Goal: Task Accomplishment & Management: Use online tool/utility

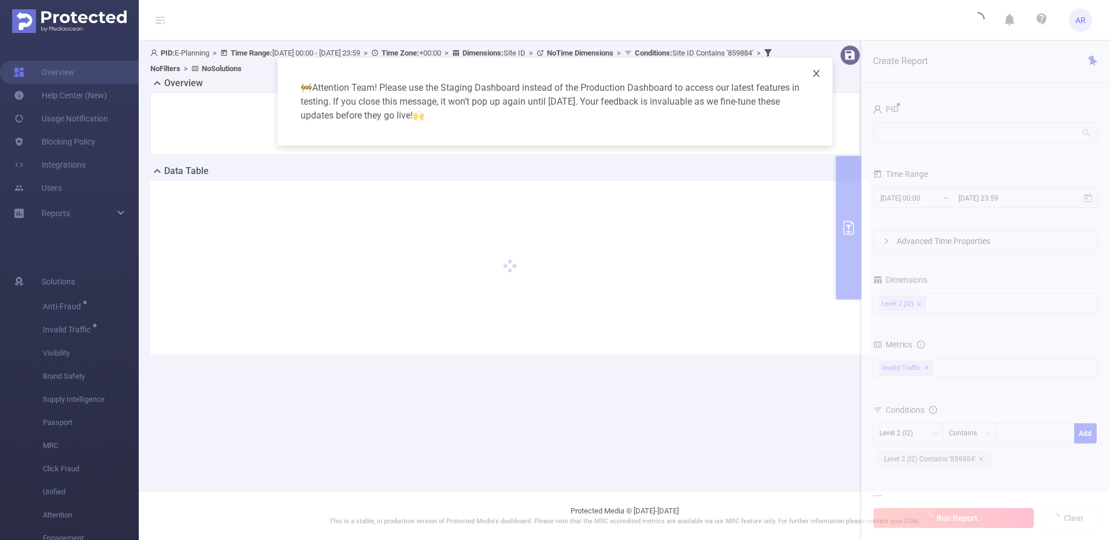
click at [813, 69] on icon "icon: close" at bounding box center [815, 73] width 9 height 9
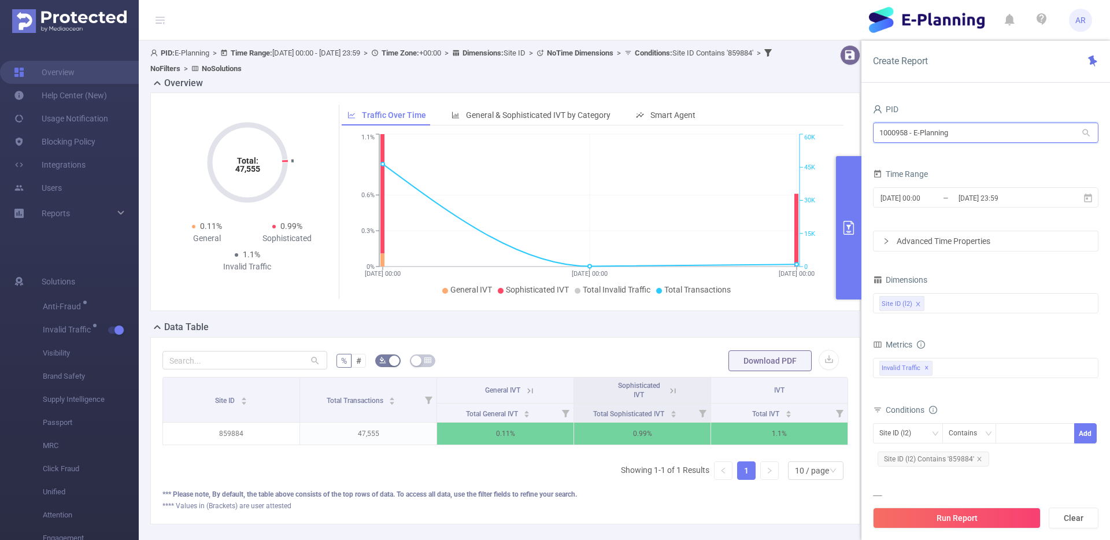
click at [932, 129] on input "1000958 - E-Planning" at bounding box center [985, 133] width 225 height 20
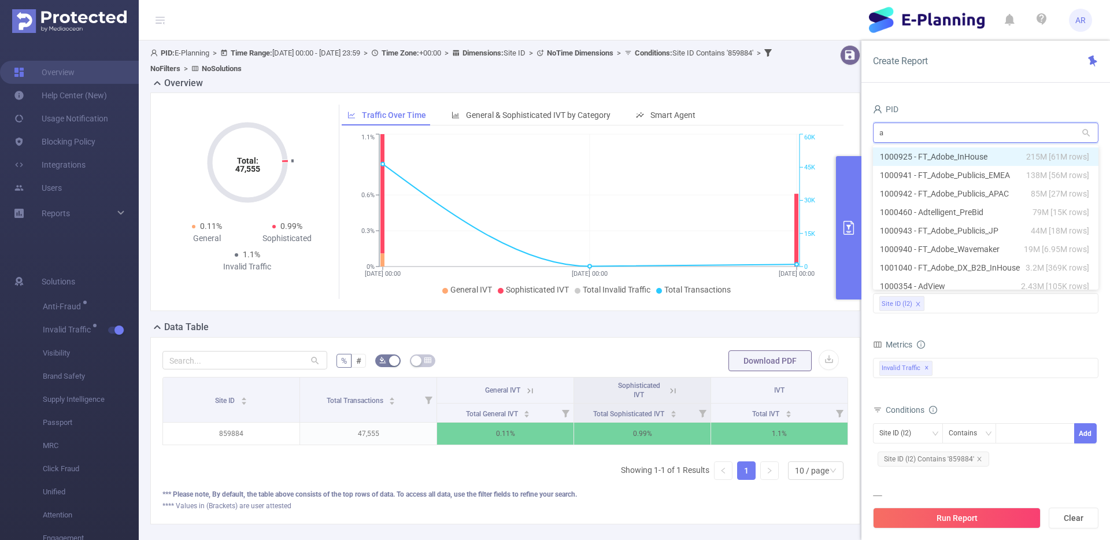
type input "ad"
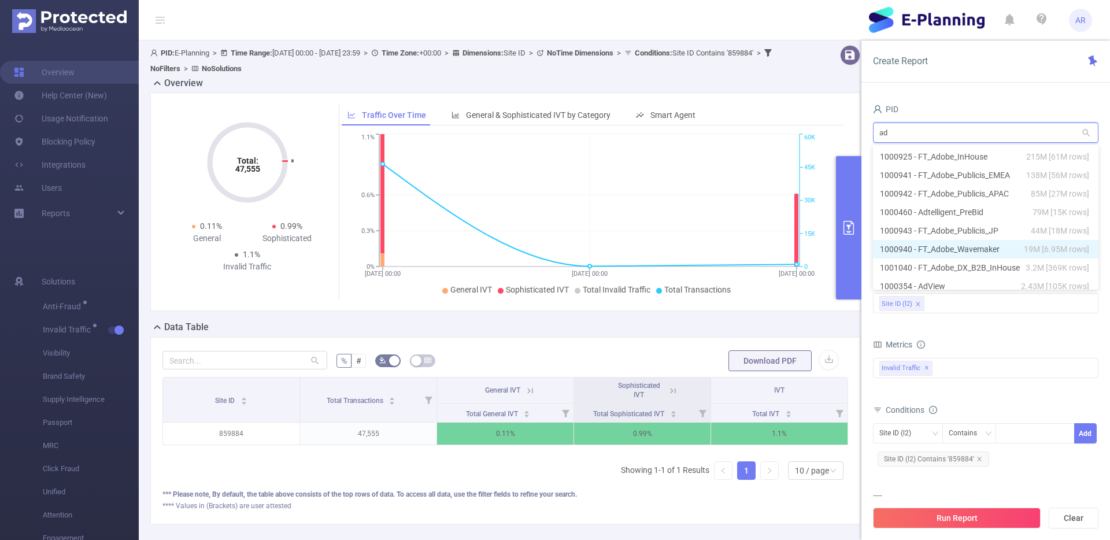
click at [934, 248] on li "1000940 - FT_Adobe_Wavemaker 19M [6.95M rows]" at bounding box center [985, 249] width 225 height 18
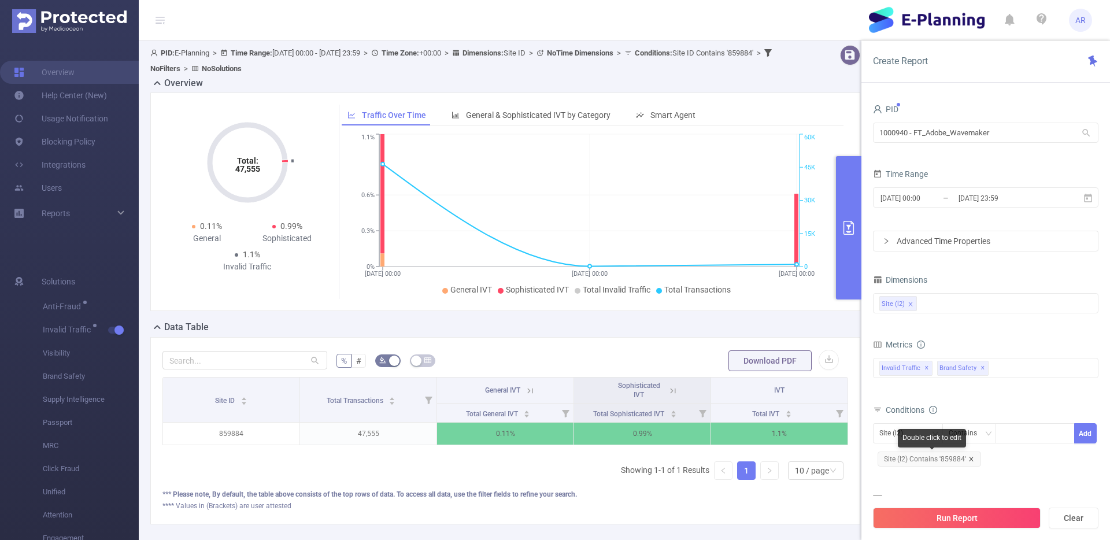
click at [968, 458] on icon "icon: close" at bounding box center [971, 459] width 6 height 6
click at [984, 198] on input "2025-10-05 23:59" at bounding box center [1004, 198] width 94 height 16
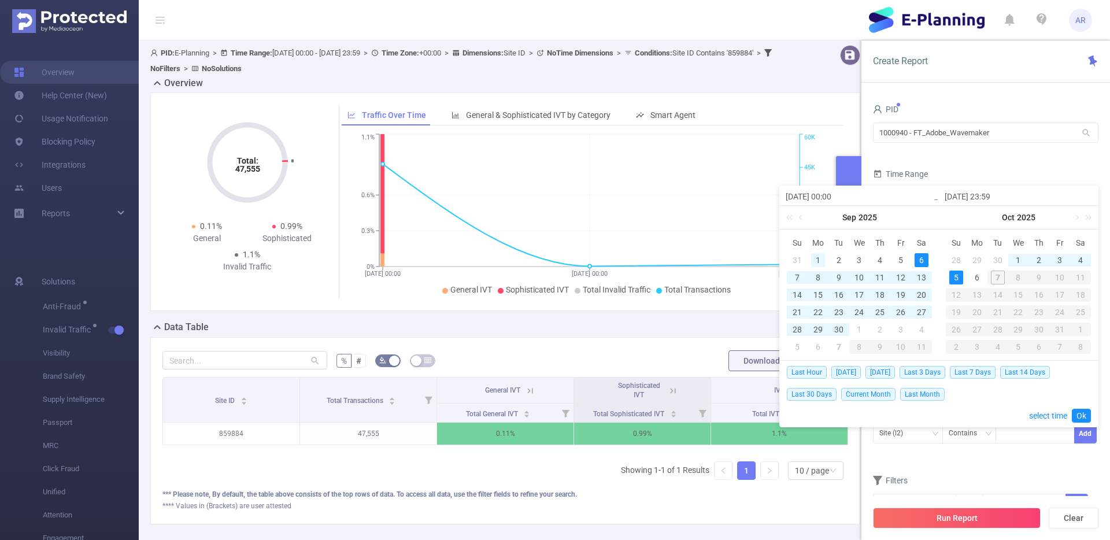
click at [821, 259] on div "1" at bounding box center [818, 260] width 14 height 14
click at [839, 329] on div "30" at bounding box center [839, 329] width 14 height 14
type input "2025-09-01 00:00"
type input "2025-09-30 23:59"
type input "2025-09-01 00:00"
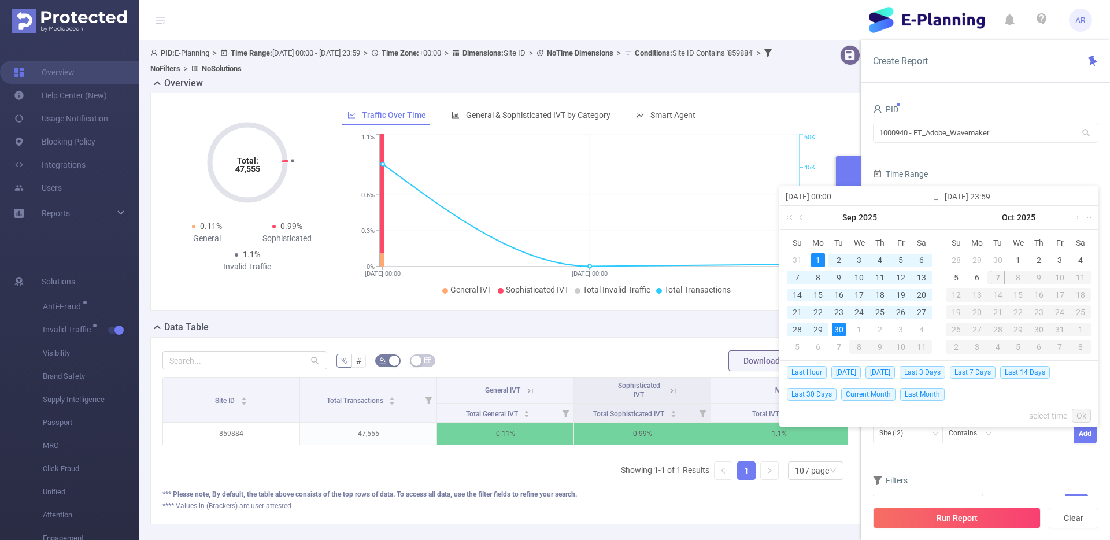
type input "2025-09-30 23:59"
click at [1075, 416] on link "Ok" at bounding box center [1080, 416] width 19 height 14
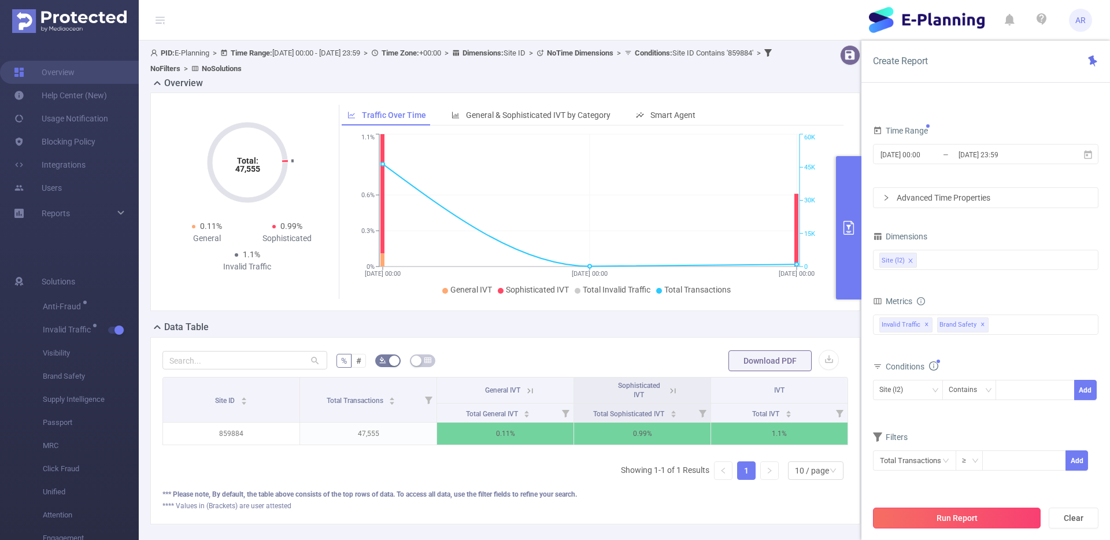
click at [960, 513] on button "Run Report" at bounding box center [957, 517] width 168 height 21
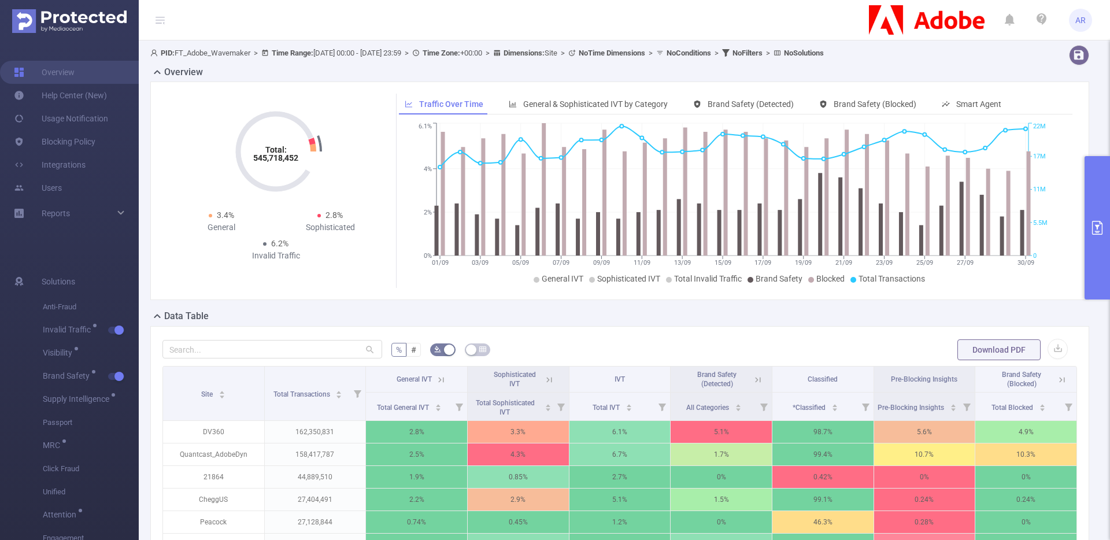
click at [1095, 194] on button "primary" at bounding box center [1096, 227] width 25 height 143
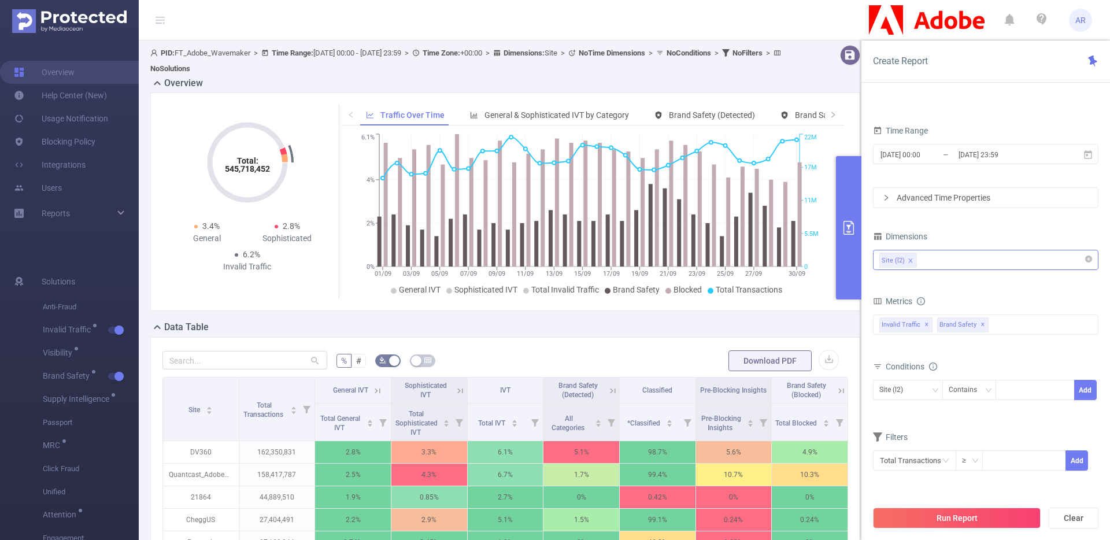
click at [936, 262] on div "Site (l2)" at bounding box center [985, 259] width 213 height 19
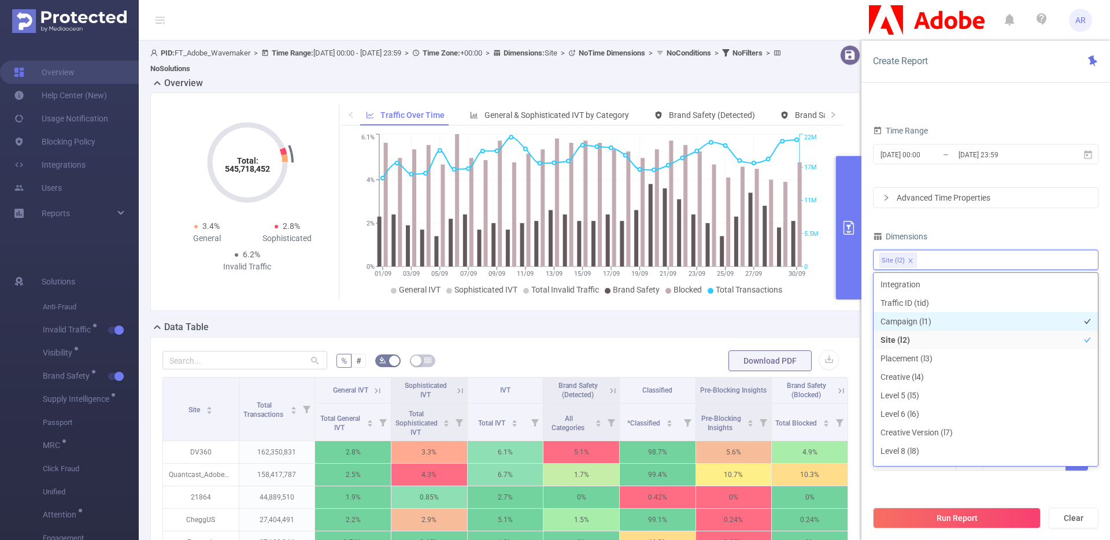
click at [892, 323] on li "Campaign (l1)" at bounding box center [985, 321] width 224 height 18
click at [1004, 233] on div "Dimensions" at bounding box center [985, 237] width 225 height 19
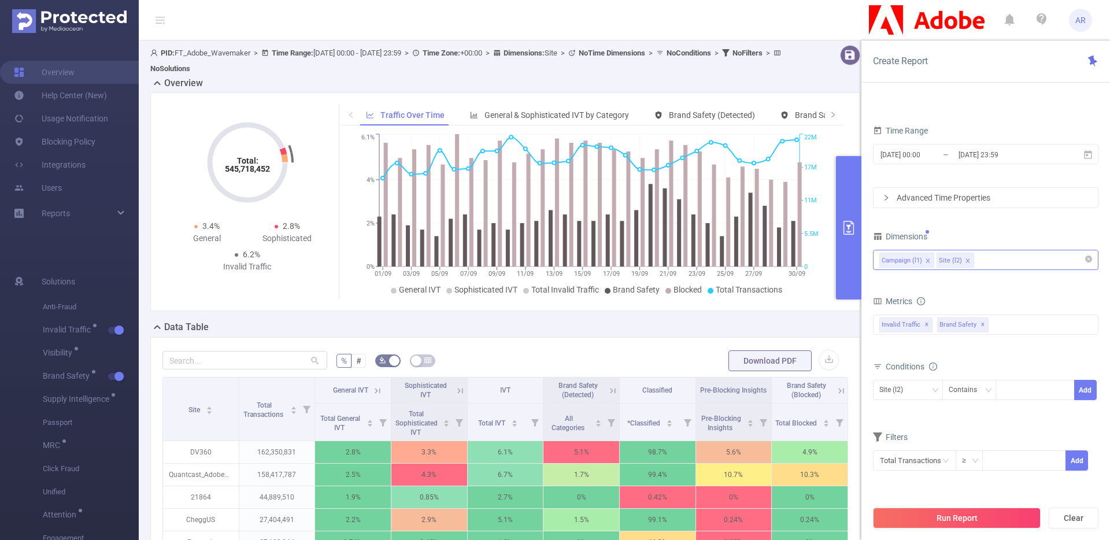
click at [968, 259] on icon "icon: close" at bounding box center [967, 261] width 6 height 6
click at [905, 394] on div "Campaign (l1)" at bounding box center [905, 389] width 53 height 19
click at [1018, 389] on div at bounding box center [1034, 389] width 66 height 19
type input "discover"
click at [1086, 389] on button "Add" at bounding box center [1085, 392] width 23 height 20
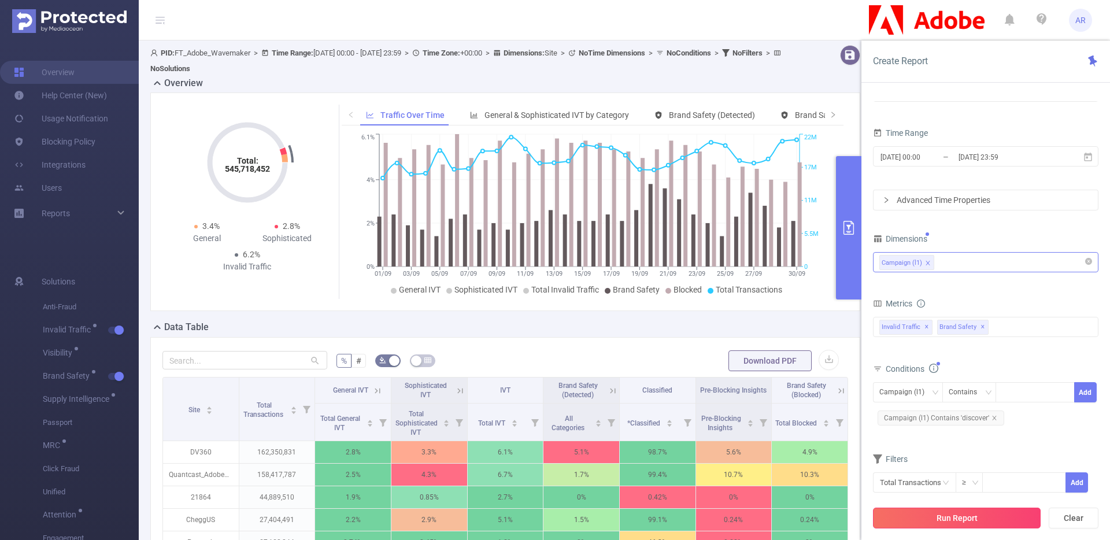
click at [972, 519] on button "Run Report" at bounding box center [957, 517] width 168 height 21
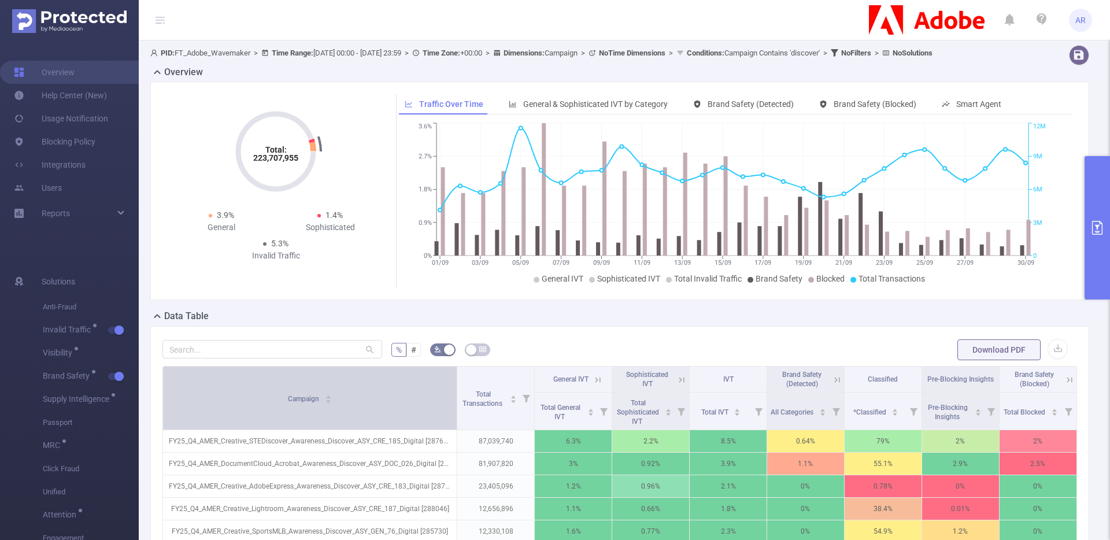
drag, startPoint x: 261, startPoint y: 389, endPoint x: 439, endPoint y: 387, distance: 178.0
click at [439, 387] on th "Campaign" at bounding box center [310, 398] width 294 height 64
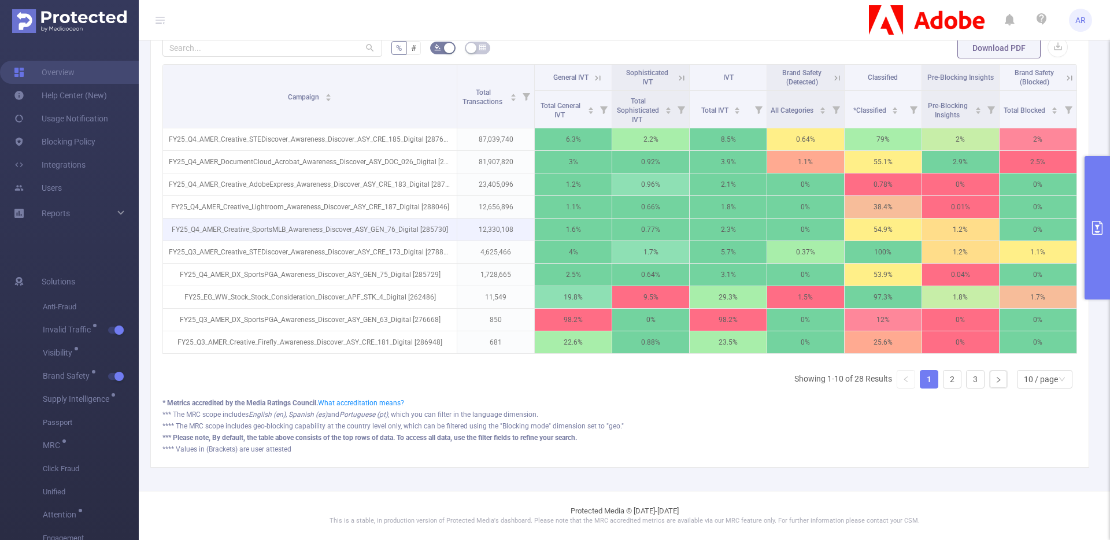
scroll to position [321, 0]
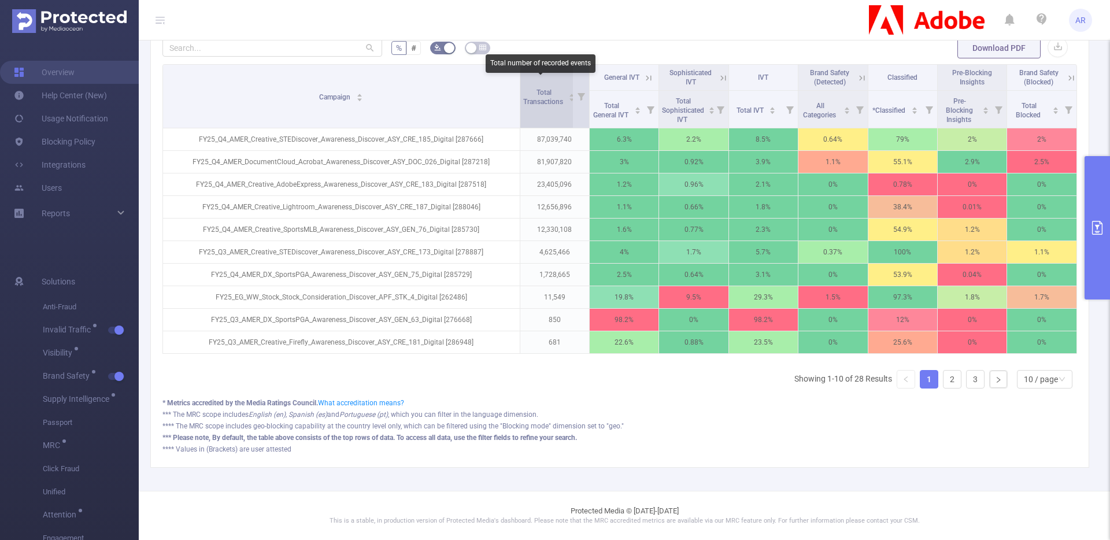
drag, startPoint x: 453, startPoint y: 88, endPoint x: 537, endPoint y: 81, distance: 84.7
click at [537, 81] on tr "Campaign Total Transactions General IVT Sophisticated IVT IVT Brand Safety (Det…" at bounding box center [620, 78] width 914 height 26
click at [1045, 381] on div "10 / page" at bounding box center [1040, 378] width 34 height 17
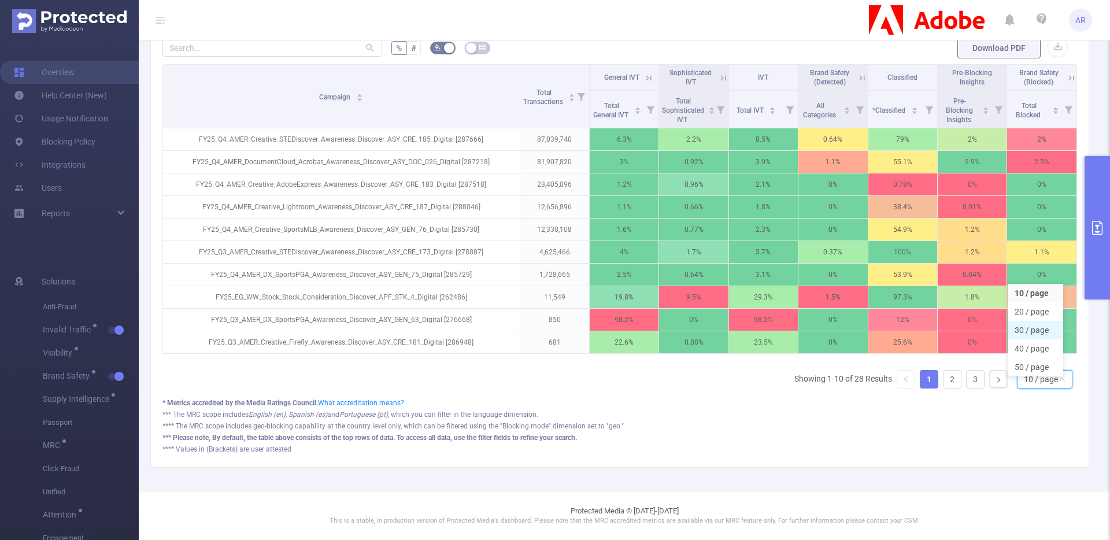
click at [1030, 321] on li "30 / page" at bounding box center [1034, 330] width 55 height 18
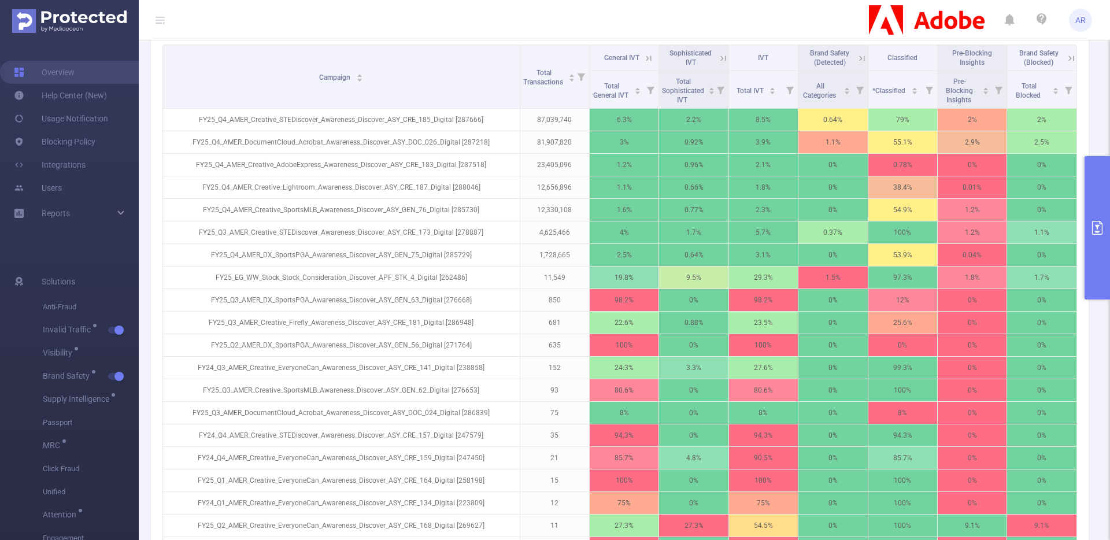
click at [1094, 255] on button "primary" at bounding box center [1096, 227] width 25 height 143
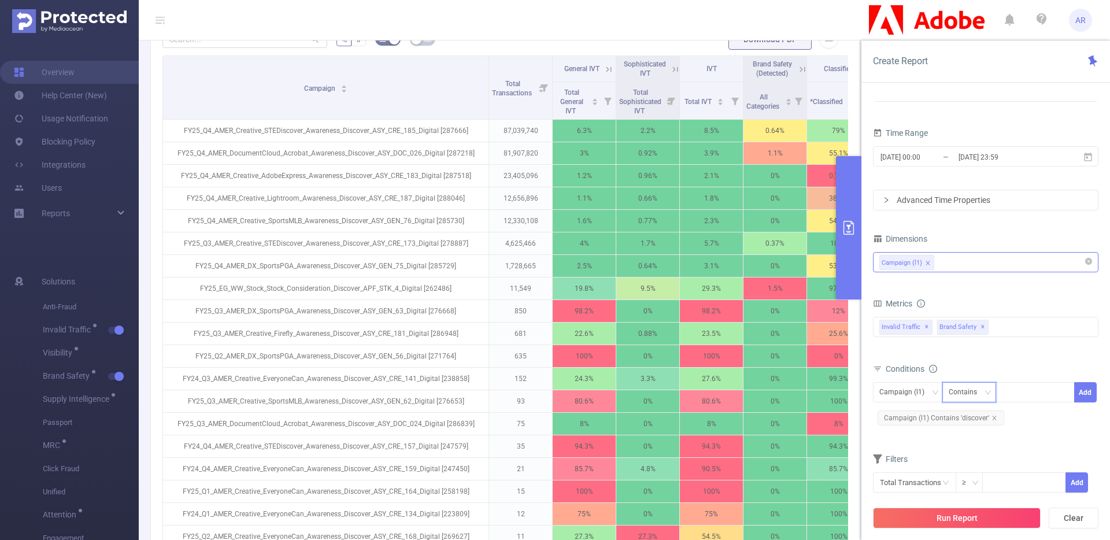
click at [980, 386] on div "Contains" at bounding box center [966, 392] width 36 height 19
click at [969, 468] on li "Does Not Contain" at bounding box center [979, 471] width 77 height 18
click at [1020, 398] on div at bounding box center [1034, 392] width 66 height 19
type input "stock"
click at [1092, 393] on button "Add" at bounding box center [1085, 392] width 23 height 20
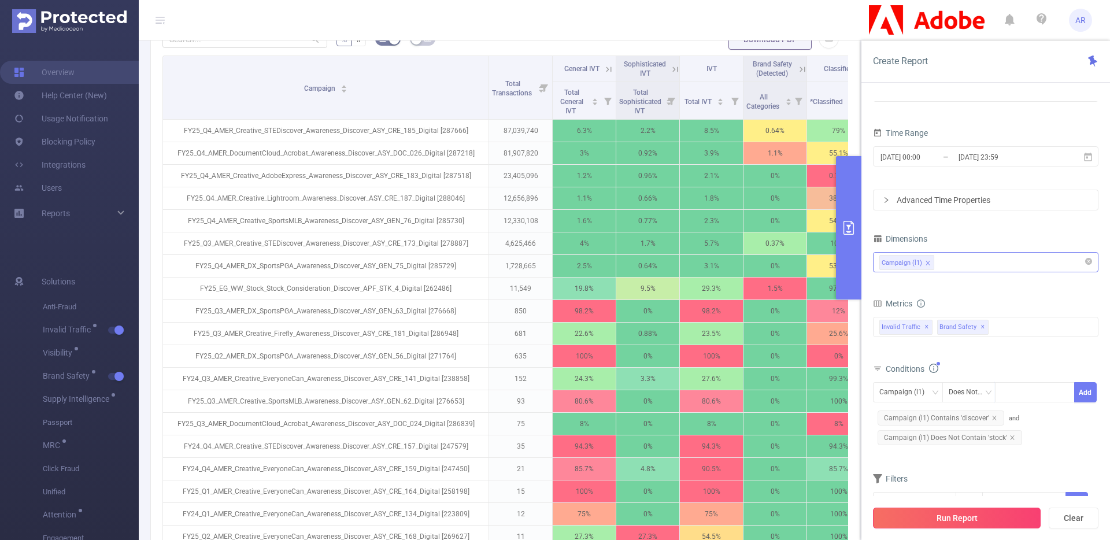
click at [1001, 526] on button "Run Report" at bounding box center [957, 517] width 168 height 21
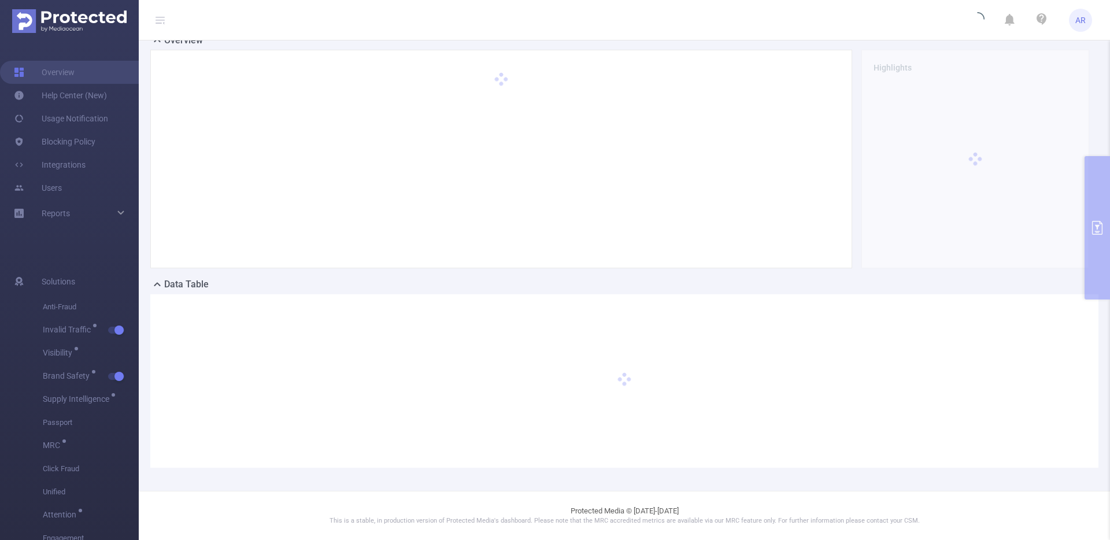
scroll to position [32, 0]
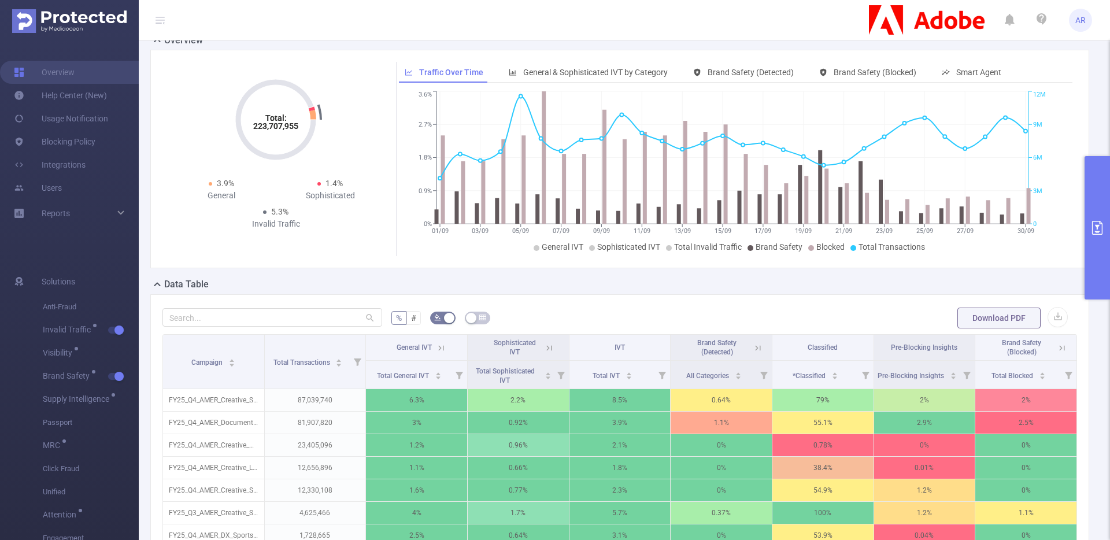
scroll to position [29, 0]
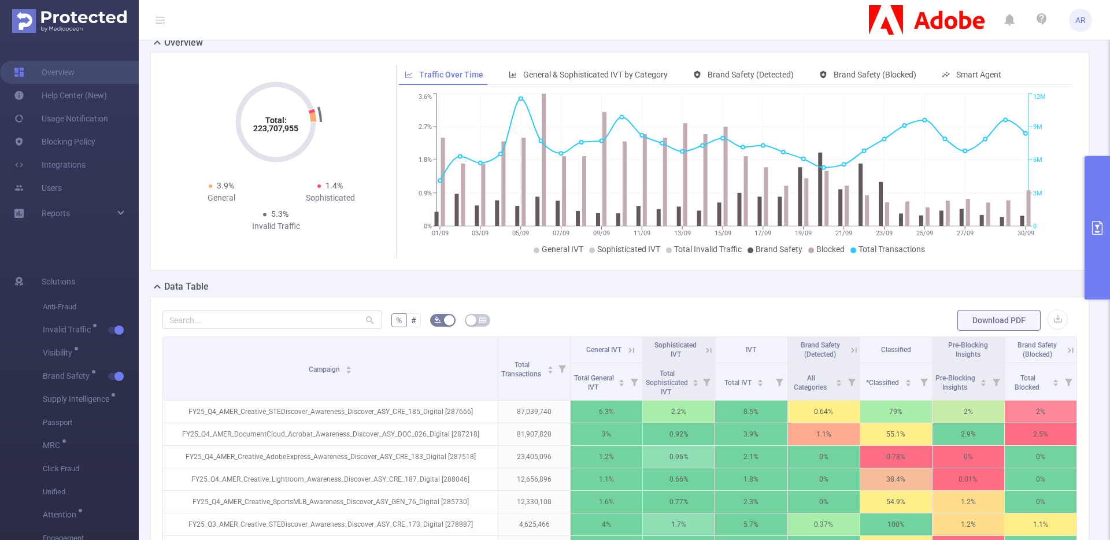
drag, startPoint x: 260, startPoint y: 350, endPoint x: 491, endPoint y: 327, distance: 232.3
click at [491, 327] on div "% # Download PDF Campaign Total Transactions General IVT Sophisticated IVT IVT …" at bounding box center [619, 518] width 914 height 418
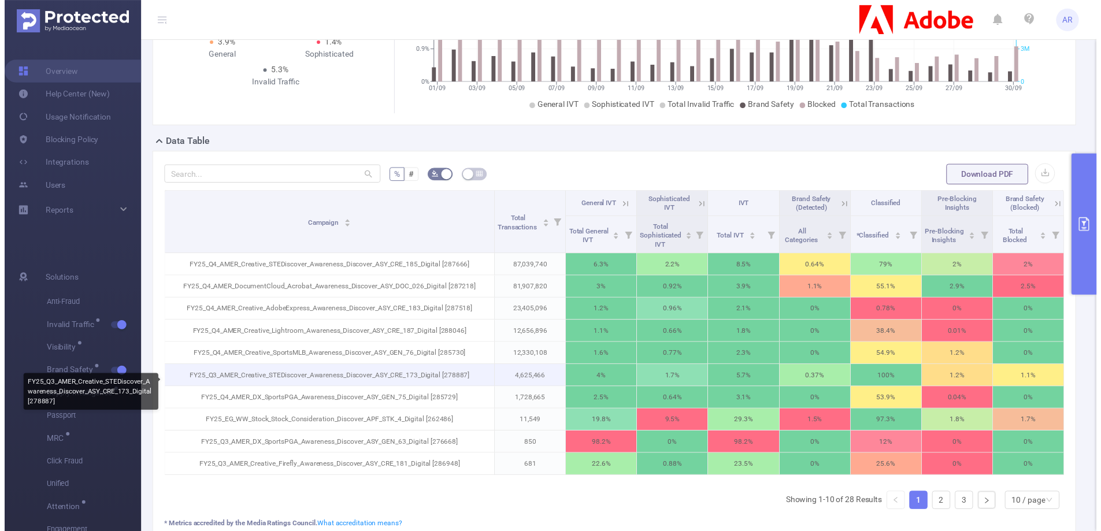
scroll to position [184, 0]
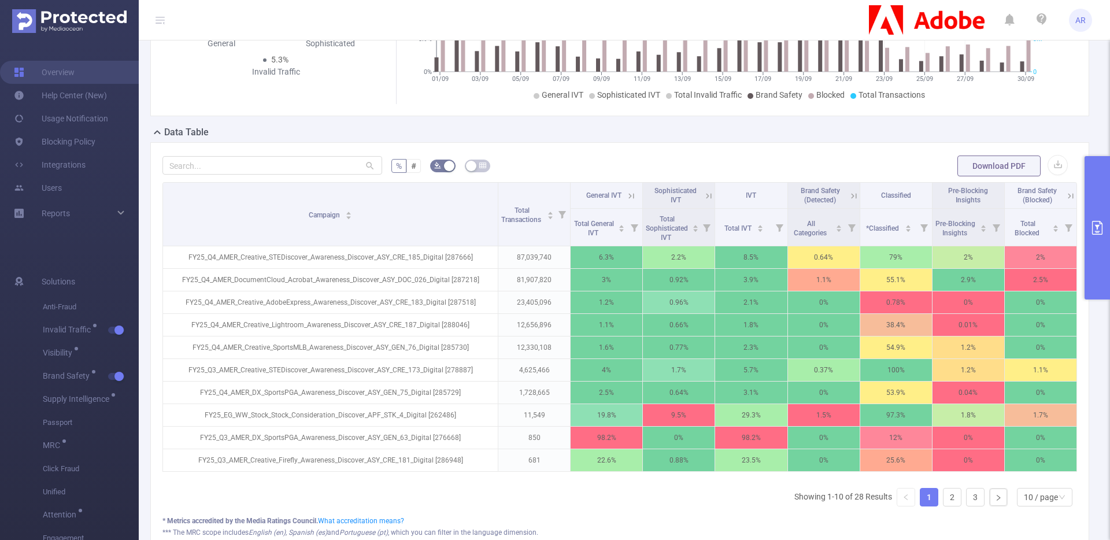
click at [956, 503] on ul "Showing 1-10 of 28 Results 1 2 3 10 / page" at bounding box center [935, 497] width 283 height 18
click at [1101, 266] on button "primary" at bounding box center [1096, 227] width 25 height 143
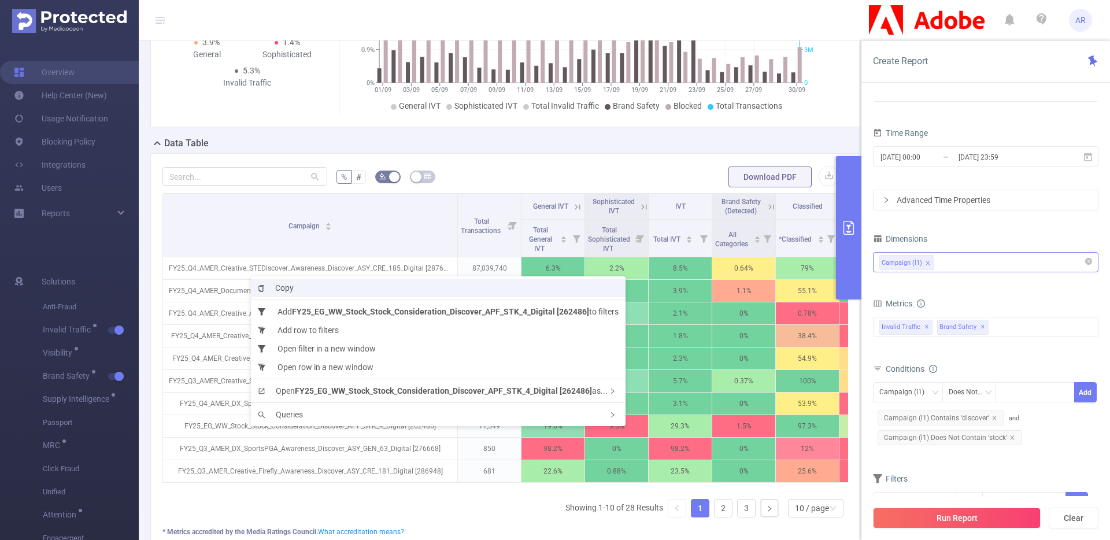
click at [292, 286] on span "Copy" at bounding box center [276, 287] width 36 height 9
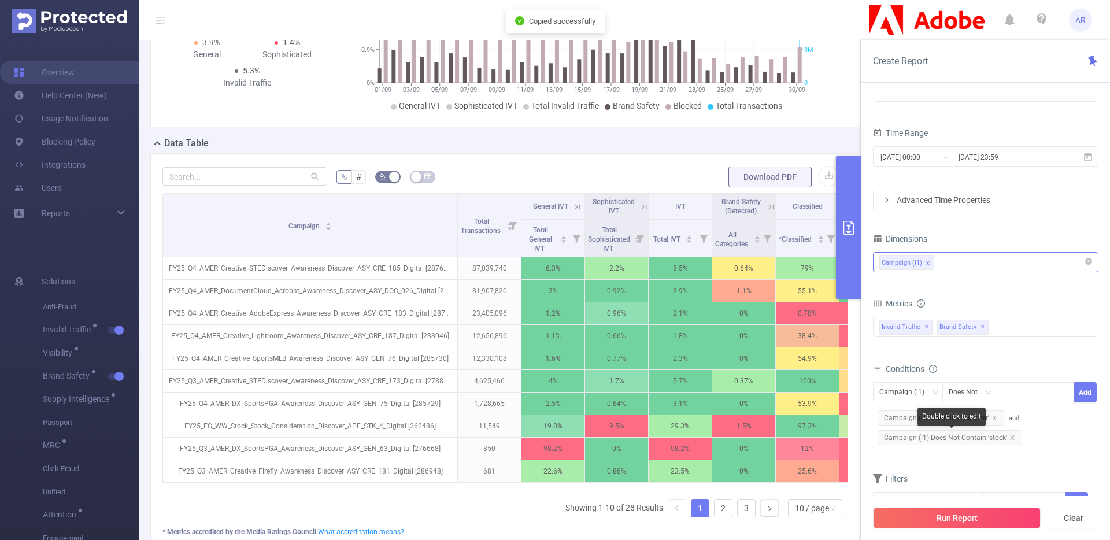
click at [975, 439] on span "Campaign (l1) Does Not Contain 'stock'" at bounding box center [949, 437] width 144 height 15
click at [1030, 393] on icon "icon: close" at bounding box center [1031, 393] width 4 height 4
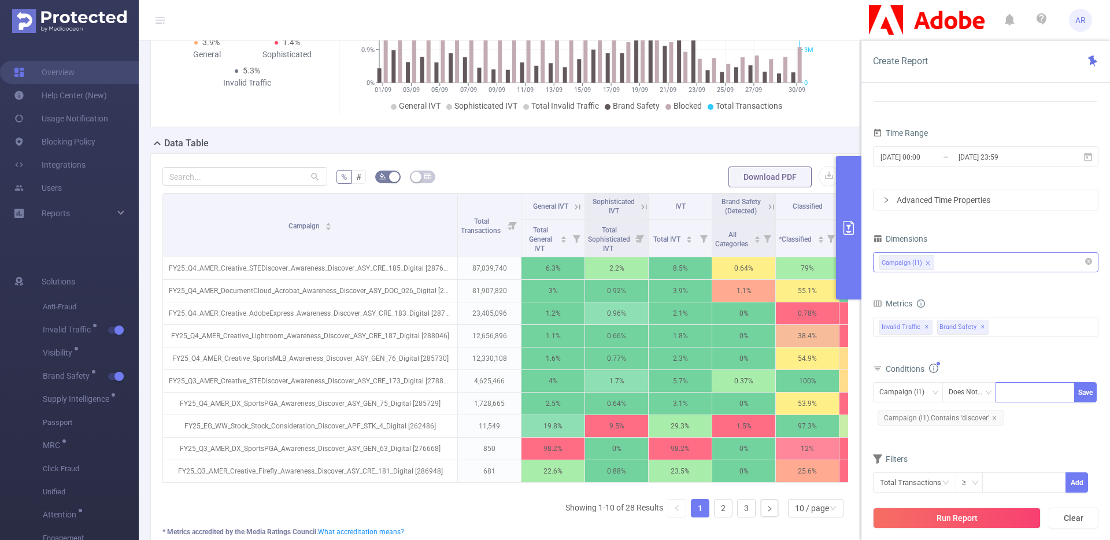
copy span "Contain"
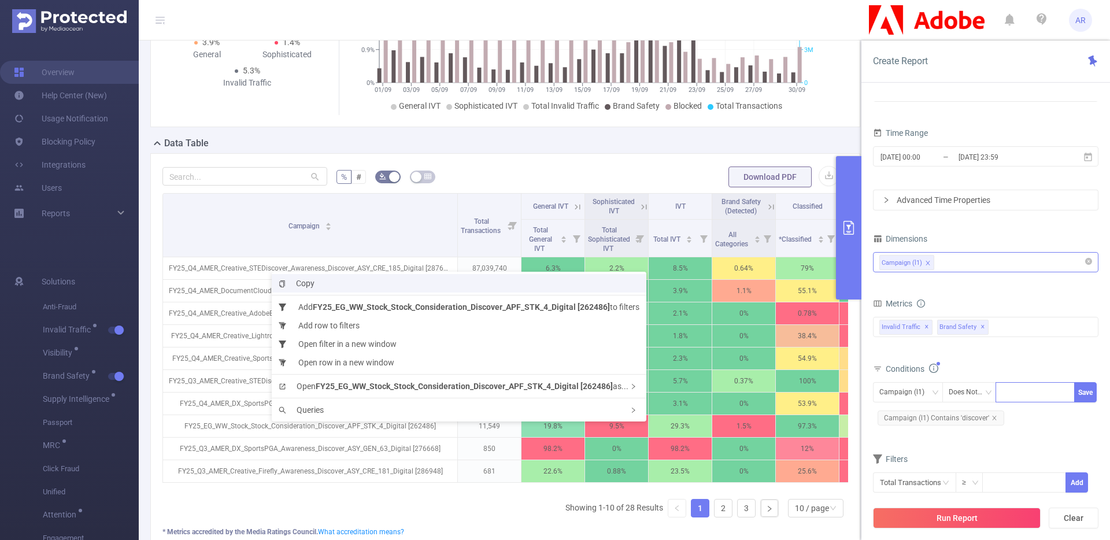
click at [322, 282] on li "Copy" at bounding box center [459, 283] width 374 height 18
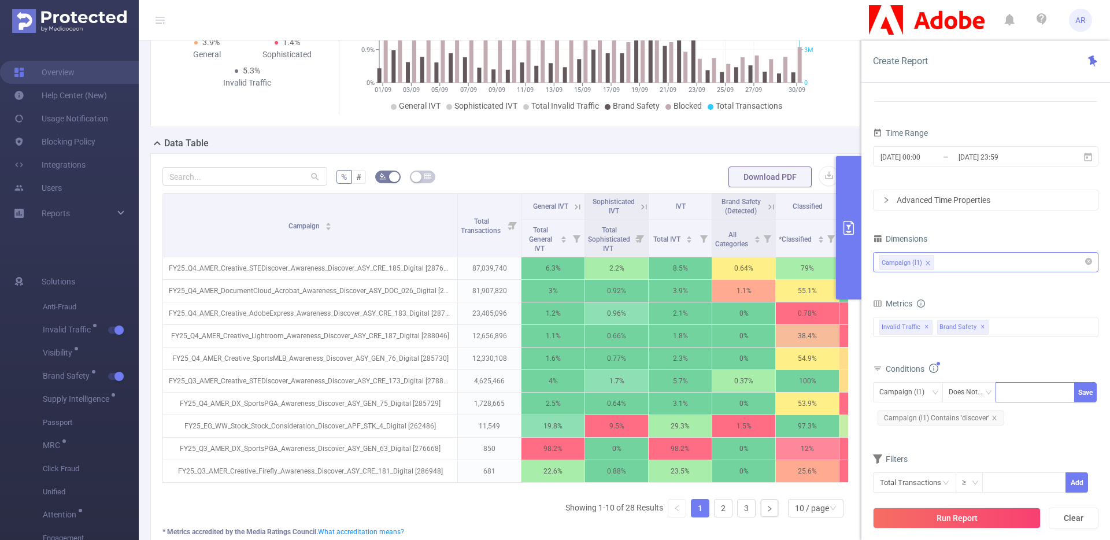
click at [1017, 394] on div at bounding box center [1034, 392] width 66 height 19
paste input "FY25_EG_WW_Stock_Stock_Consideration_Discover_APF_STK_4_Digital [262486]"
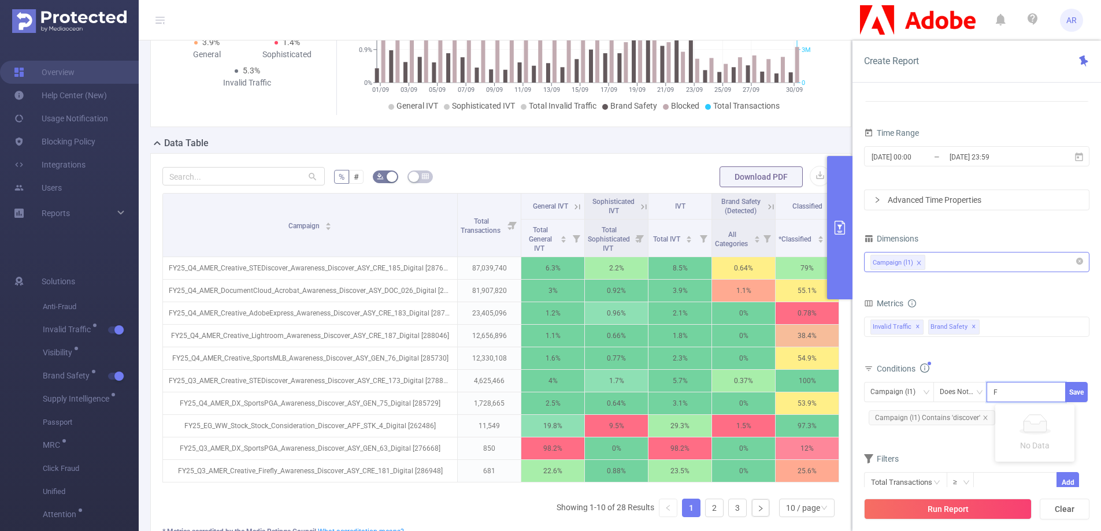
scroll to position [0, 185]
type input "FY25_EG_WW_Stock_Stock_Consideration_Discover_APF_STK_4_Digital [262486]"
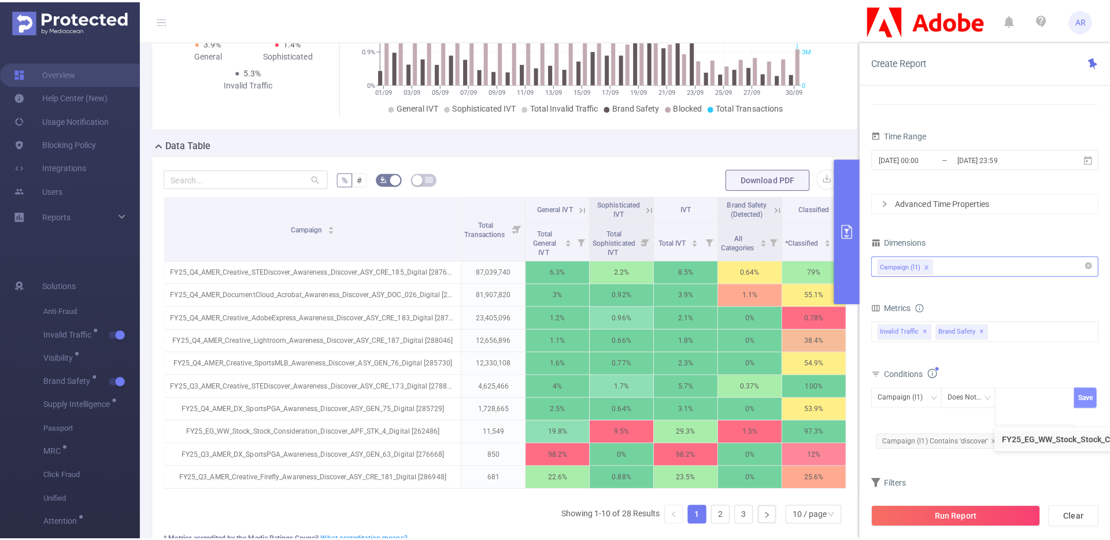
scroll to position [0, 0]
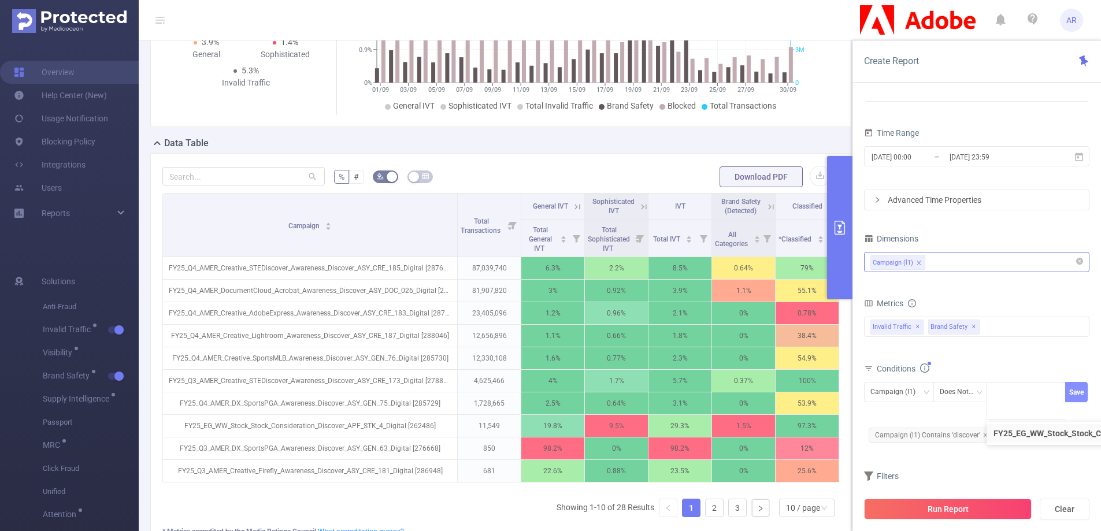
click at [1074, 395] on button "Save" at bounding box center [1076, 392] width 23 height 20
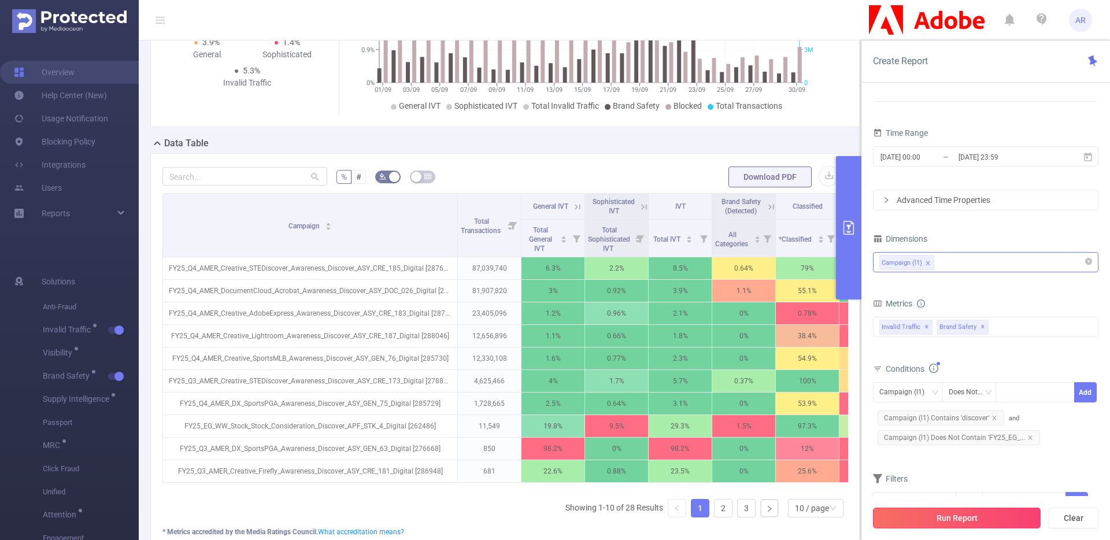
click at [954, 520] on button "Run Report" at bounding box center [957, 517] width 168 height 21
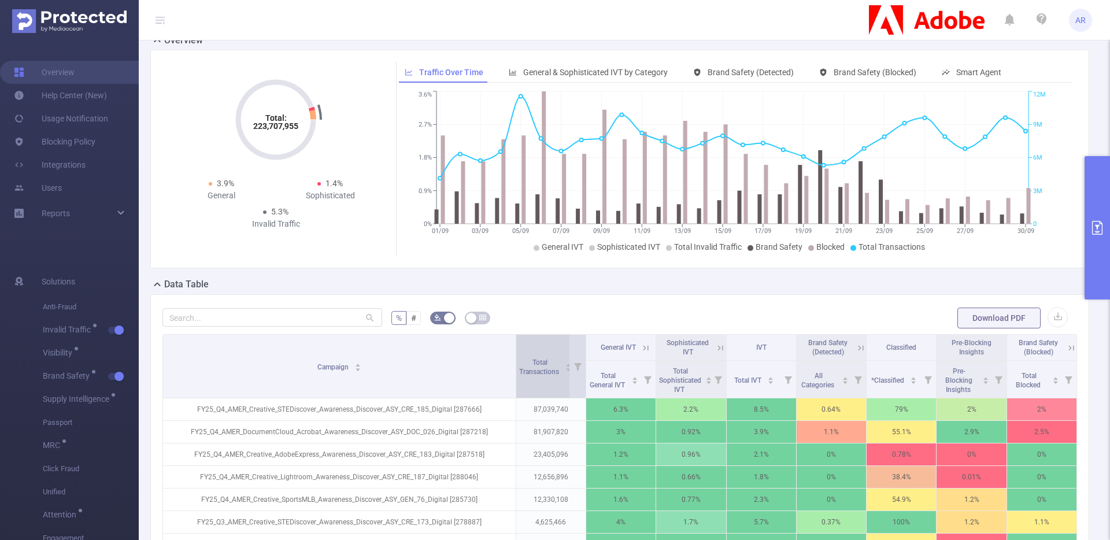
drag, startPoint x: 262, startPoint y: 344, endPoint x: 525, endPoint y: 347, distance: 263.0
click at [525, 347] on tr "Campaign Total Transactions General IVT Sophisticated IVT IVT Brand Safety (Det…" at bounding box center [620, 348] width 914 height 26
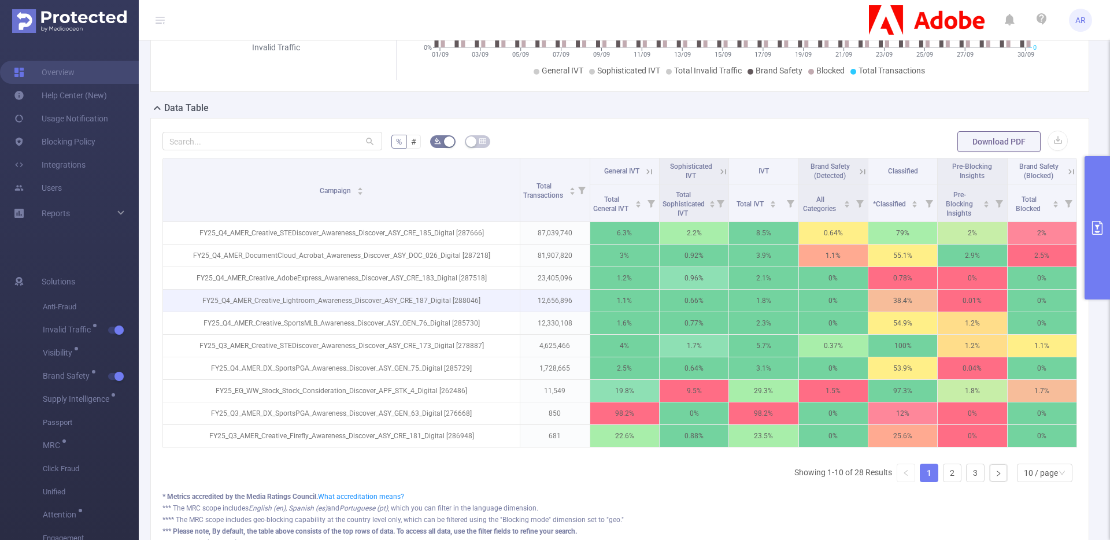
scroll to position [214, 0]
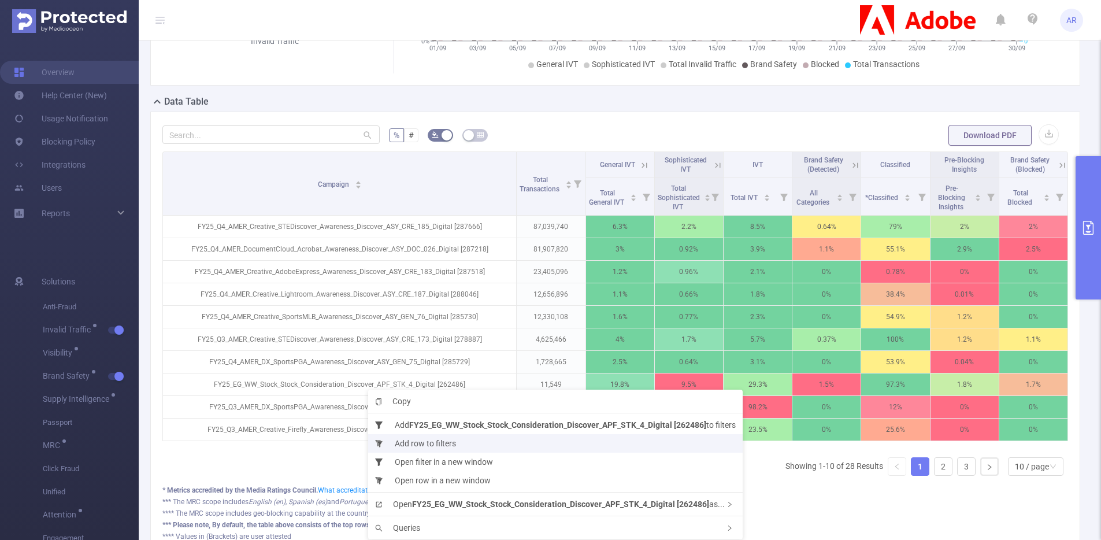
click at [413, 447] on li "Add row to filters" at bounding box center [555, 443] width 374 height 18
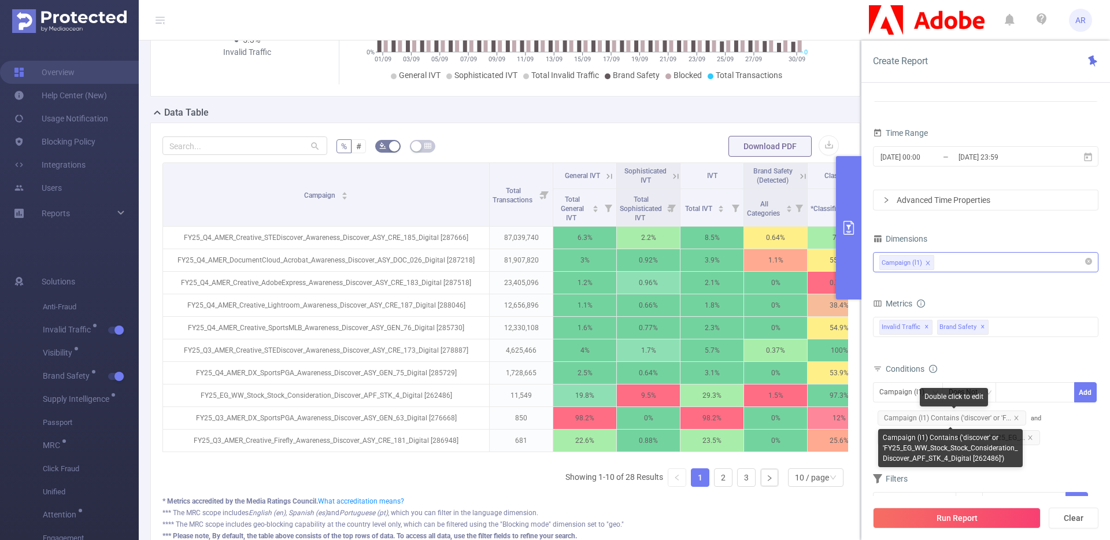
click at [973, 418] on span "Campaign (l1) Contains ('discover' or 'F..." at bounding box center [951, 417] width 149 height 15
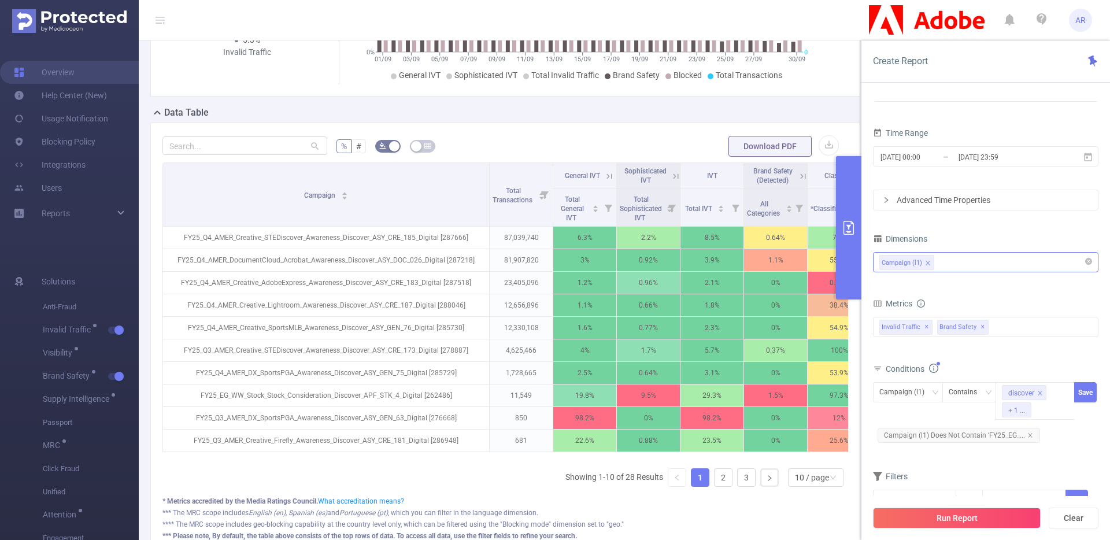
click at [1018, 411] on div "+ 1 ..." at bounding box center [1016, 410] width 17 height 15
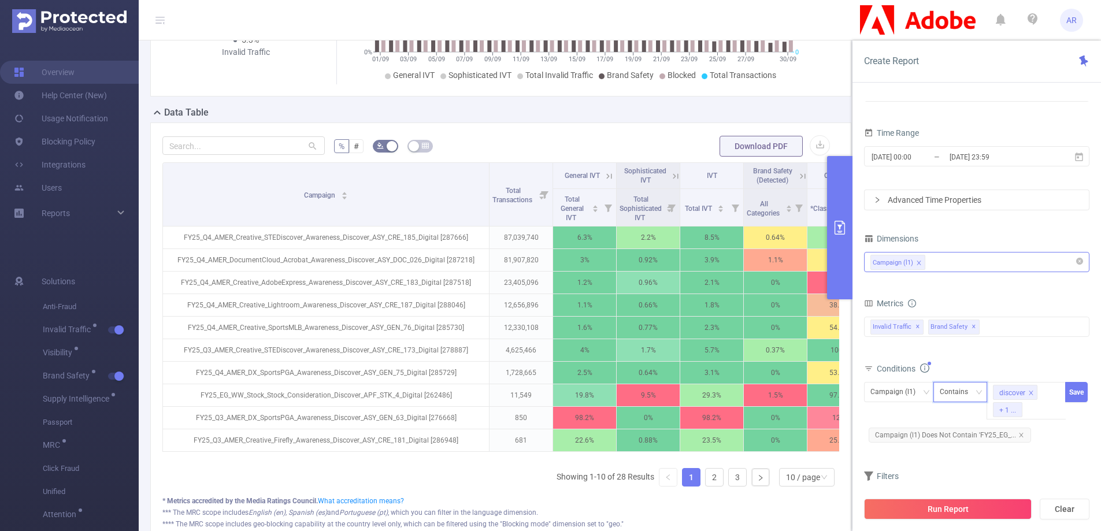
click at [964, 395] on div "Contains" at bounding box center [958, 392] width 36 height 19
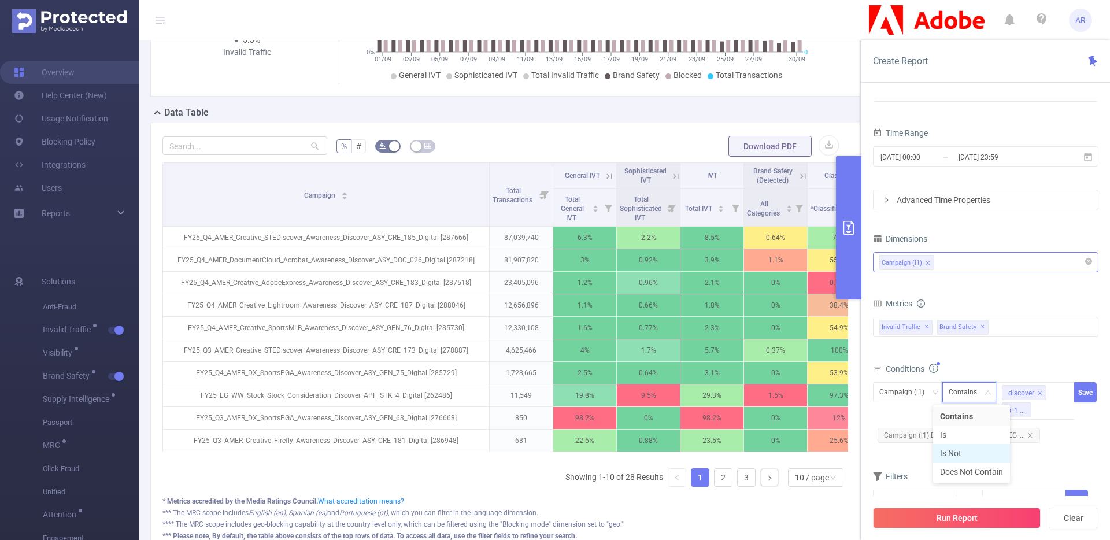
click at [954, 452] on li "Is Not" at bounding box center [971, 453] width 77 height 18
click at [1067, 391] on icon "icon: close-circle" at bounding box center [1064, 391] width 7 height 7
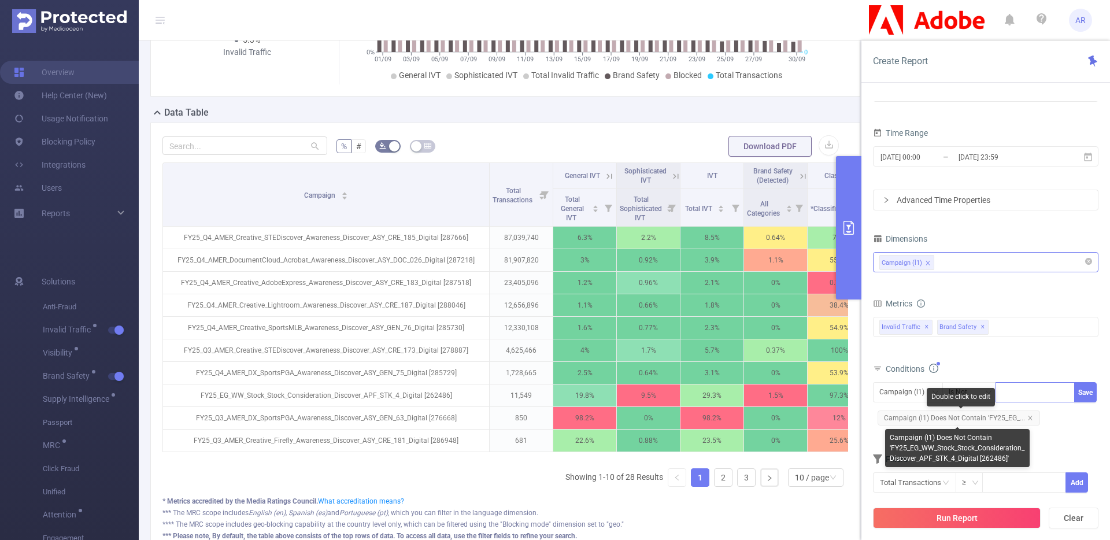
click at [996, 414] on span "Campaign (l1) Does Not Contain 'FY25_EG_..." at bounding box center [958, 417] width 162 height 15
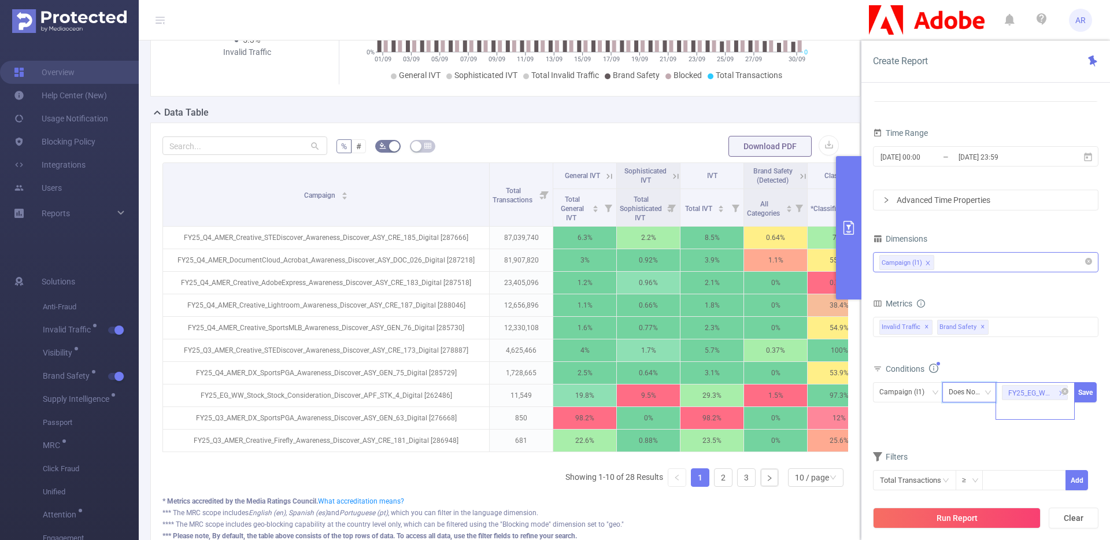
click at [963, 394] on div "Does Not Contain" at bounding box center [969, 392] width 42 height 19
click at [957, 450] on li "Is Not" at bounding box center [980, 453] width 78 height 18
click at [1082, 394] on button "Save" at bounding box center [1085, 392] width 23 height 20
click at [957, 392] on div "Is Not" at bounding box center [961, 392] width 27 height 19
click at [962, 414] on li "Contains" at bounding box center [979, 416] width 77 height 18
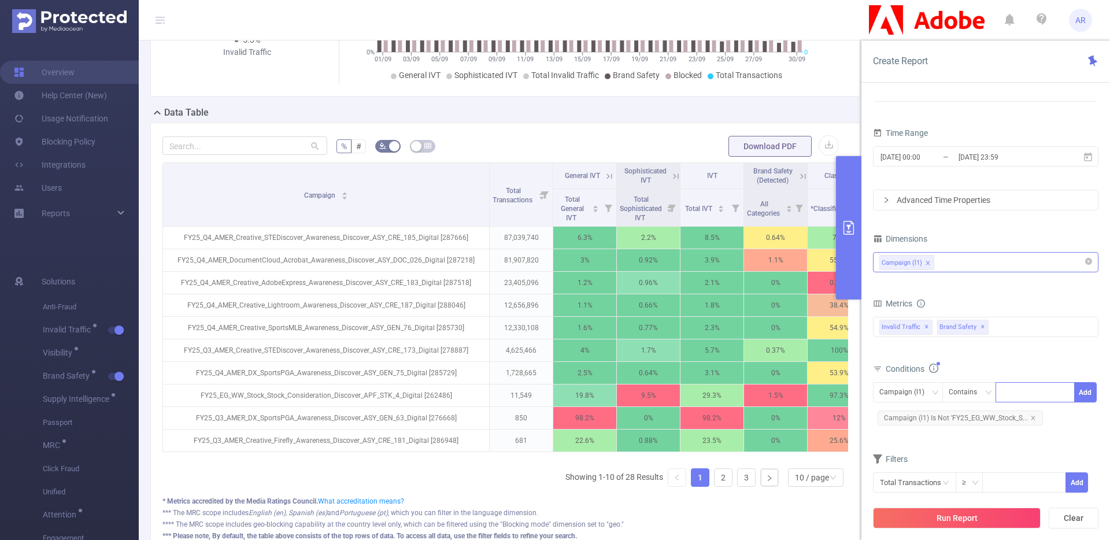
click at [1010, 396] on div at bounding box center [1034, 392] width 66 height 19
type input "discover"
click at [1017, 414] on li "discover" at bounding box center [1034, 416] width 79 height 18
click at [1092, 392] on button "Add" at bounding box center [1085, 392] width 23 height 20
click at [945, 522] on button "Run Report" at bounding box center [957, 517] width 168 height 21
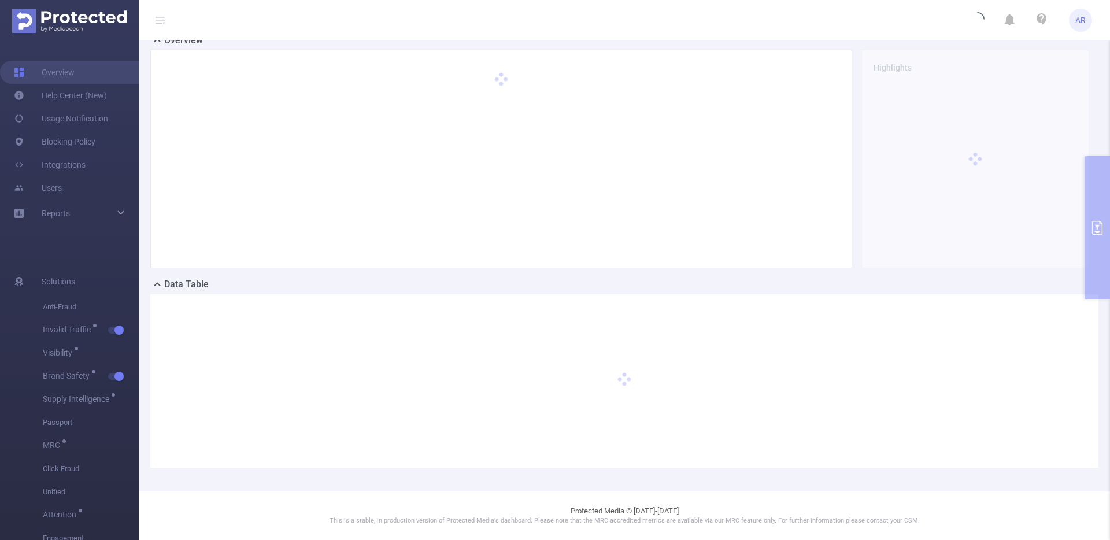
scroll to position [32, 0]
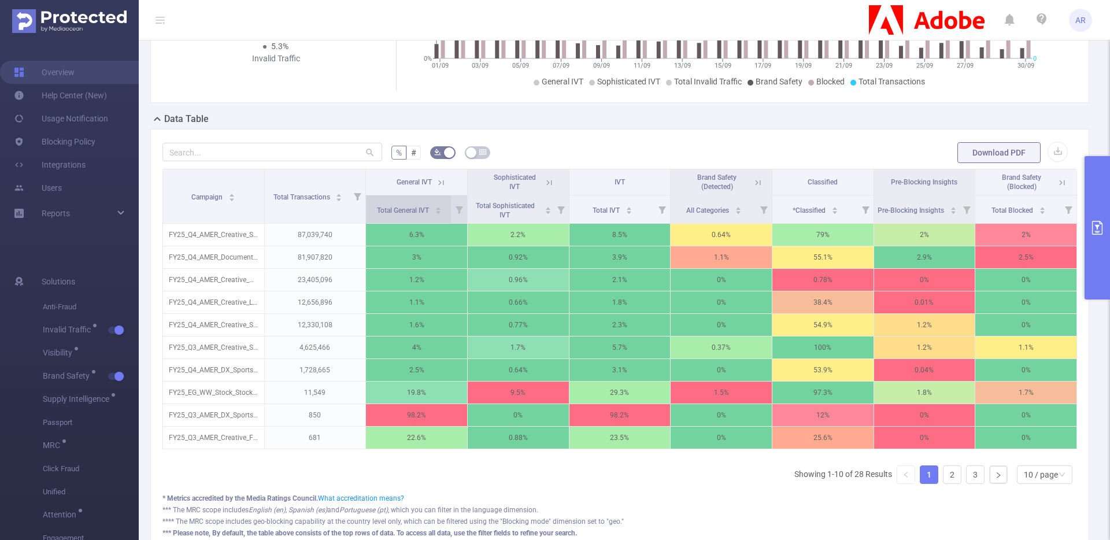
scroll to position [205, 0]
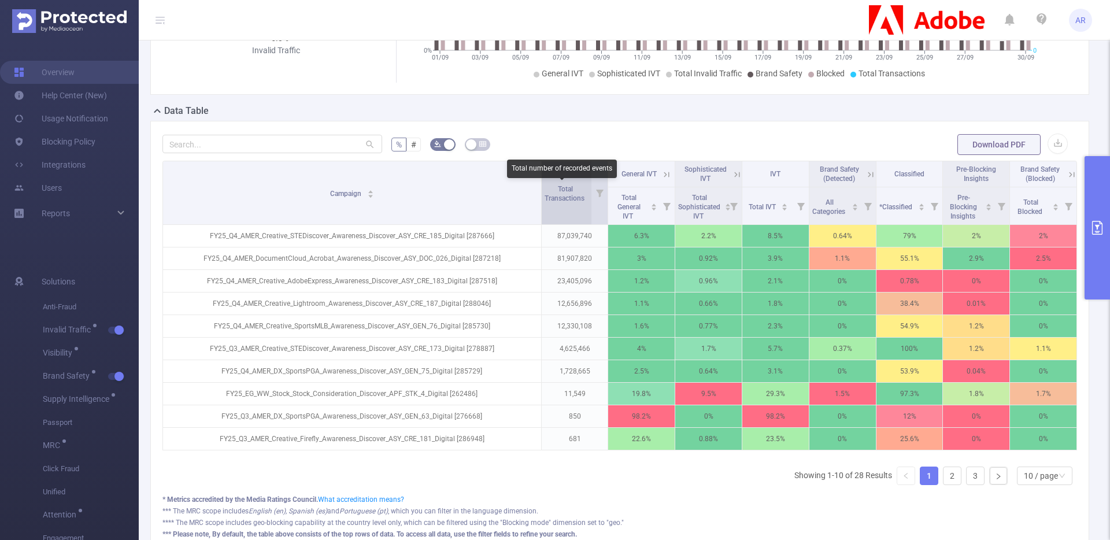
drag, startPoint x: 260, startPoint y: 193, endPoint x: 556, endPoint y: 196, distance: 295.9
click at [556, 187] on tr "Campaign Total Transactions General IVT Sophisticated IVT IVT Brand Safety (Det…" at bounding box center [620, 174] width 914 height 26
click at [943, 481] on link "2" at bounding box center [951, 475] width 17 height 17
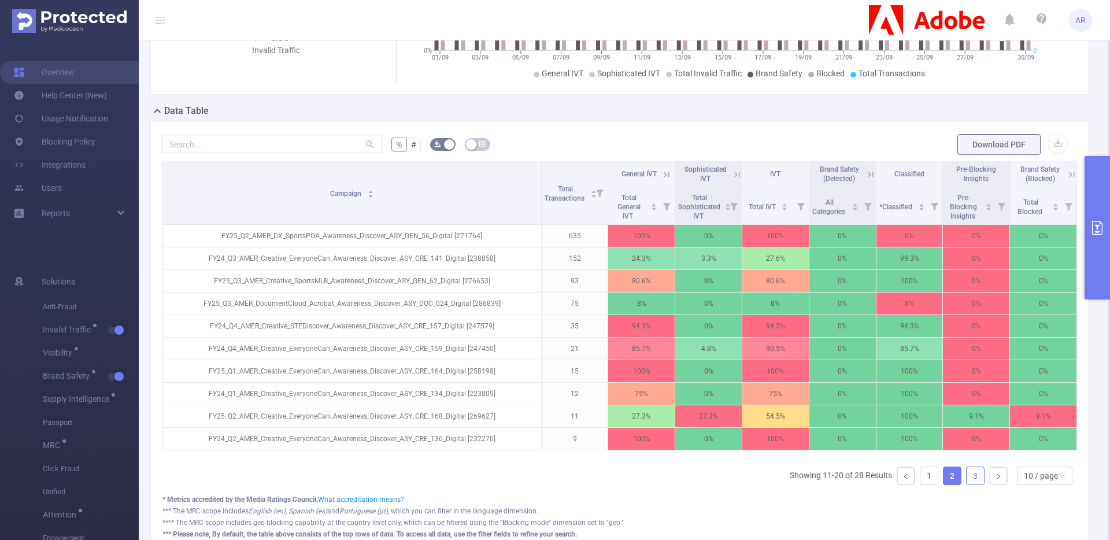
click at [966, 484] on link "3" at bounding box center [974, 475] width 17 height 17
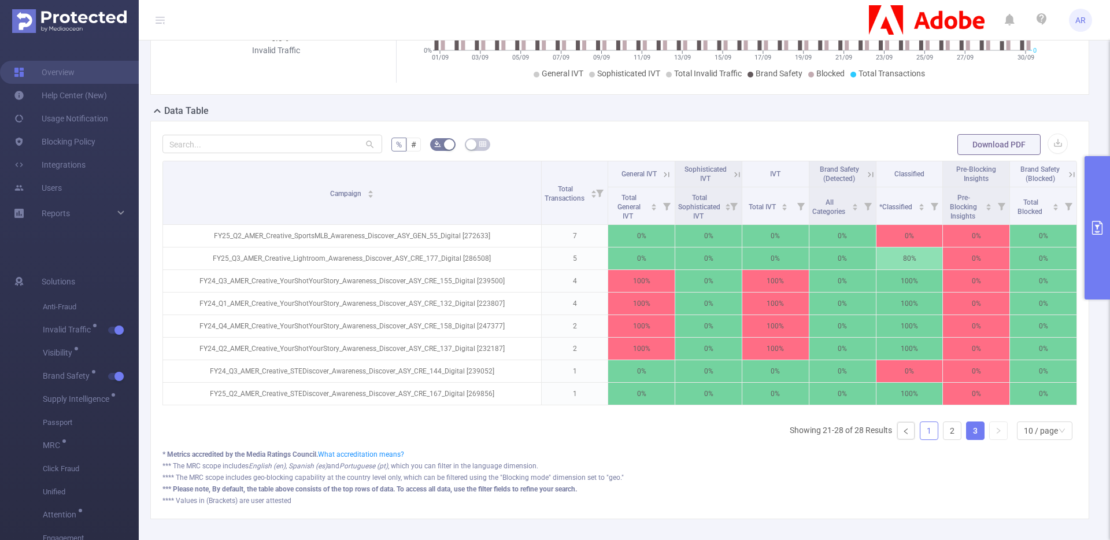
click at [920, 439] on link "1" at bounding box center [928, 430] width 17 height 17
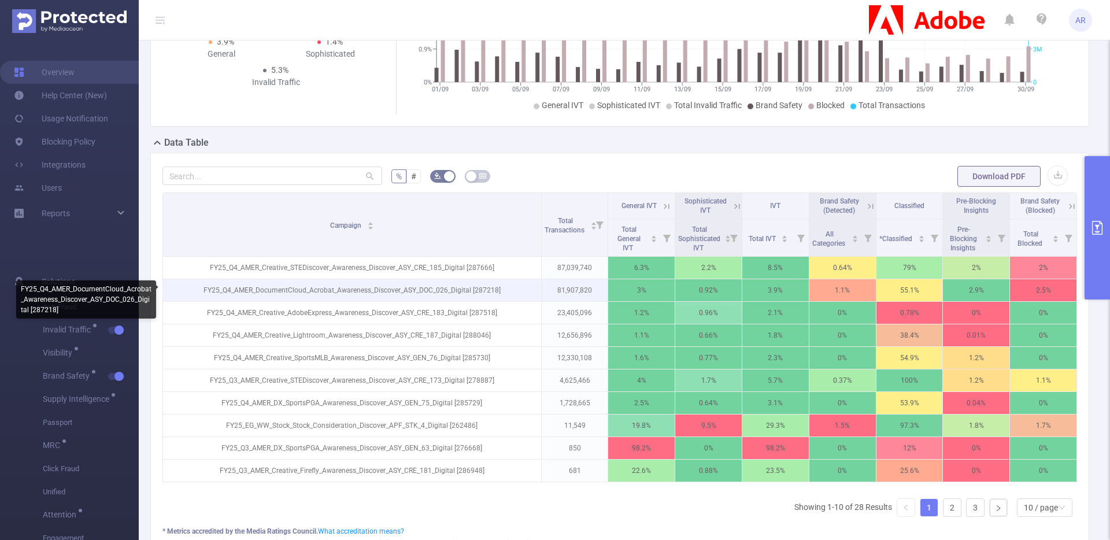
scroll to position [174, 0]
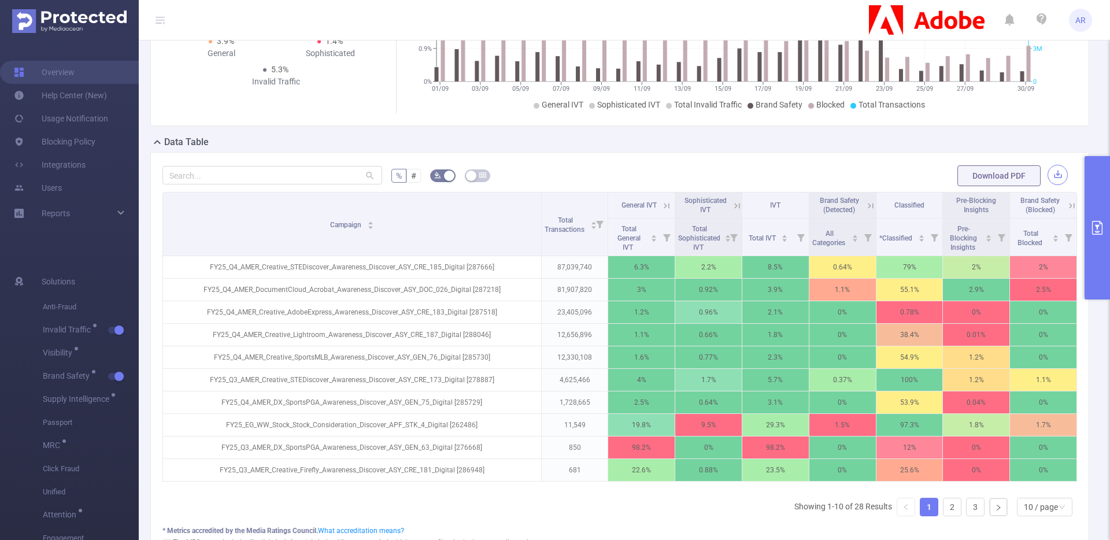
click at [1048, 173] on button "button" at bounding box center [1057, 175] width 20 height 20
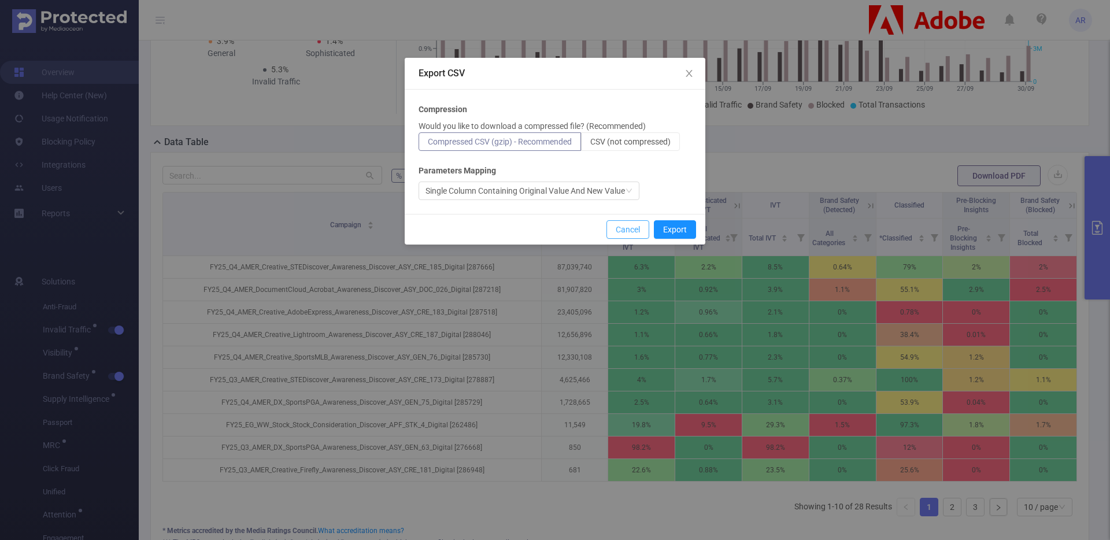
click at [638, 227] on button "Cancel" at bounding box center [627, 229] width 43 height 18
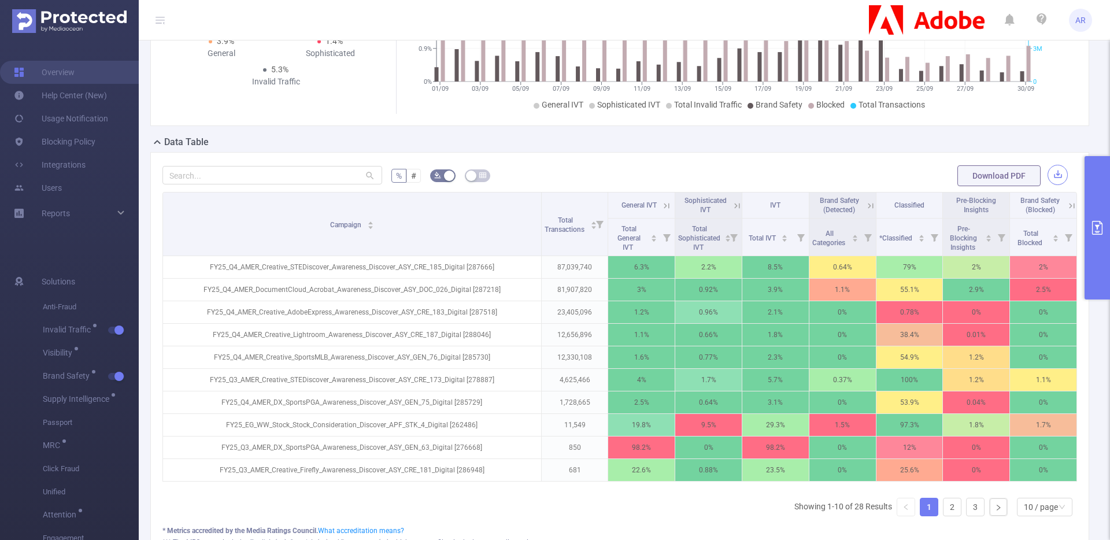
click at [1052, 175] on button "button" at bounding box center [1057, 175] width 20 height 20
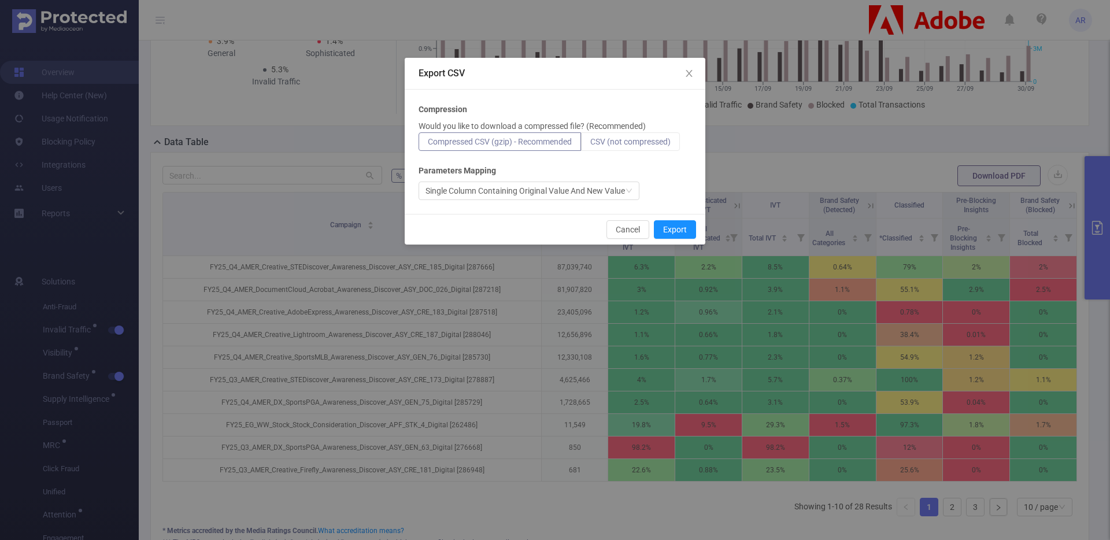
click at [607, 146] on span "CSV (not compressed)" at bounding box center [630, 141] width 80 height 9
click at [590, 144] on input "CSV (not compressed)" at bounding box center [590, 144] width 0 height 0
click at [672, 229] on button "Export" at bounding box center [675, 229] width 42 height 18
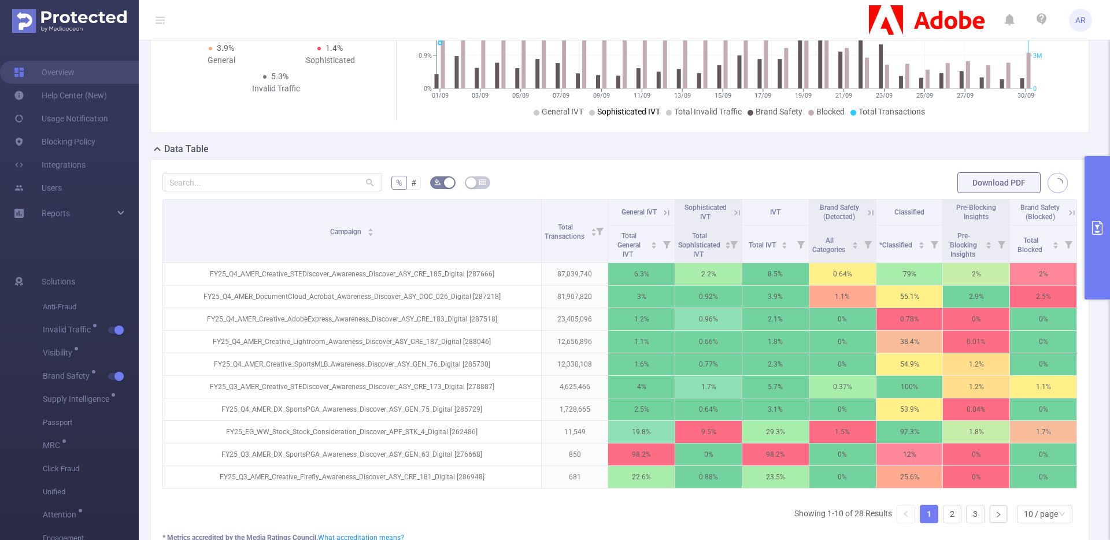
scroll to position [237, 0]
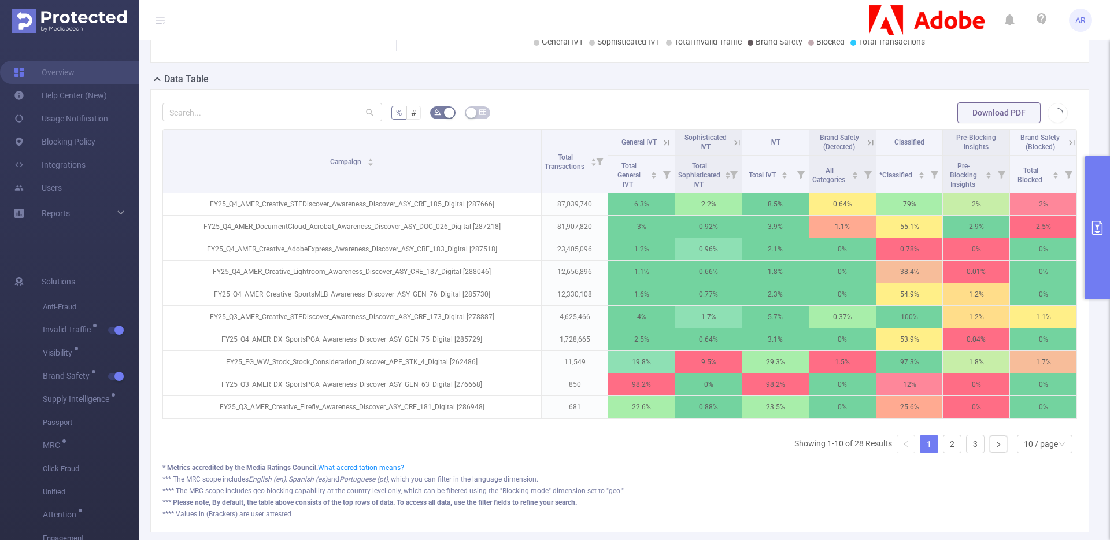
click at [1098, 262] on button "primary" at bounding box center [1096, 227] width 25 height 143
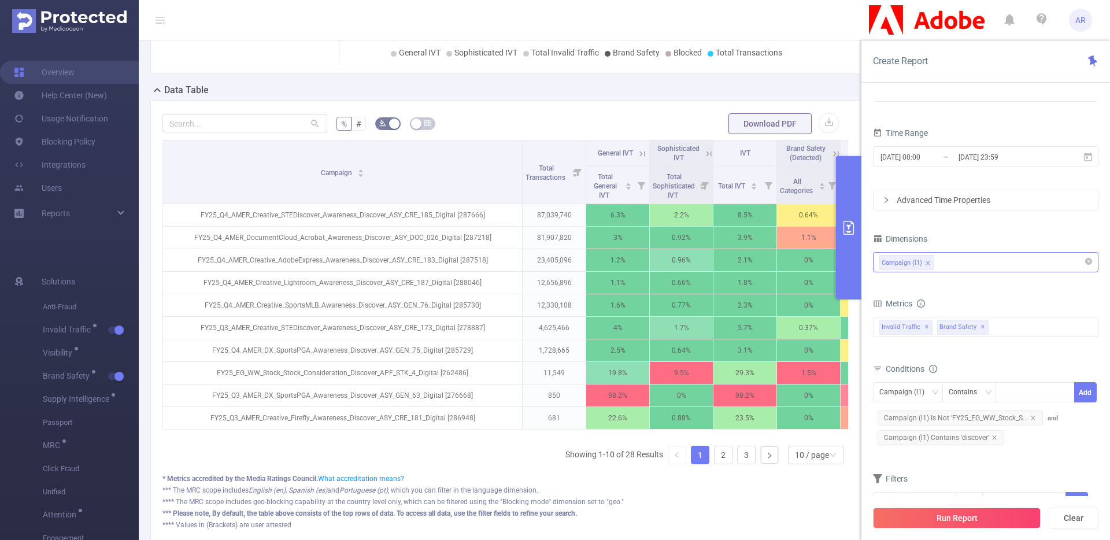
click at [854, 246] on button "primary" at bounding box center [848, 227] width 25 height 143
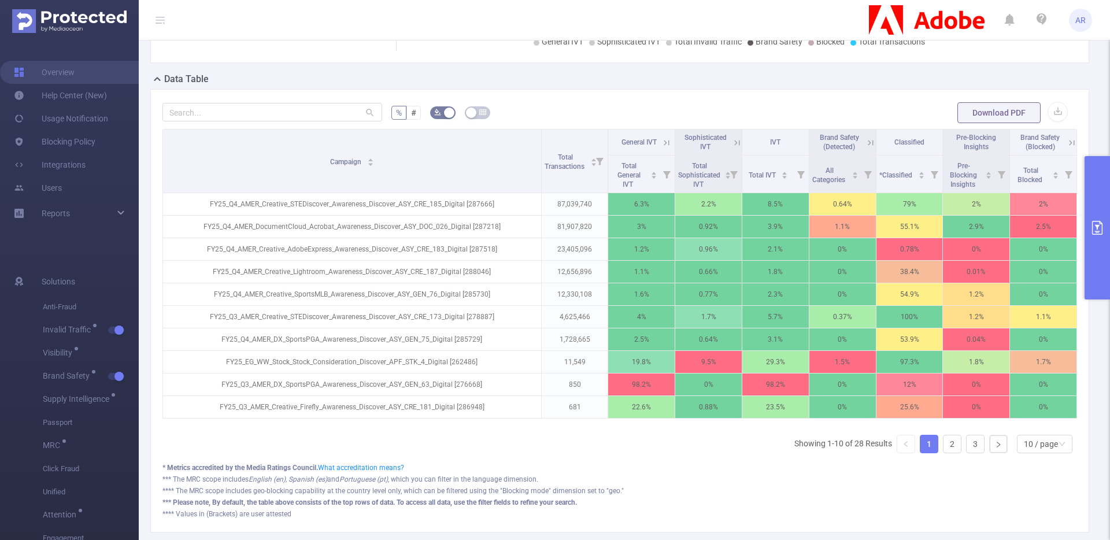
click at [1094, 216] on button "primary" at bounding box center [1096, 227] width 25 height 143
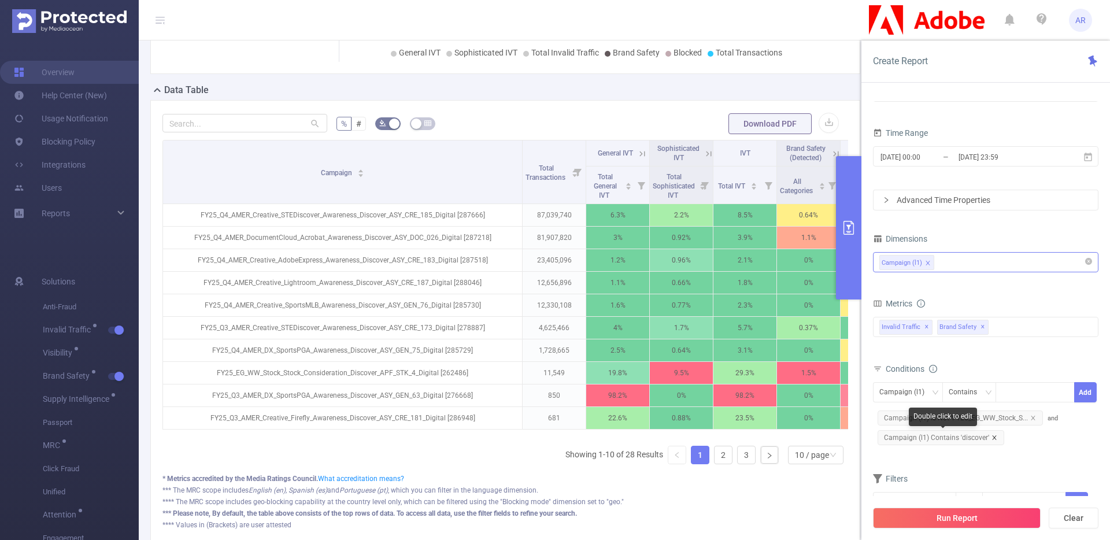
click at [994, 437] on icon "icon: close" at bounding box center [994, 438] width 6 height 6
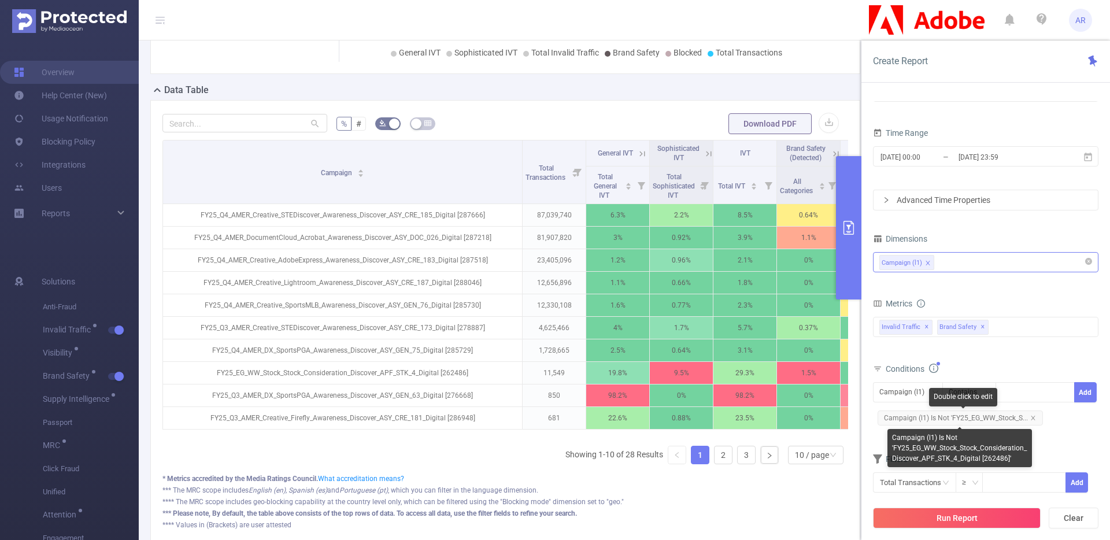
click at [1034, 418] on span "Campaign (l1) Is Not 'FY25_EG_WW_Stock_S..." at bounding box center [959, 417] width 165 height 15
click at [1030, 416] on icon "icon: close" at bounding box center [1033, 418] width 6 height 6
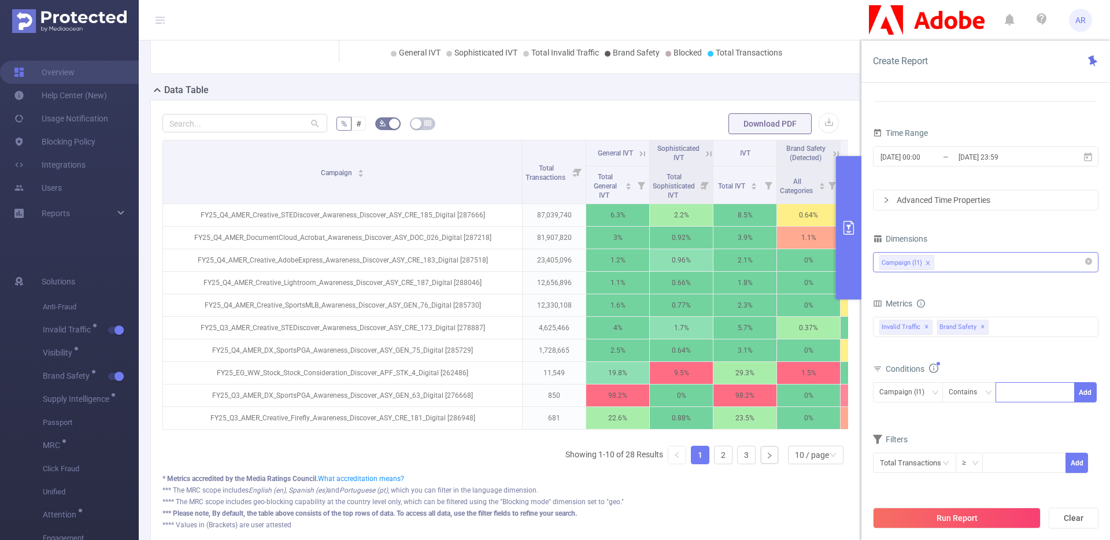
click at [1025, 396] on div at bounding box center [1034, 392] width 66 height 19
type input "stock"
click at [1012, 418] on li "stock" at bounding box center [1034, 416] width 79 height 18
click at [926, 520] on button "Run Report" at bounding box center [957, 517] width 168 height 21
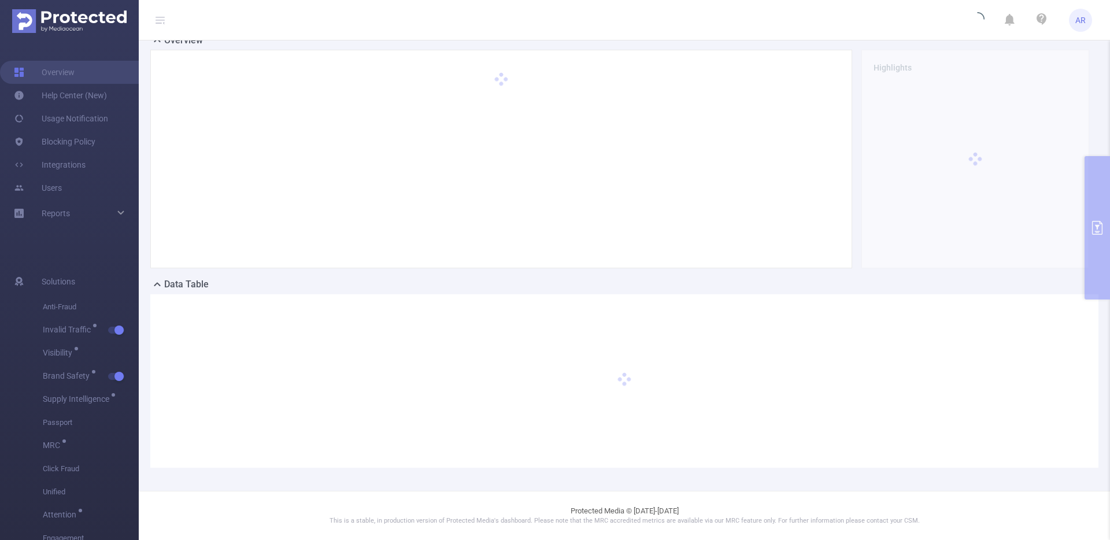
scroll to position [32, 0]
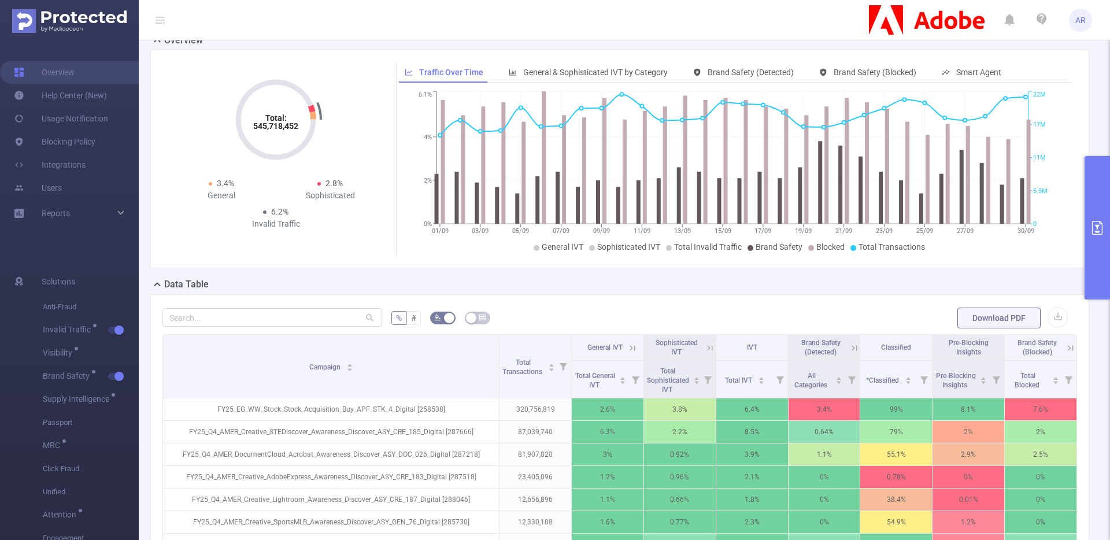
drag, startPoint x: 262, startPoint y: 345, endPoint x: 495, endPoint y: 328, distance: 233.5
click at [495, 328] on div "% # Download PDF Campaign Total Transactions General IVT Sophisticated IVT IVT …" at bounding box center [619, 515] width 914 height 418
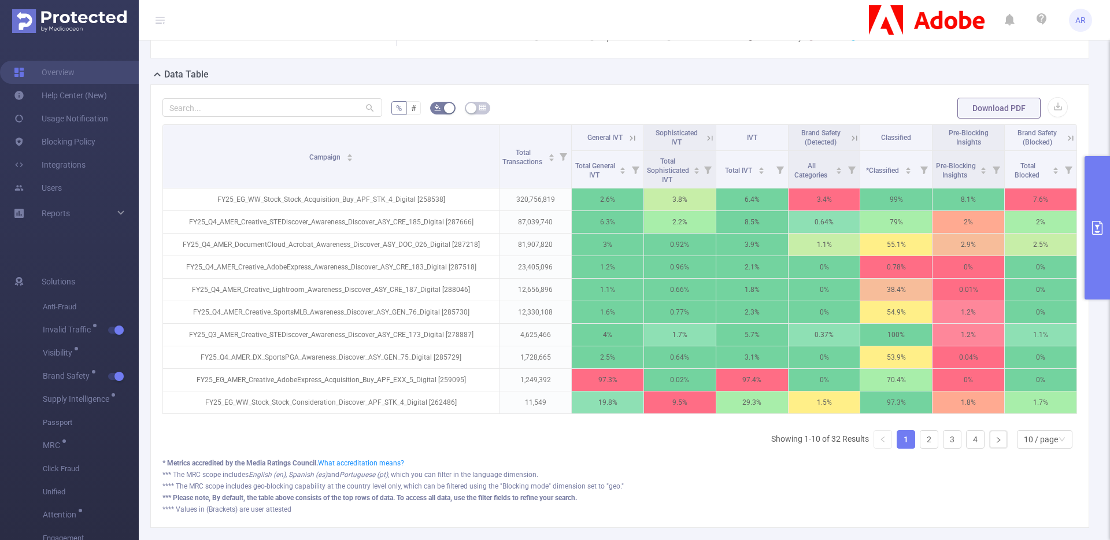
scroll to position [255, 0]
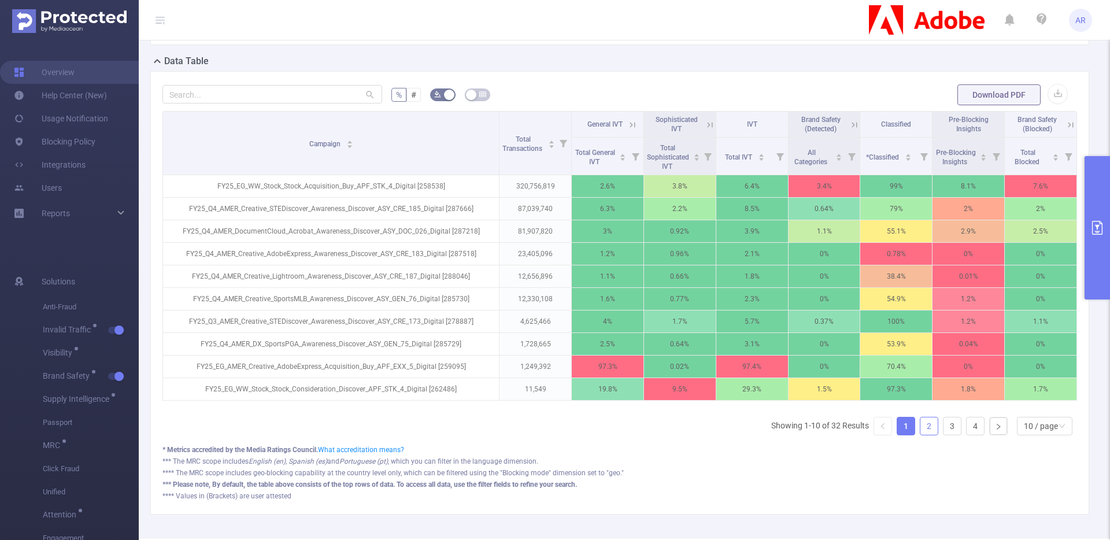
click at [920, 433] on link "2" at bounding box center [928, 425] width 17 height 17
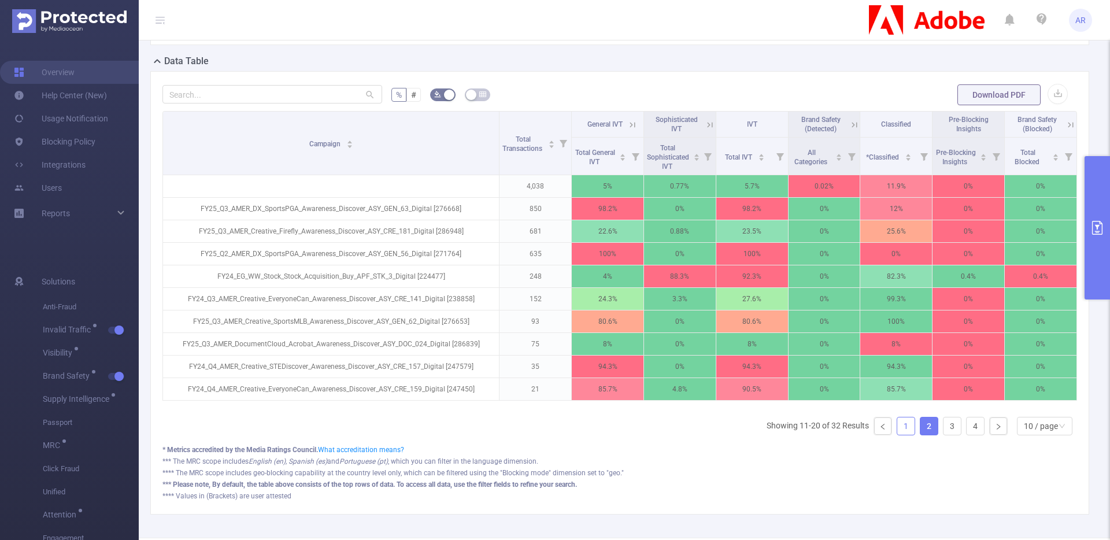
click at [897, 435] on link "1" at bounding box center [905, 425] width 17 height 17
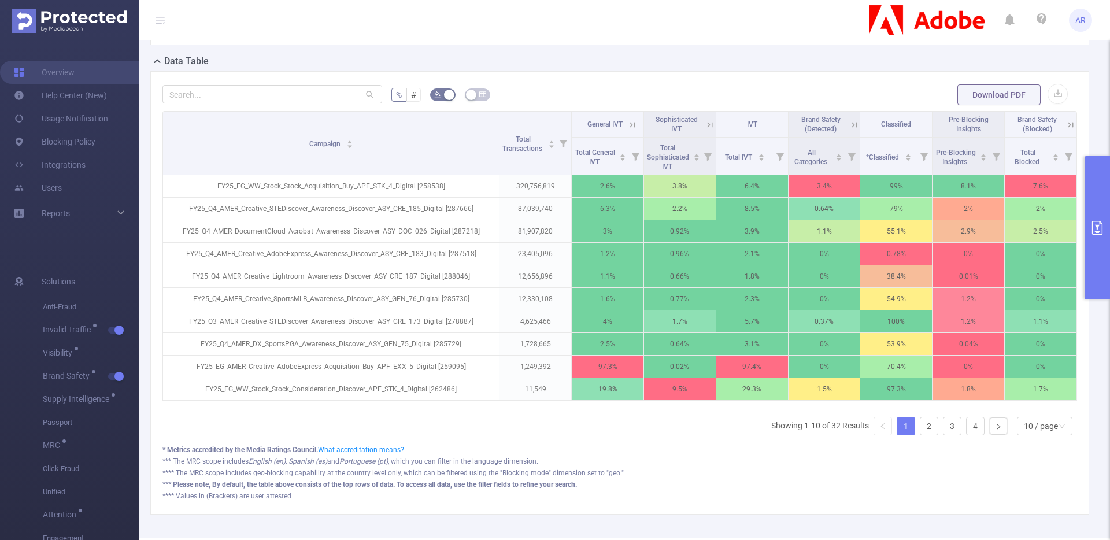
click at [1088, 207] on button "primary" at bounding box center [1096, 227] width 25 height 143
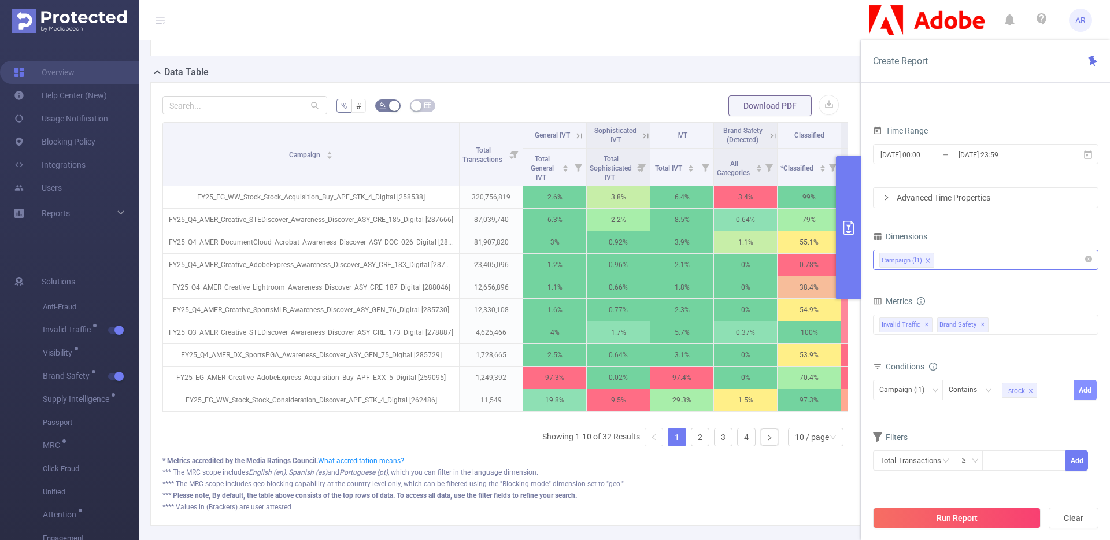
click at [1084, 394] on button "Add" at bounding box center [1085, 390] width 23 height 20
click at [974, 520] on button "Run Report" at bounding box center [957, 517] width 168 height 21
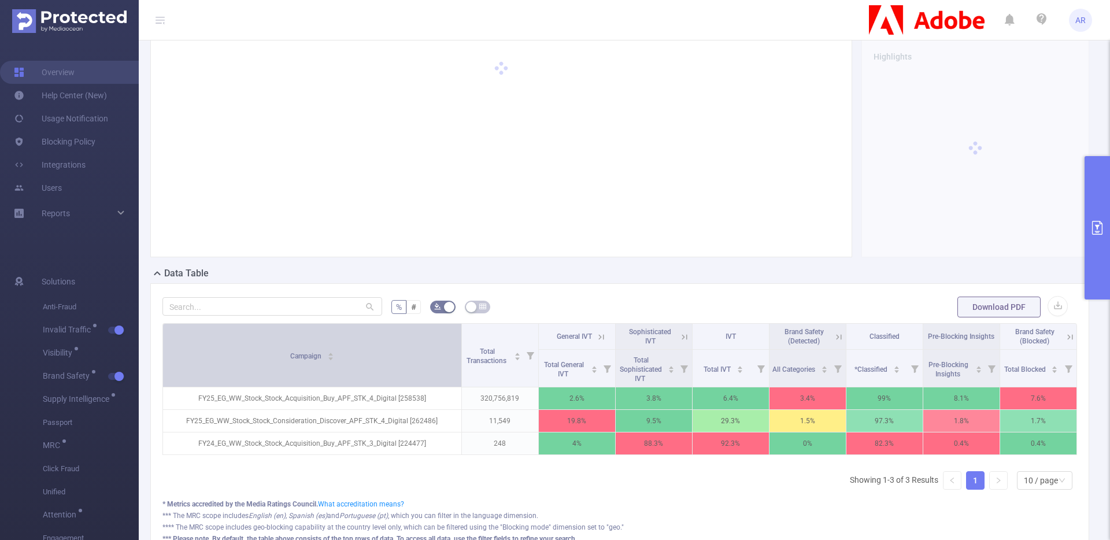
drag, startPoint x: 262, startPoint y: 362, endPoint x: 445, endPoint y: 357, distance: 183.2
click at [445, 357] on th "Campaign" at bounding box center [312, 356] width 299 height 64
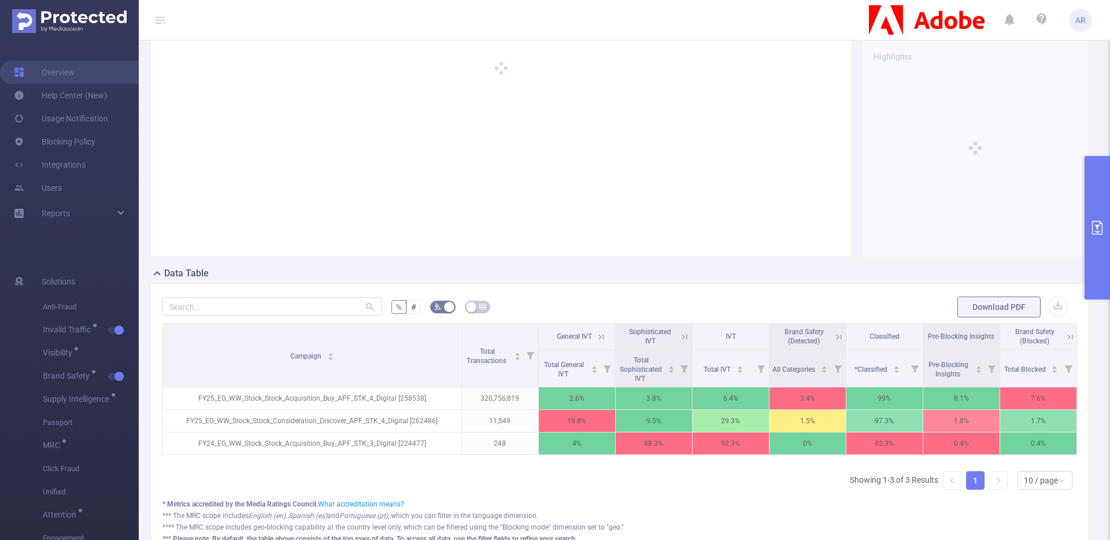
click at [596, 342] on icon at bounding box center [601, 337] width 10 height 10
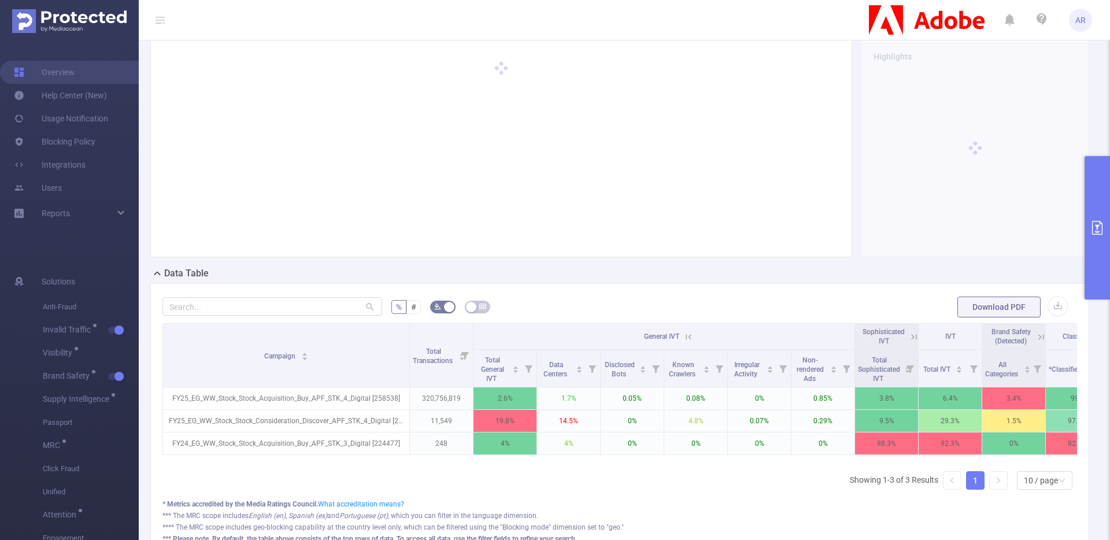
click at [691, 342] on icon at bounding box center [688, 337] width 10 height 10
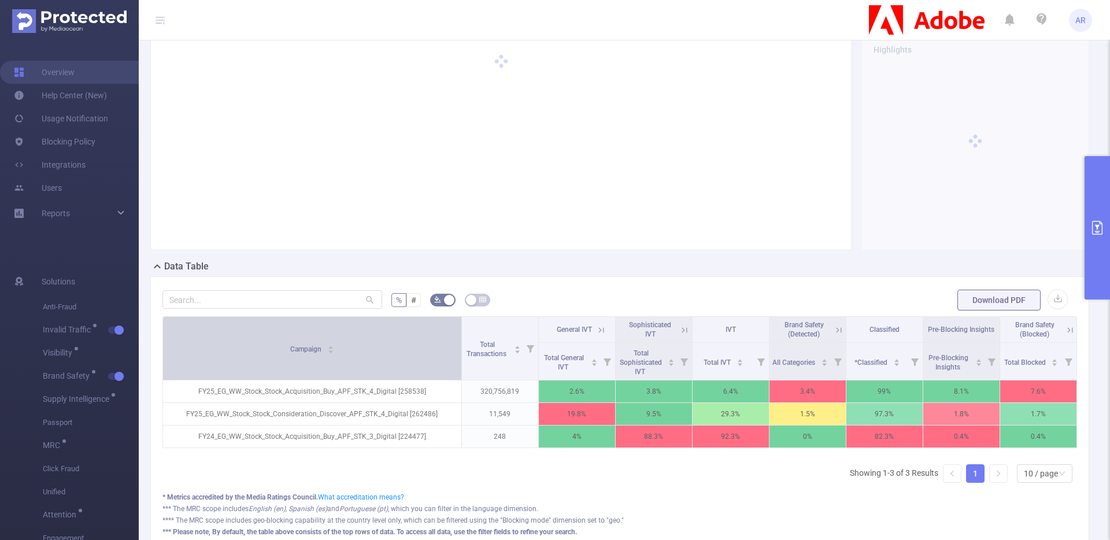
scroll to position [50, 0]
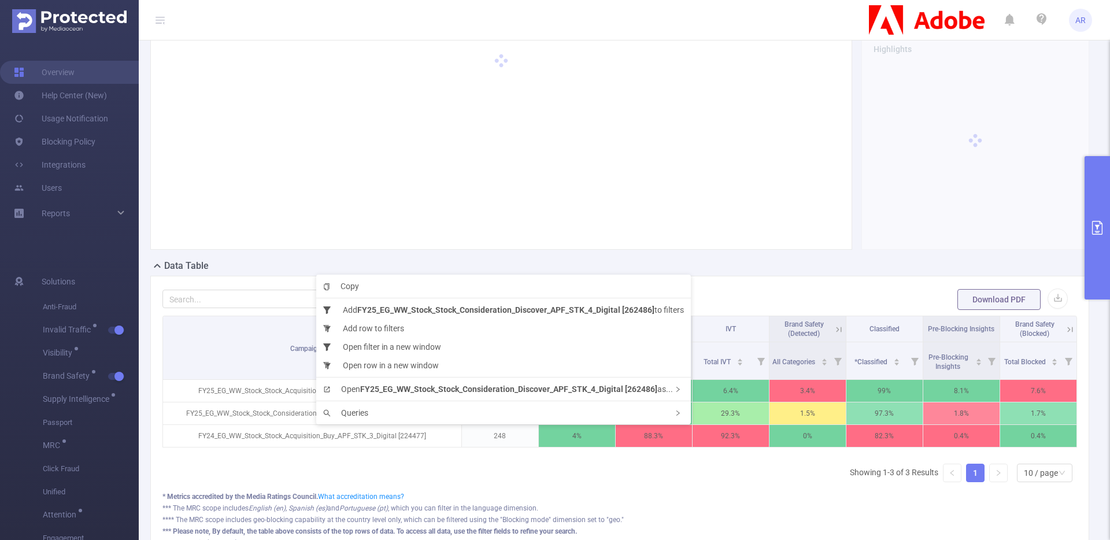
click at [387, 485] on div "Campaign Total Transactions General IVT Sophisticated IVT IVT Brand Safety (Det…" at bounding box center [619, 404] width 914 height 176
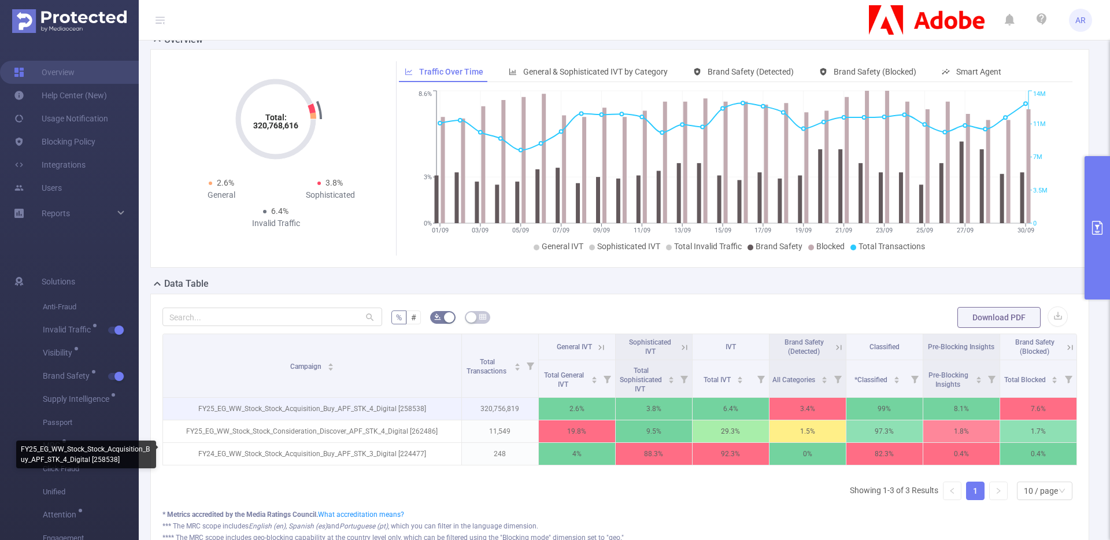
scroll to position [33, 0]
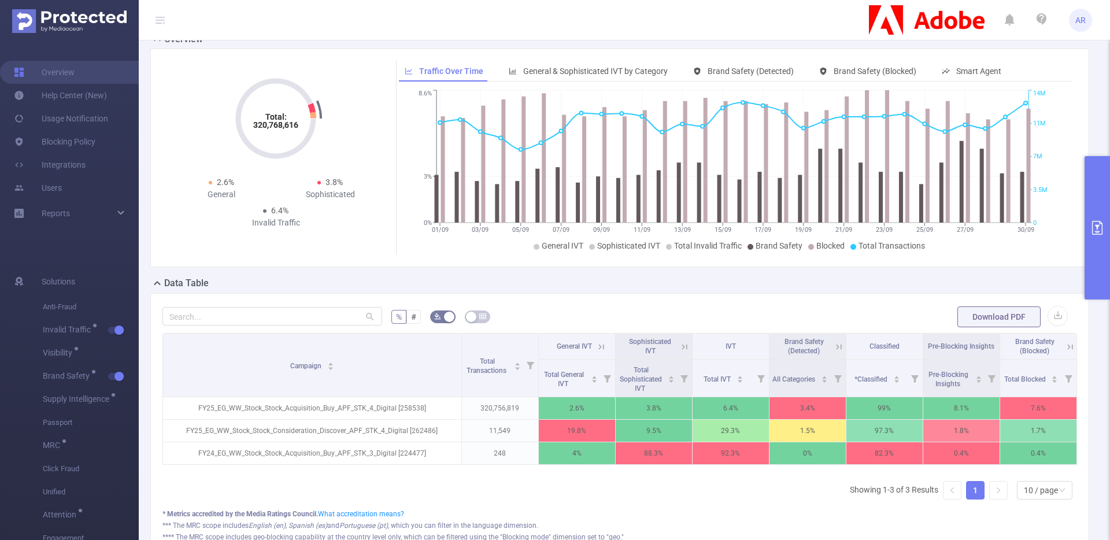
click at [679, 352] on icon at bounding box center [684, 347] width 10 height 10
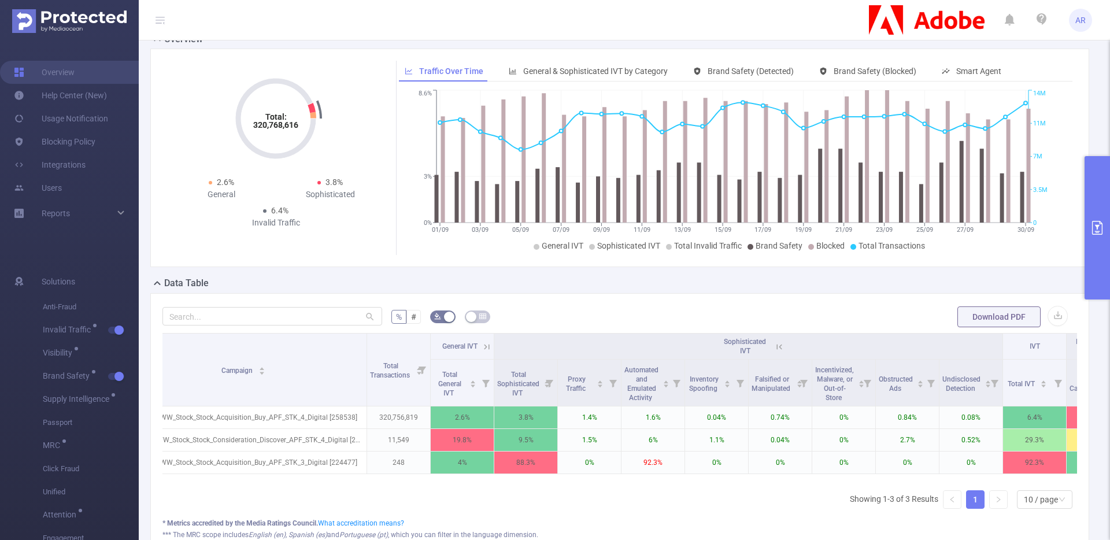
scroll to position [0, 0]
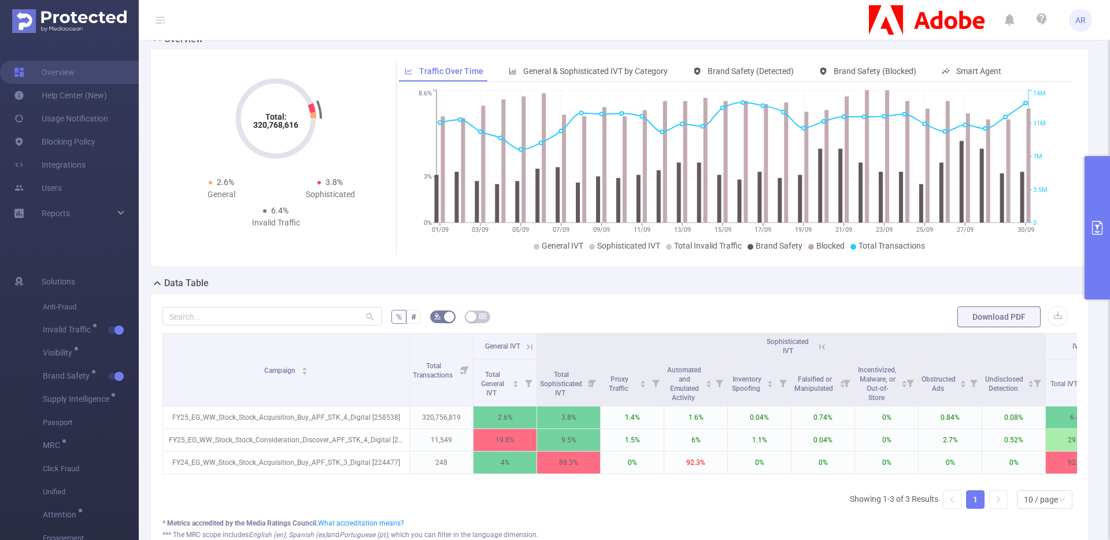
click at [533, 352] on icon at bounding box center [529, 347] width 10 height 10
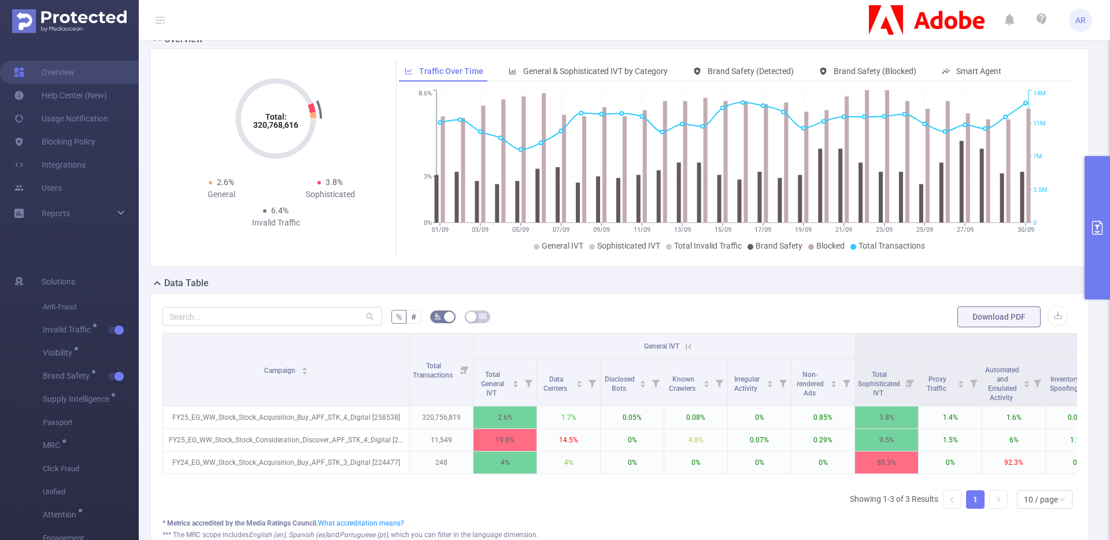
click at [689, 352] on icon at bounding box center [688, 347] width 10 height 10
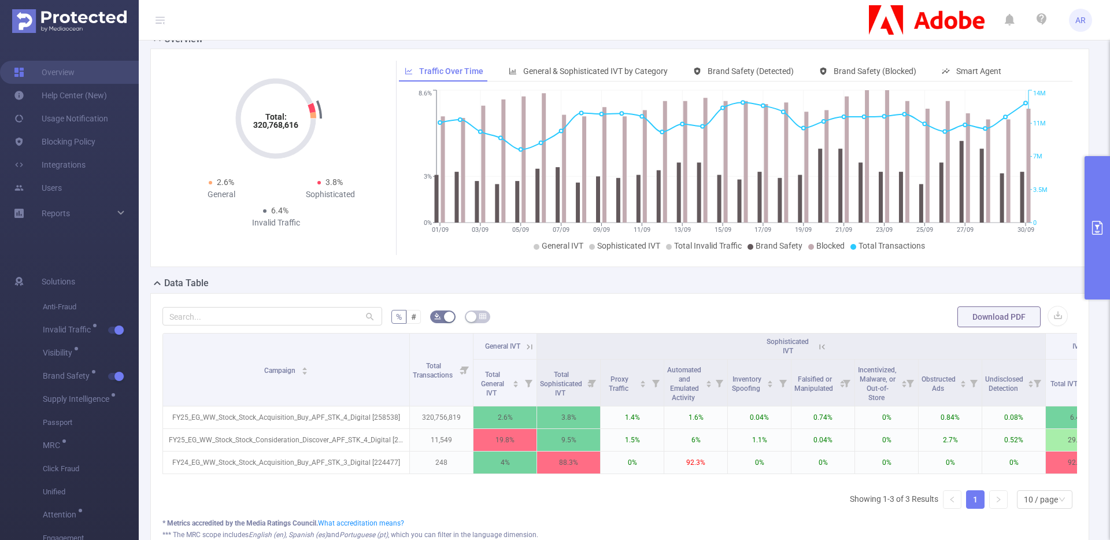
click at [818, 352] on icon at bounding box center [822, 347] width 10 height 10
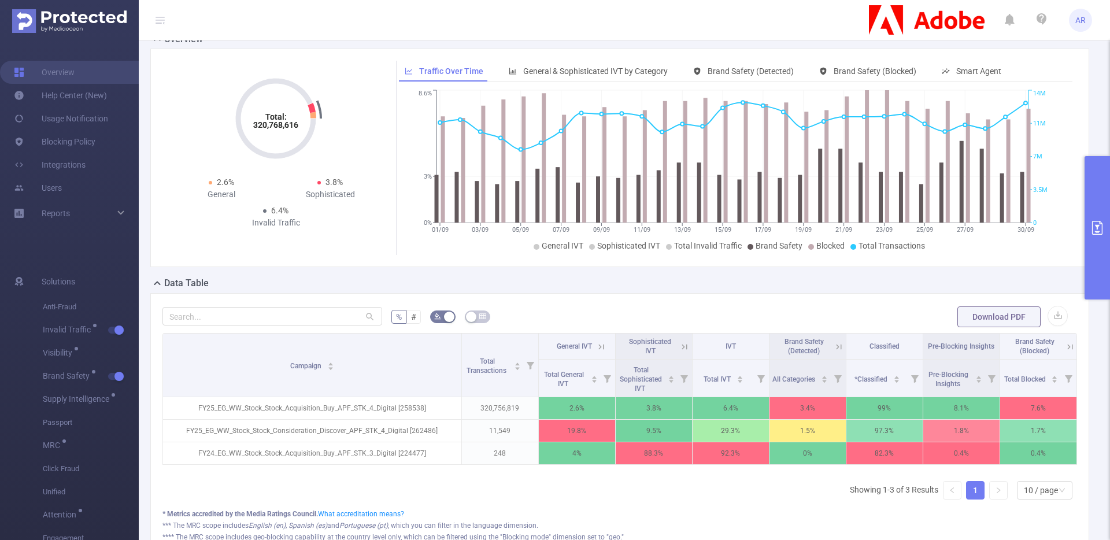
click at [1092, 185] on button "primary" at bounding box center [1096, 227] width 25 height 143
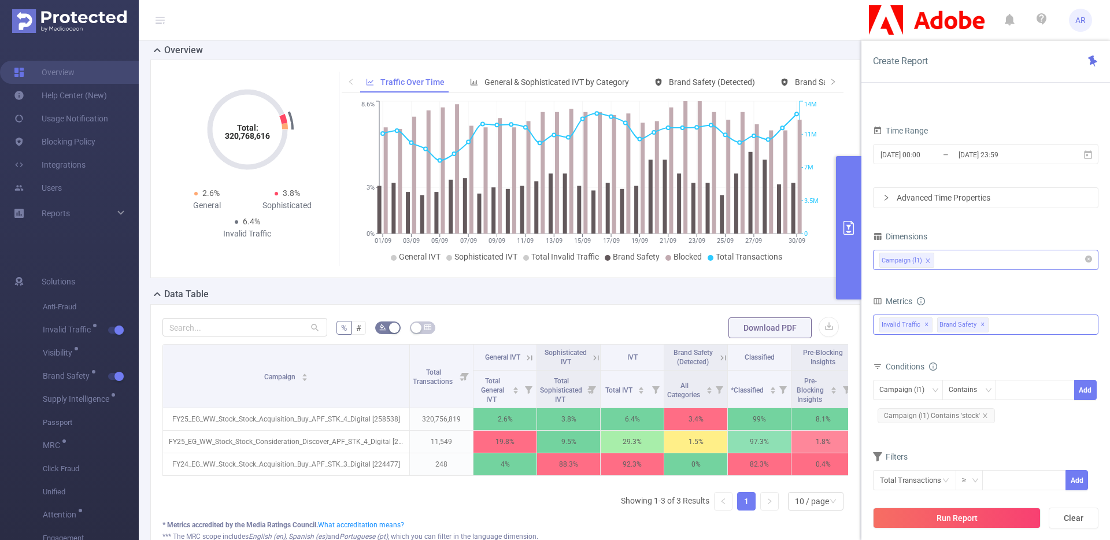
click at [1001, 329] on div "Invalid Traffic ✕ Brand Safety ✕" at bounding box center [985, 324] width 225 height 20
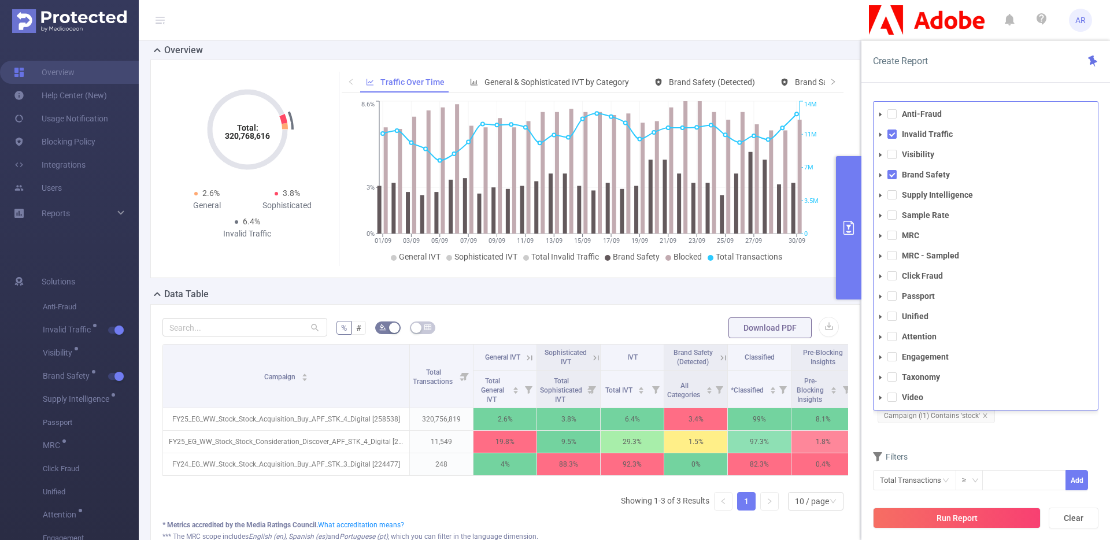
click at [1039, 445] on form "Dimensions Campaign (l1) Metrics total Total General IVT Data Centers Disclosed…" at bounding box center [985, 366] width 225 height 277
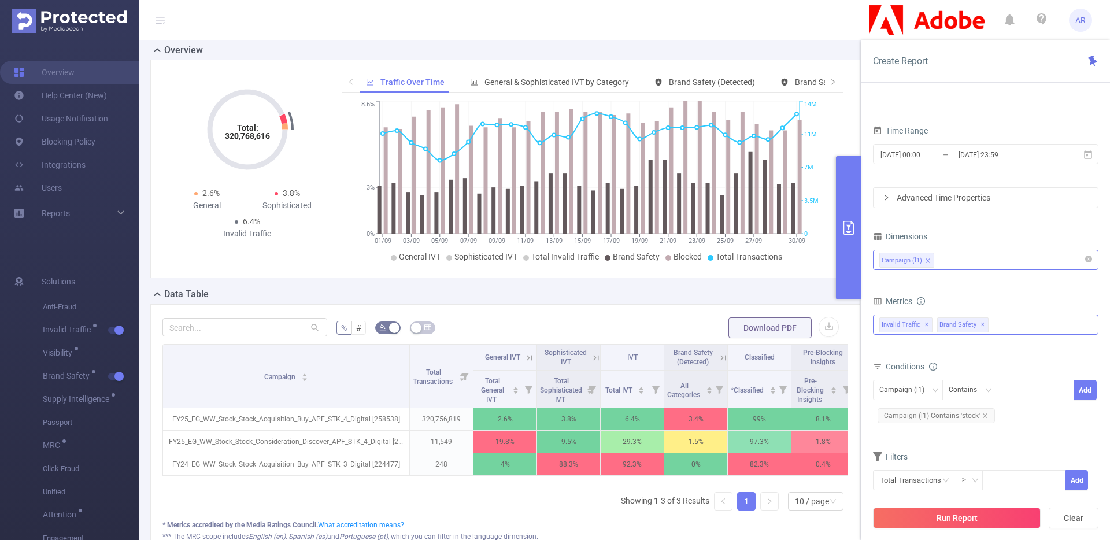
click at [997, 323] on div "Invalid Traffic ✕ Brand Safety ✕ Anti-Fraud Invalid Traffic Visibility Brand Sa…" at bounding box center [985, 324] width 225 height 20
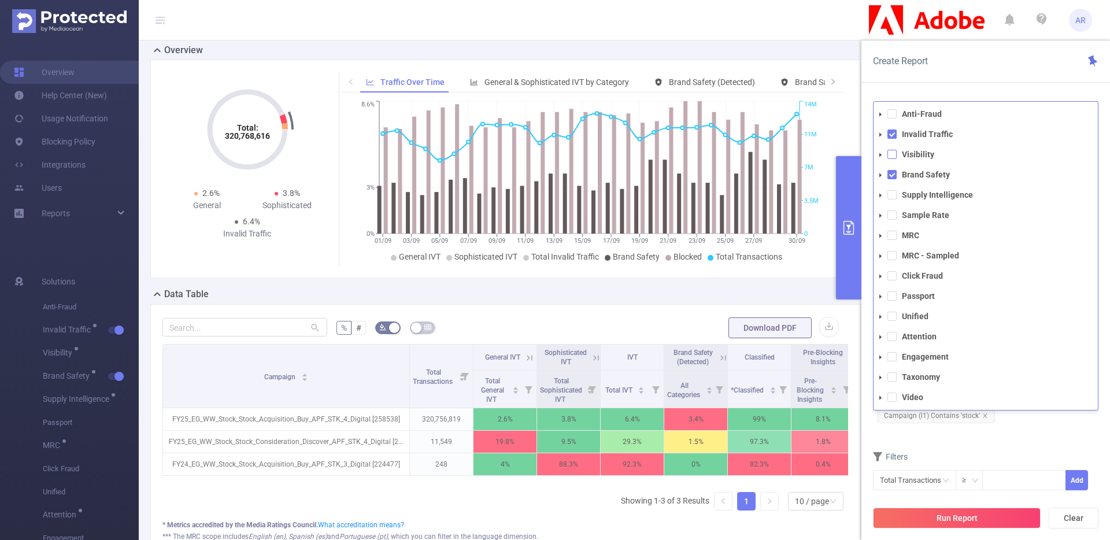
click at [892, 150] on span at bounding box center [891, 154] width 9 height 9
click at [1019, 439] on form "Dimensions Campaign (l1) Metrics total Total General IVT Data Centers Disclosed…" at bounding box center [985, 366] width 225 height 277
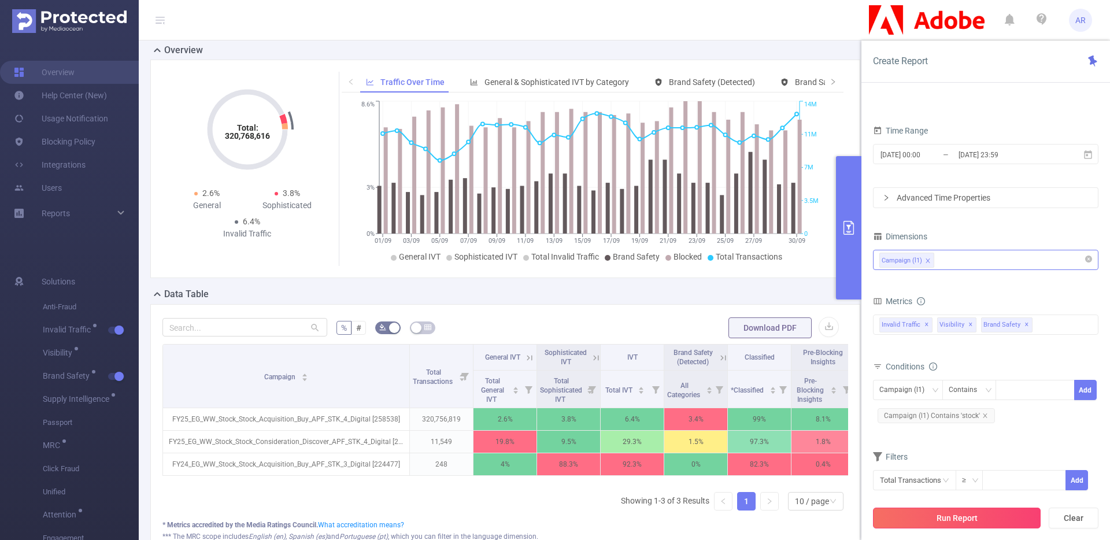
click at [999, 520] on button "Run Report" at bounding box center [957, 517] width 168 height 21
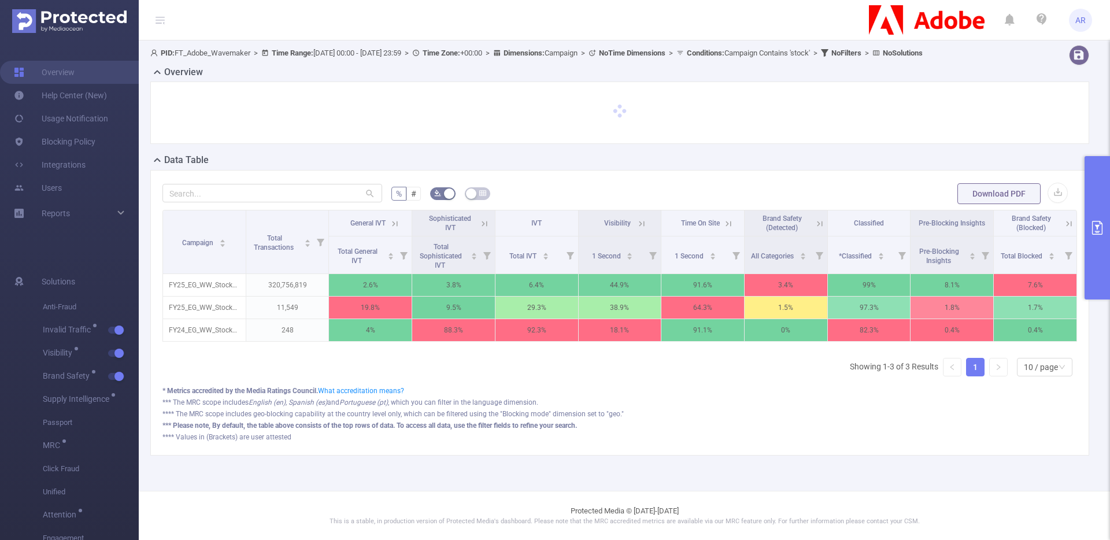
click at [1093, 236] on button "primary" at bounding box center [1096, 227] width 25 height 143
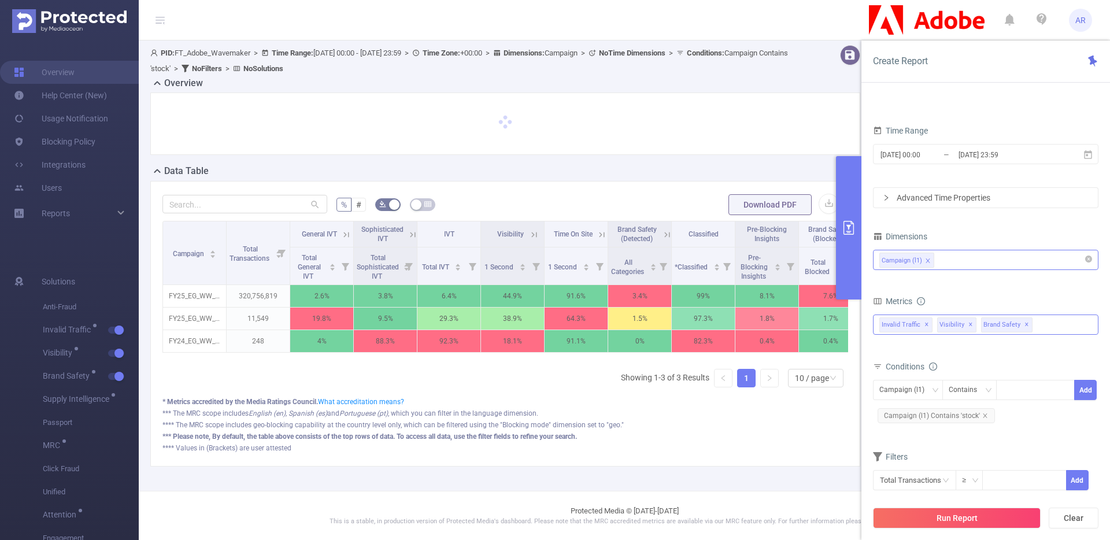
click at [1051, 319] on div "Invalid Traffic ✕ Anti-Fraud Invalid Traffic Visibility Brand Safety Supply Int…" at bounding box center [985, 324] width 225 height 20
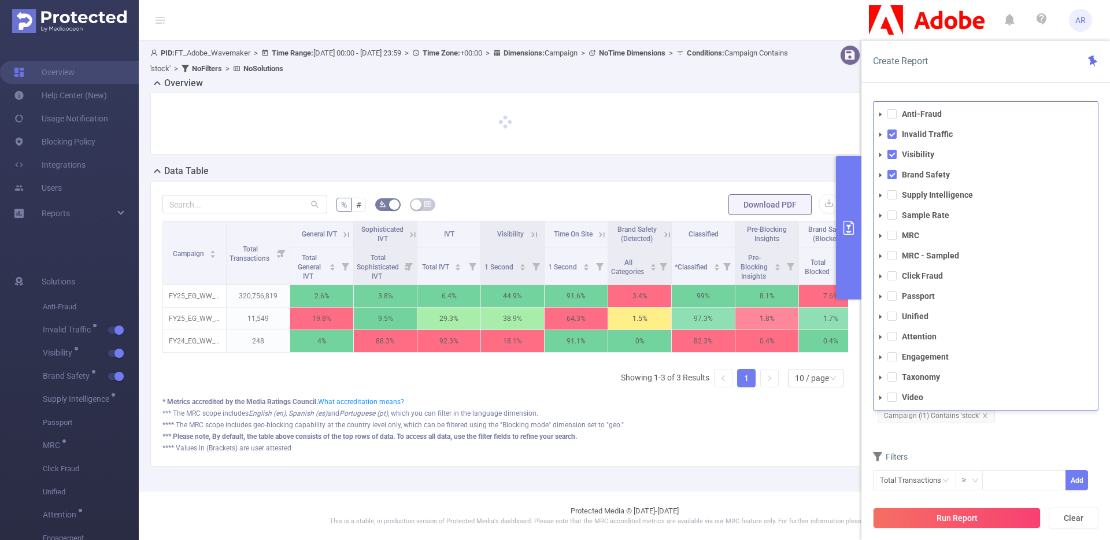
click at [943, 80] on div "Create Report" at bounding box center [985, 61] width 248 height 42
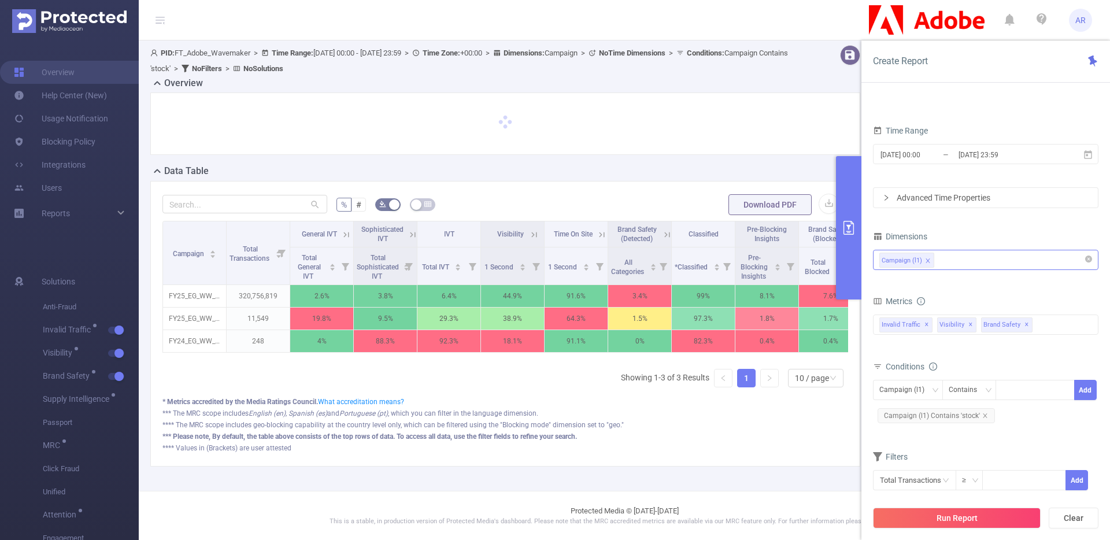
click at [967, 270] on div "Campaign (l1)" at bounding box center [985, 260] width 225 height 27
click at [964, 261] on div "Campaign (l1)" at bounding box center [985, 259] width 213 height 19
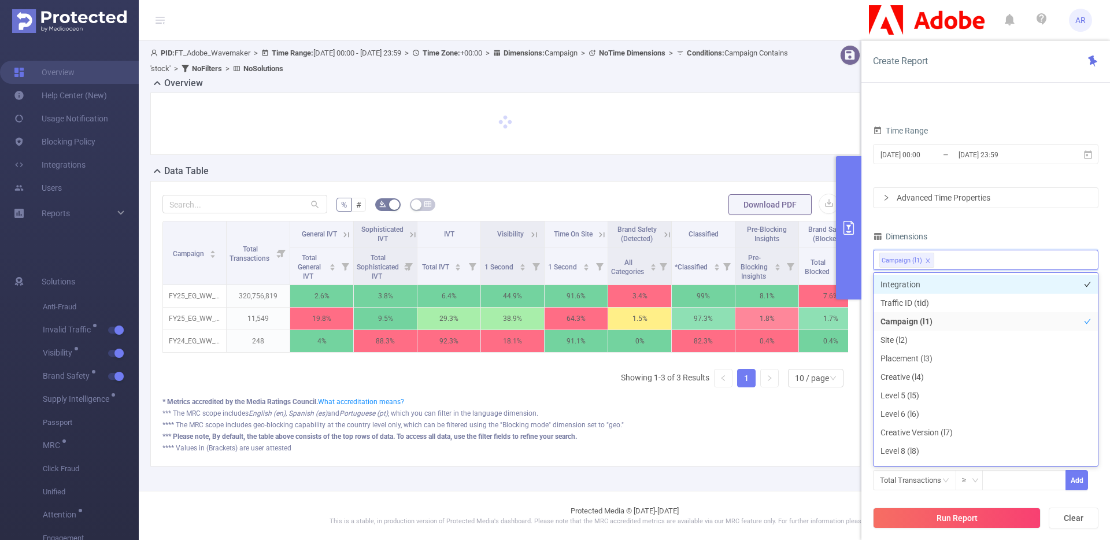
click at [903, 277] on li "Integration" at bounding box center [985, 284] width 224 height 18
click at [994, 232] on div "Dimensions" at bounding box center [985, 237] width 225 height 19
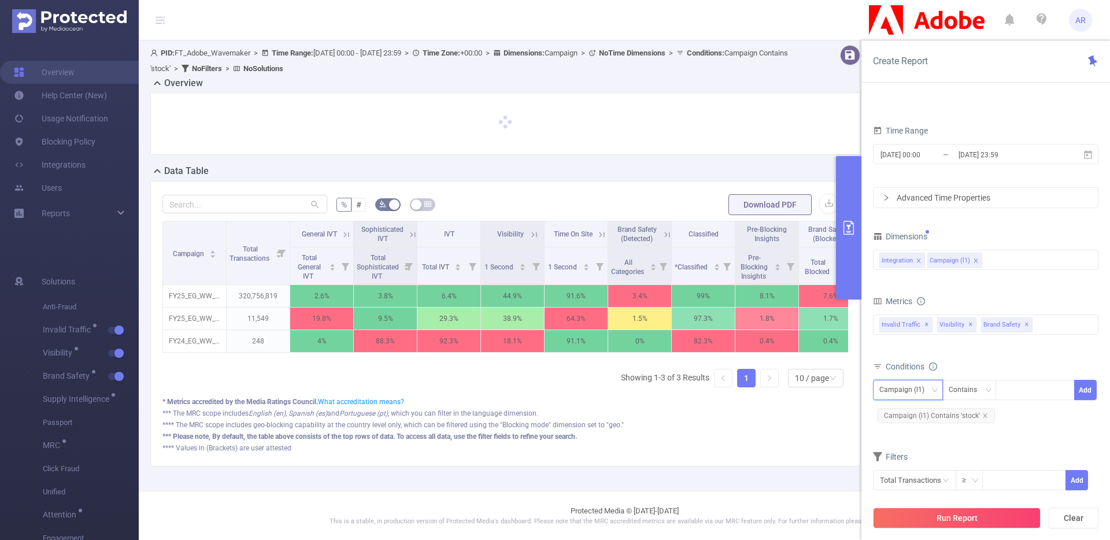
click at [903, 381] on div "Campaign (l1)" at bounding box center [905, 389] width 53 height 19
click at [900, 412] on li "Integration" at bounding box center [908, 414] width 70 height 18
click at [1018, 383] on div at bounding box center [1034, 389] width 66 height 19
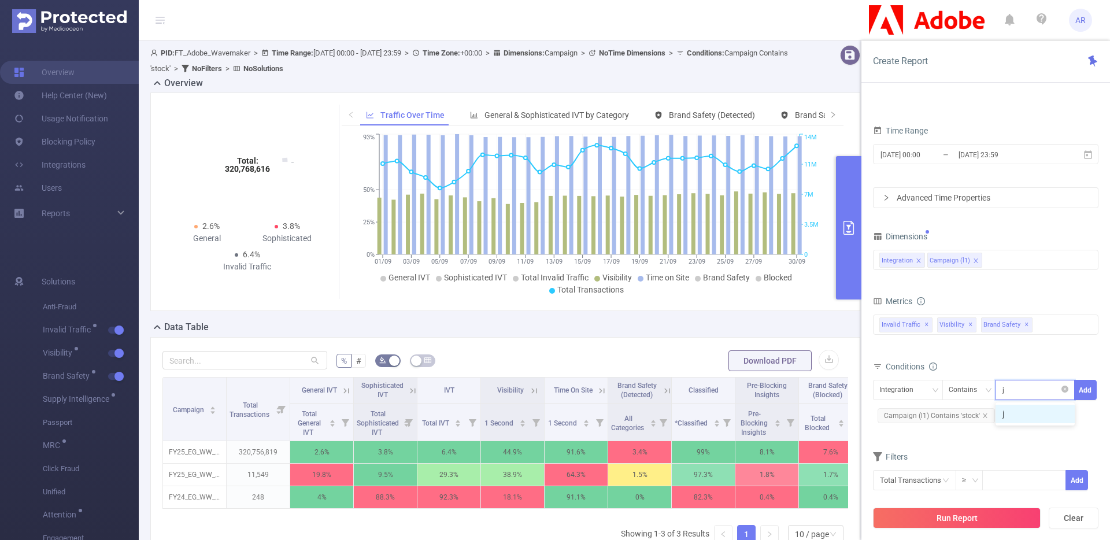
type input "js"
click at [1009, 416] on li "js" at bounding box center [1034, 414] width 79 height 18
click at [1093, 390] on button "Add" at bounding box center [1085, 390] width 23 height 20
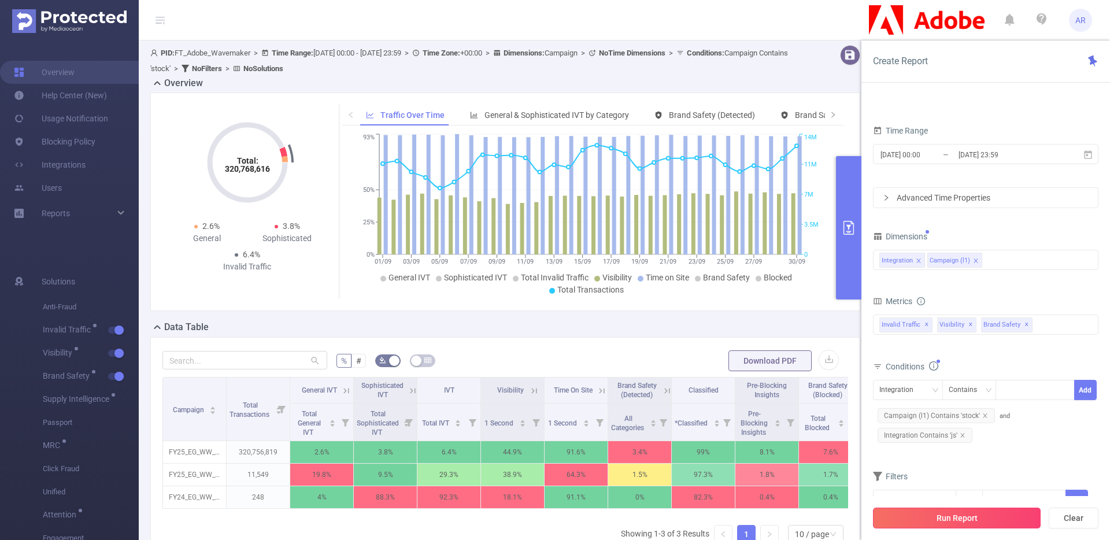
click at [956, 510] on button "Run Report" at bounding box center [957, 517] width 168 height 21
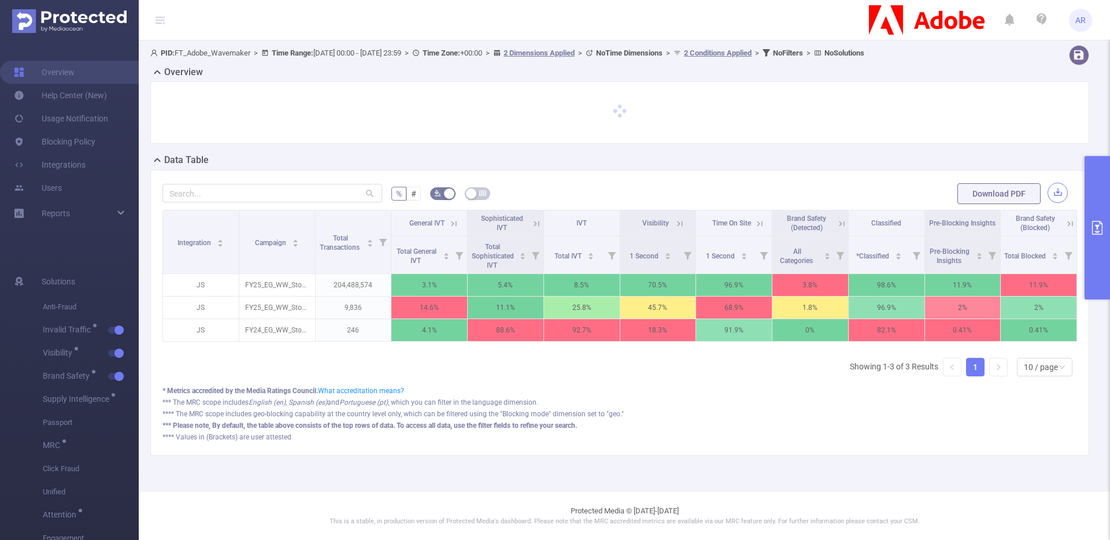
click at [1061, 198] on button "button" at bounding box center [1057, 193] width 20 height 20
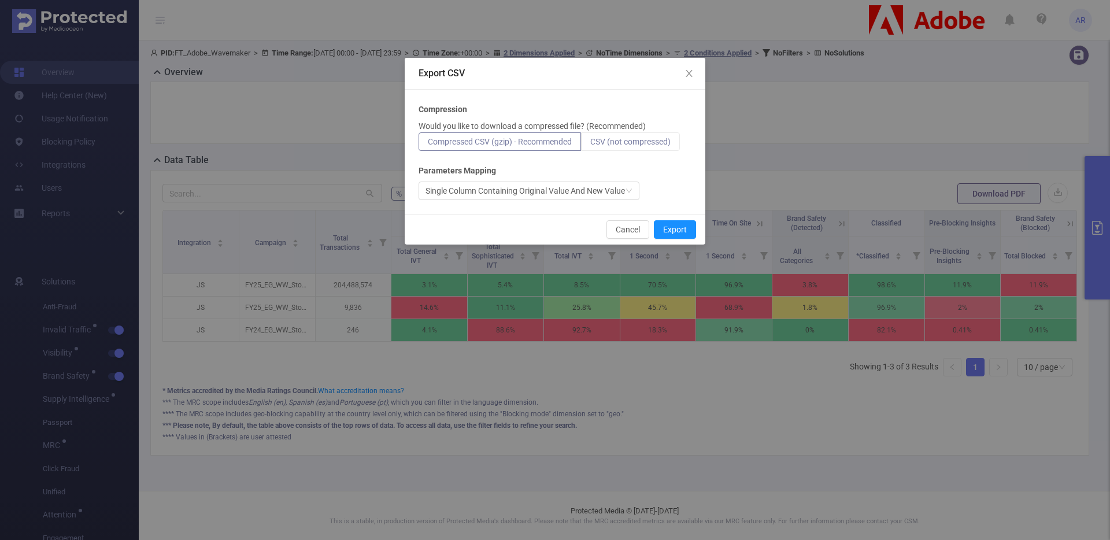
click at [654, 144] on span "CSV (not compressed)" at bounding box center [630, 141] width 80 height 9
click at [590, 144] on input "CSV (not compressed)" at bounding box center [590, 144] width 0 height 0
click at [685, 230] on button "Export" at bounding box center [675, 229] width 42 height 18
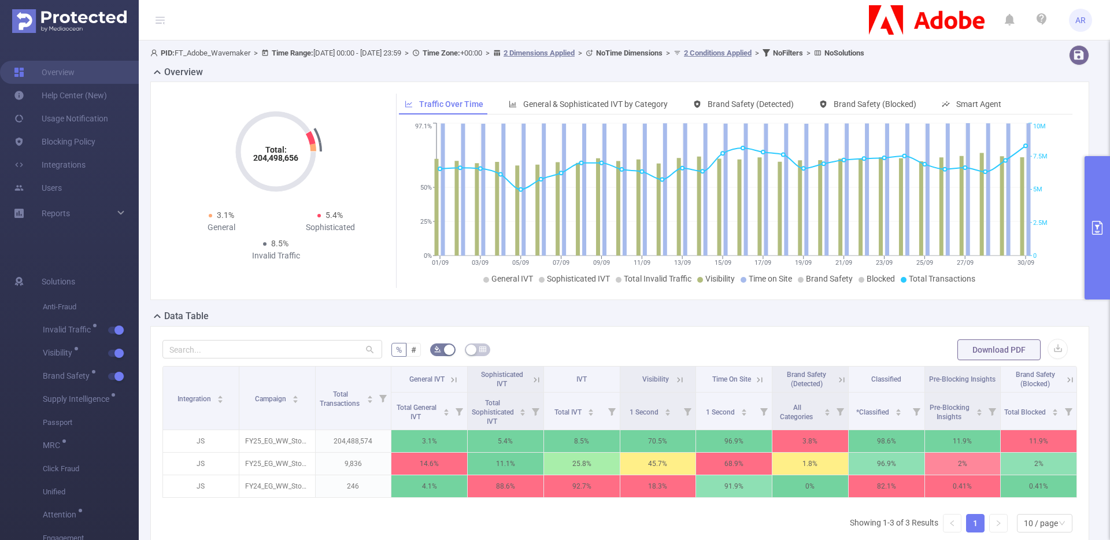
click at [1095, 276] on button "primary" at bounding box center [1096, 227] width 25 height 143
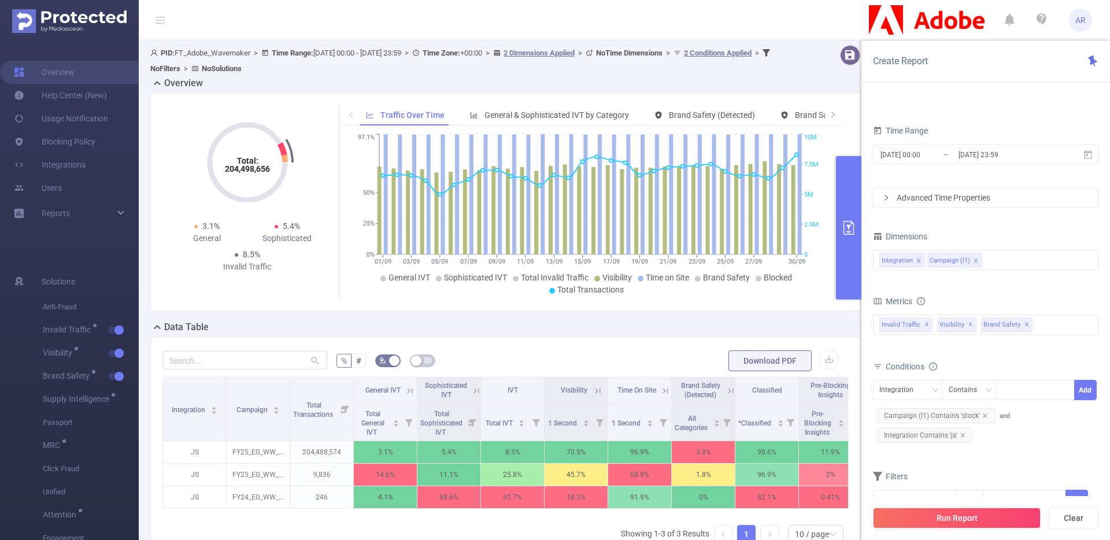
click at [656, 336] on div "Data Table" at bounding box center [509, 328] width 719 height 16
click at [845, 203] on button "primary" at bounding box center [848, 227] width 25 height 143
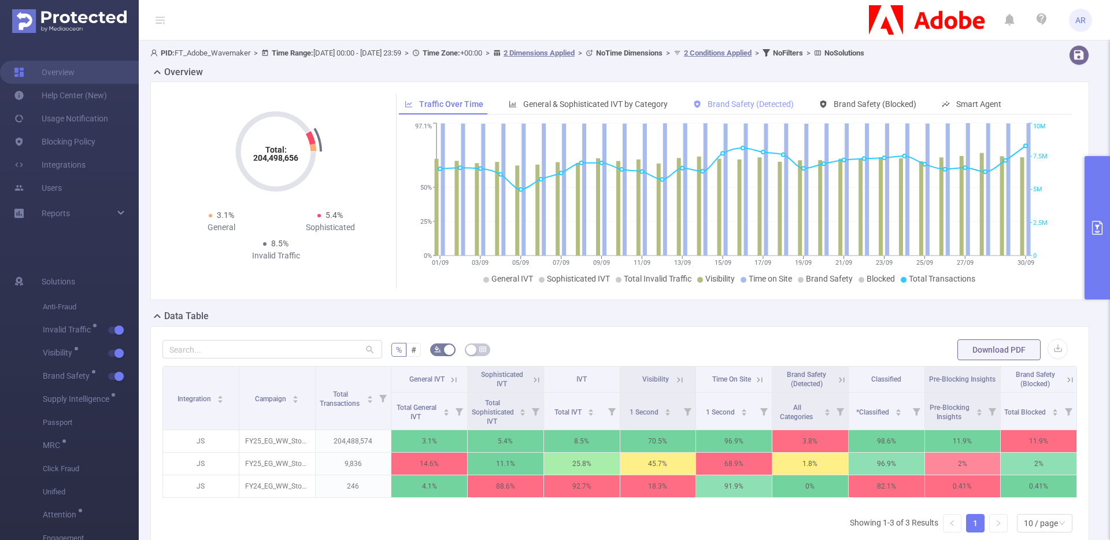
click at [754, 105] on span "Brand Safety (Detected)" at bounding box center [750, 103] width 86 height 9
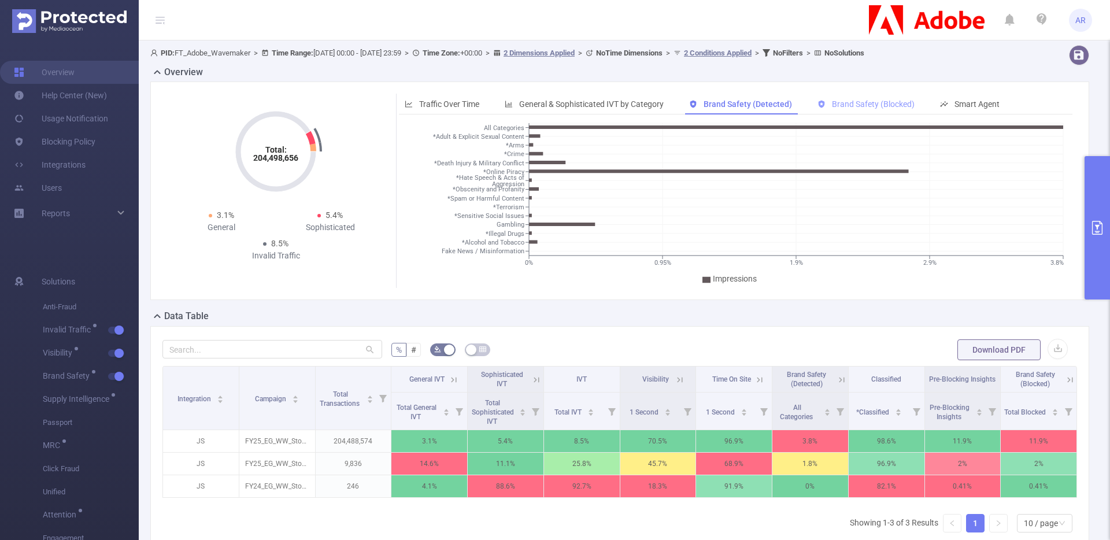
click at [859, 105] on span "Brand Safety (Blocked)" at bounding box center [873, 103] width 83 height 9
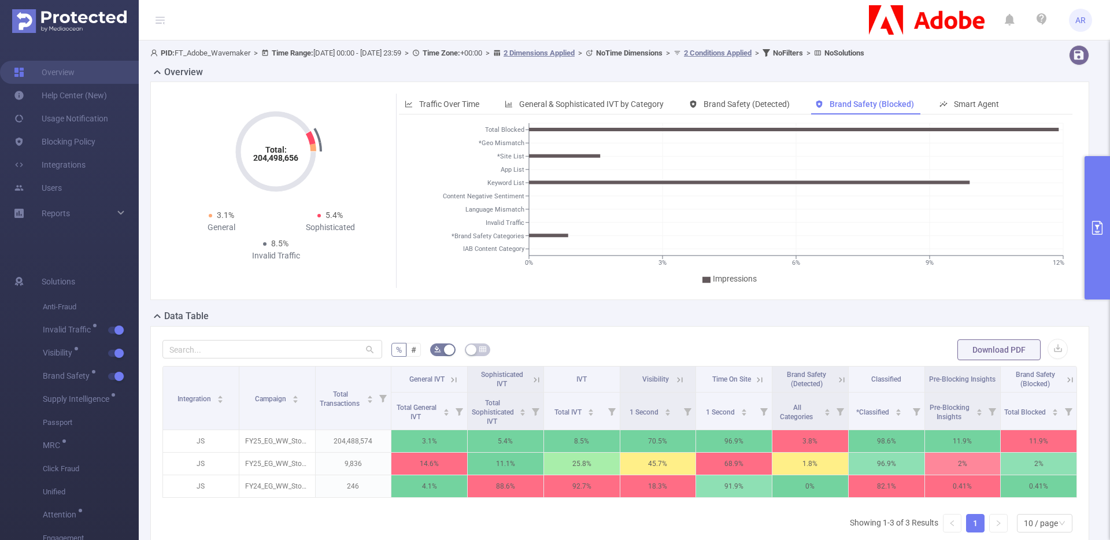
click at [1089, 207] on button "primary" at bounding box center [1096, 227] width 25 height 143
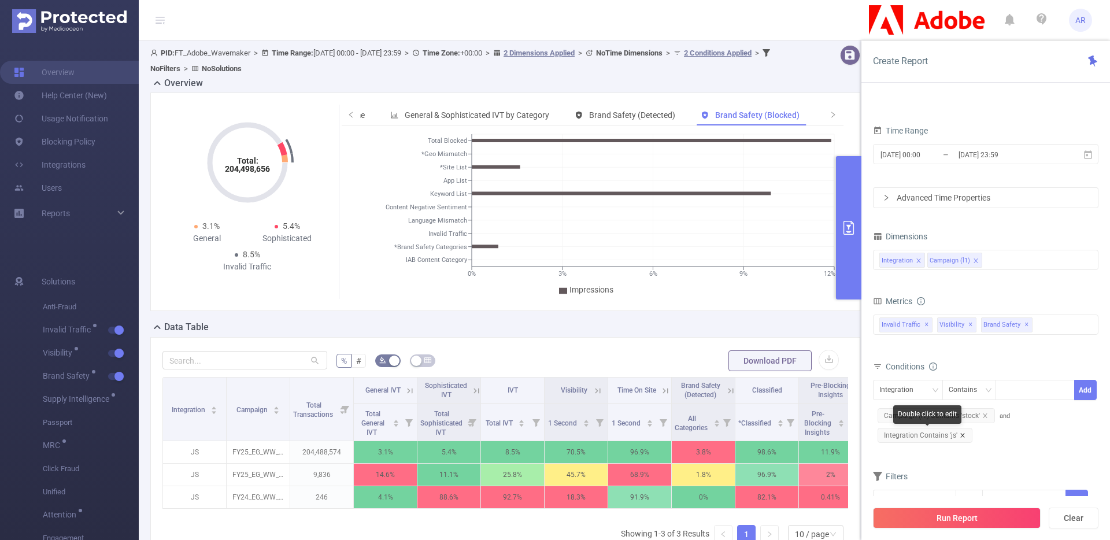
click at [961, 436] on icon "icon: close" at bounding box center [962, 435] width 6 height 6
click at [944, 521] on button "Run Report" at bounding box center [957, 517] width 168 height 21
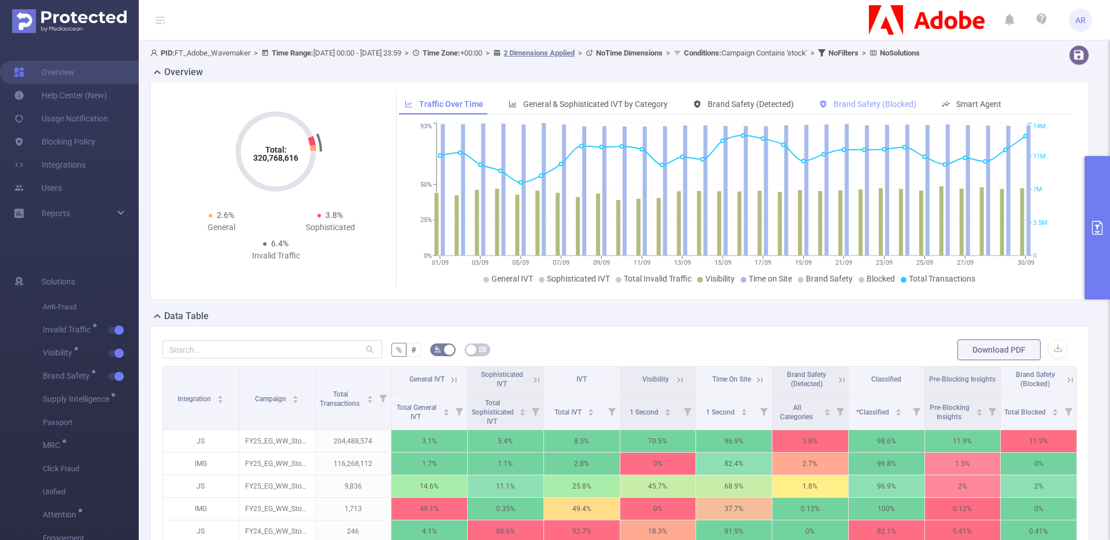
click at [847, 109] on span "Brand Safety (Blocked)" at bounding box center [874, 103] width 83 height 9
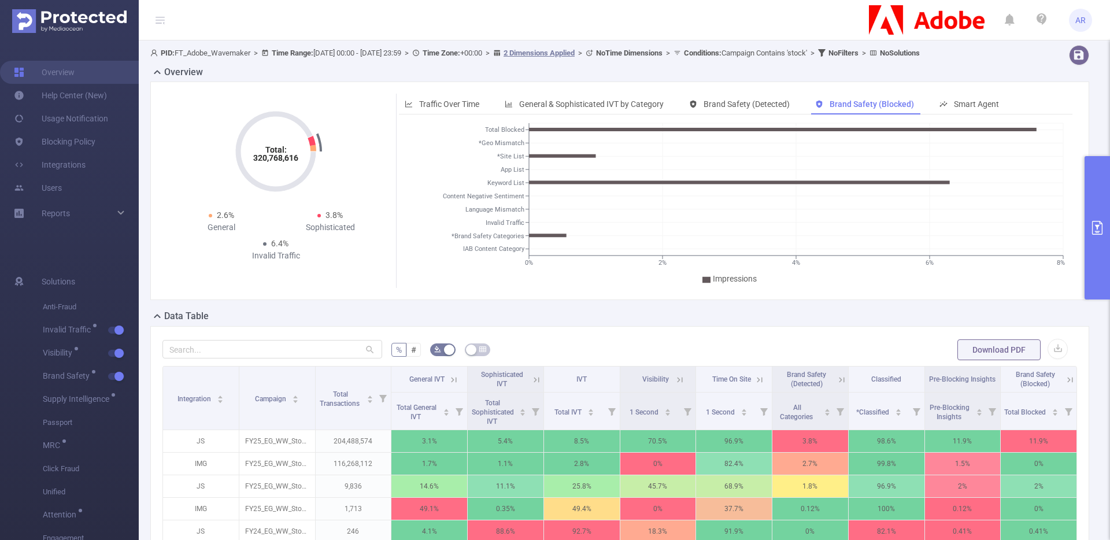
click at [1098, 175] on button "primary" at bounding box center [1096, 227] width 25 height 143
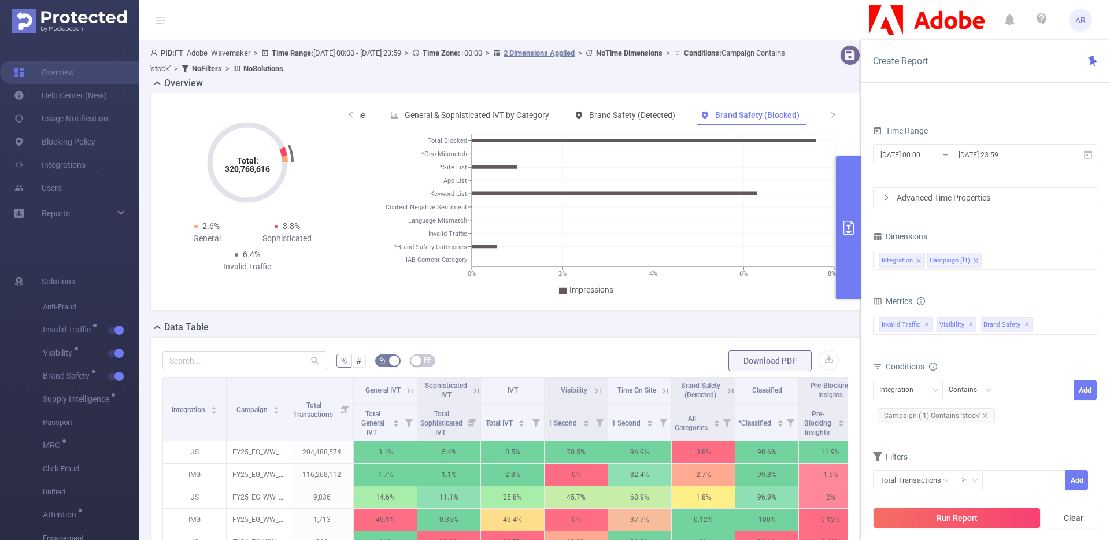
click at [919, 258] on icon "icon: close" at bounding box center [918, 261] width 6 height 6
click at [992, 262] on div "Campaign (l1)" at bounding box center [985, 259] width 213 height 19
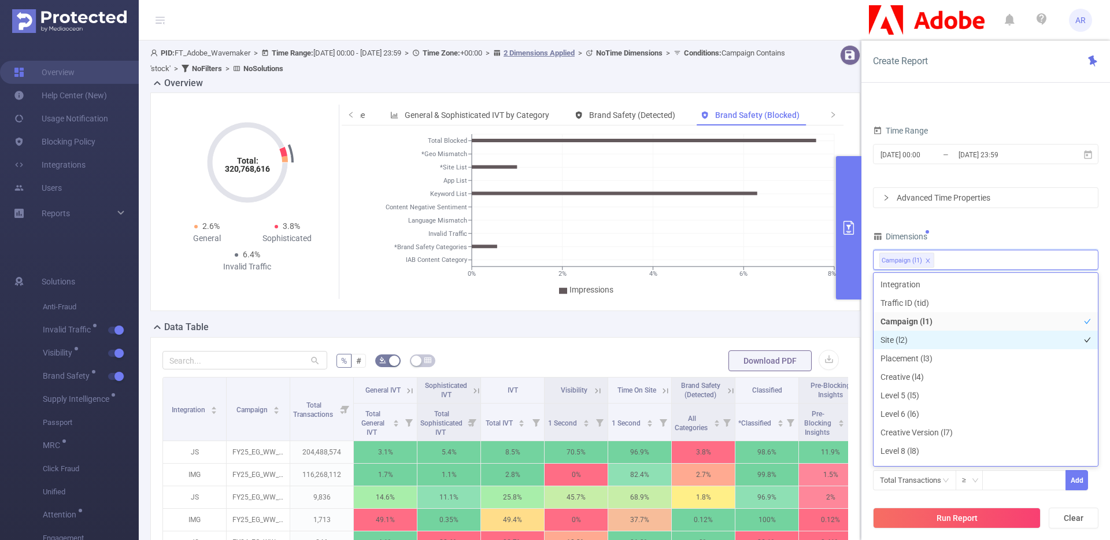
click at [907, 344] on li "Site (l2)" at bounding box center [985, 340] width 224 height 18
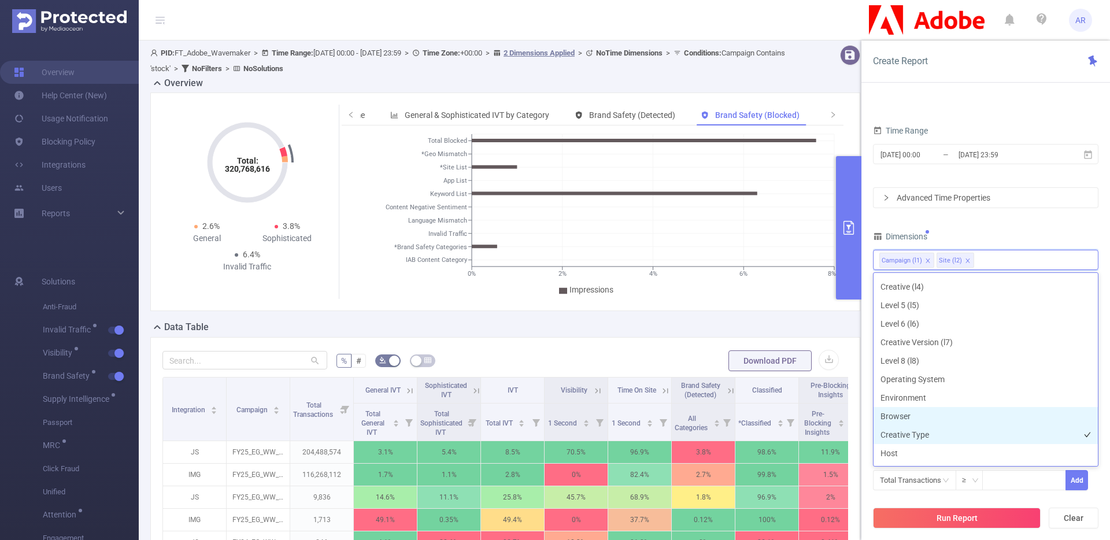
scroll to position [102, 0]
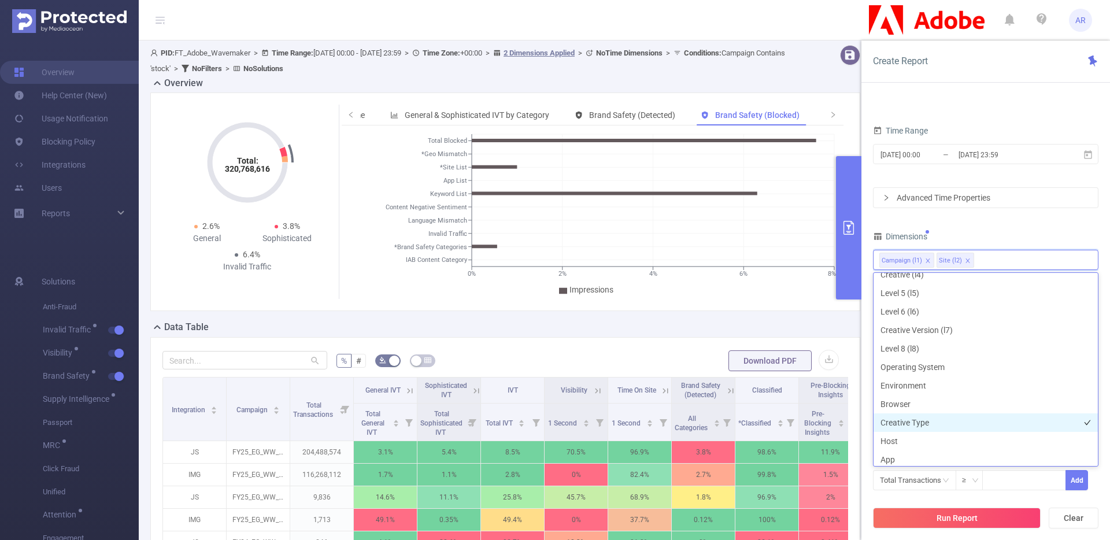
click at [918, 431] on li "Creative Type" at bounding box center [985, 422] width 224 height 18
click at [916, 432] on li "Host" at bounding box center [985, 441] width 224 height 18
click at [919, 421] on li "Creative Type" at bounding box center [985, 422] width 224 height 18
click at [1072, 231] on div "Dimensions" at bounding box center [985, 237] width 225 height 19
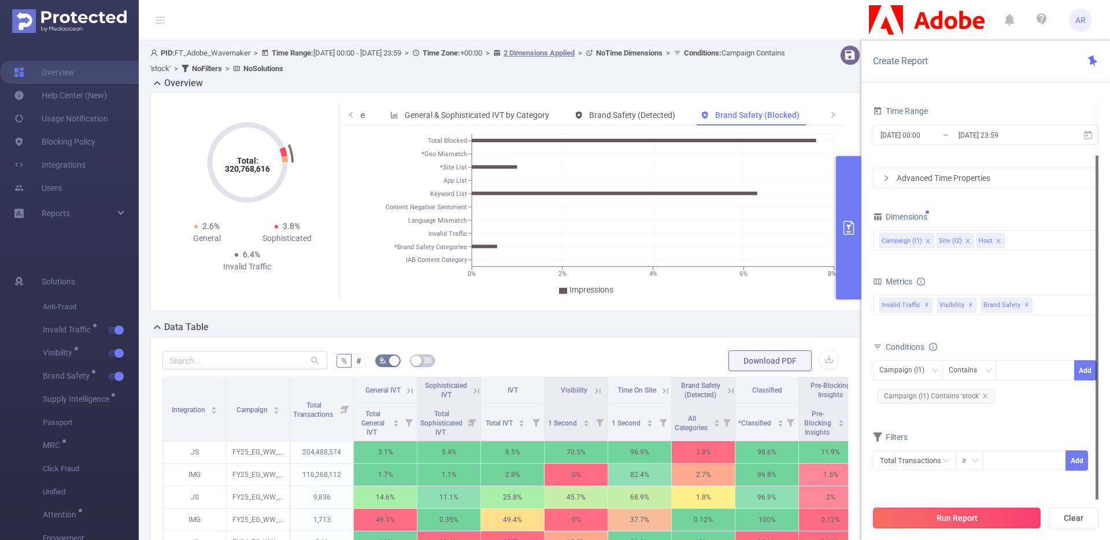
click at [945, 524] on button "Run Report" at bounding box center [957, 517] width 168 height 21
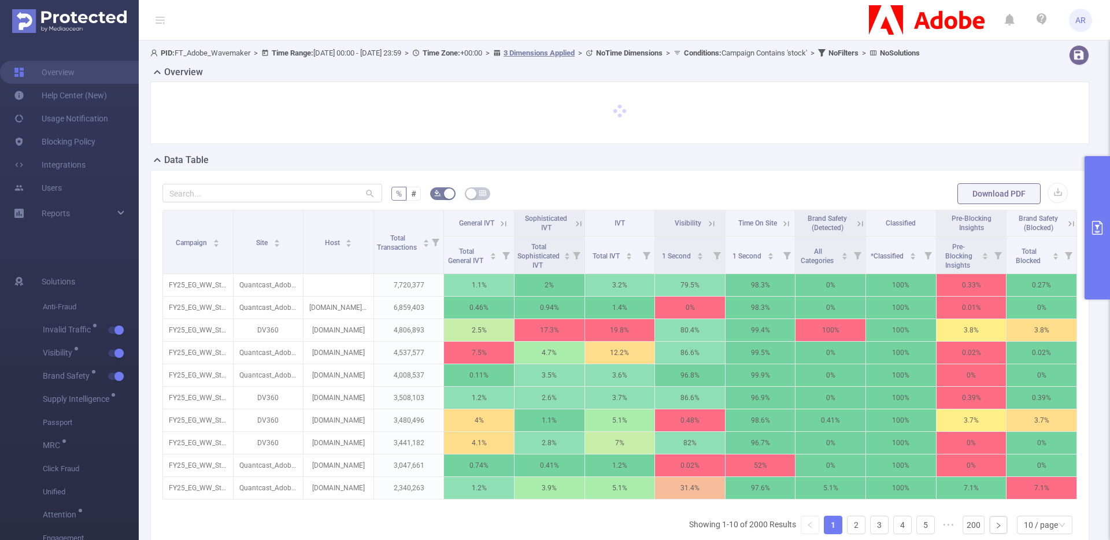
click at [1096, 201] on button "primary" at bounding box center [1096, 227] width 25 height 143
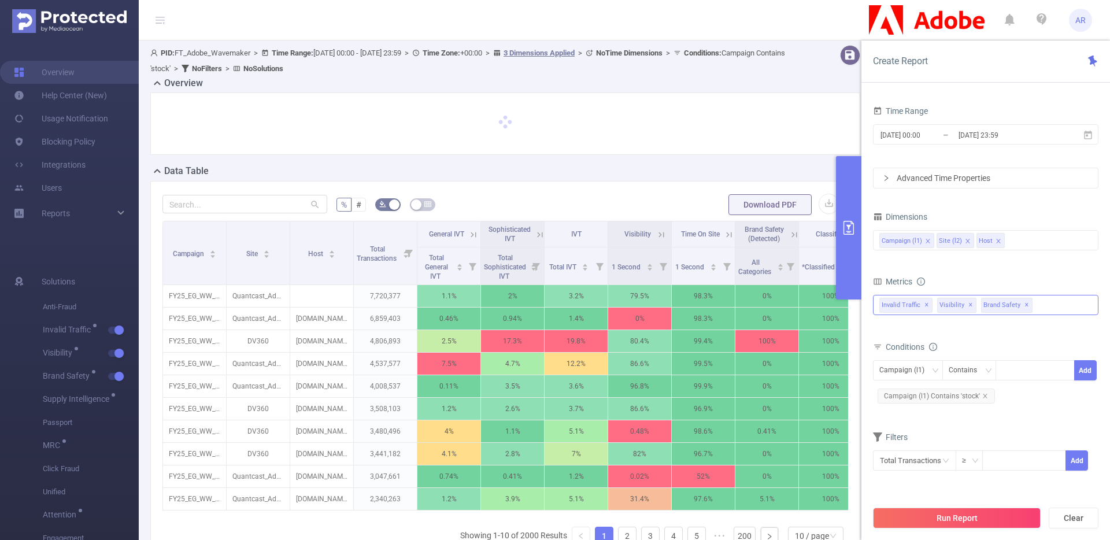
click at [1033, 300] on div "Invalid Traffic ✕ Anti-Fraud Invalid Traffic Visibility Brand Safety Supply Int…" at bounding box center [985, 305] width 225 height 20
click at [707, 164] on div at bounding box center [505, 128] width 719 height 72
click at [922, 304] on span "Invalid Traffic ✕" at bounding box center [905, 305] width 53 height 15
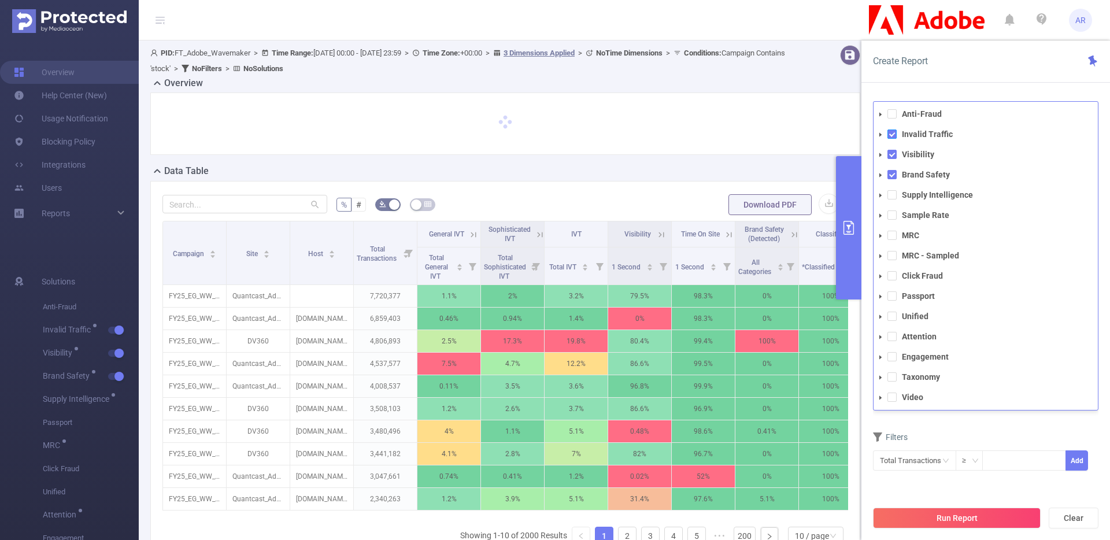
click at [890, 136] on span at bounding box center [891, 133] width 9 height 9
click at [892, 155] on span at bounding box center [891, 154] width 9 height 9
click at [892, 172] on span at bounding box center [891, 174] width 9 height 9
click at [893, 194] on span at bounding box center [891, 196] width 9 height 9
click at [959, 524] on button "Run Report" at bounding box center [957, 517] width 168 height 21
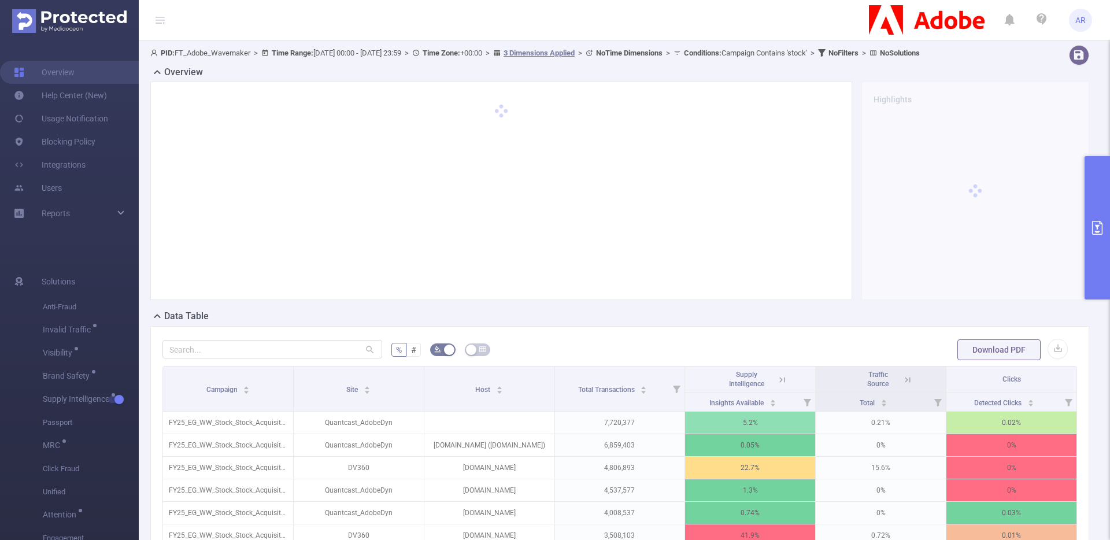
click at [778, 385] on icon at bounding box center [782, 379] width 10 height 10
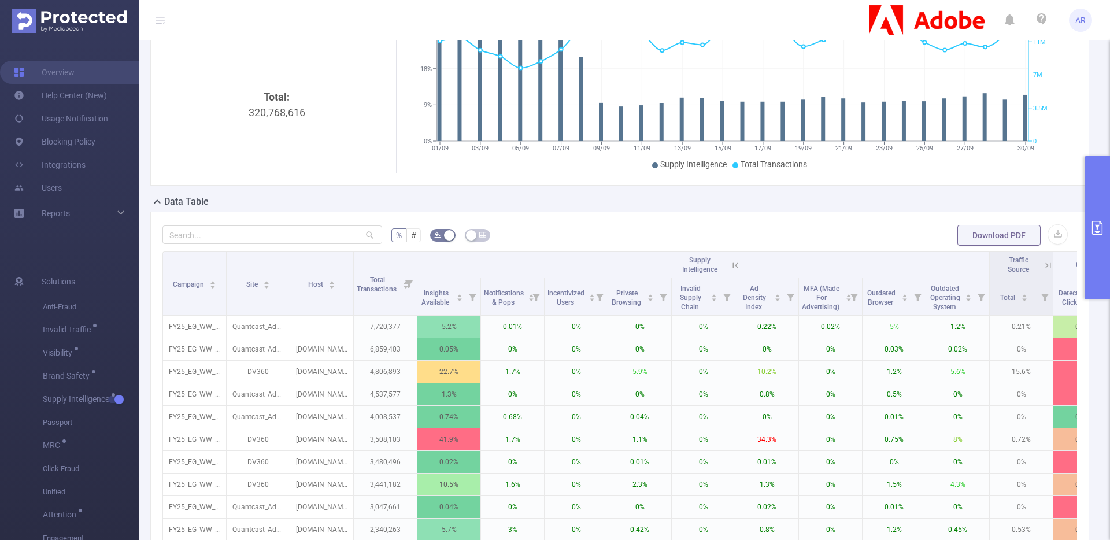
scroll to position [116, 0]
click at [845, 309] on icon at bounding box center [853, 294] width 16 height 37
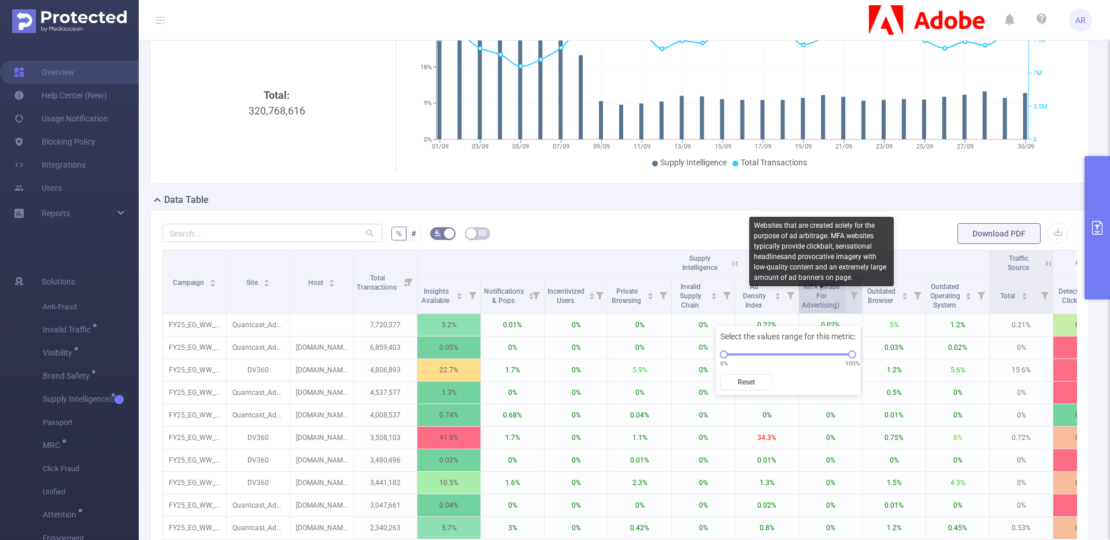
click at [830, 309] on span "MFA (Made For Advertising)" at bounding box center [821, 296] width 39 height 27
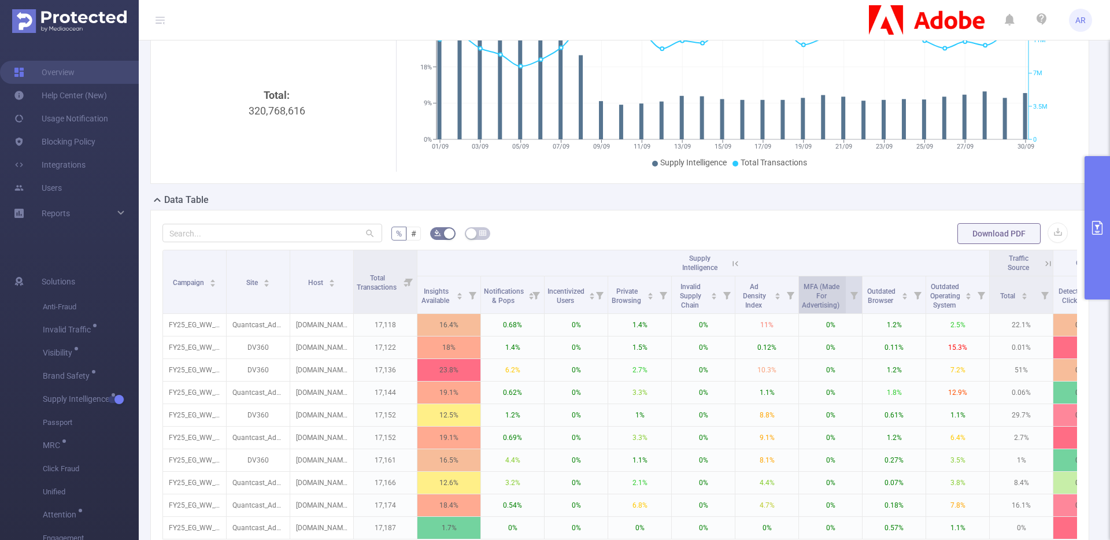
click at [811, 307] on span "MFA (Made For Advertising)" at bounding box center [821, 295] width 39 height 30
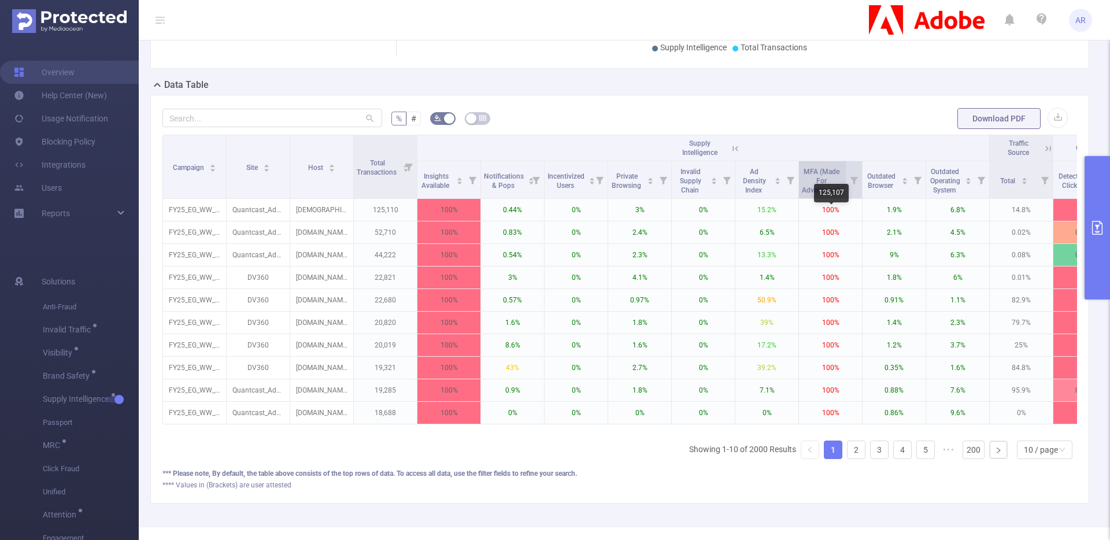
scroll to position [232, 0]
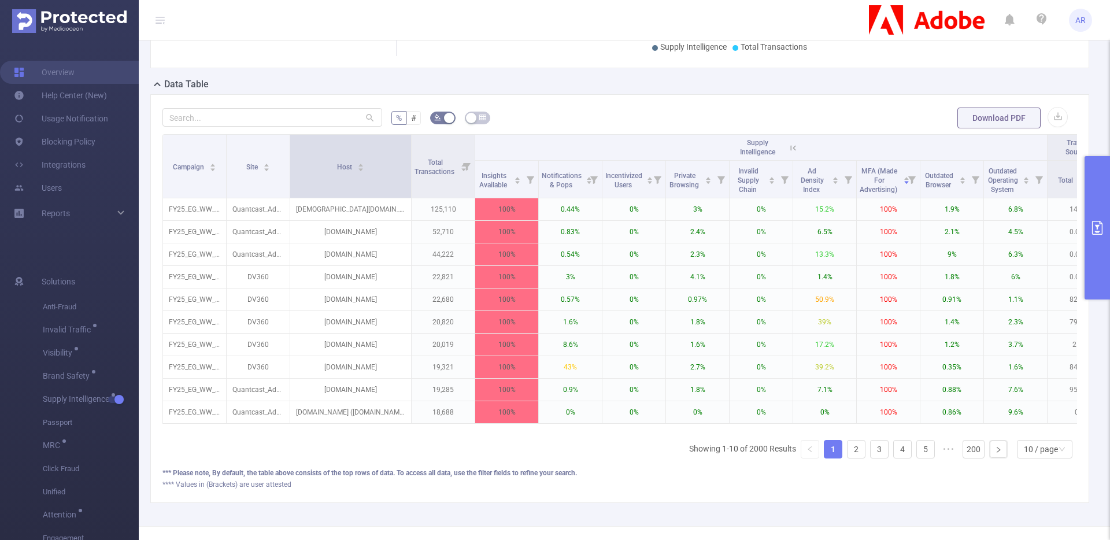
drag, startPoint x: 352, startPoint y: 186, endPoint x: 410, endPoint y: 190, distance: 57.9
click at [410, 190] on span at bounding box center [411, 166] width 6 height 63
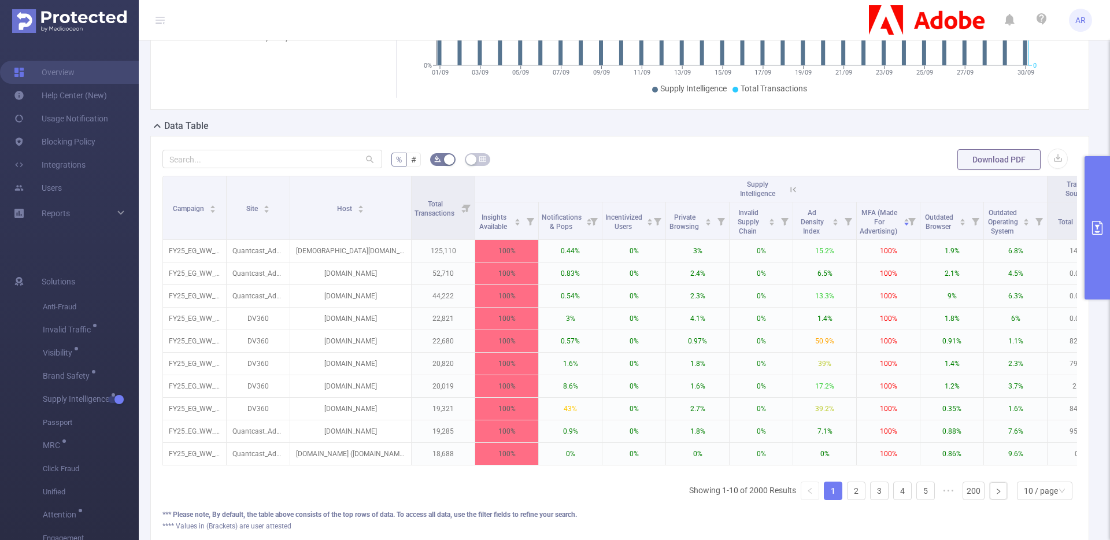
scroll to position [191, 0]
click at [1091, 196] on button "primary" at bounding box center [1096, 227] width 25 height 143
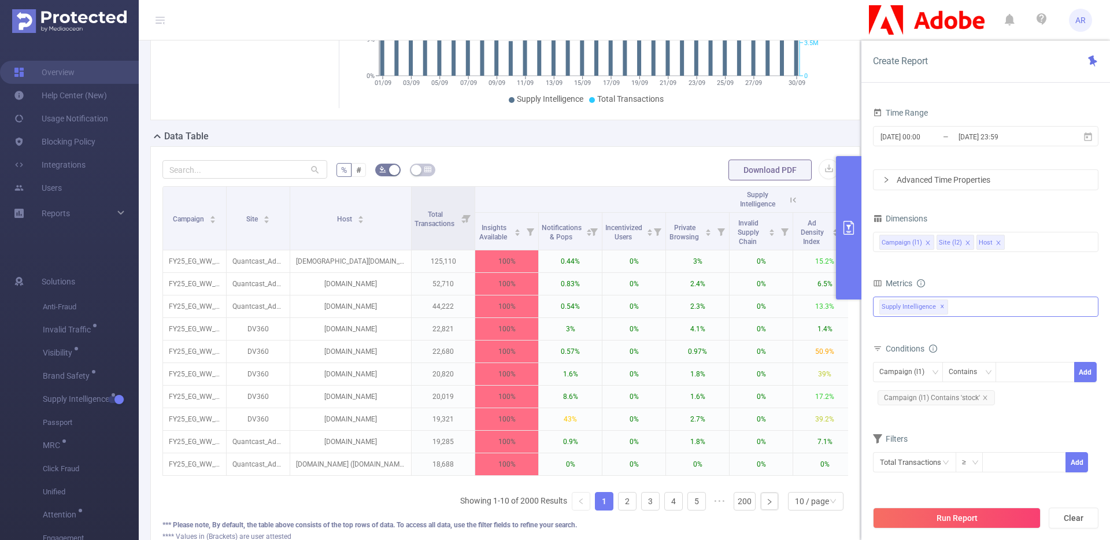
click at [942, 305] on span "Supply Intelligence ✕" at bounding box center [913, 306] width 69 height 15
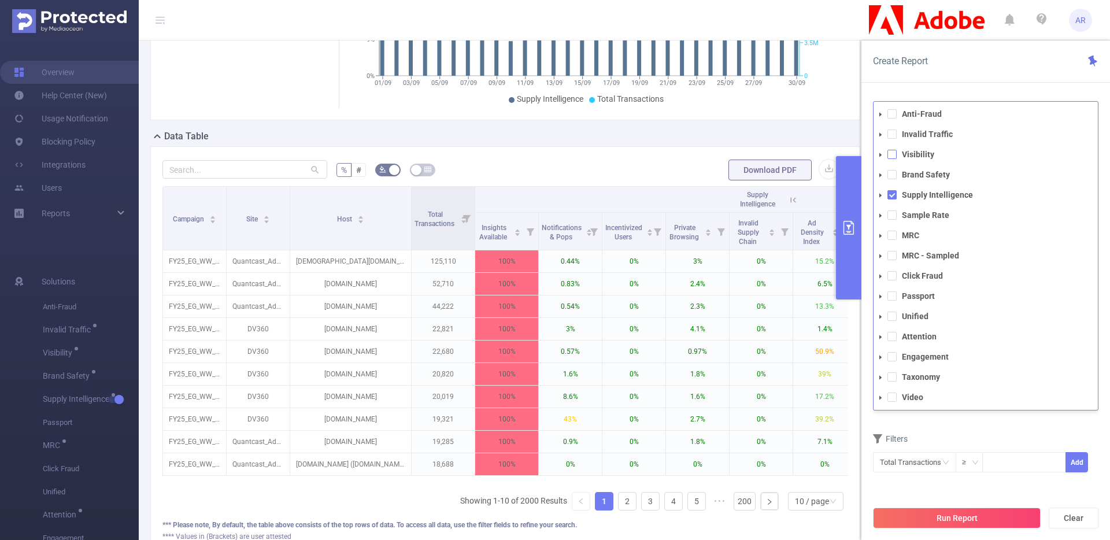
click at [893, 156] on span at bounding box center [891, 154] width 9 height 9
click at [890, 195] on span at bounding box center [891, 194] width 9 height 9
click at [944, 512] on button "Run Report" at bounding box center [957, 517] width 168 height 21
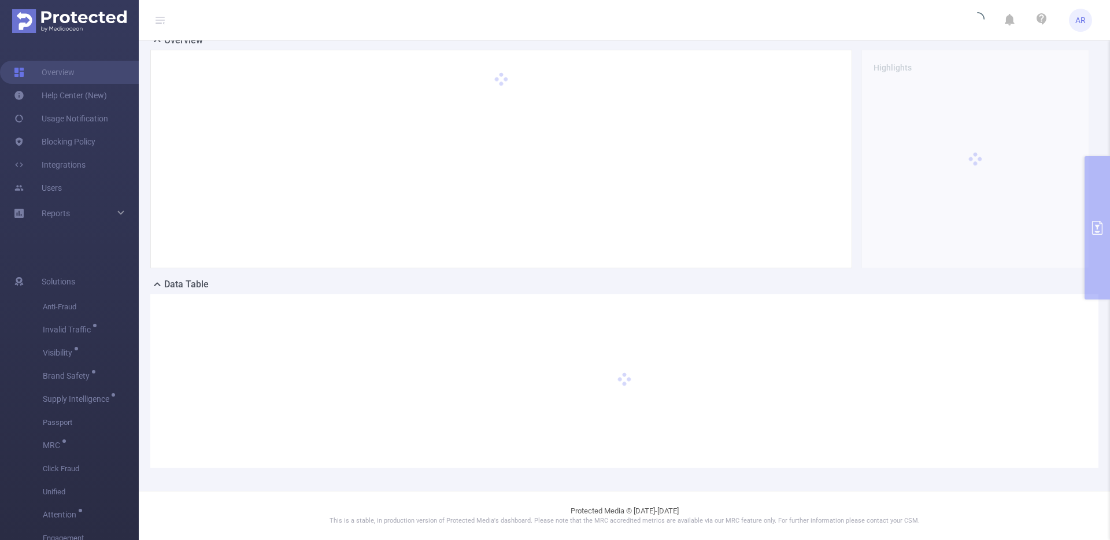
scroll to position [43, 0]
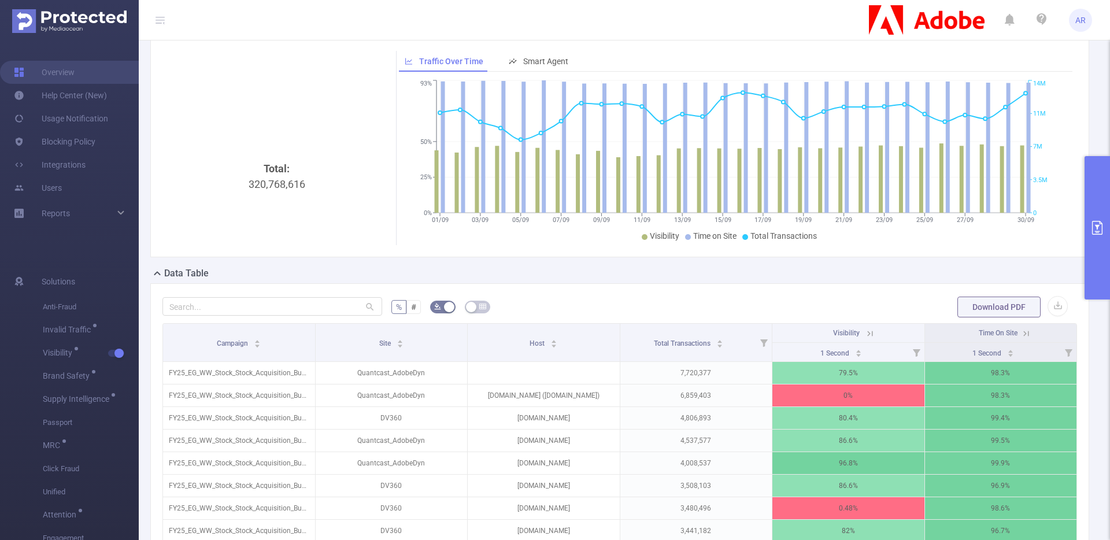
click at [1093, 254] on button "primary" at bounding box center [1096, 227] width 25 height 143
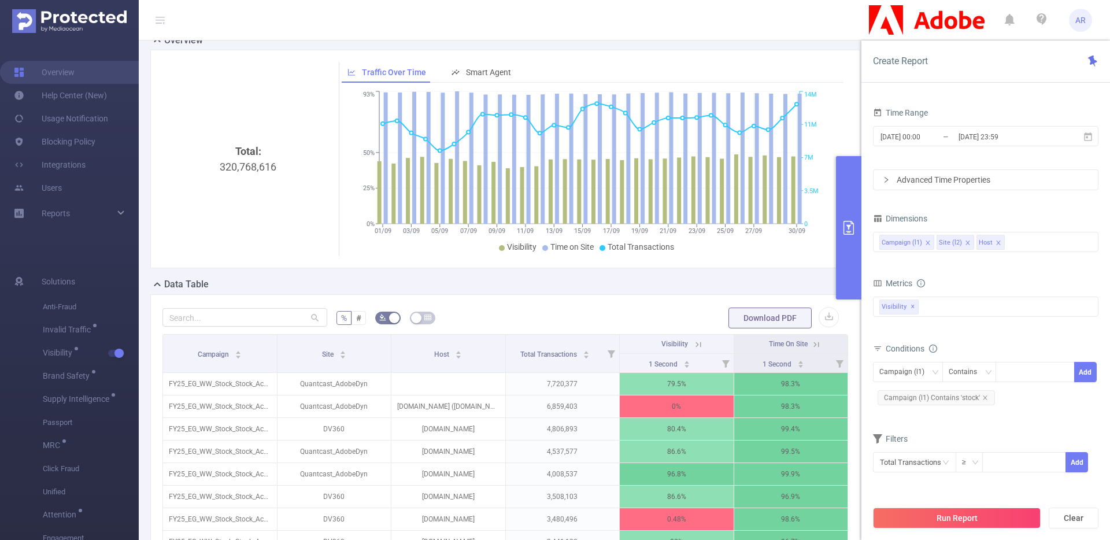
click at [996, 242] on icon "icon: close" at bounding box center [998, 242] width 4 height 4
click at [969, 524] on button "Run Report" at bounding box center [957, 517] width 168 height 21
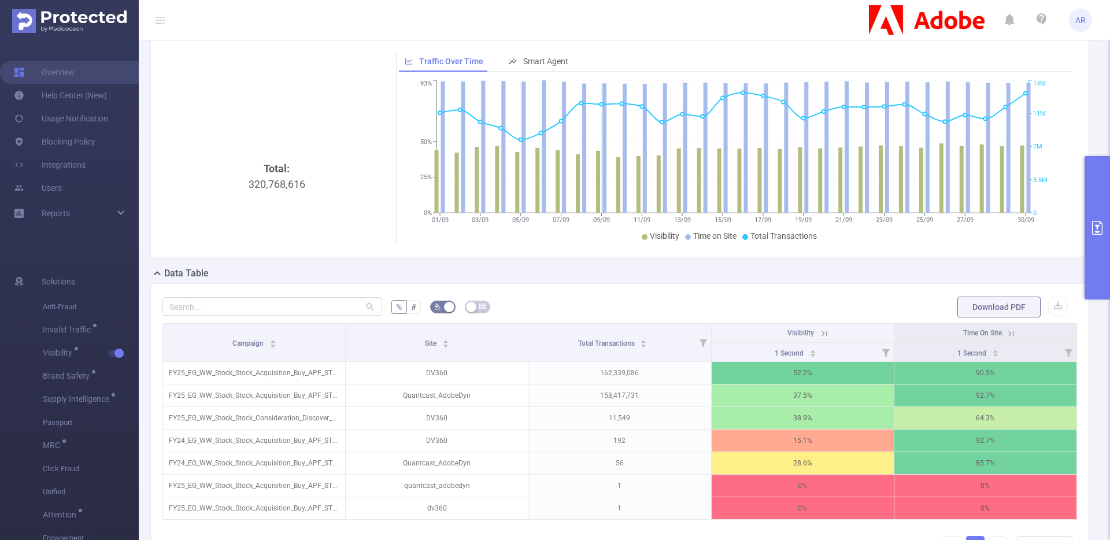
click at [1085, 188] on button "primary" at bounding box center [1096, 227] width 25 height 143
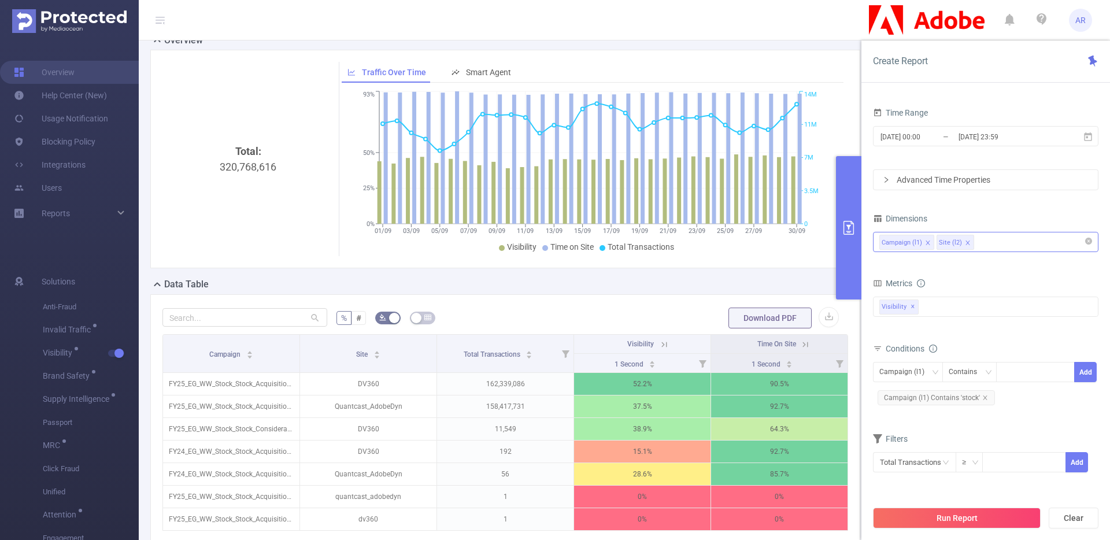
click at [991, 242] on div "Campaign (l1) Site (l2)" at bounding box center [985, 241] width 213 height 19
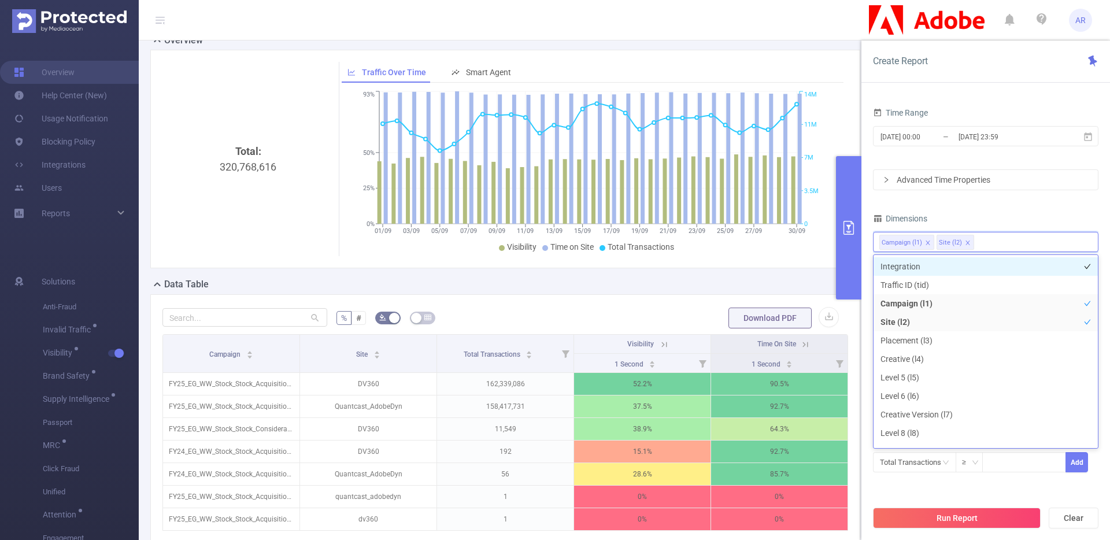
click at [929, 266] on li "Integration" at bounding box center [985, 266] width 224 height 18
click at [991, 195] on div "PID 1000940 - FT_Adobe_Wavemaker 1000940 - FT_Adobe_Wavemaker Time Range 2025-0…" at bounding box center [985, 263] width 225 height 447
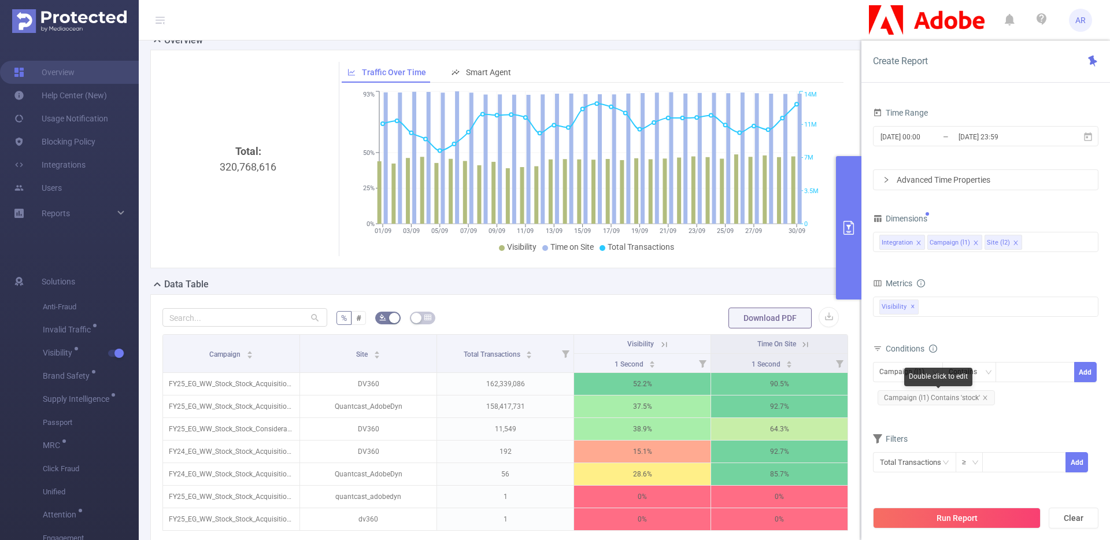
click at [911, 368] on div "Double click to edit" at bounding box center [938, 377] width 68 height 18
click at [878, 379] on div "Campaign (l1)" at bounding box center [908, 372] width 70 height 20
click at [886, 383] on div "Campaign (l1) Contains Add" at bounding box center [985, 375] width 225 height 26
click at [888, 374] on div "Campaign (l1)" at bounding box center [905, 371] width 53 height 19
click at [892, 391] on li "Integration" at bounding box center [908, 396] width 70 height 18
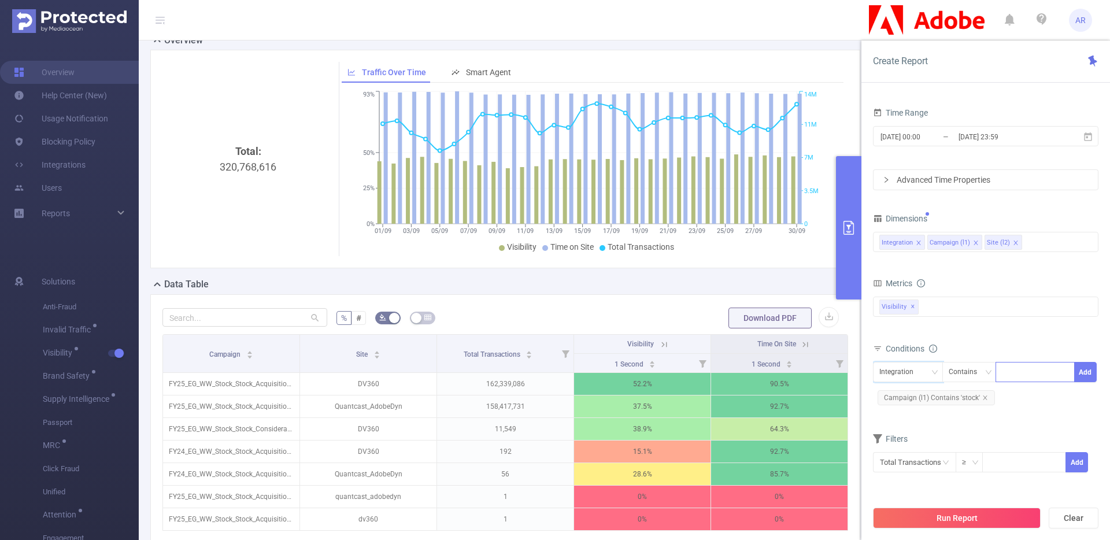
click at [1012, 373] on div at bounding box center [1034, 371] width 66 height 19
type input "js"
click at [1085, 376] on button "Add" at bounding box center [1085, 372] width 23 height 20
click at [915, 518] on button "Run Report" at bounding box center [957, 517] width 168 height 21
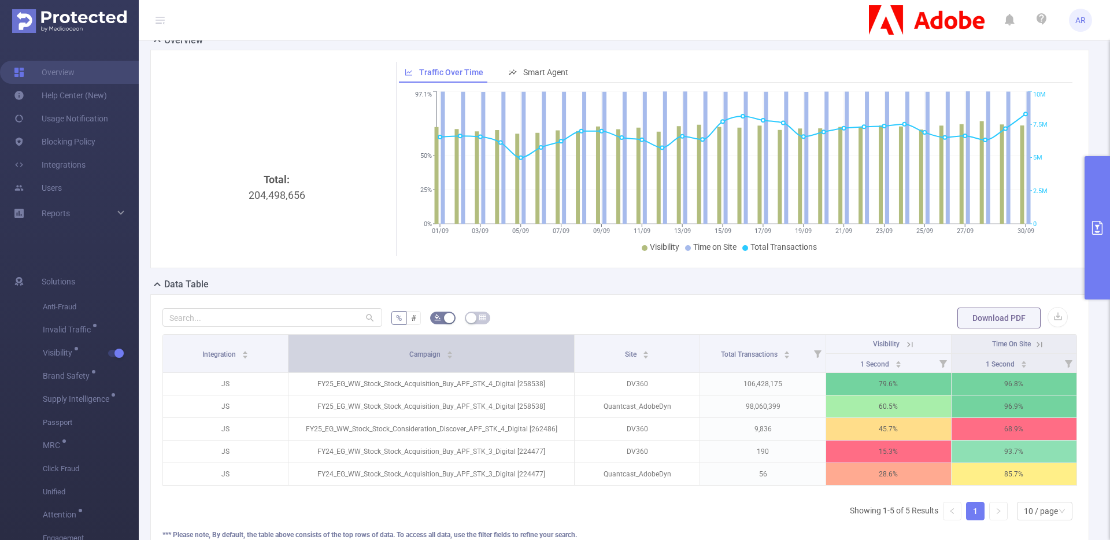
drag, startPoint x: 463, startPoint y: 340, endPoint x: 518, endPoint y: 341, distance: 54.9
click at [518, 341] on th "Campaign" at bounding box center [431, 354] width 286 height 38
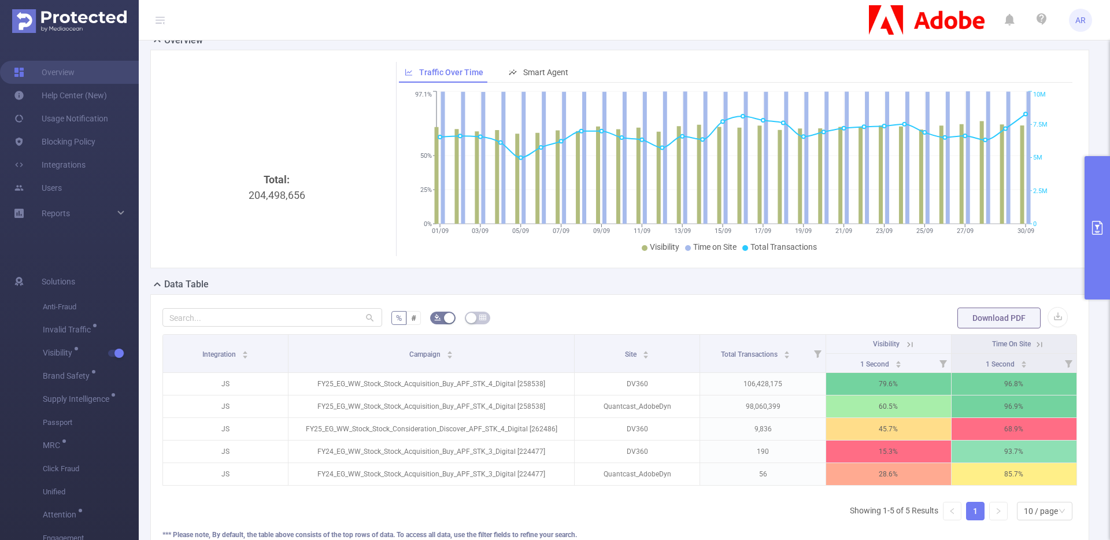
click at [1094, 230] on icon "primary" at bounding box center [1097, 228] width 14 height 14
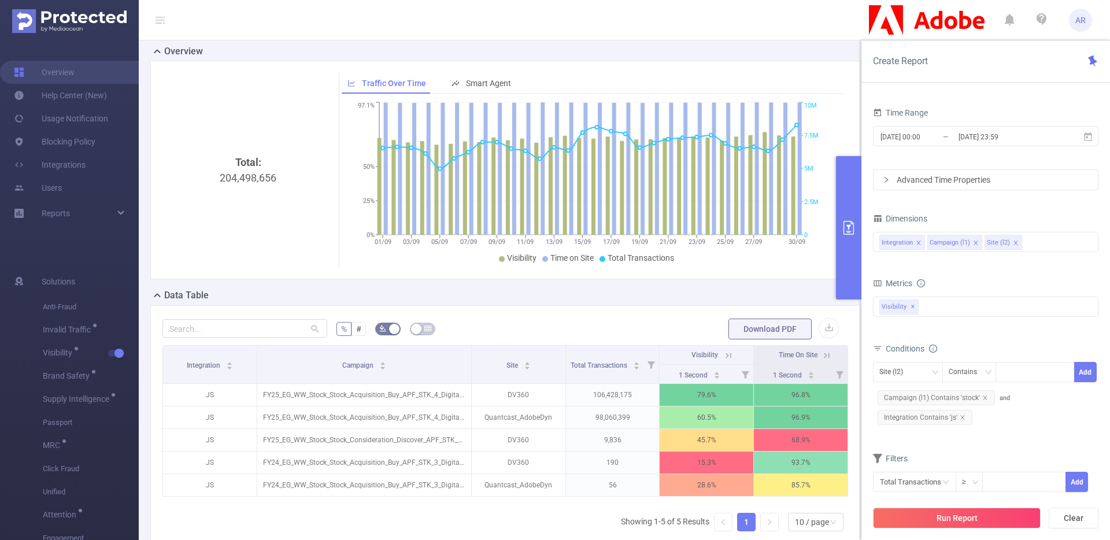
click at [852, 236] on button "primary" at bounding box center [848, 227] width 25 height 143
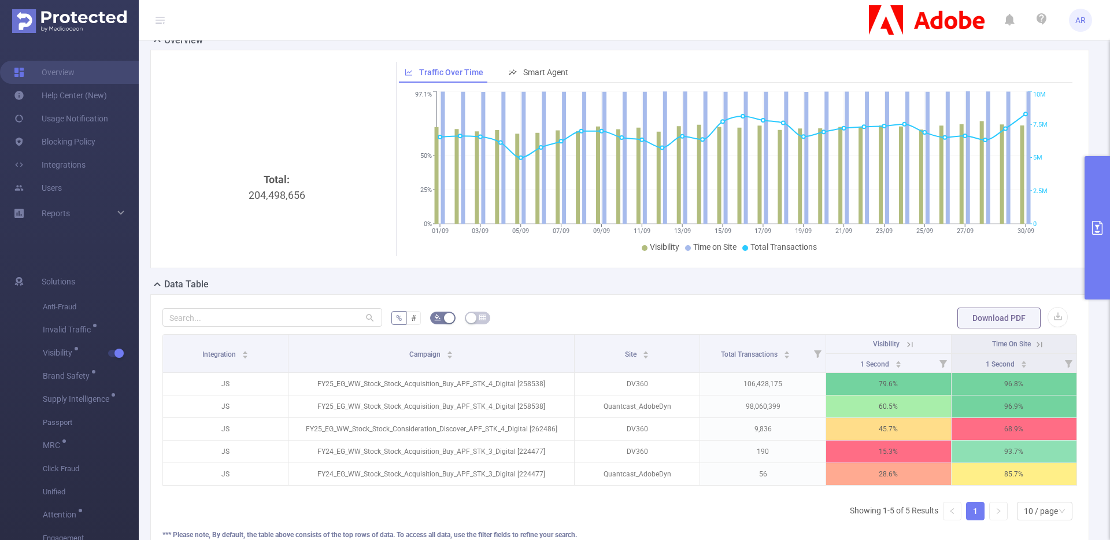
click at [1095, 260] on button "primary" at bounding box center [1096, 227] width 25 height 143
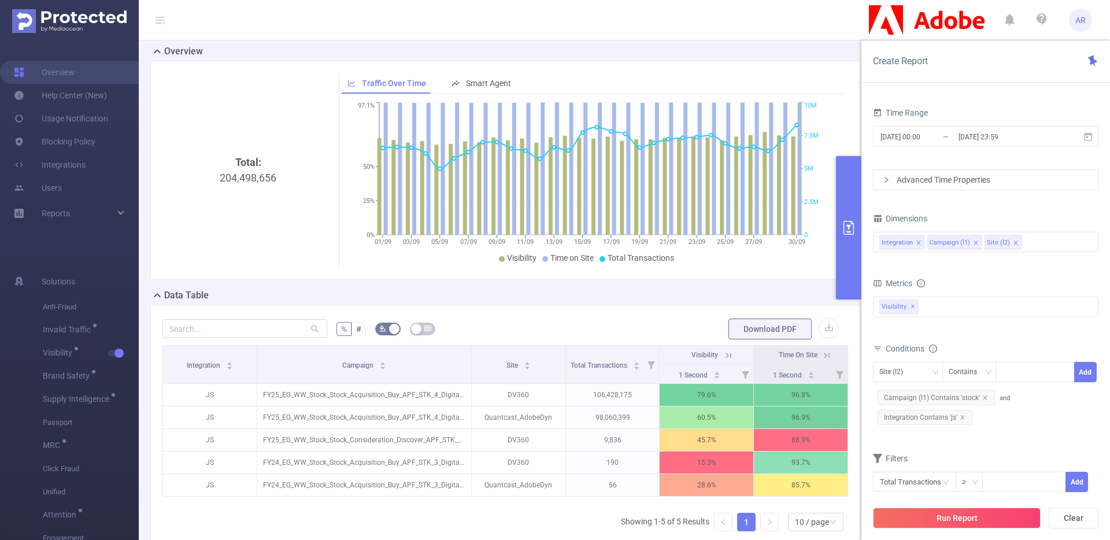
click at [1014, 243] on icon "icon: close" at bounding box center [1015, 243] width 6 height 6
click at [984, 524] on button "Run Report" at bounding box center [957, 517] width 168 height 21
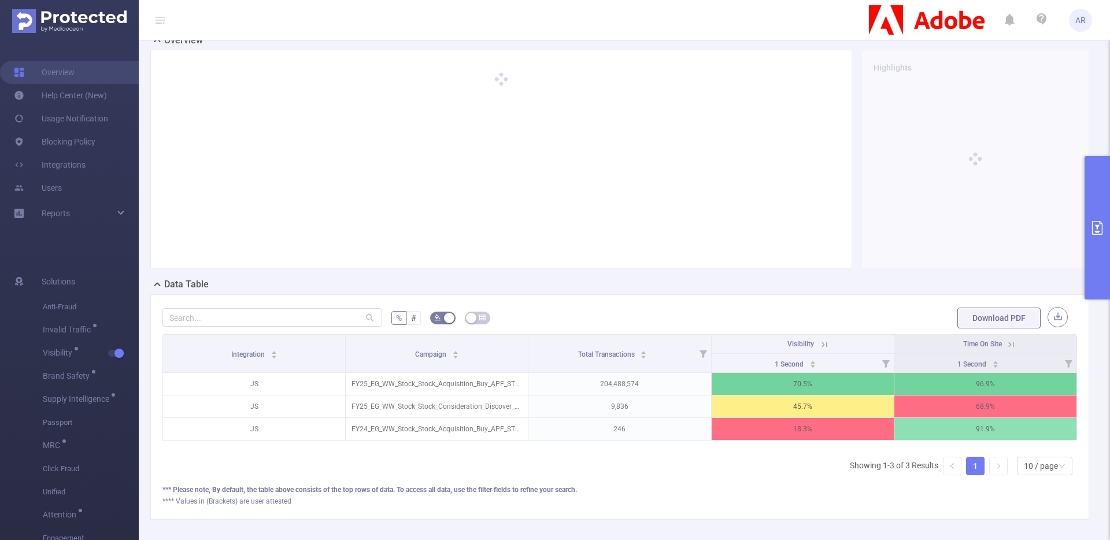
click at [1054, 317] on button "button" at bounding box center [1057, 317] width 20 height 20
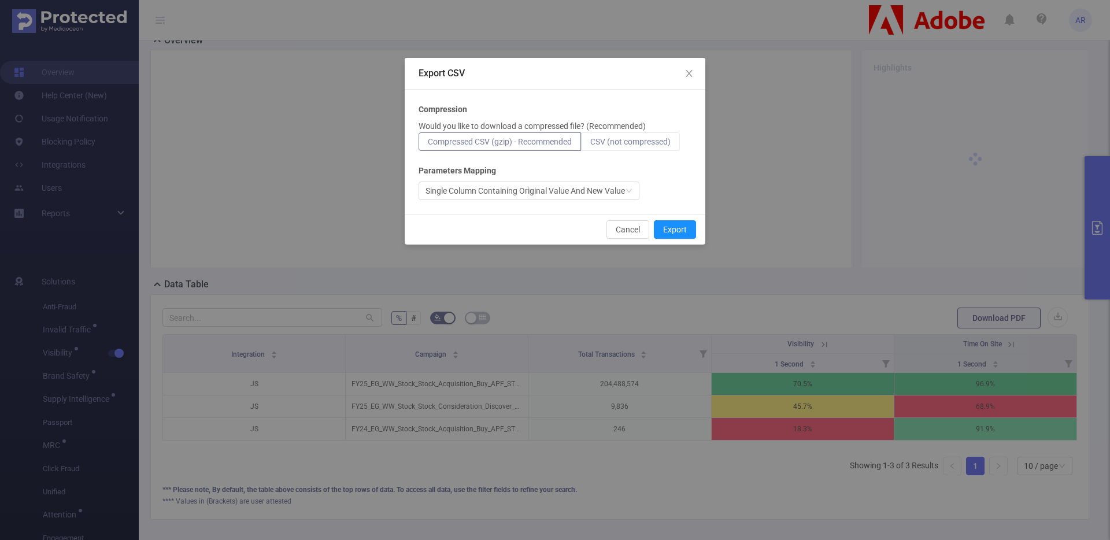
click at [608, 139] on span "CSV (not compressed)" at bounding box center [630, 141] width 80 height 9
click at [590, 144] on input "CSV (not compressed)" at bounding box center [590, 144] width 0 height 0
click at [666, 232] on button "Export" at bounding box center [675, 229] width 42 height 18
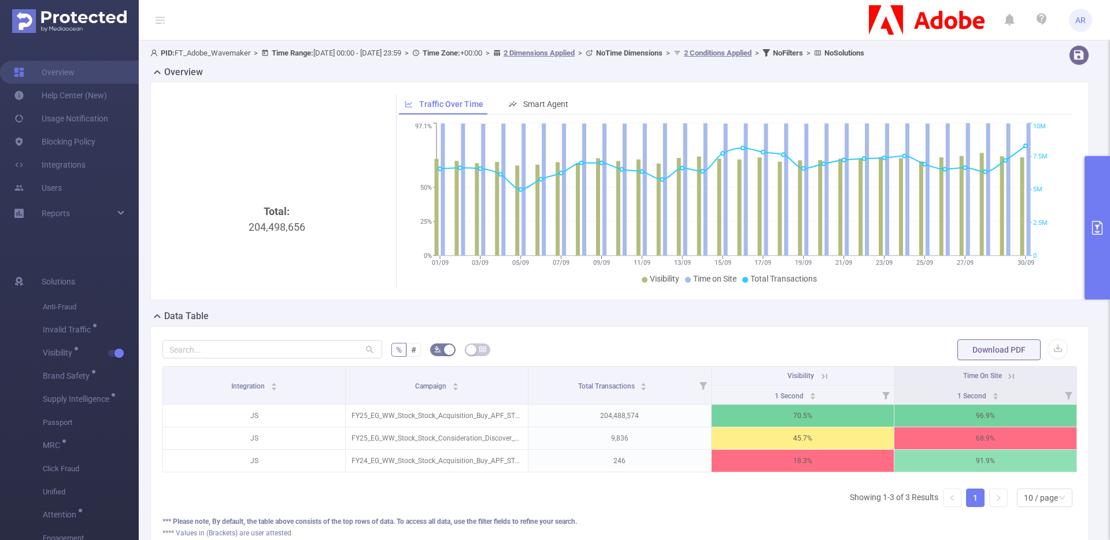
click at [1097, 254] on button "primary" at bounding box center [1096, 227] width 25 height 143
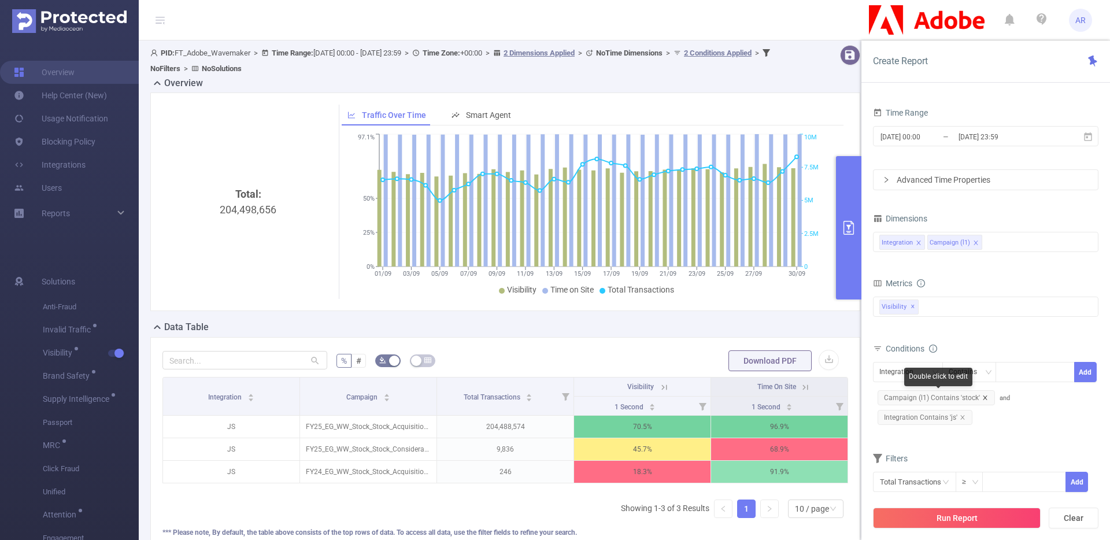
click at [982, 396] on icon "icon: close" at bounding box center [984, 397] width 4 height 4
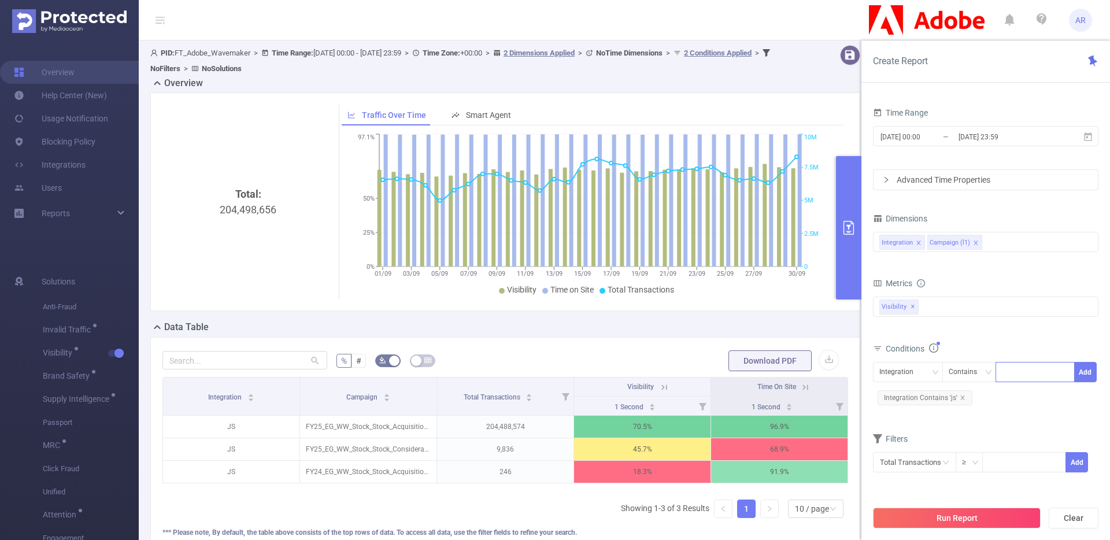
click at [1013, 366] on div at bounding box center [1034, 371] width 66 height 19
click at [910, 368] on div "Integration" at bounding box center [900, 371] width 42 height 19
click at [902, 419] on li "Campaign (l1)" at bounding box center [908, 414] width 70 height 18
click at [1022, 357] on div "Conditions" at bounding box center [985, 349] width 225 height 19
click at [1017, 368] on div at bounding box center [1034, 371] width 66 height 19
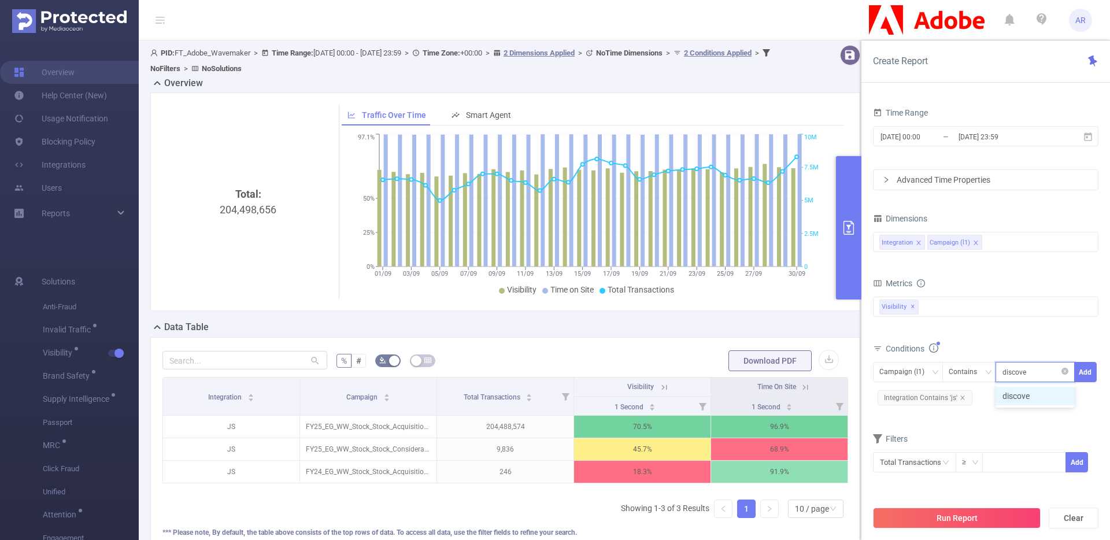
type input "discover"
click at [1084, 366] on button "Add" at bounding box center [1085, 372] width 23 height 20
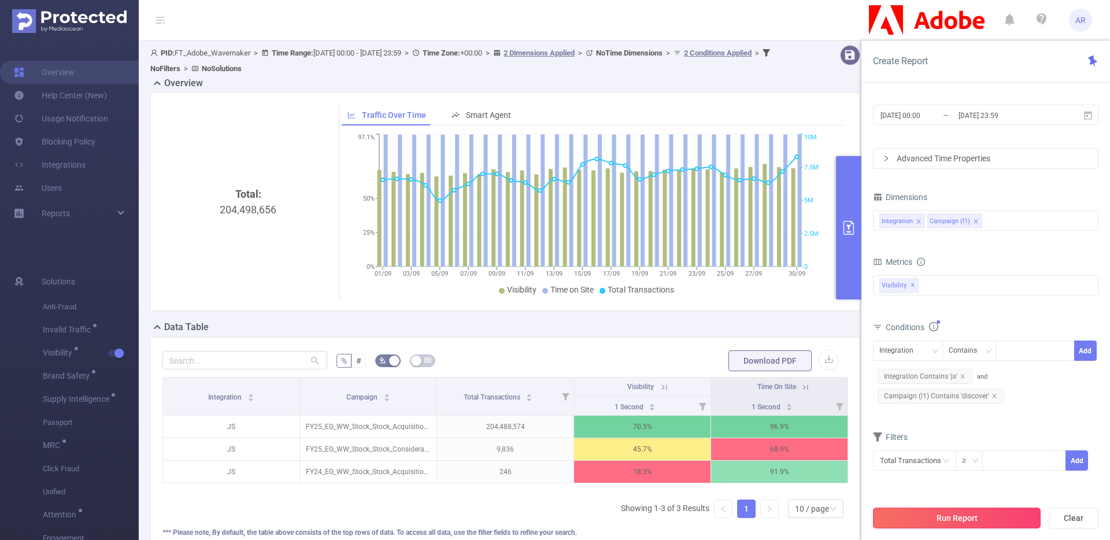
click at [938, 515] on button "Run Report" at bounding box center [957, 517] width 168 height 21
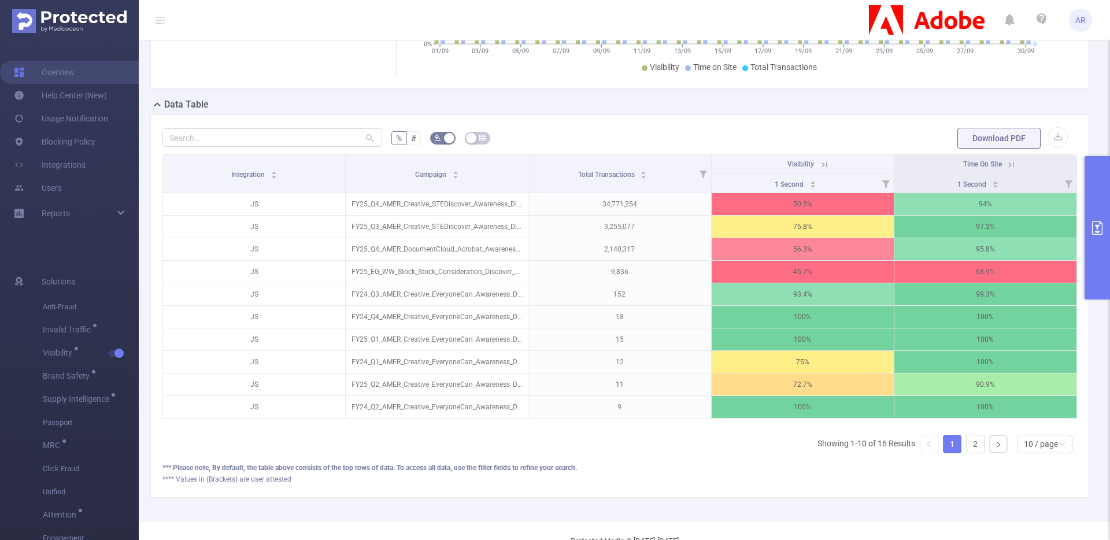
scroll to position [224, 0]
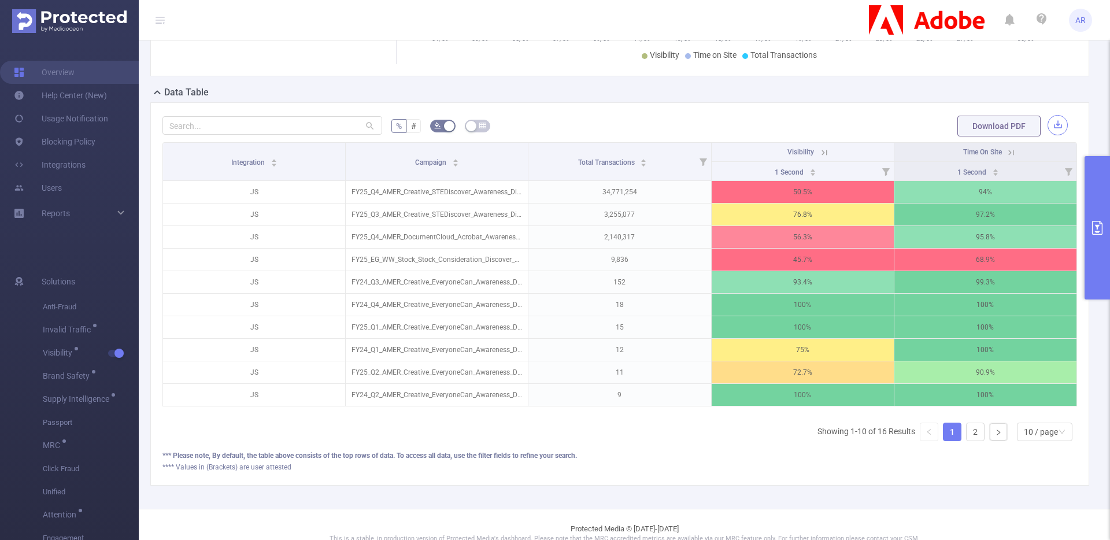
click at [1051, 125] on button "button" at bounding box center [1057, 125] width 20 height 20
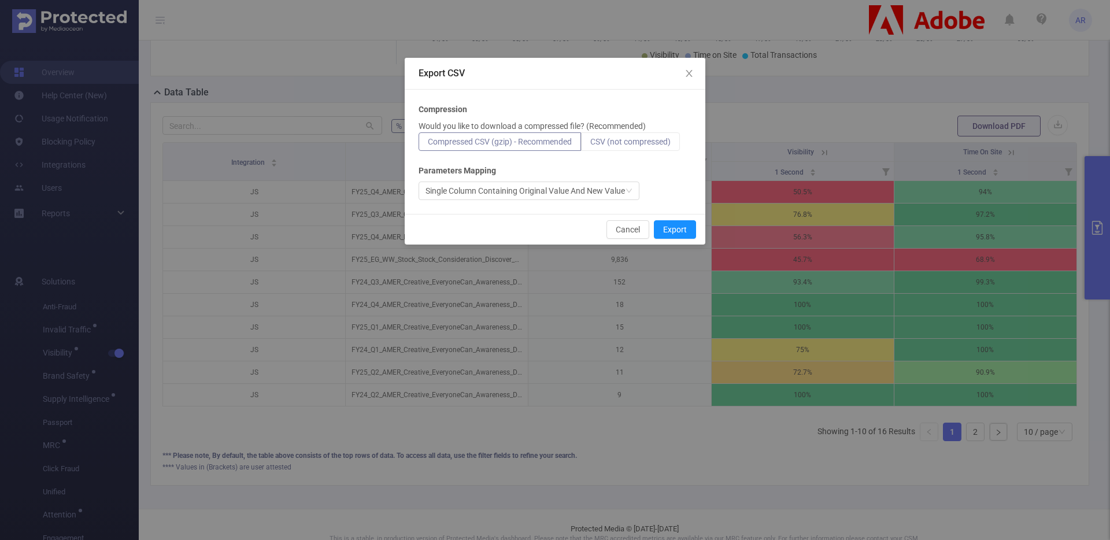
click at [615, 135] on label "CSV (not compressed)" at bounding box center [630, 141] width 99 height 18
click at [590, 144] on input "CSV (not compressed)" at bounding box center [590, 144] width 0 height 0
click at [689, 228] on button "Export" at bounding box center [675, 229] width 42 height 18
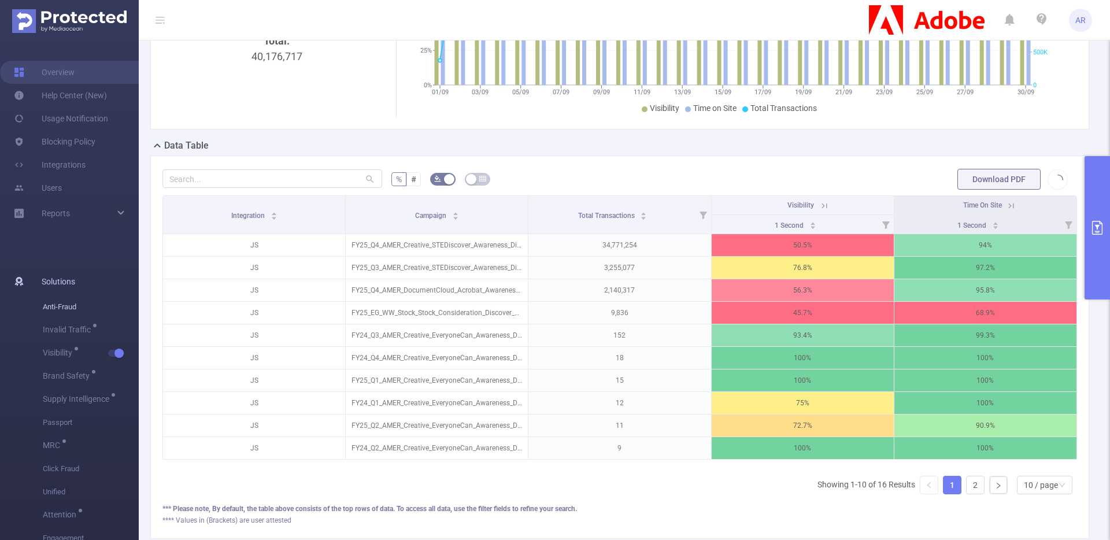
scroll to position [173, 0]
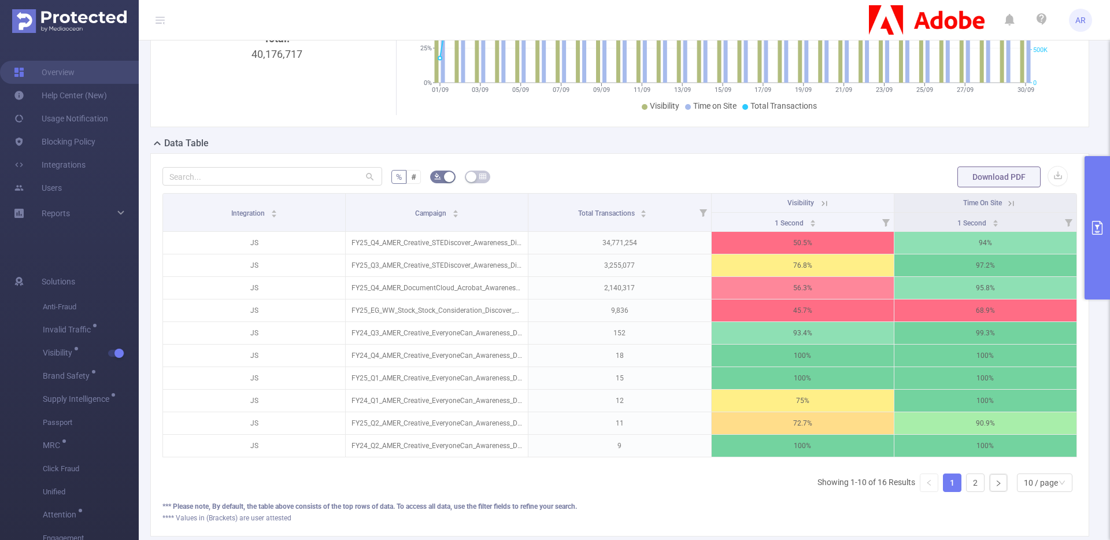
click at [1093, 279] on button "primary" at bounding box center [1096, 227] width 25 height 143
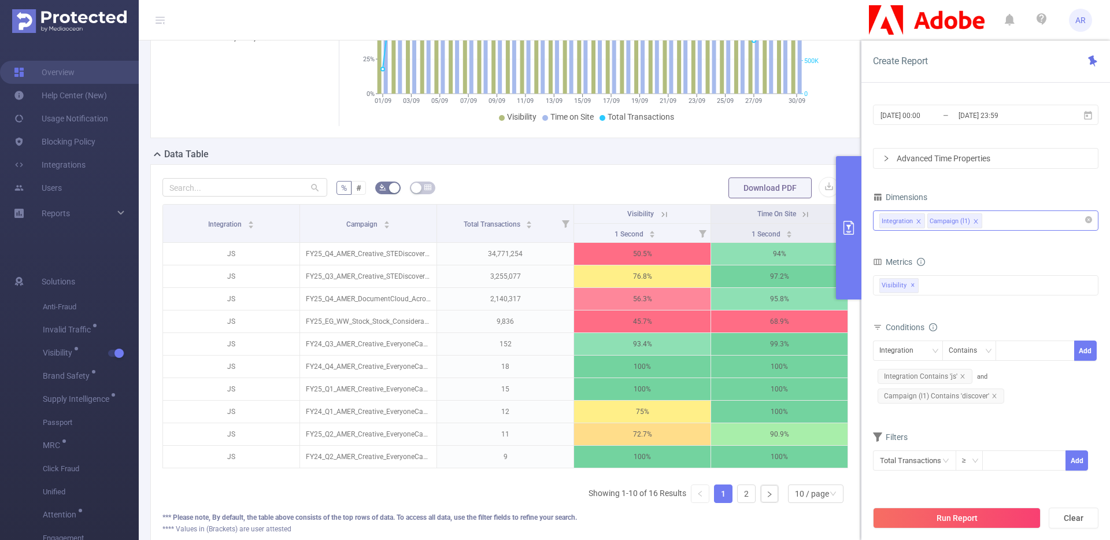
click at [1032, 224] on div "Integration Campaign (l1)" at bounding box center [985, 220] width 213 height 19
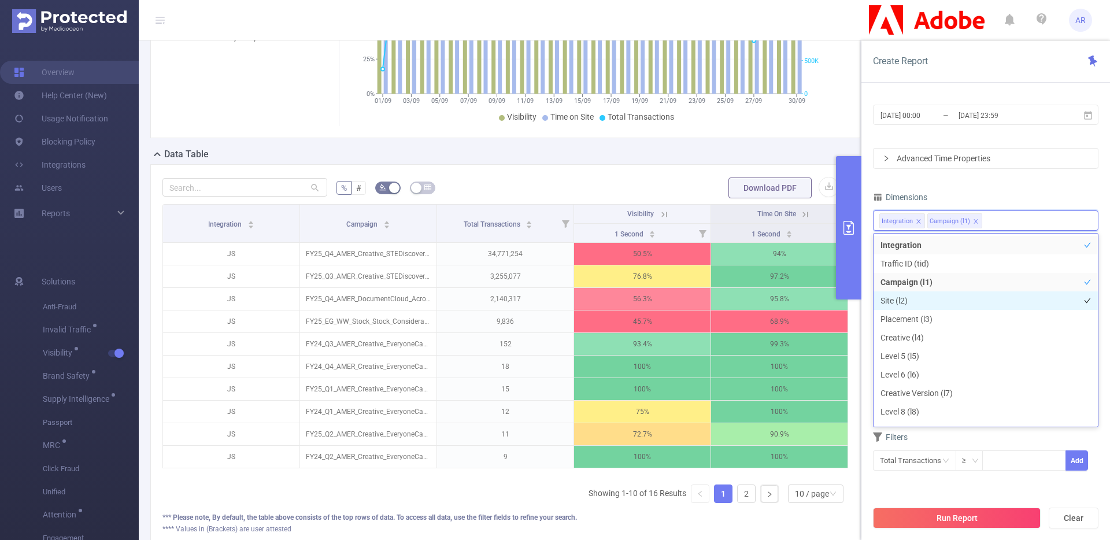
click at [937, 296] on li "Site (l2)" at bounding box center [985, 300] width 224 height 18
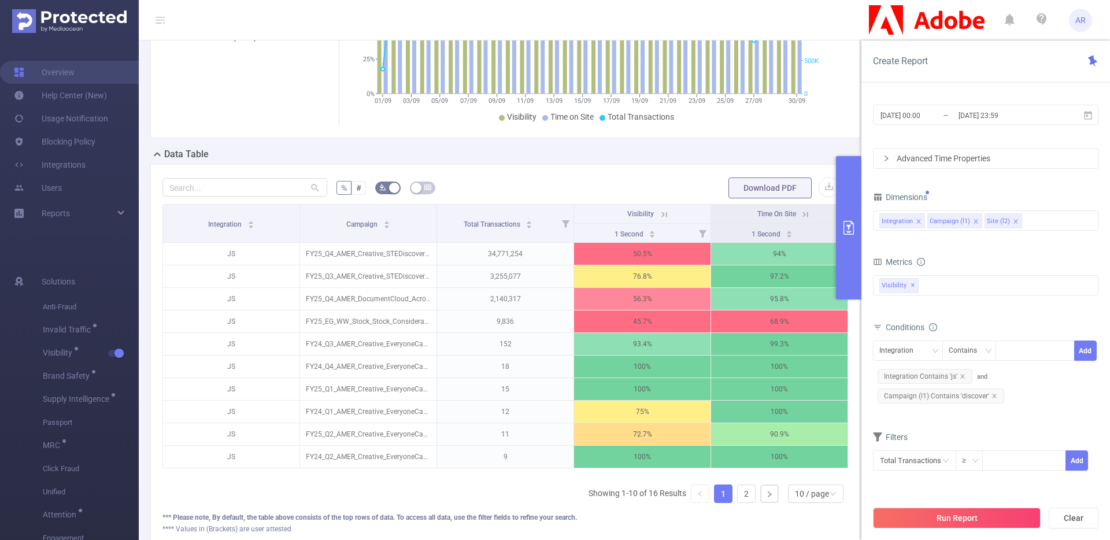
click at [1027, 189] on div "Dimensions" at bounding box center [985, 198] width 225 height 19
click at [952, 518] on button "Run Report" at bounding box center [957, 517] width 168 height 21
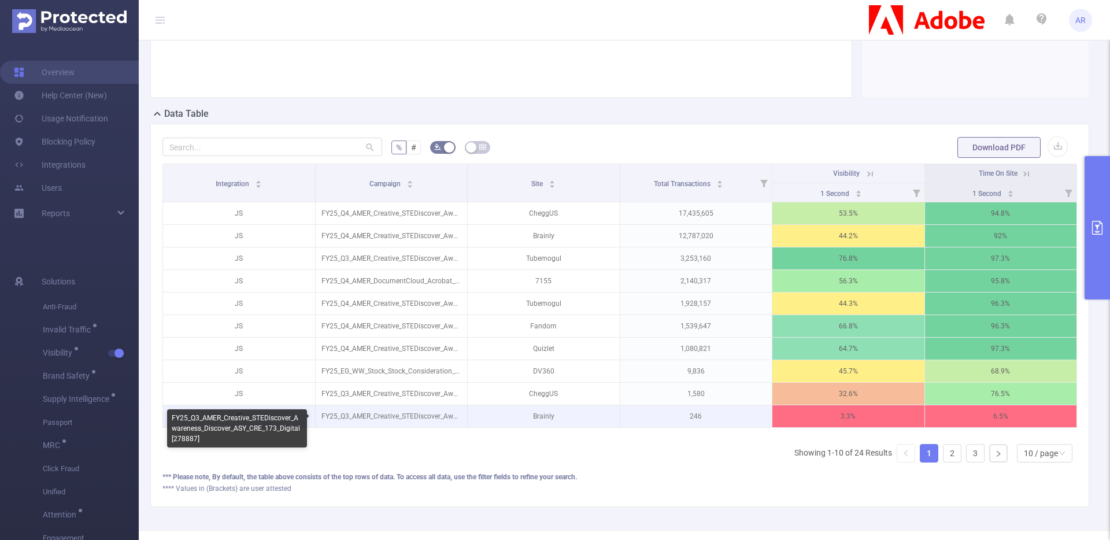
scroll to position [203, 0]
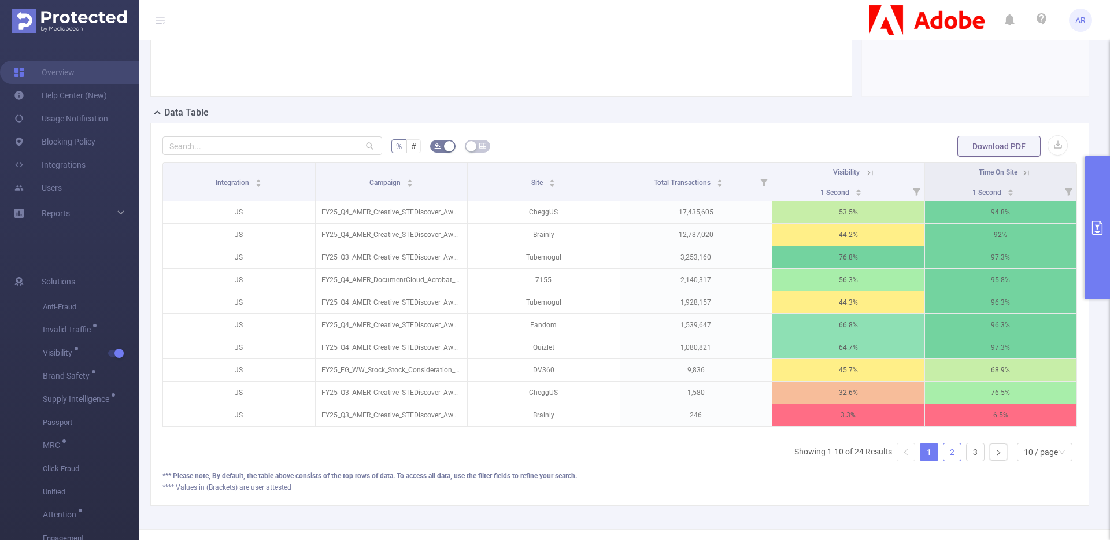
click at [944, 461] on link "2" at bounding box center [951, 451] width 17 height 17
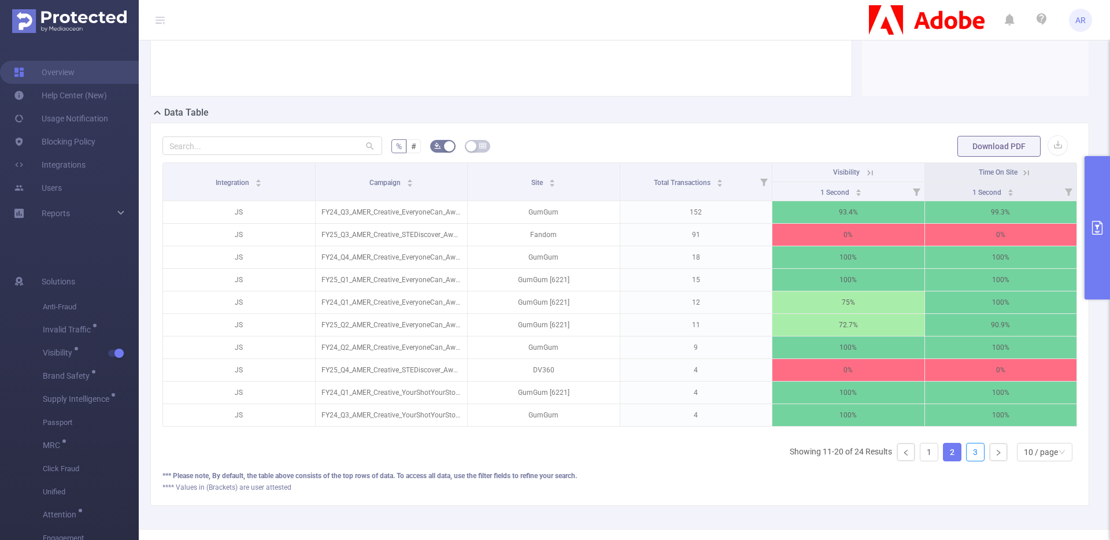
drag, startPoint x: 967, startPoint y: 461, endPoint x: 958, endPoint y: 463, distance: 8.8
click at [967, 461] on link "3" at bounding box center [974, 451] width 17 height 17
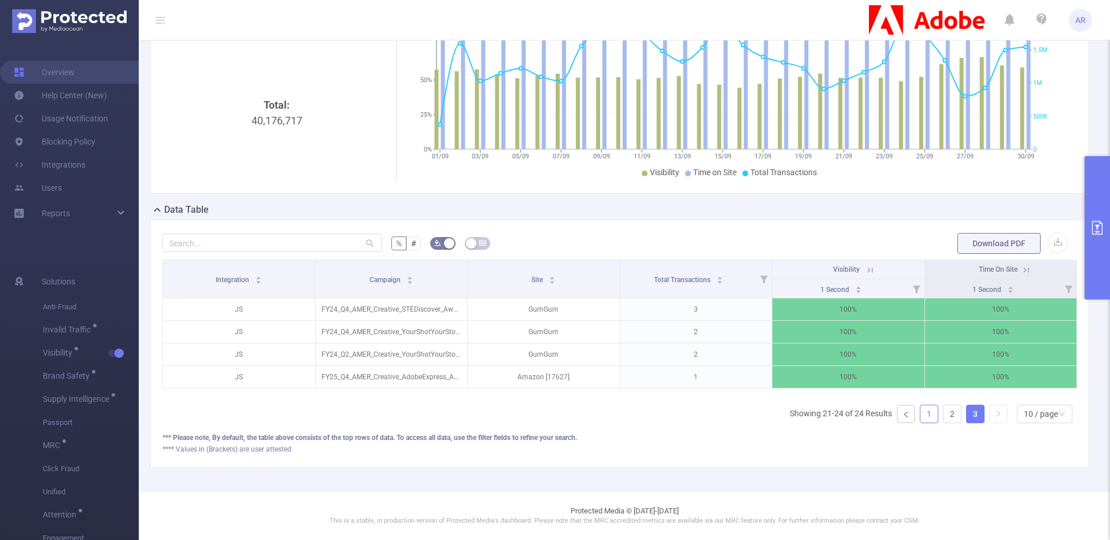
click at [922, 417] on link "1" at bounding box center [928, 413] width 17 height 17
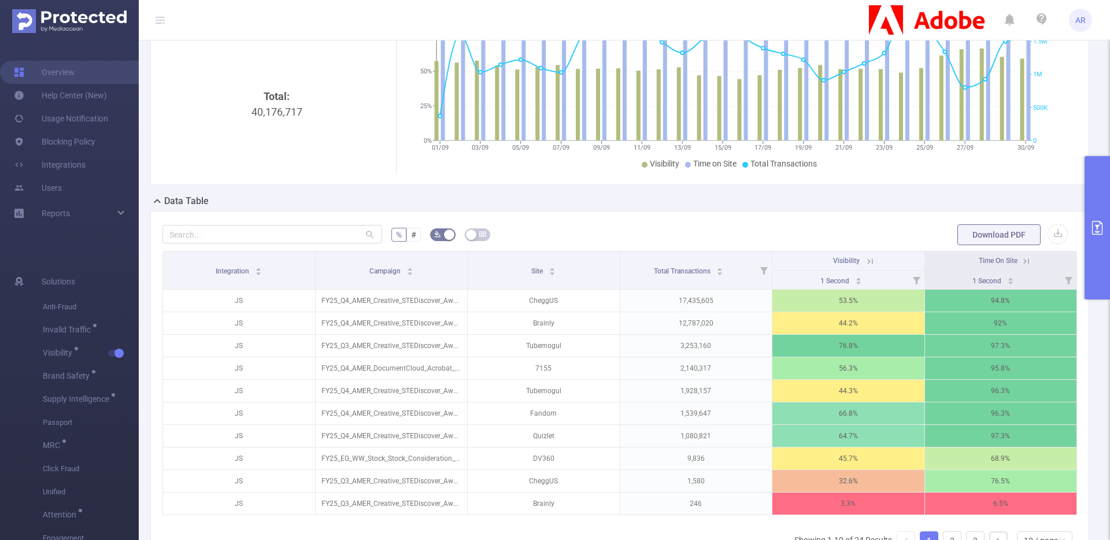
click at [1088, 274] on button "primary" at bounding box center [1096, 227] width 25 height 143
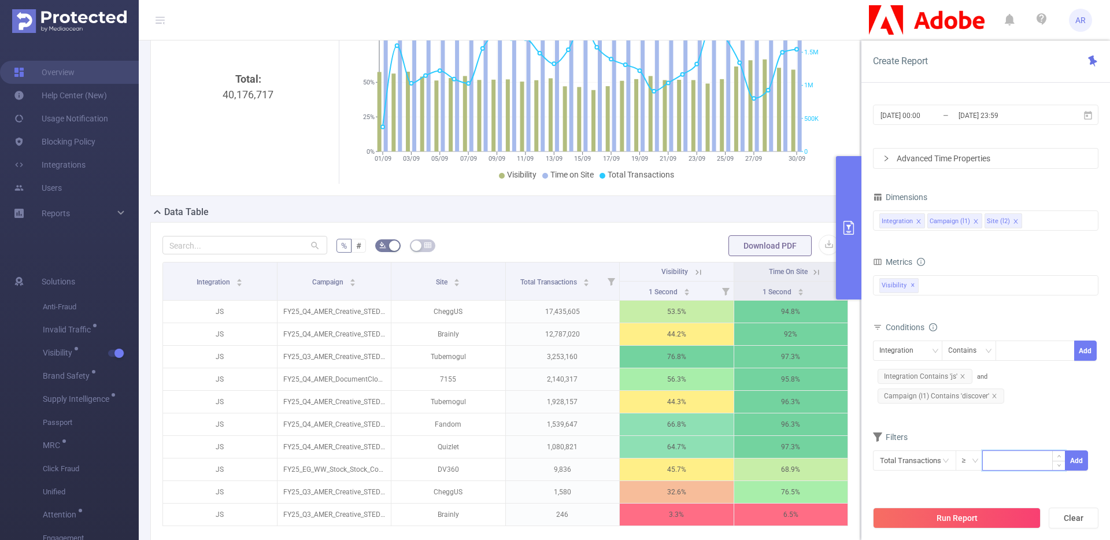
click at [995, 455] on input at bounding box center [1023, 459] width 82 height 17
type input "10,000"
click at [1081, 468] on button "Add" at bounding box center [1076, 460] width 23 height 20
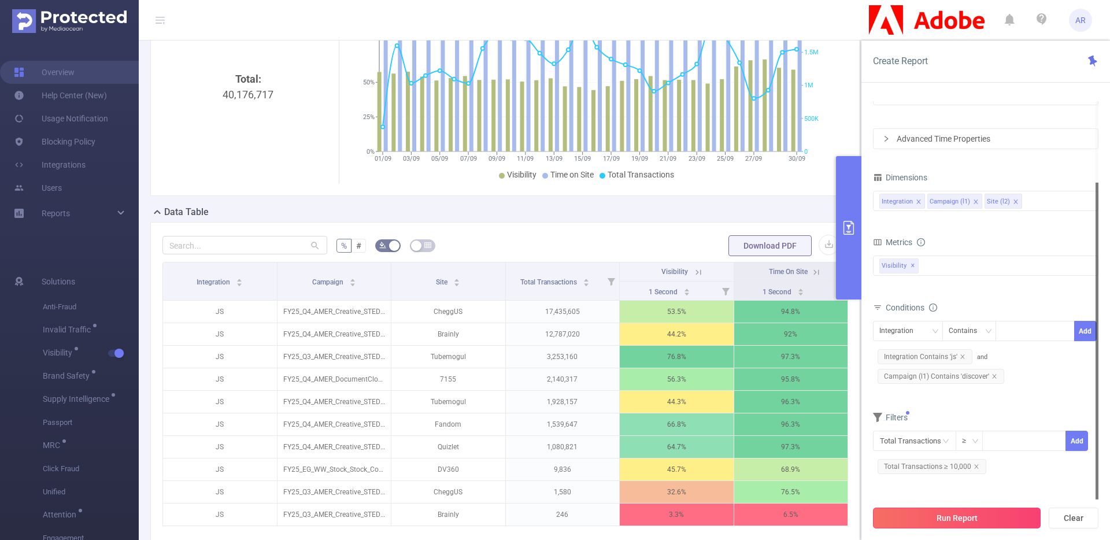
click at [966, 519] on button "Run Report" at bounding box center [957, 517] width 168 height 21
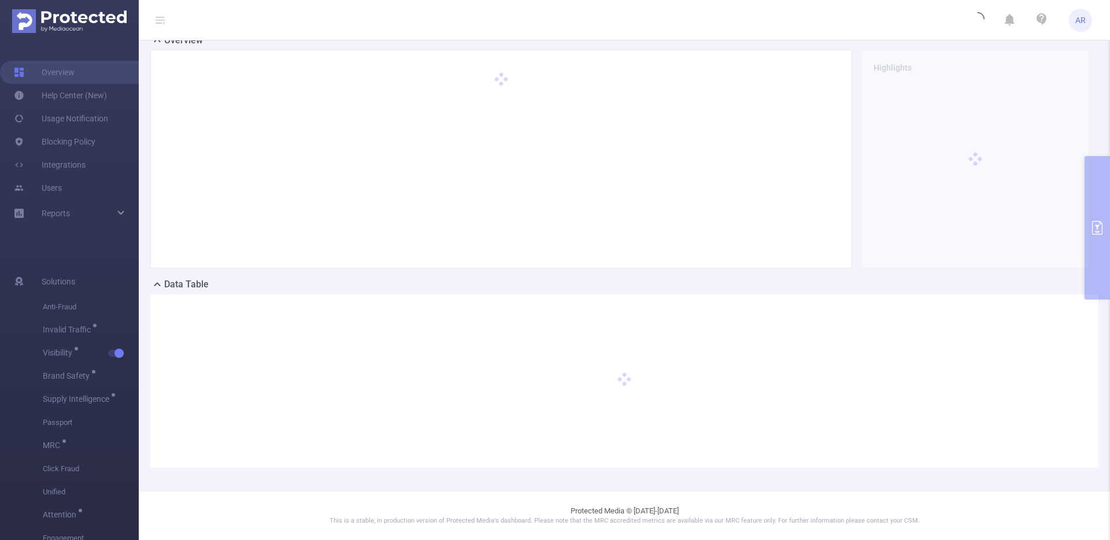
scroll to position [43, 0]
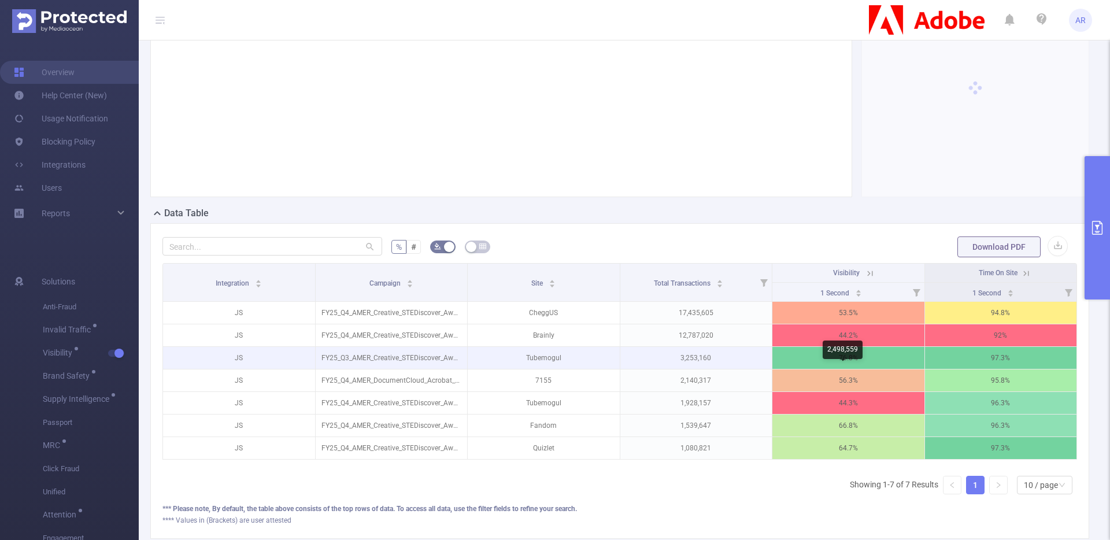
scroll to position [125, 0]
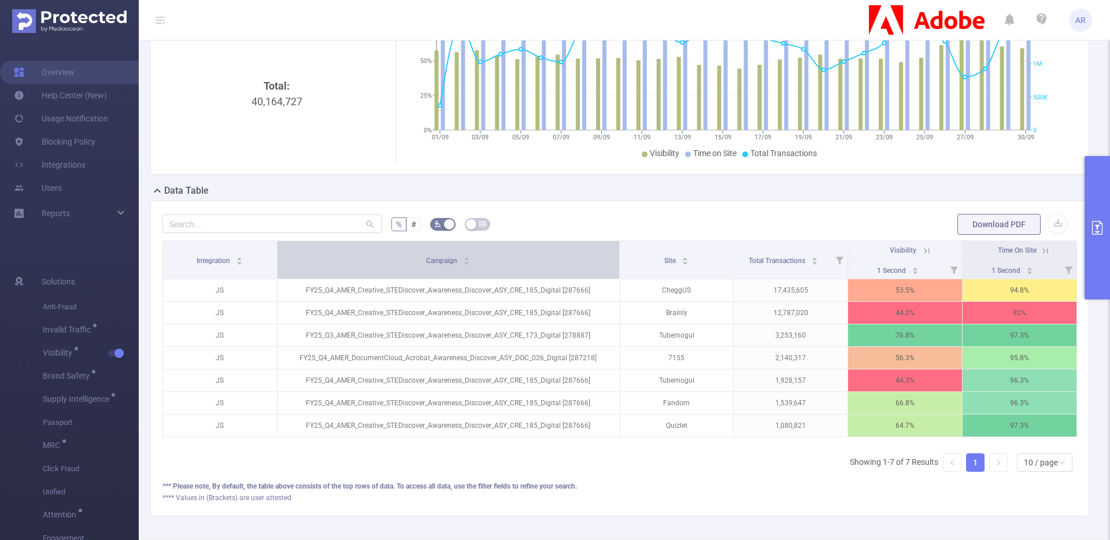
drag, startPoint x: 463, startPoint y: 266, endPoint x: 552, endPoint y: 269, distance: 89.0
click at [552, 269] on th "Campaign" at bounding box center [448, 260] width 342 height 38
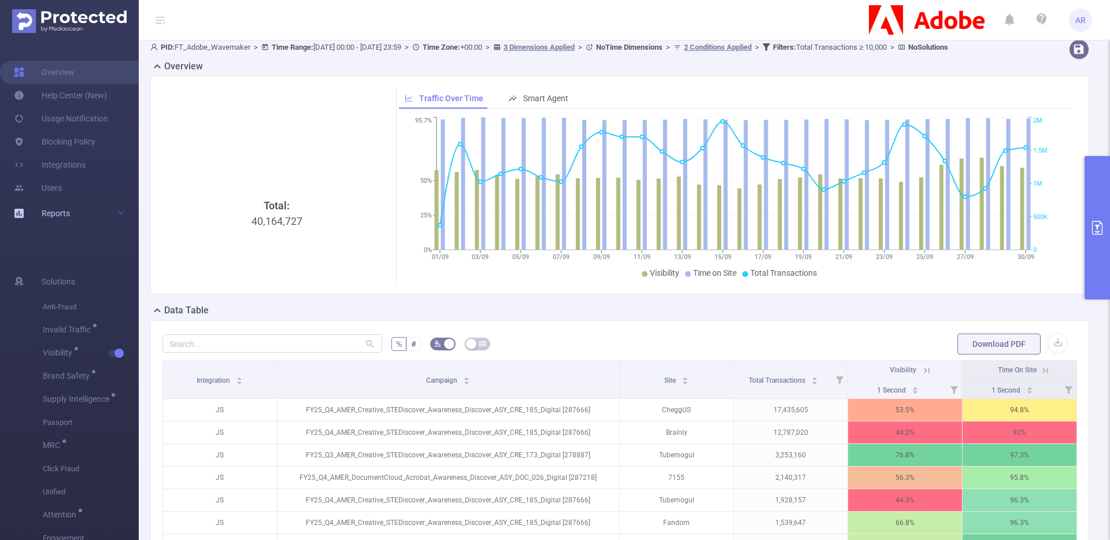
scroll to position [0, 0]
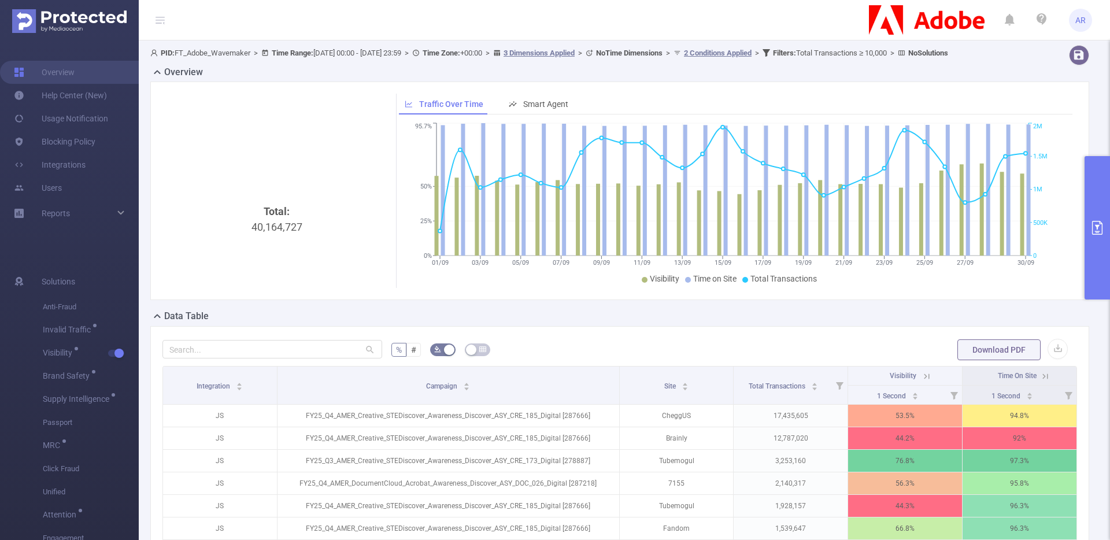
click at [1095, 196] on button "primary" at bounding box center [1096, 227] width 25 height 143
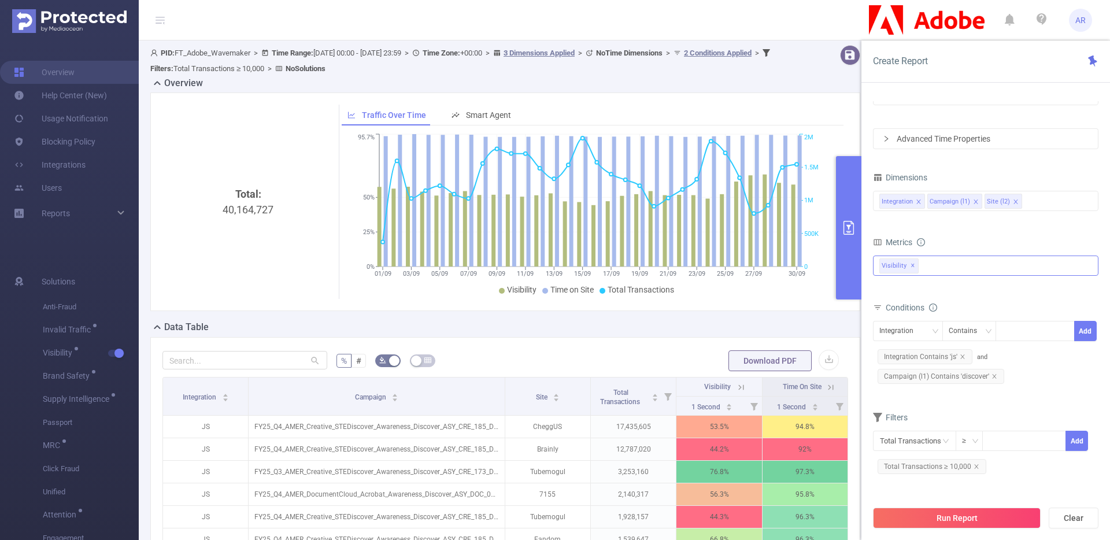
click at [963, 264] on div "Anti-Fraud Invalid Traffic Visibility Brand Safety Supply Intelligence Sample R…" at bounding box center [985, 265] width 225 height 20
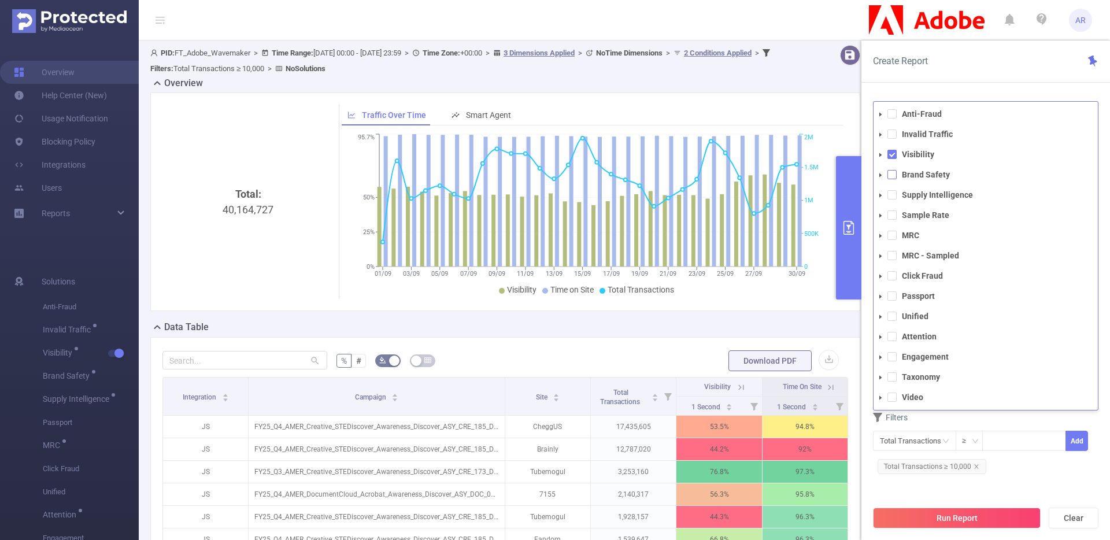
click at [892, 177] on span at bounding box center [891, 174] width 9 height 9
click at [893, 135] on span at bounding box center [891, 133] width 9 height 9
click at [980, 93] on div "PID 1000940 - FT_Adobe_Wavemaker 1000940 - FT_Adobe_Wavemaker Time Range 2025-0…" at bounding box center [985, 325] width 248 height 470
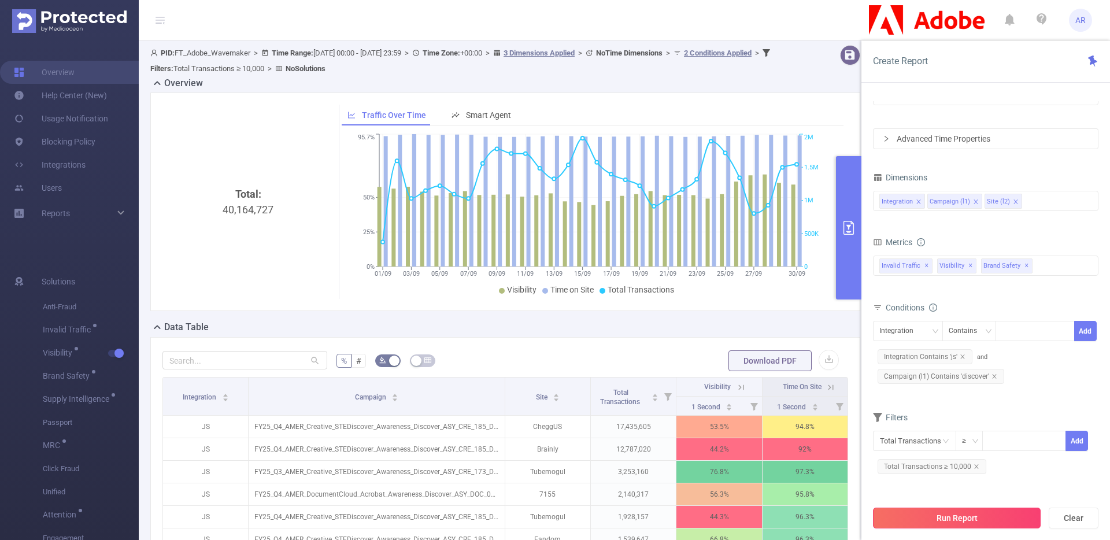
click at [959, 518] on button "Run Report" at bounding box center [957, 517] width 168 height 21
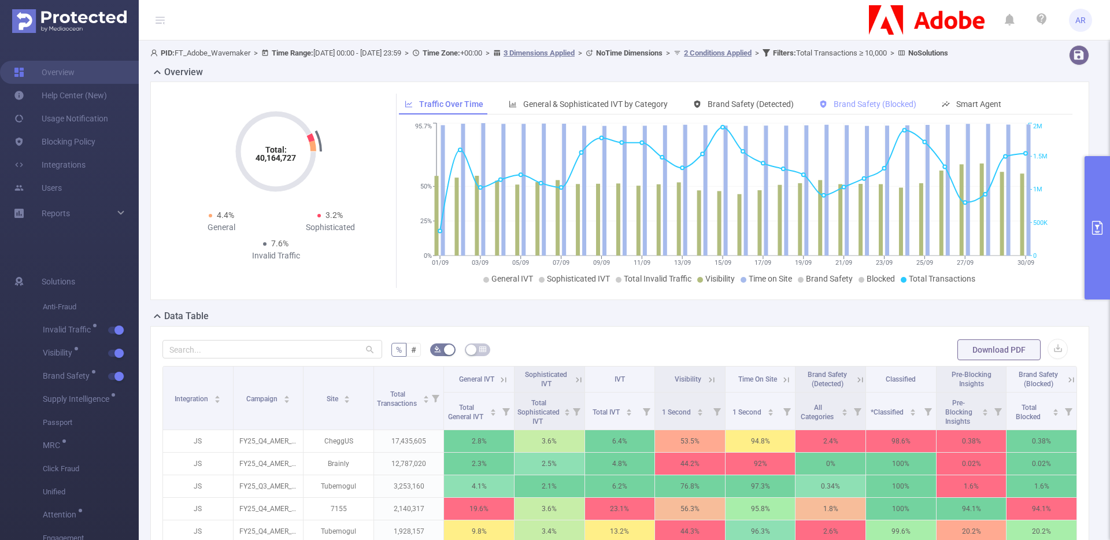
click at [880, 107] on div "Brand Safety (Blocked)" at bounding box center [867, 104] width 109 height 21
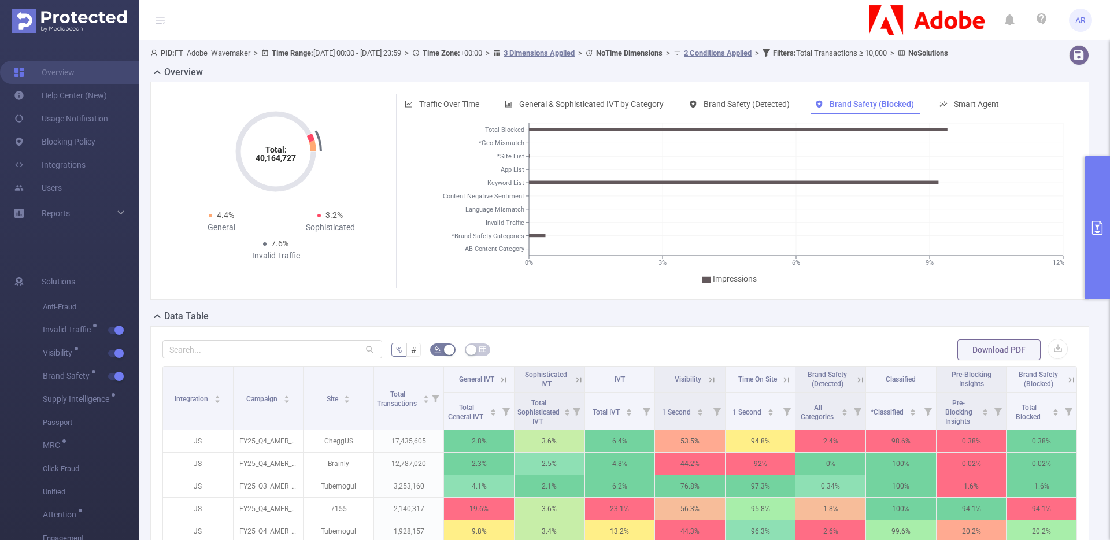
click at [1104, 189] on button "primary" at bounding box center [1096, 227] width 25 height 143
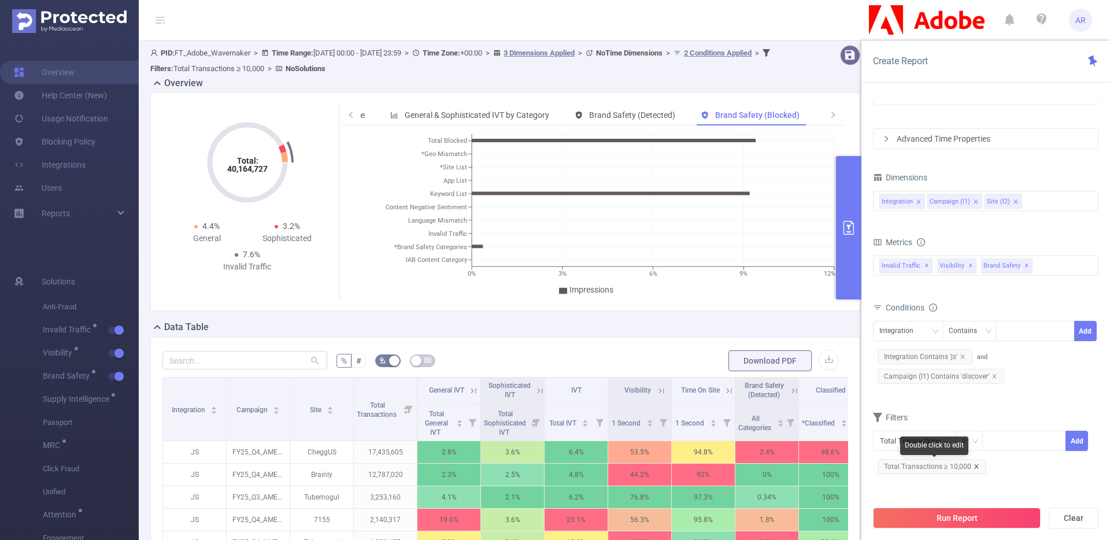
click at [975, 465] on icon "icon: close" at bounding box center [976, 466] width 6 height 6
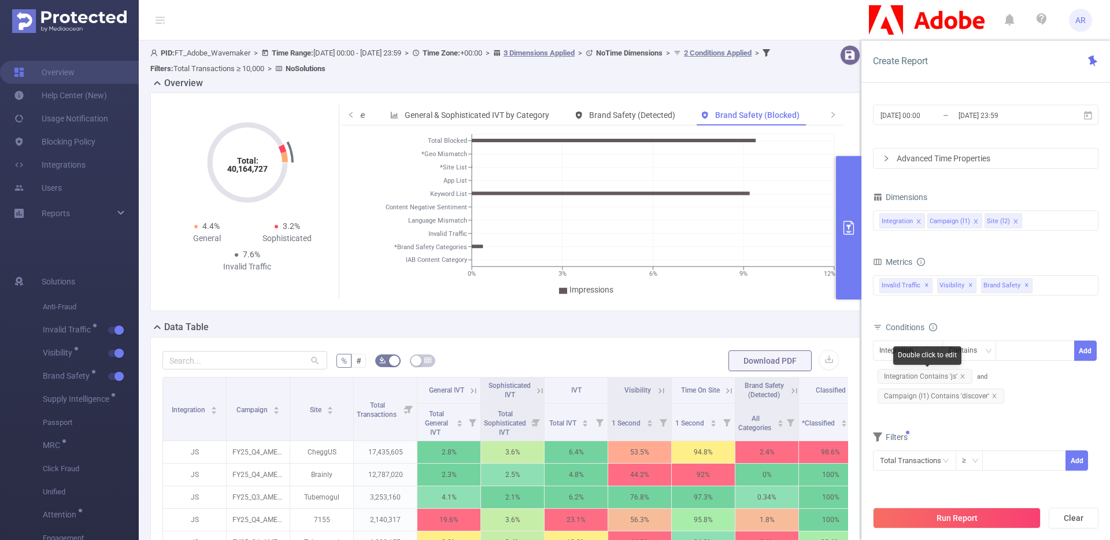
click at [961, 370] on span "Integration Contains 'js'" at bounding box center [924, 376] width 95 height 15
click at [959, 377] on icon "icon: close" at bounding box center [962, 376] width 6 height 6
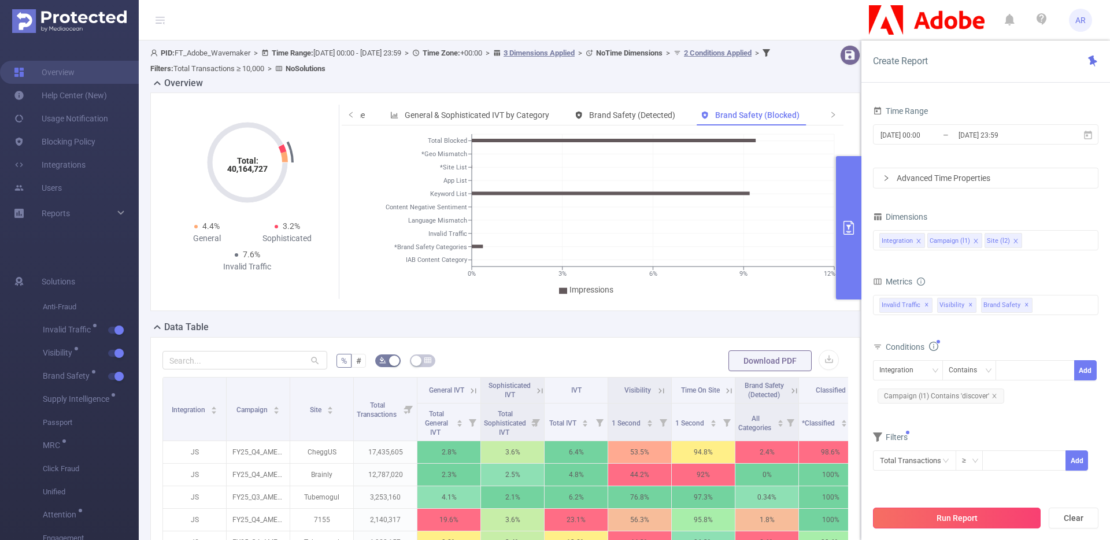
click at [947, 516] on button "Run Report" at bounding box center [957, 517] width 168 height 21
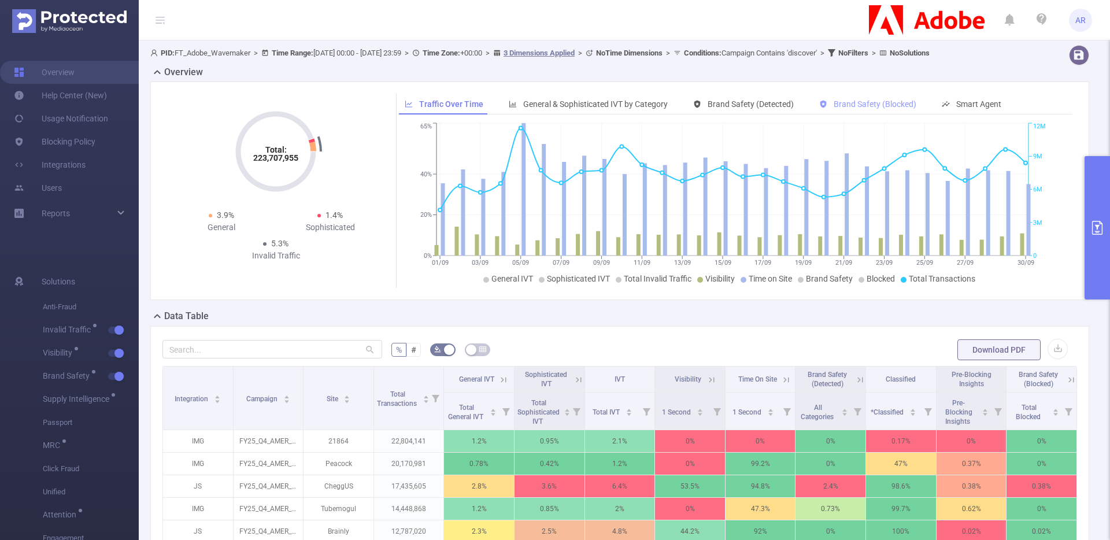
click at [851, 109] on span "Brand Safety (Blocked)" at bounding box center [874, 103] width 83 height 9
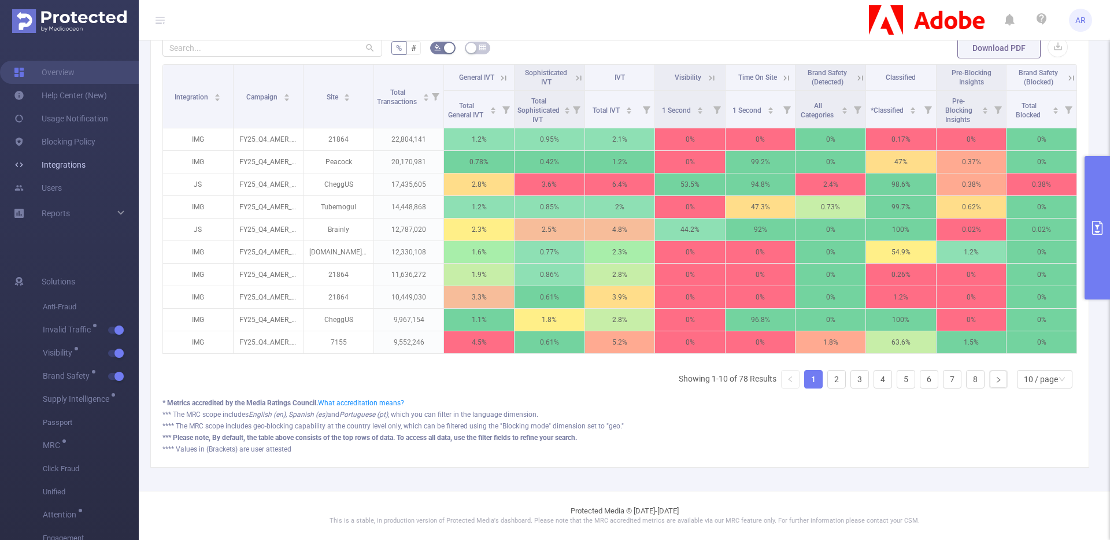
scroll to position [321, 0]
click at [1093, 180] on button "primary" at bounding box center [1096, 227] width 25 height 143
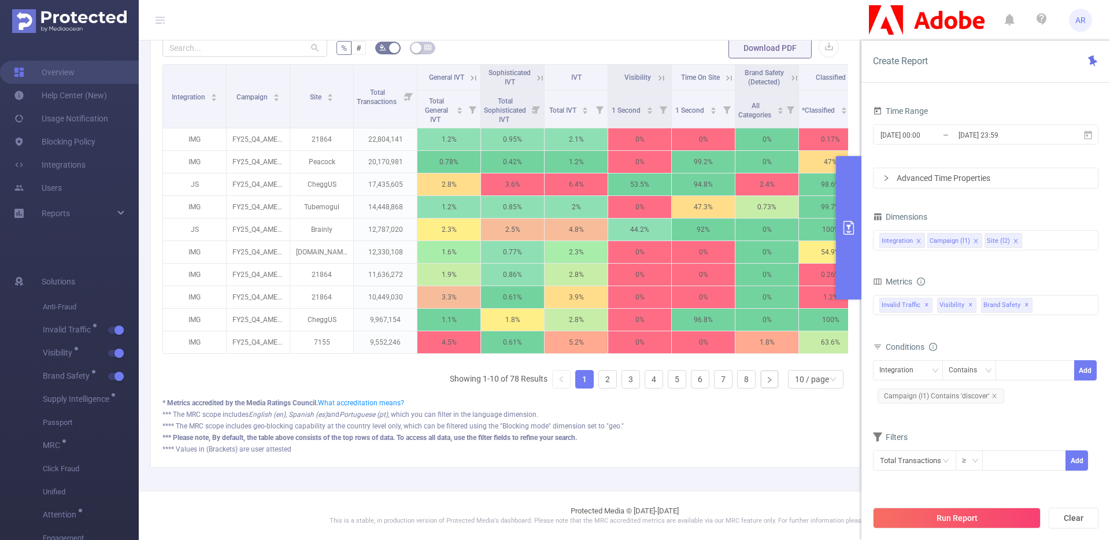
click at [1012, 240] on icon "icon: close" at bounding box center [1015, 241] width 6 height 6
click at [971, 518] on button "Run Report" at bounding box center [957, 517] width 168 height 21
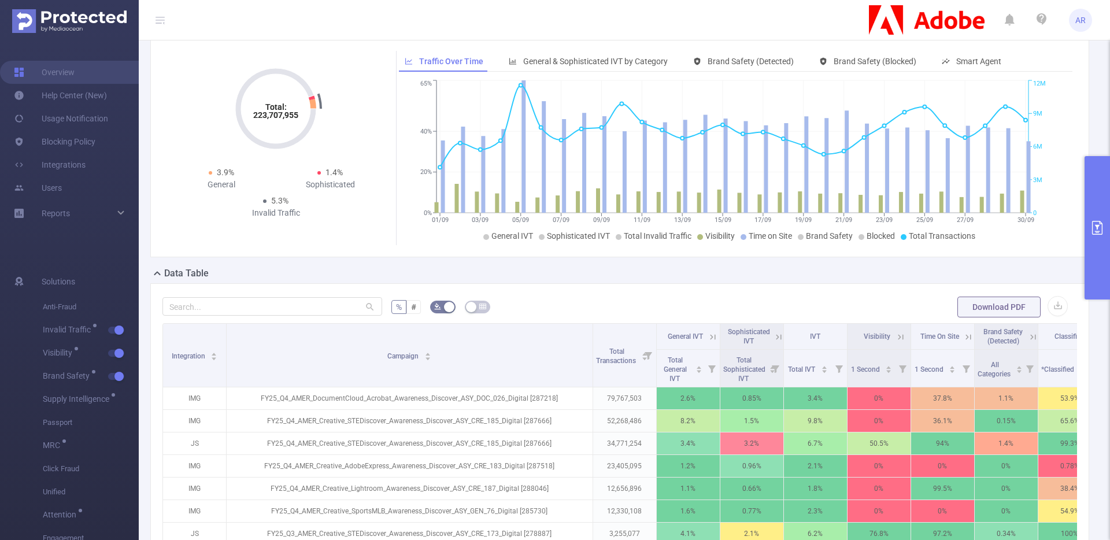
drag, startPoint x: 310, startPoint y: 345, endPoint x: 600, endPoint y: 322, distance: 291.6
click at [600, 322] on div "% # Download PDF Integration Campaign Total Transactions General IVT Sophistica…" at bounding box center [619, 504] width 914 height 418
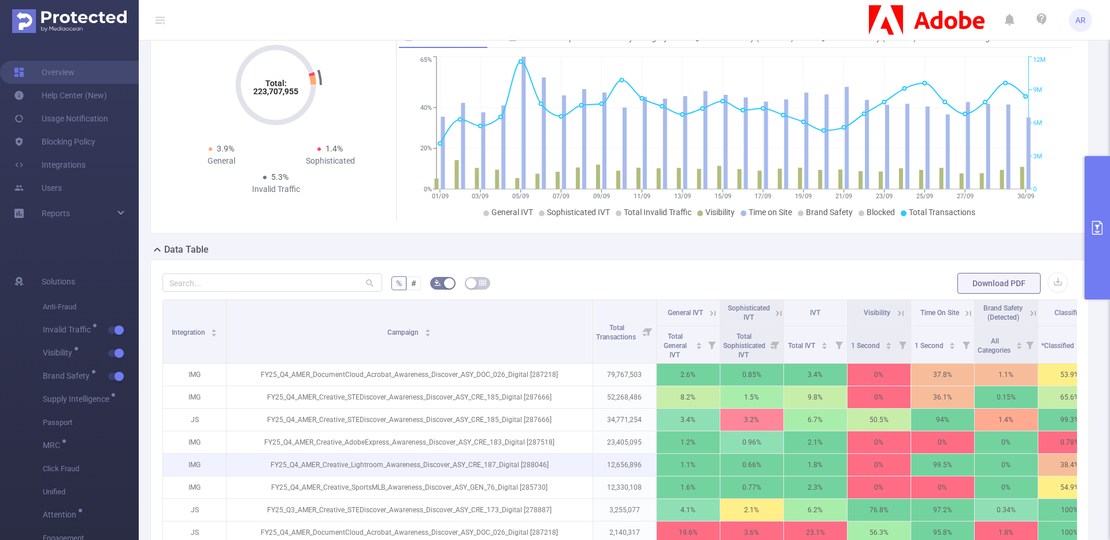
scroll to position [321, 0]
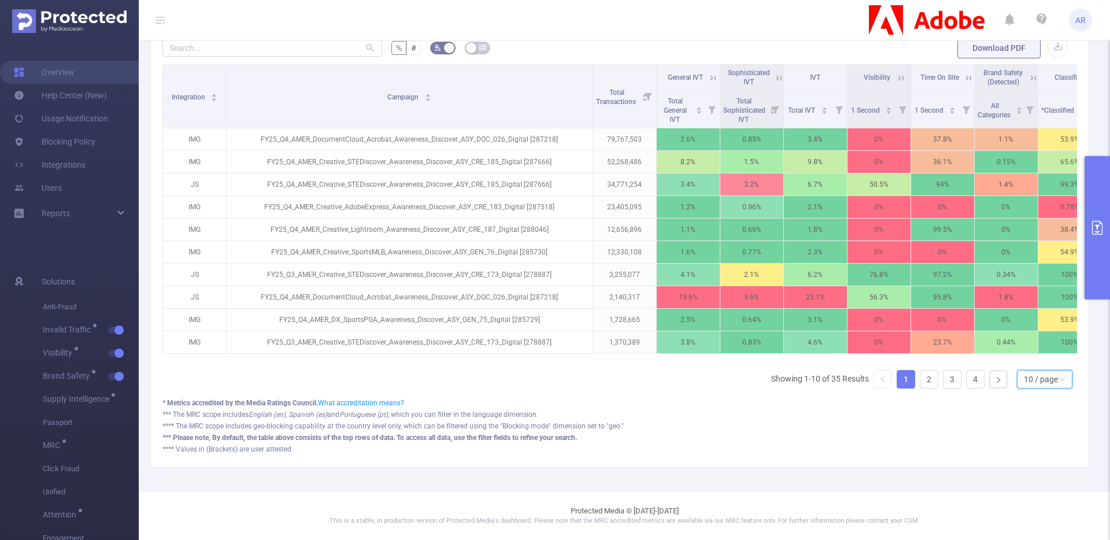
click at [1044, 377] on div "10 / page" at bounding box center [1040, 378] width 34 height 17
click at [1019, 339] on li "40 / page" at bounding box center [1034, 348] width 55 height 18
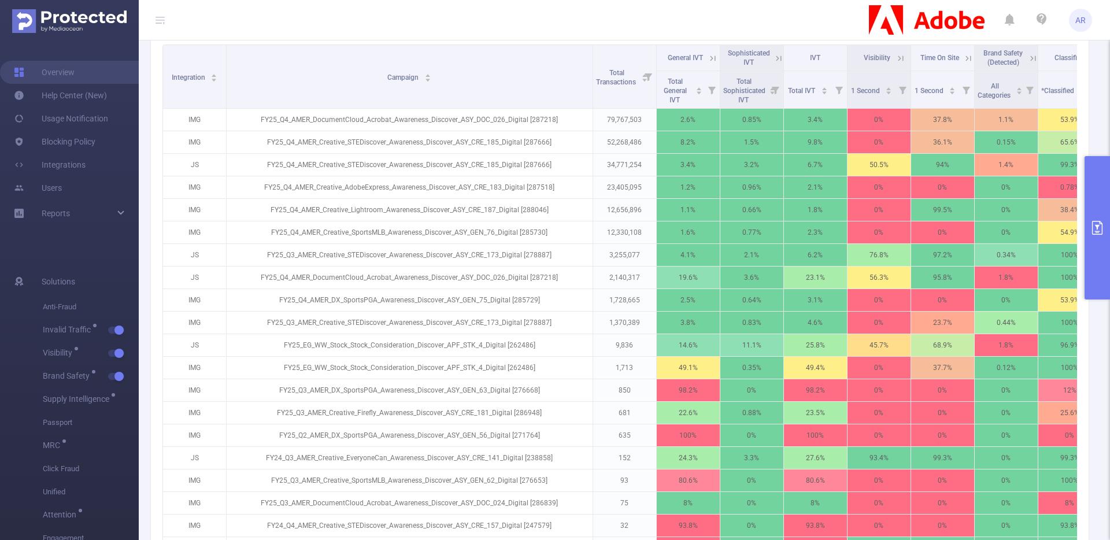
click at [1092, 261] on button "primary" at bounding box center [1096, 227] width 25 height 143
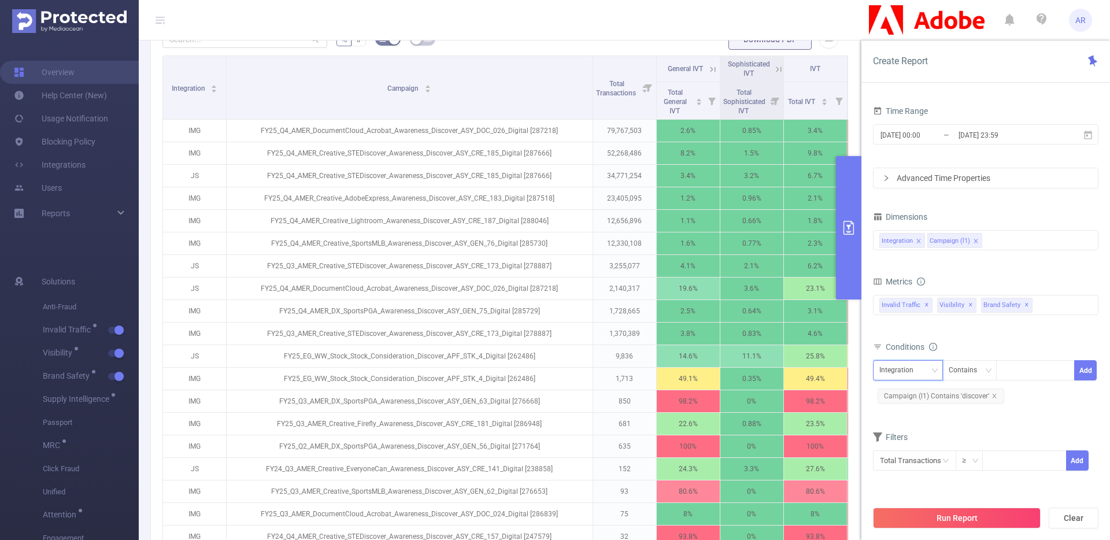
click at [911, 369] on div "Integration" at bounding box center [900, 370] width 42 height 19
click at [908, 410] on li "Campaign (l1)" at bounding box center [908, 412] width 70 height 18
click at [981, 369] on div "Contains" at bounding box center [966, 370] width 36 height 19
drag, startPoint x: 963, startPoint y: 447, endPoint x: 1000, endPoint y: 417, distance: 48.0
click at [963, 447] on li "Does Not Contain" at bounding box center [979, 449] width 77 height 18
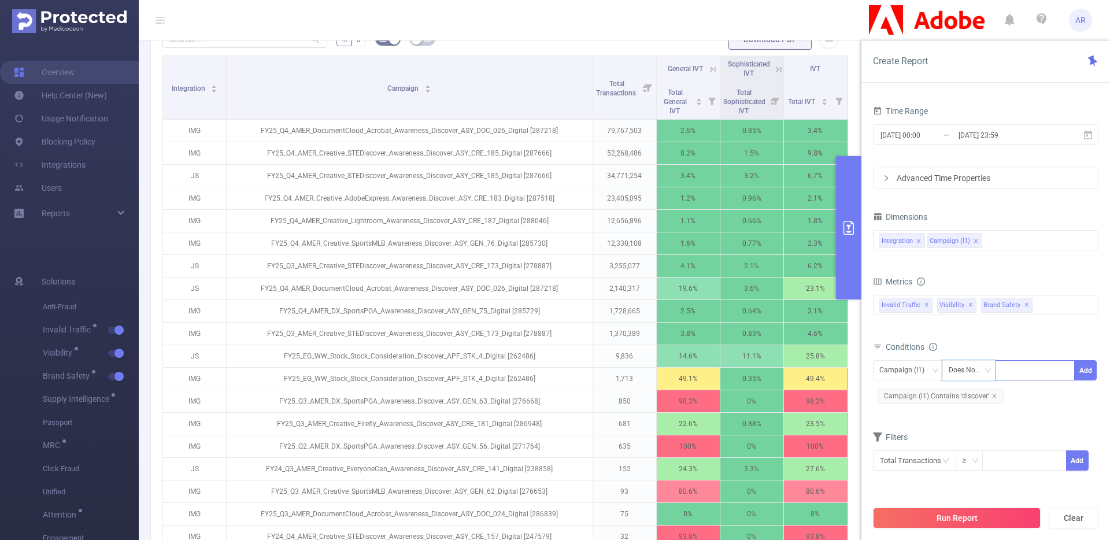
click at [1027, 370] on div at bounding box center [1034, 370] width 66 height 19
type input "stock"
click at [1075, 365] on button "Add" at bounding box center [1085, 370] width 23 height 20
click at [1003, 517] on button "Run Report" at bounding box center [957, 517] width 168 height 21
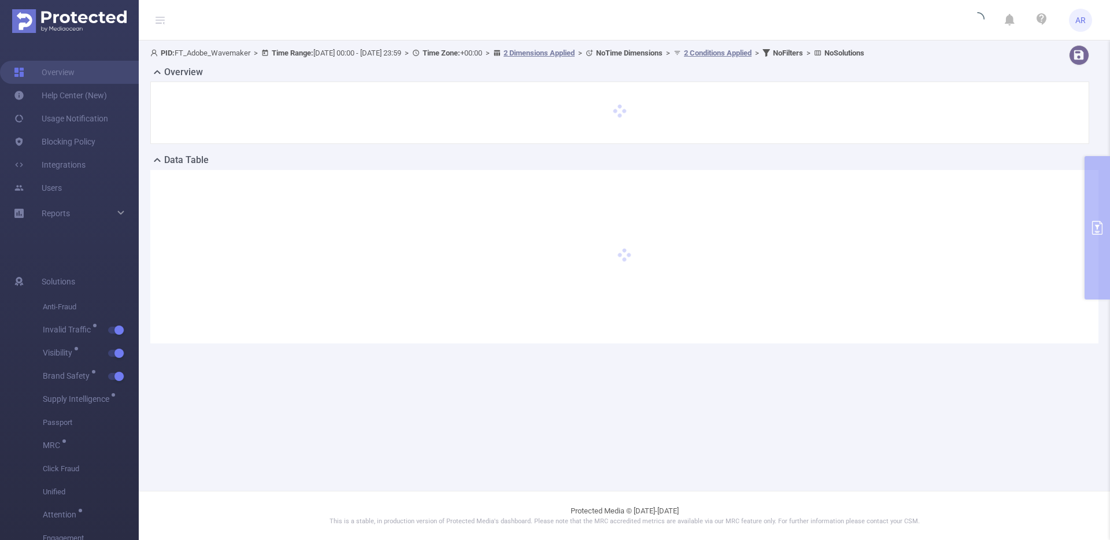
scroll to position [0, 0]
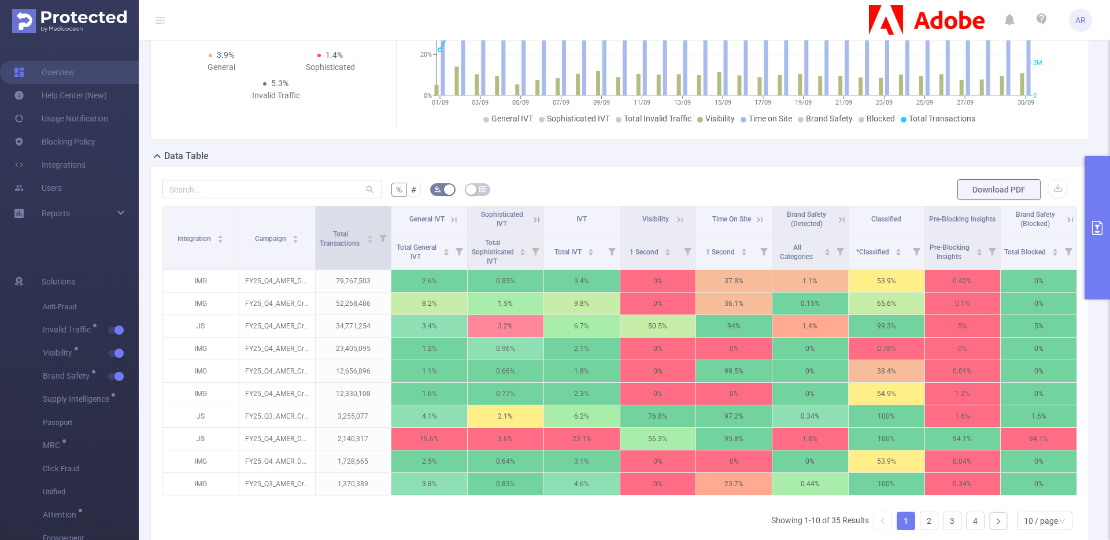
scroll to position [169, 0]
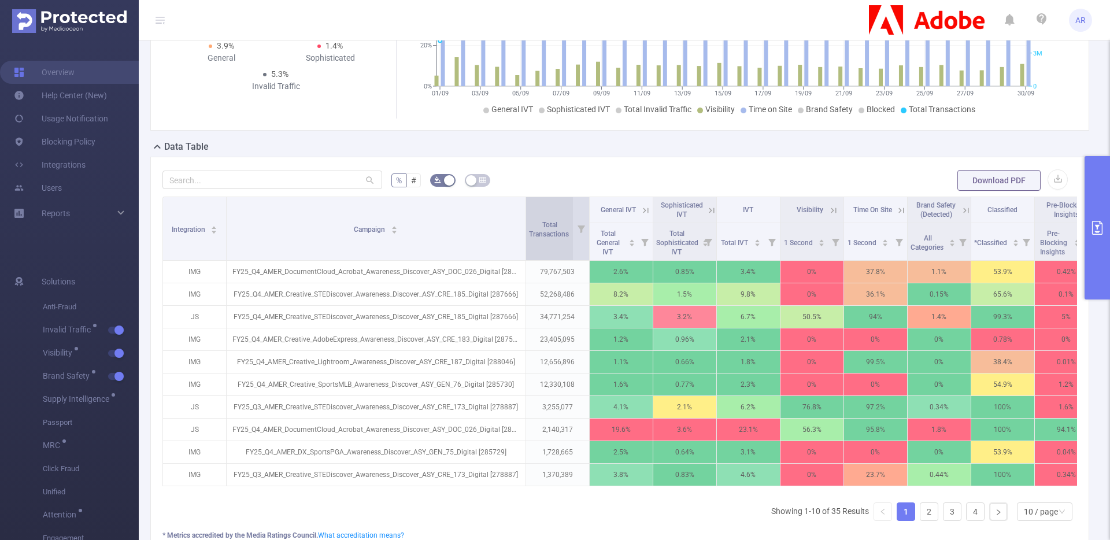
drag, startPoint x: 312, startPoint y: 210, endPoint x: 536, endPoint y: 212, distance: 223.7
click at [536, 212] on tr "Integration Campaign Total Transactions General IVT Sophisticated IVT IVT Visib…" at bounding box center [662, 210] width 999 height 26
click at [1044, 520] on div "10 / page" at bounding box center [1040, 511] width 34 height 17
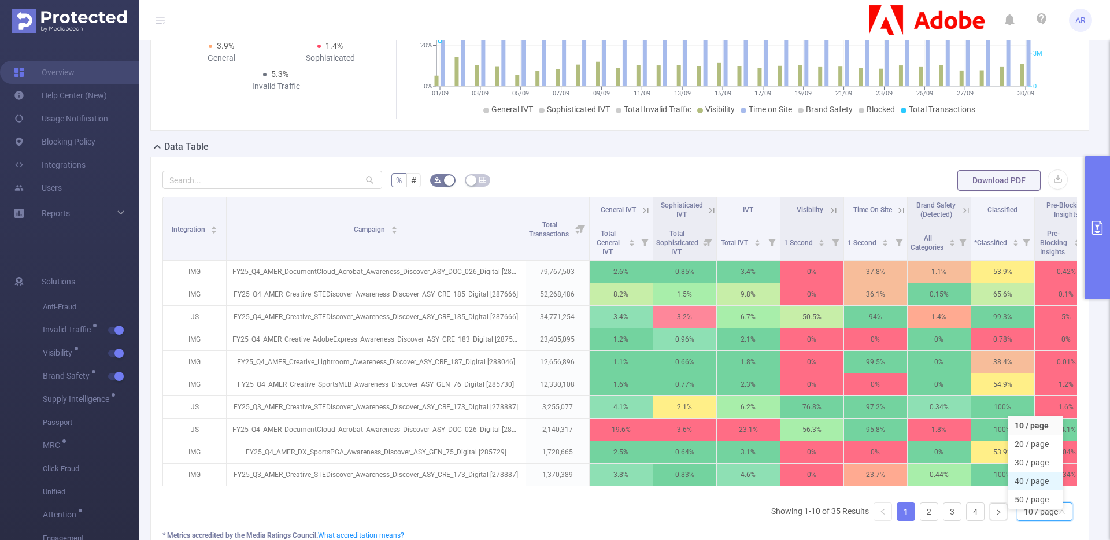
click at [1032, 483] on li "40 / page" at bounding box center [1034, 481] width 55 height 18
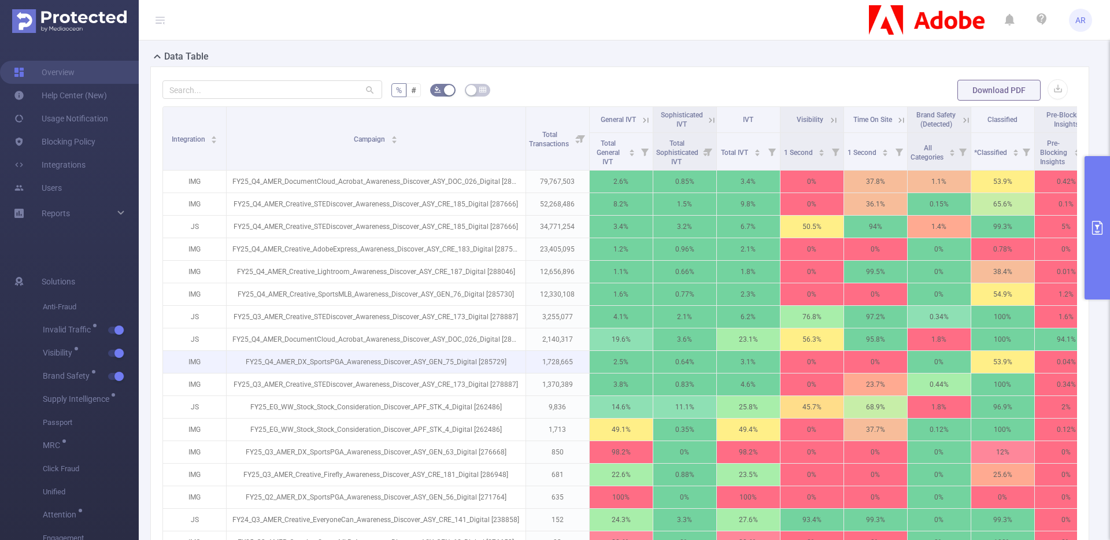
scroll to position [262, 0]
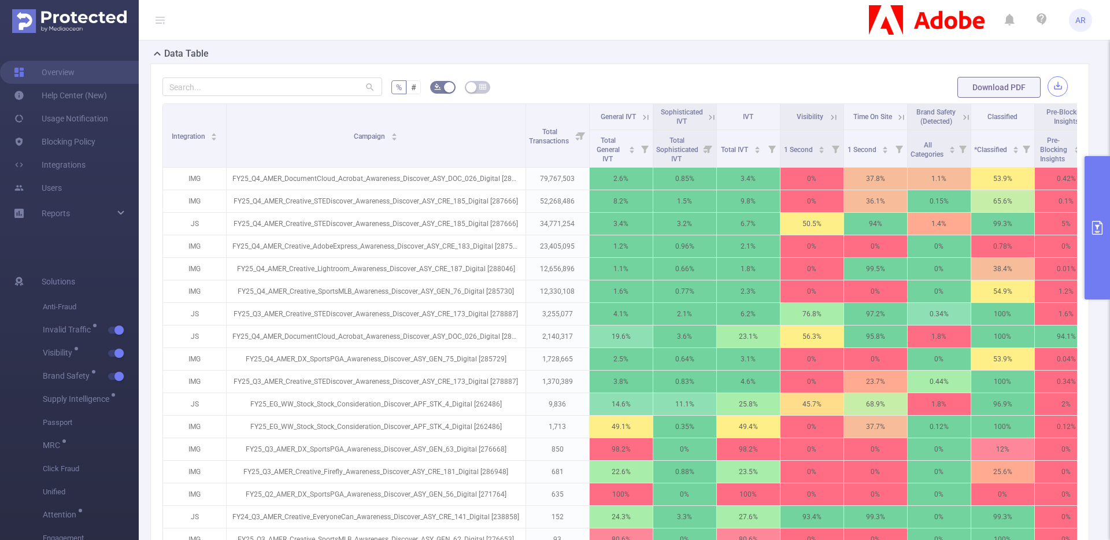
click at [1047, 93] on button "button" at bounding box center [1057, 86] width 20 height 20
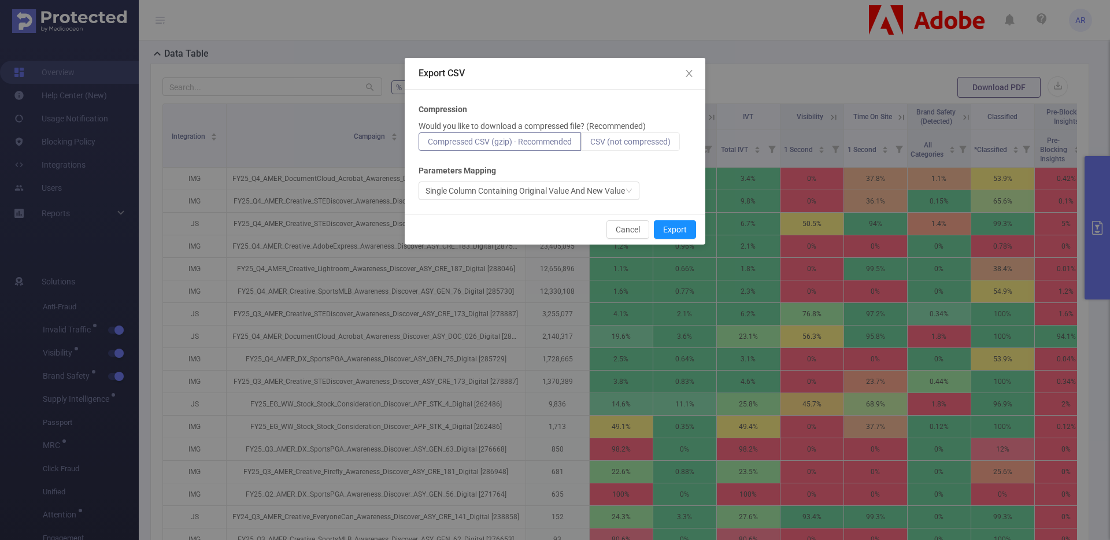
click at [598, 135] on label "CSV (not compressed)" at bounding box center [630, 141] width 99 height 18
click at [590, 144] on input "CSV (not compressed)" at bounding box center [590, 144] width 0 height 0
click at [672, 227] on button "Export" at bounding box center [675, 229] width 42 height 18
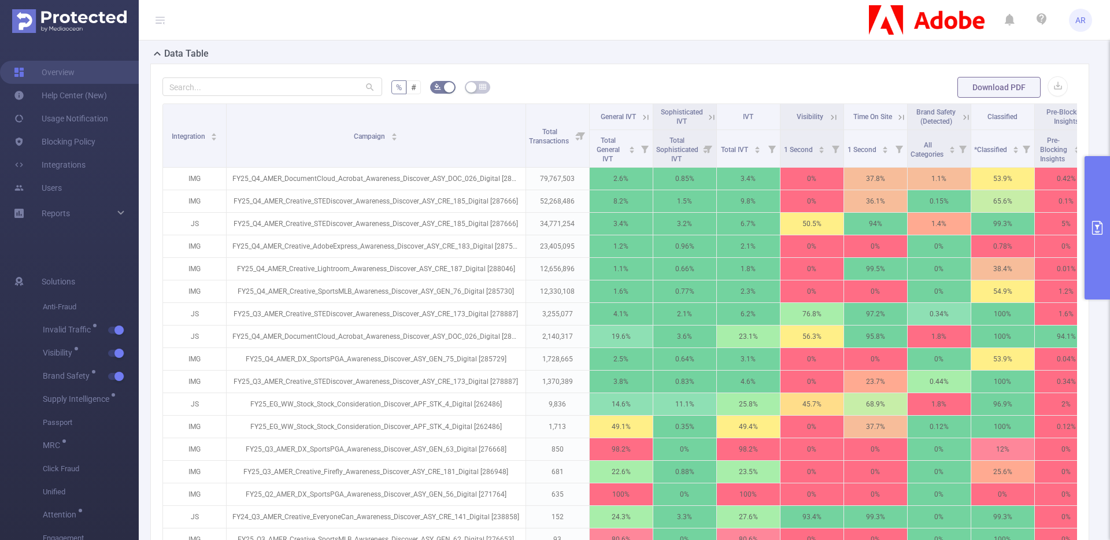
click at [1097, 188] on button "primary" at bounding box center [1096, 227] width 25 height 143
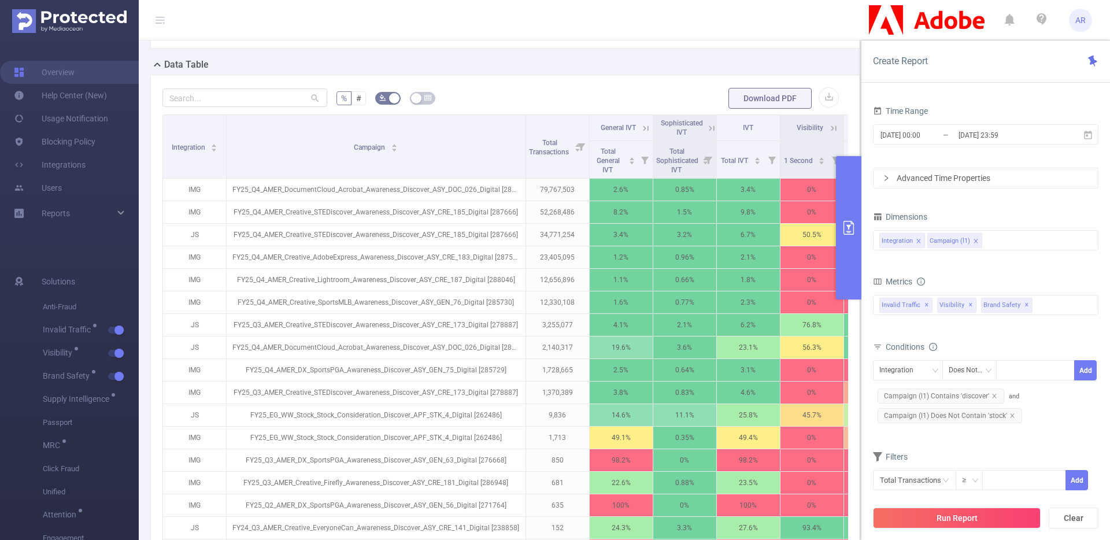
click at [1096, 187] on div "Advanced Time Properties" at bounding box center [985, 178] width 224 height 20
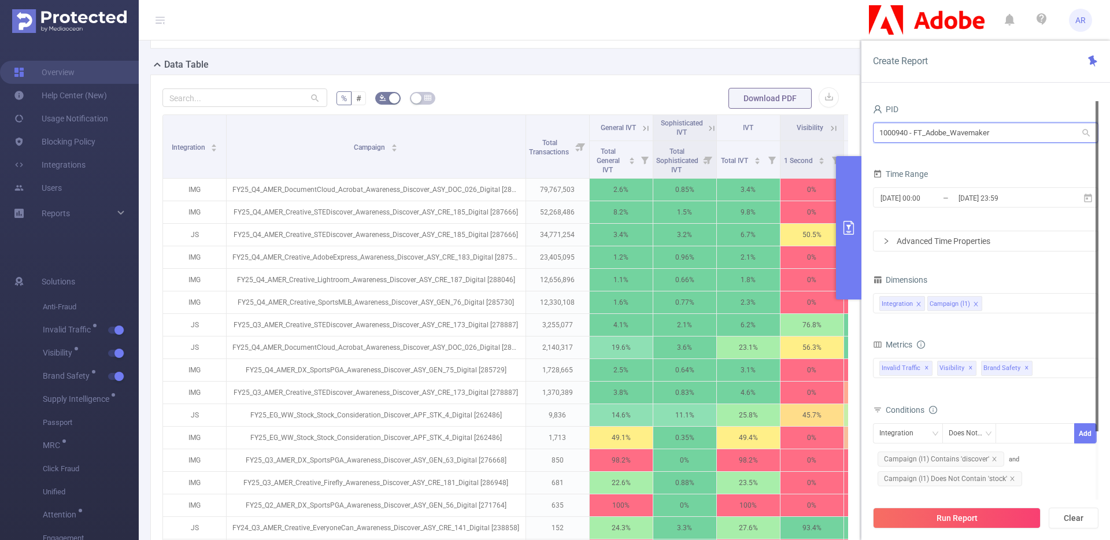
click at [970, 136] on input "1000940 - FT_Adobe_Wavemaker" at bounding box center [985, 133] width 225 height 20
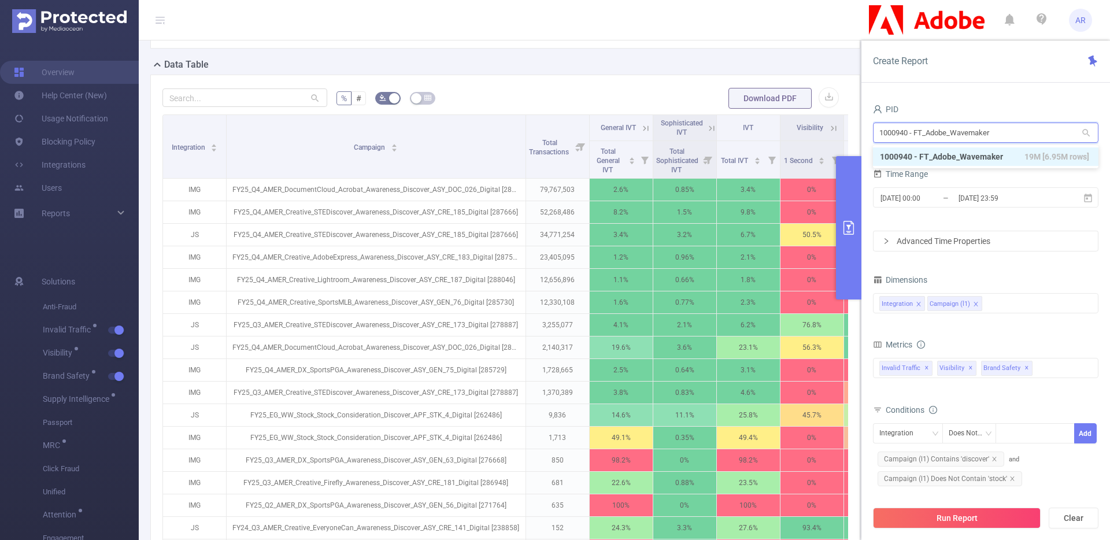
click at [970, 136] on input "1000940 - FT_Adobe_Wavemaker" at bounding box center [985, 133] width 225 height 20
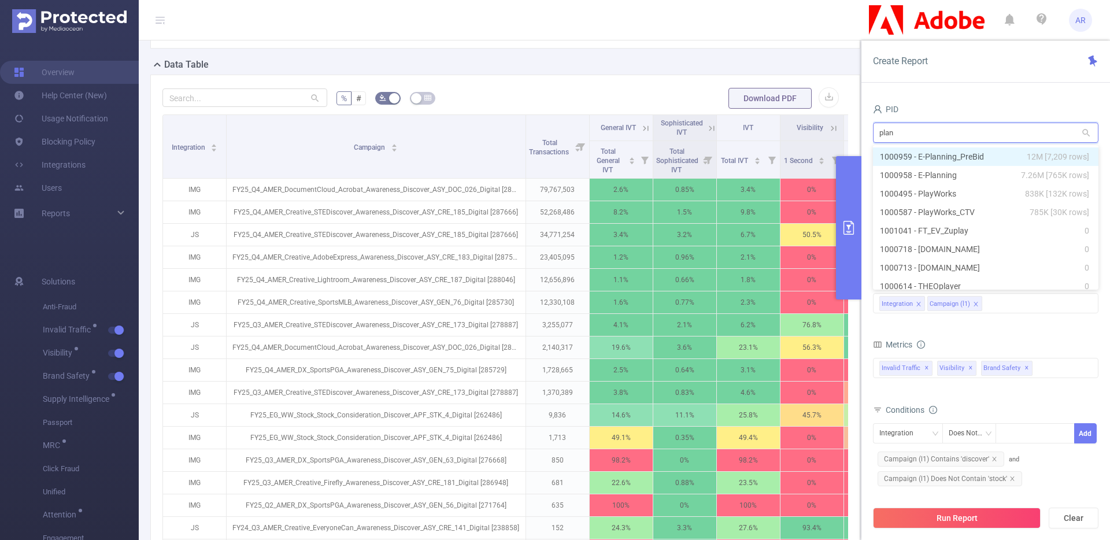
type input "plann"
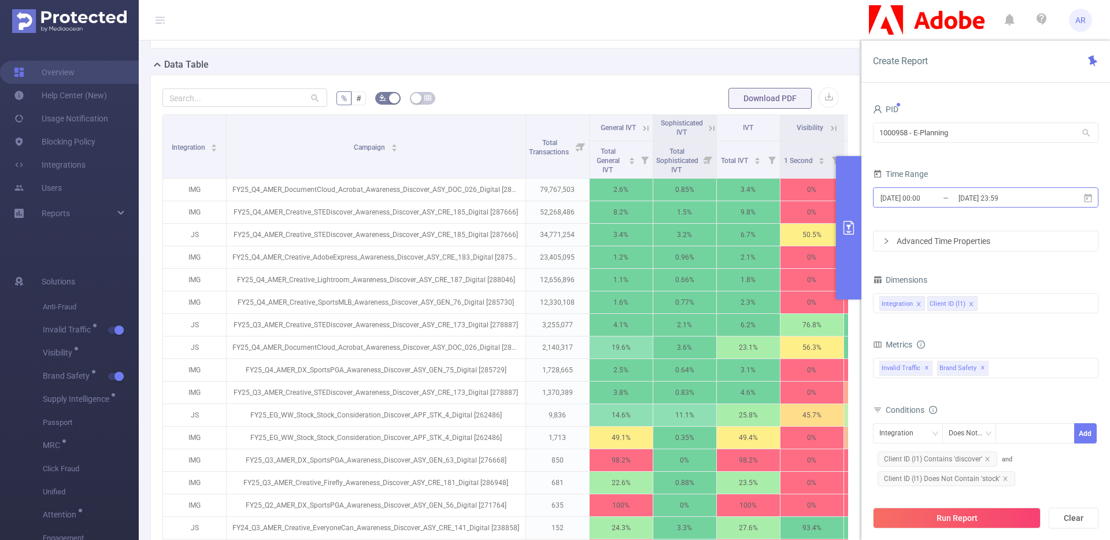
click at [1006, 198] on input "2025-09-30 23:59" at bounding box center [1004, 198] width 94 height 16
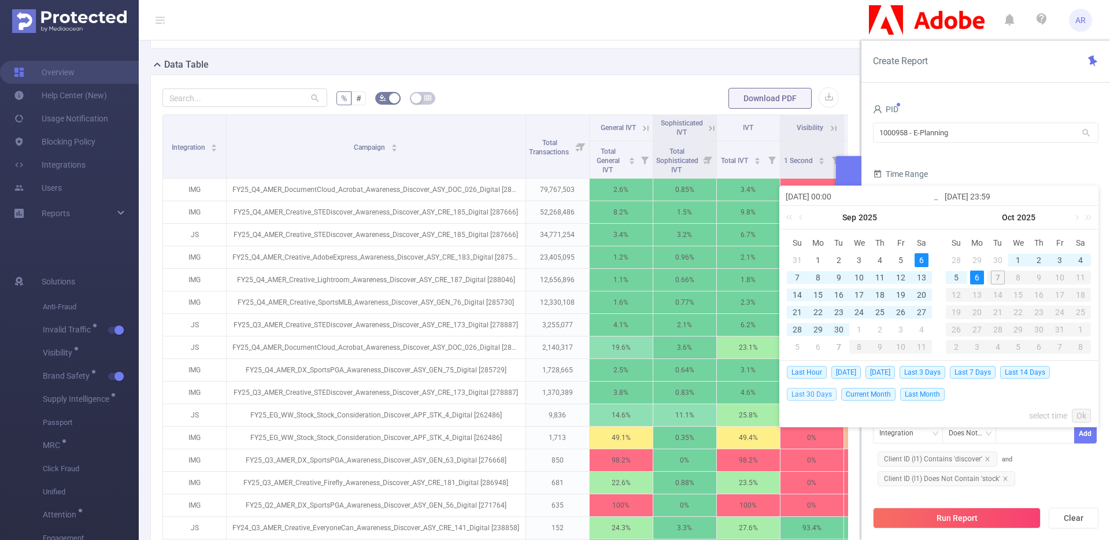
click at [818, 394] on span "Last 30 Days" at bounding box center [812, 394] width 50 height 13
type input "[DATE] 00:00"
type input "[DATE] 23:59"
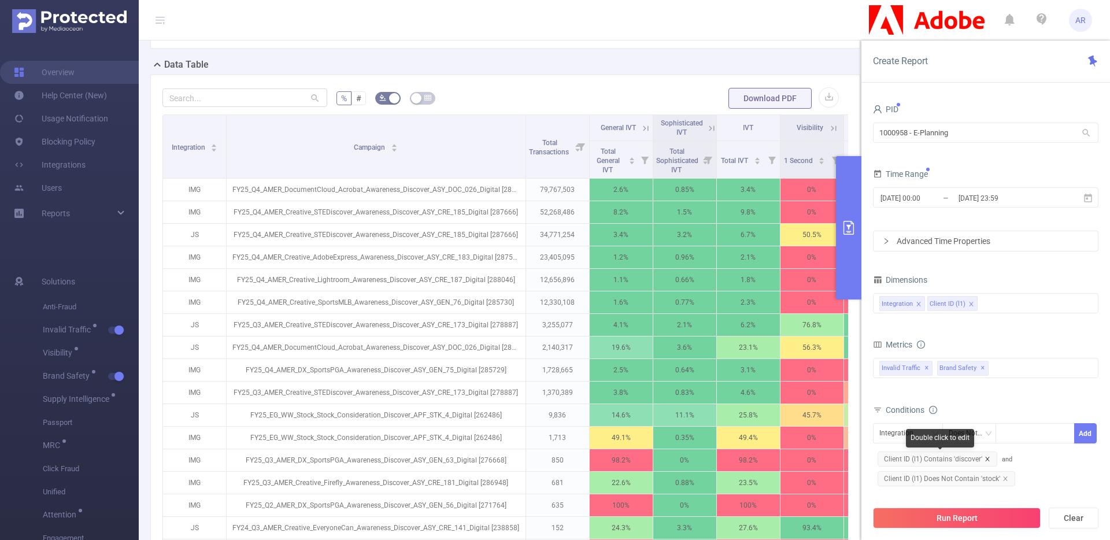
click at [988, 459] on icon "icon: close" at bounding box center [987, 459] width 6 height 6
click at [1003, 461] on icon "icon: close" at bounding box center [1005, 459] width 6 height 6
click at [980, 364] on span "✕" at bounding box center [982, 368] width 5 height 14
click at [970, 305] on icon "icon: close" at bounding box center [971, 304] width 6 height 6
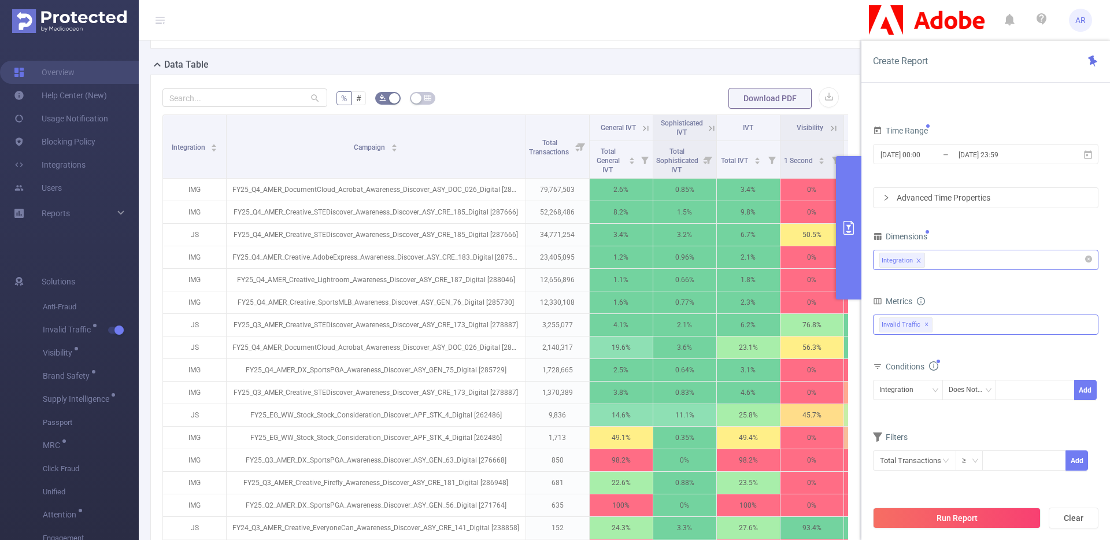
click at [937, 257] on div "Integration" at bounding box center [985, 259] width 213 height 19
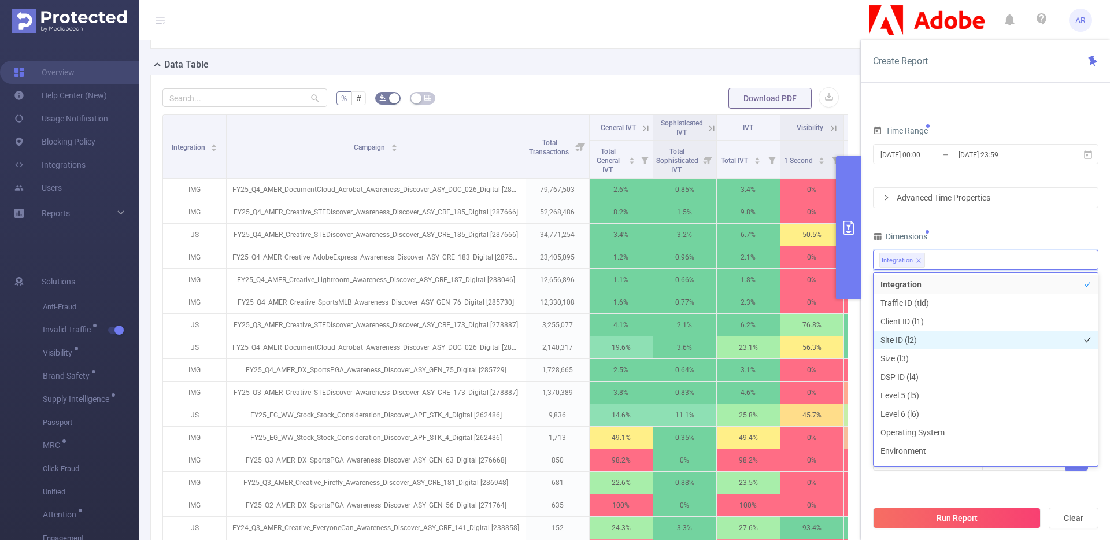
click at [918, 344] on li "Site ID (l2)" at bounding box center [985, 340] width 224 height 18
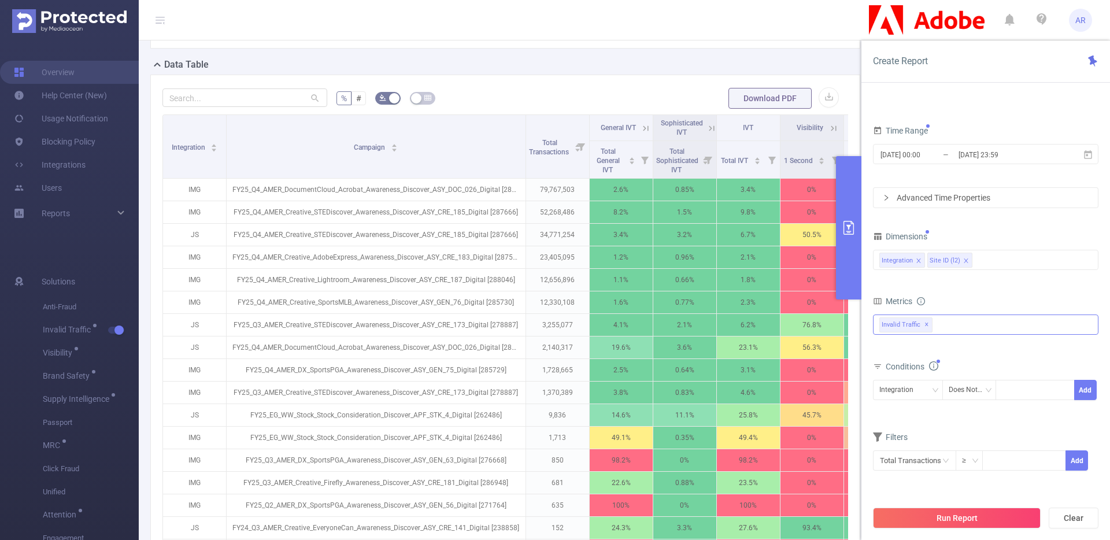
click at [993, 244] on div "Dimensions" at bounding box center [985, 237] width 225 height 19
click at [908, 398] on div "Integration" at bounding box center [900, 389] width 42 height 19
click at [912, 432] on li "Site ID (l2)" at bounding box center [908, 432] width 70 height 18
click at [1029, 396] on div at bounding box center [1034, 389] width 66 height 19
paste input "859884"
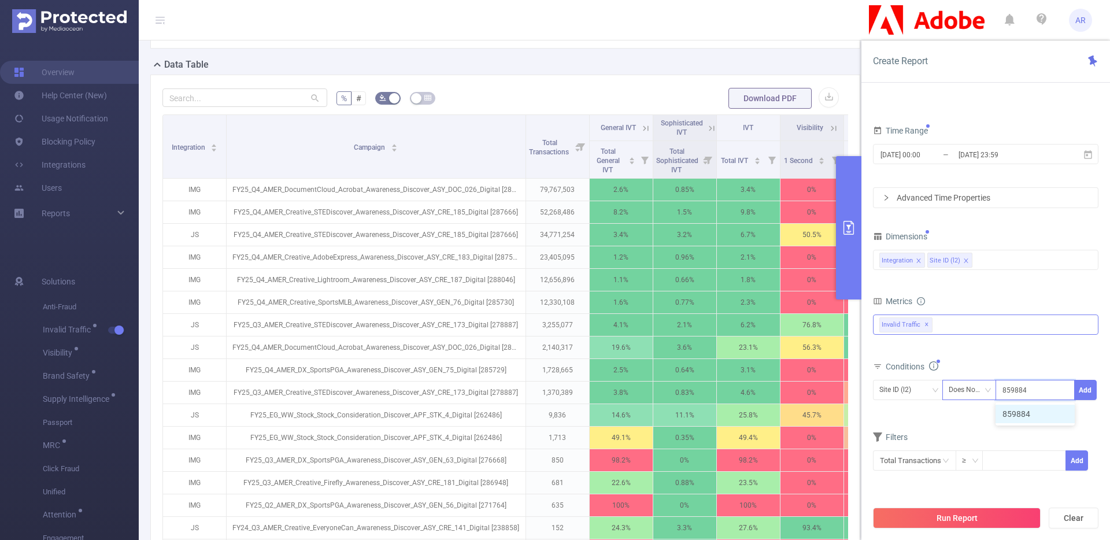
type input "859884"
click at [966, 391] on div "Does Not Contain" at bounding box center [969, 389] width 42 height 19
click at [968, 416] on li "Contains" at bounding box center [980, 414] width 78 height 18
click at [1081, 392] on button "Add" at bounding box center [1085, 390] width 23 height 20
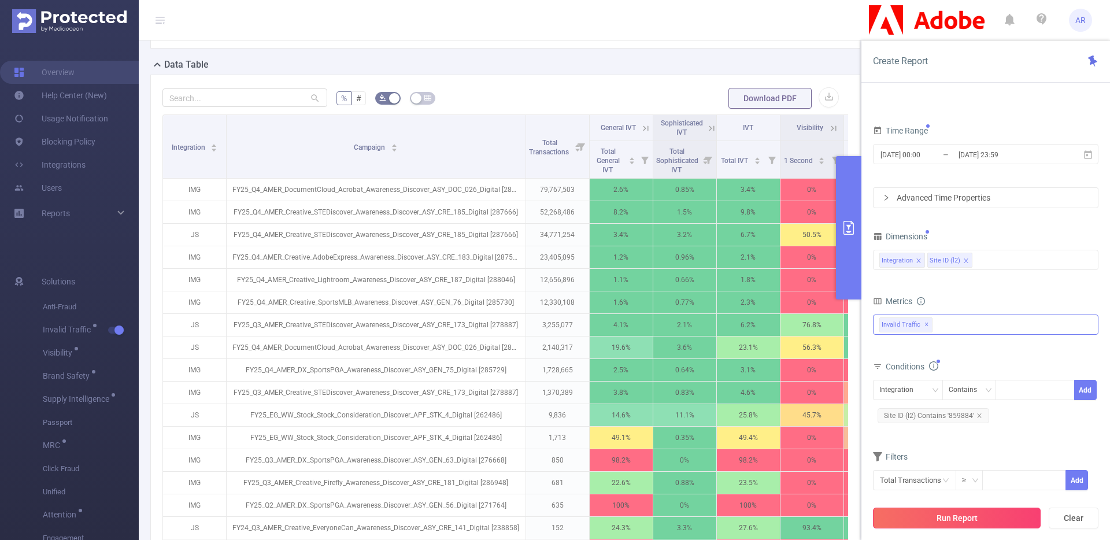
click at [942, 520] on button "Run Report" at bounding box center [957, 517] width 168 height 21
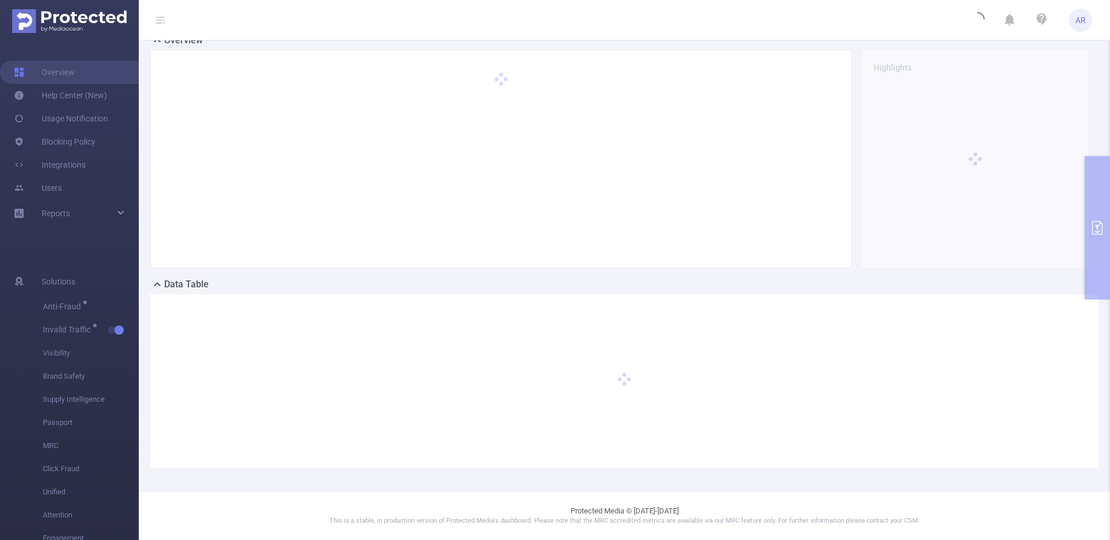
scroll to position [32, 0]
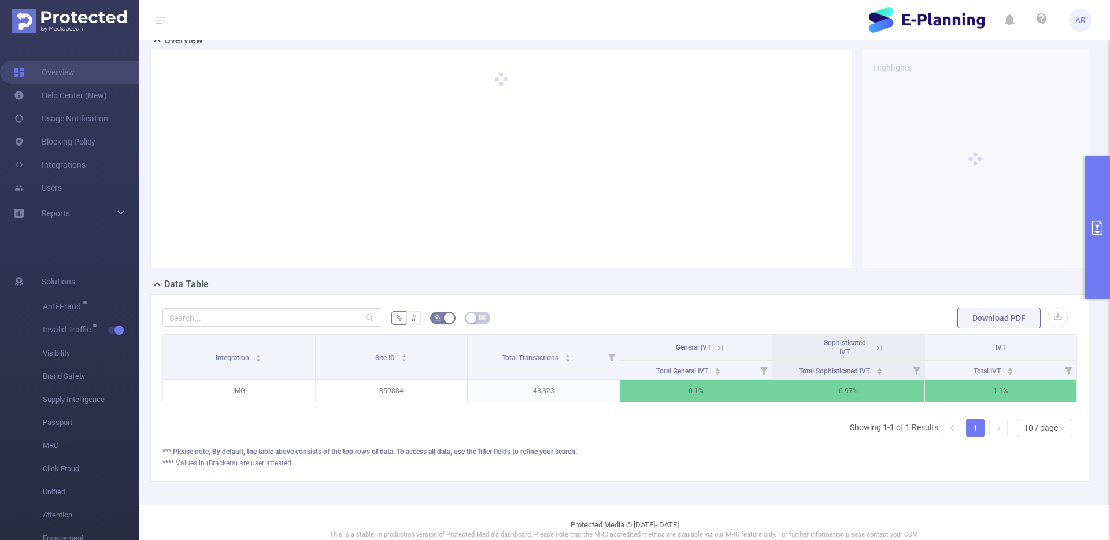
click at [1092, 180] on button "primary" at bounding box center [1096, 227] width 25 height 143
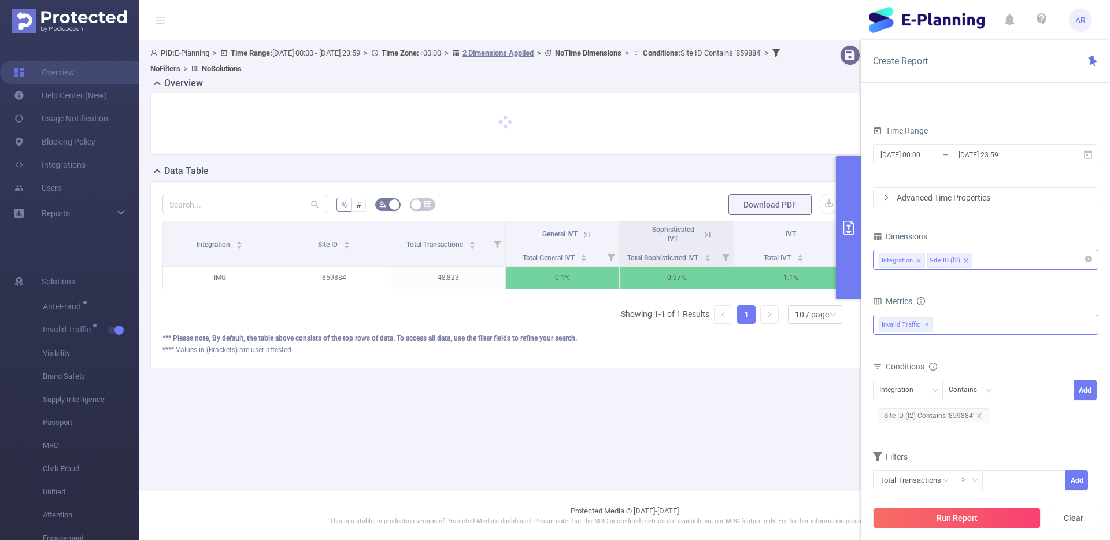
click at [995, 259] on div "Integration Site ID (l2)" at bounding box center [985, 259] width 213 height 19
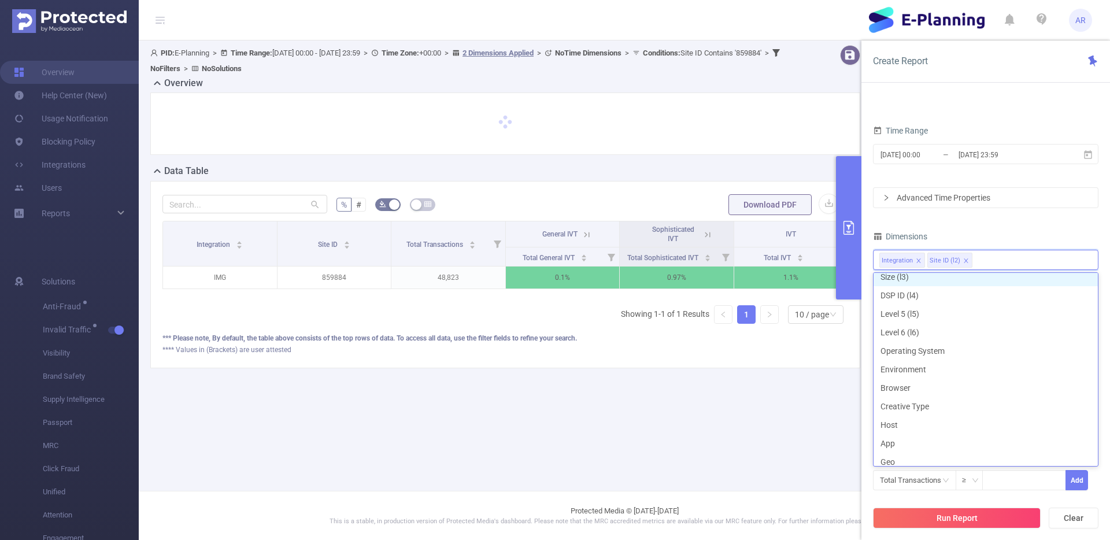
scroll to position [292, 0]
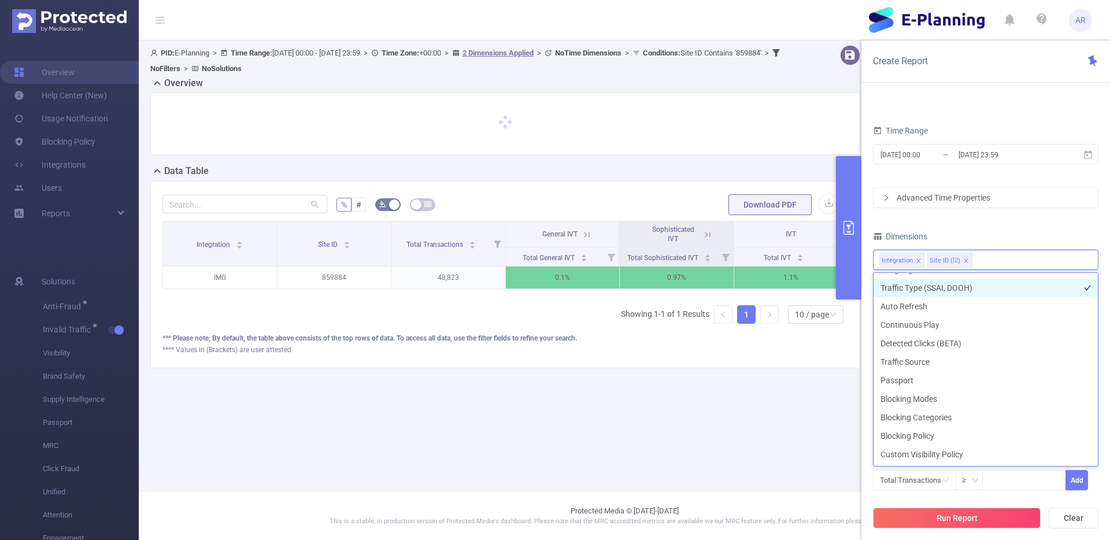
click at [951, 289] on li "Traffic Type (SSAI, DOOH)" at bounding box center [985, 288] width 224 height 18
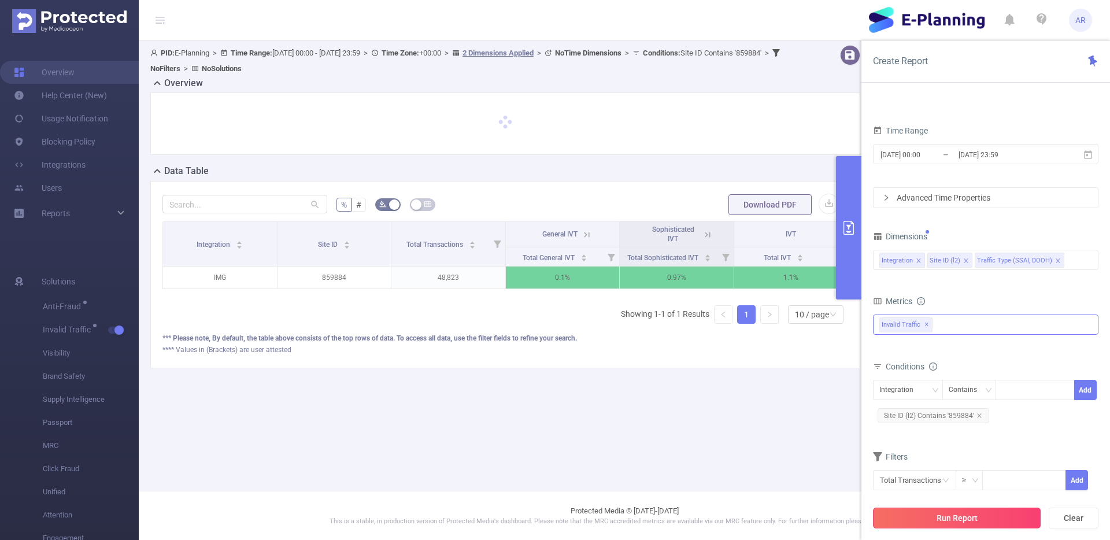
click at [957, 517] on button "Run Report" at bounding box center [957, 517] width 168 height 21
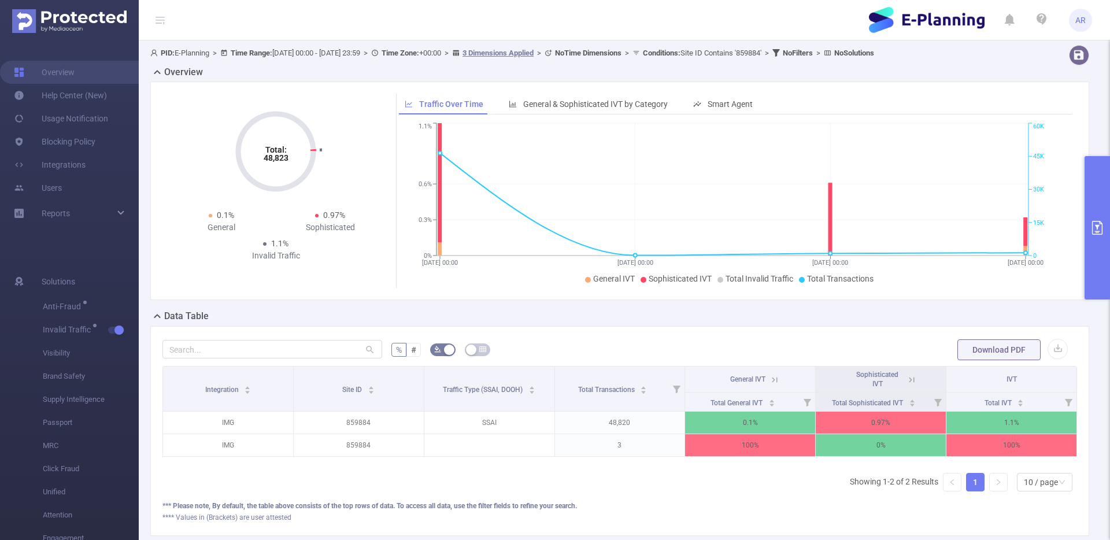
click at [1099, 263] on button "primary" at bounding box center [1096, 227] width 25 height 143
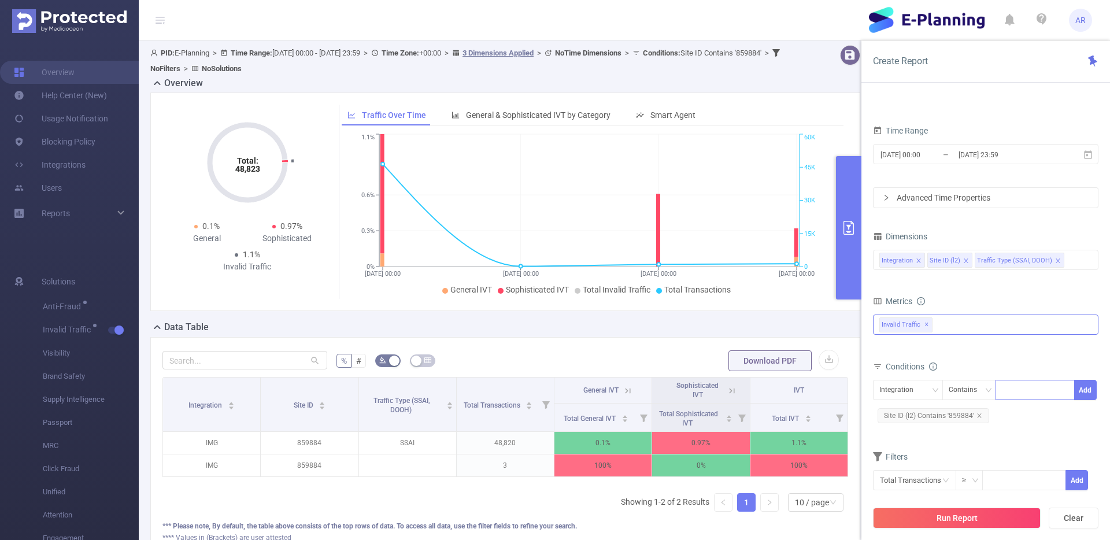
click at [1013, 391] on div at bounding box center [1034, 389] width 66 height 19
click at [963, 415] on span "Site ID (l2) Contains '859884'" at bounding box center [933, 415] width 112 height 15
click at [1036, 388] on icon "icon: close" at bounding box center [1038, 391] width 6 height 6
click at [1035, 389] on div at bounding box center [1034, 389] width 66 height 19
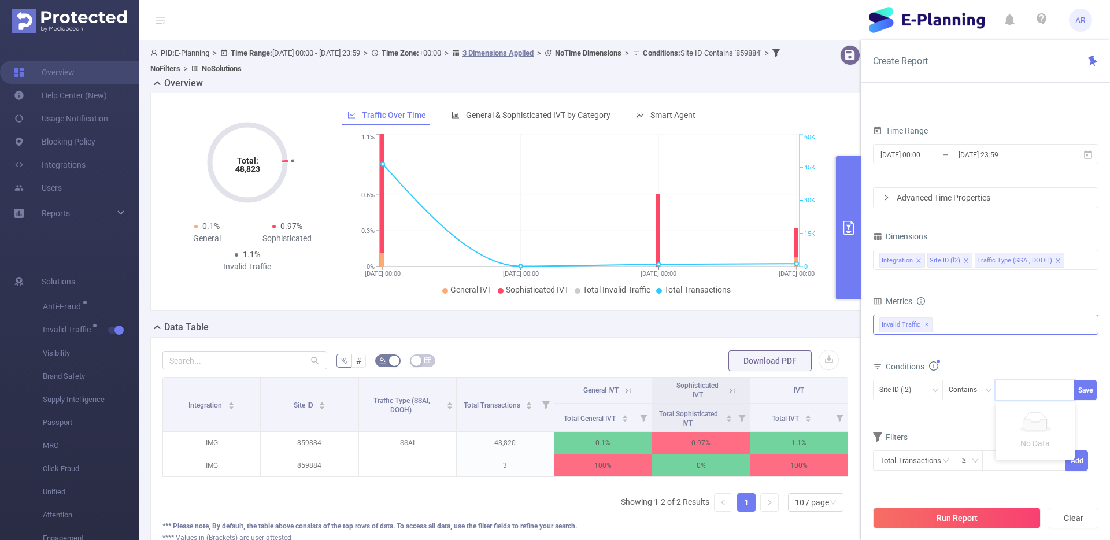
paste input "231829"
type input "231829"
click at [1088, 390] on button "Save" at bounding box center [1085, 390] width 23 height 20
click at [971, 511] on button "Run Report" at bounding box center [957, 517] width 168 height 21
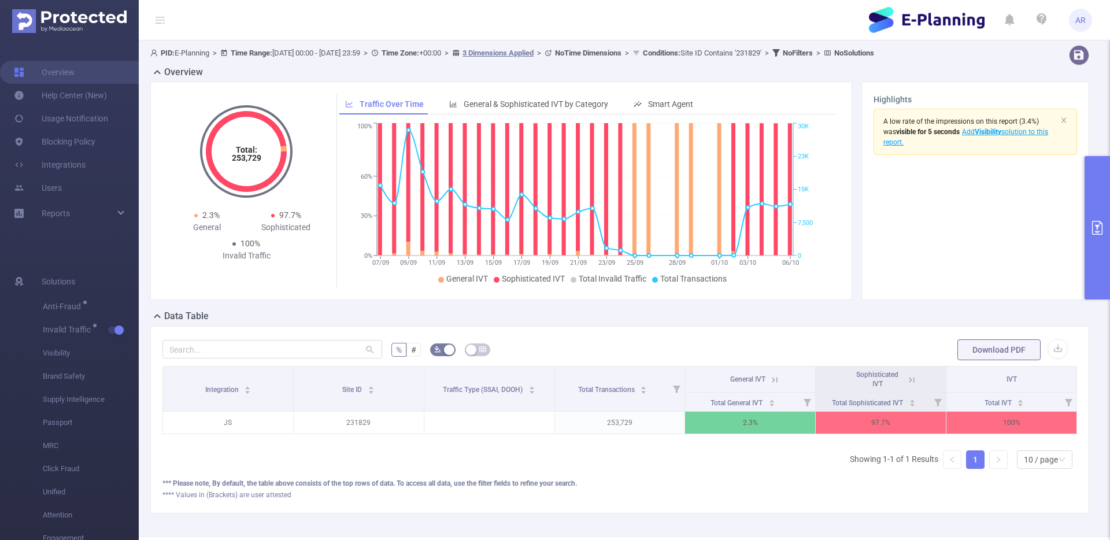
click at [1104, 268] on button "primary" at bounding box center [1096, 227] width 25 height 143
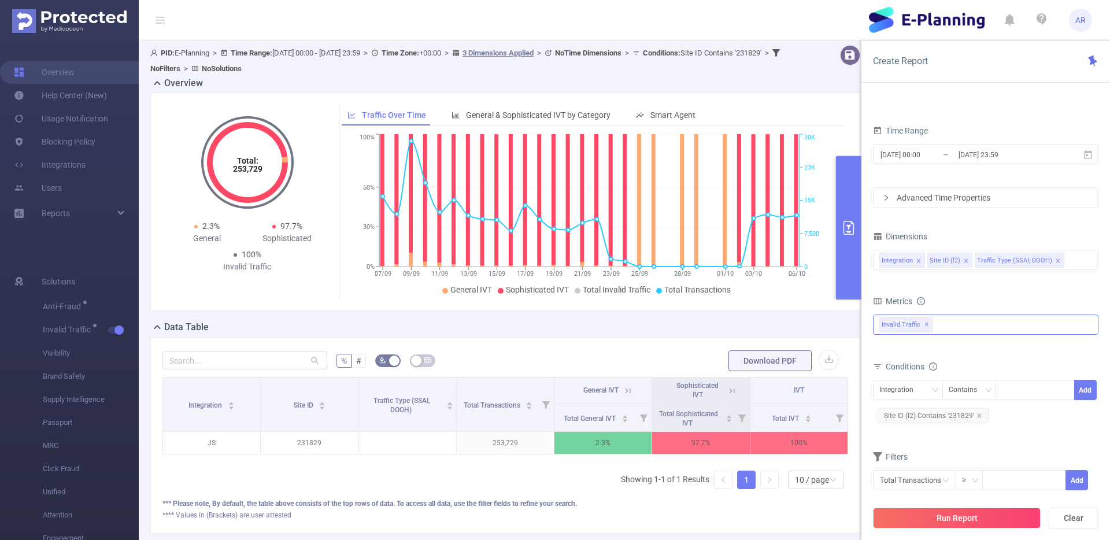
click at [1066, 257] on input at bounding box center [1069, 260] width 6 height 15
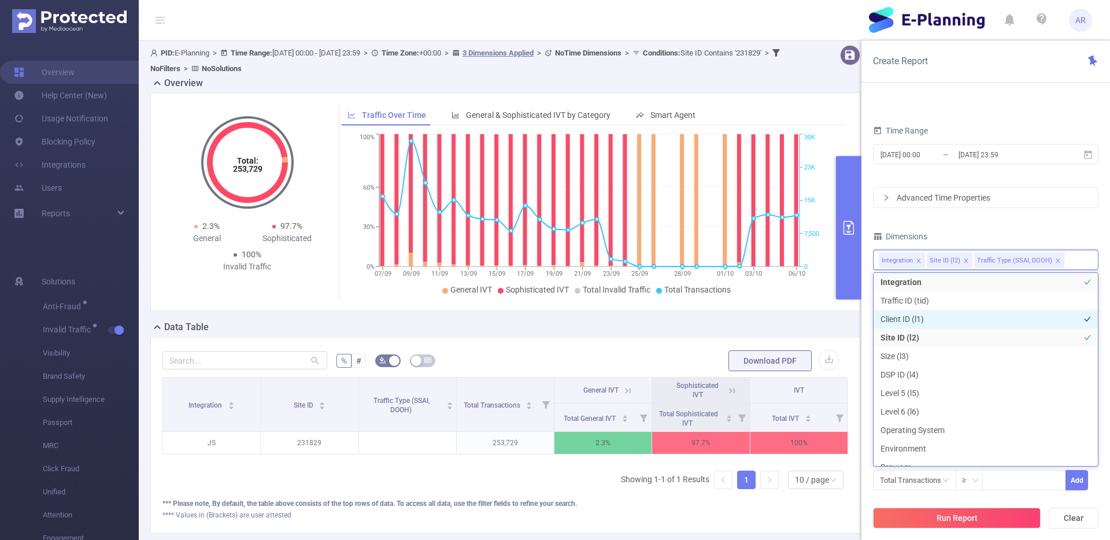
click at [928, 317] on li "Client ID (l1)" at bounding box center [985, 319] width 224 height 18
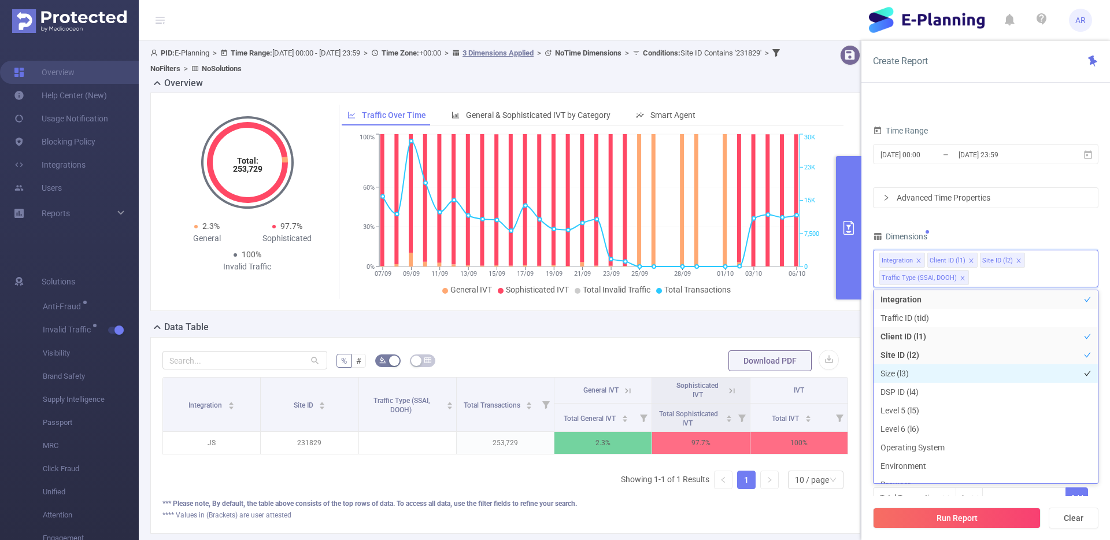
click at [906, 374] on li "Size (l3)" at bounding box center [985, 373] width 224 height 18
click at [906, 385] on li "DSP ID (l4)" at bounding box center [985, 392] width 224 height 18
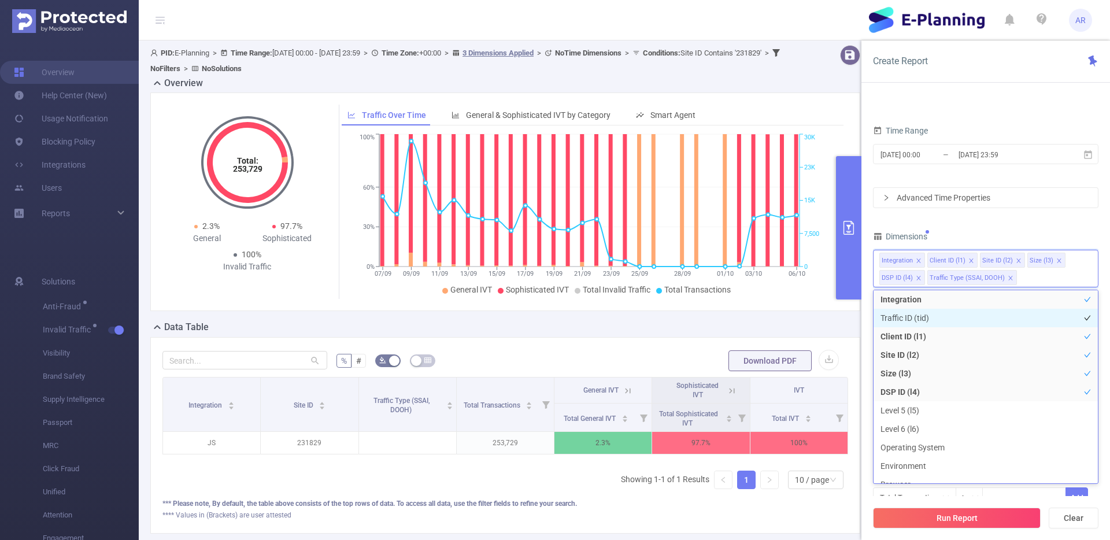
click at [943, 320] on li "Traffic ID (tid)" at bounding box center [985, 318] width 224 height 18
click at [1048, 276] on icon "icon: close" at bounding box center [1051, 278] width 6 height 6
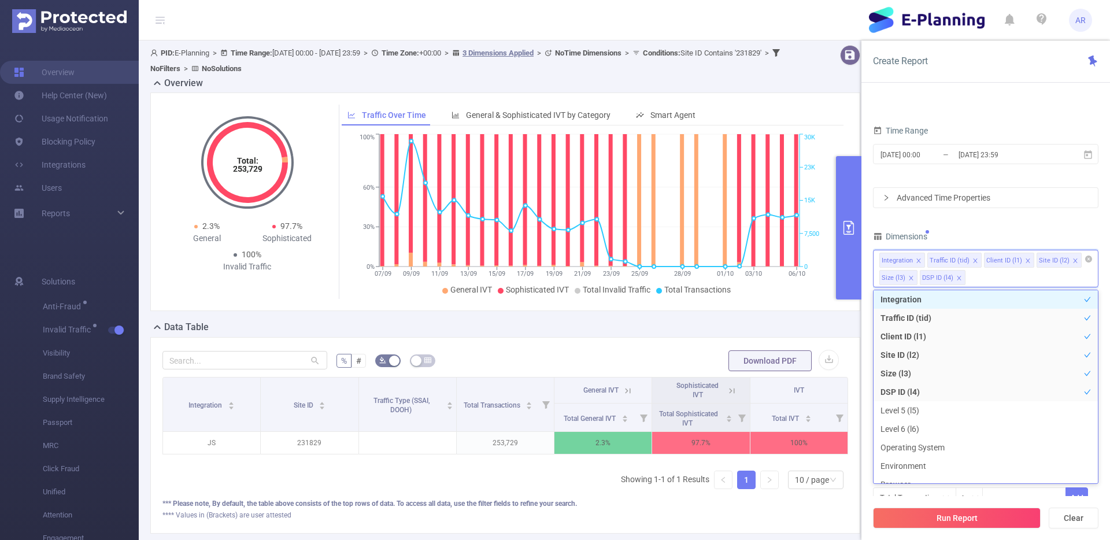
click at [1048, 232] on div "Dimensions" at bounding box center [985, 237] width 225 height 19
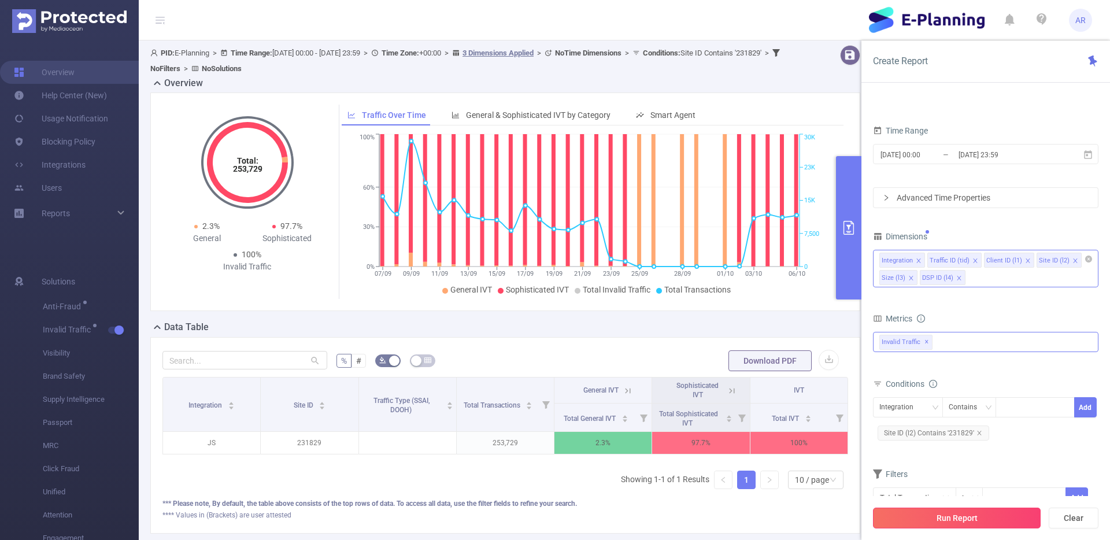
click at [921, 513] on button "Run Report" at bounding box center [957, 517] width 168 height 21
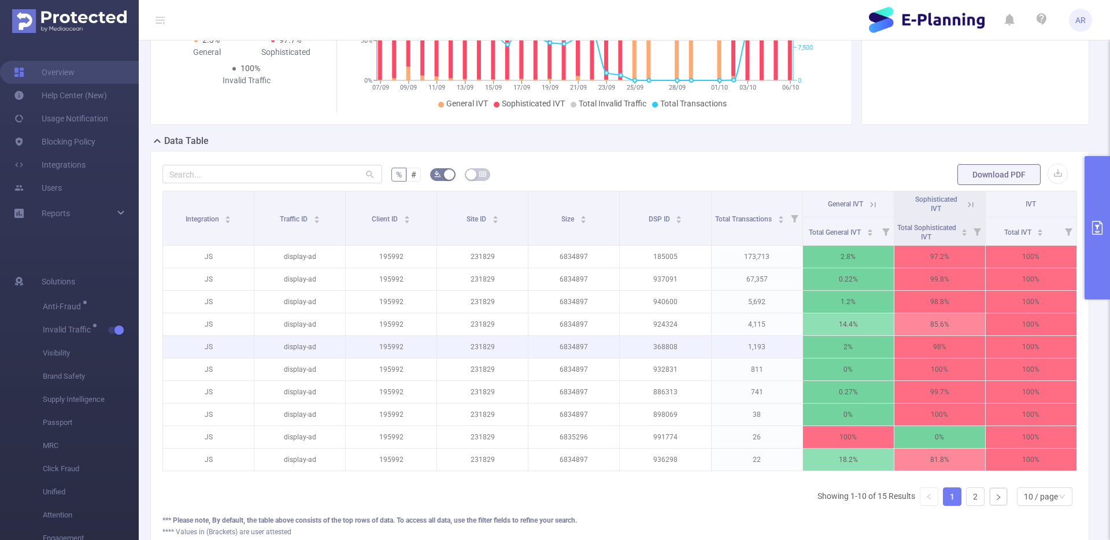
scroll to position [186, 0]
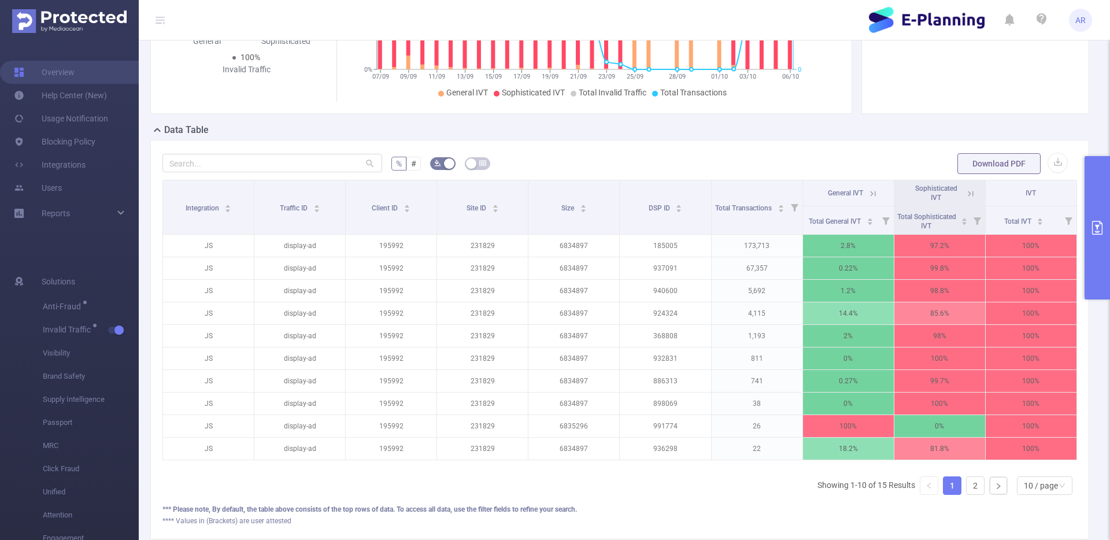
click at [965, 194] on icon at bounding box center [970, 193] width 10 height 10
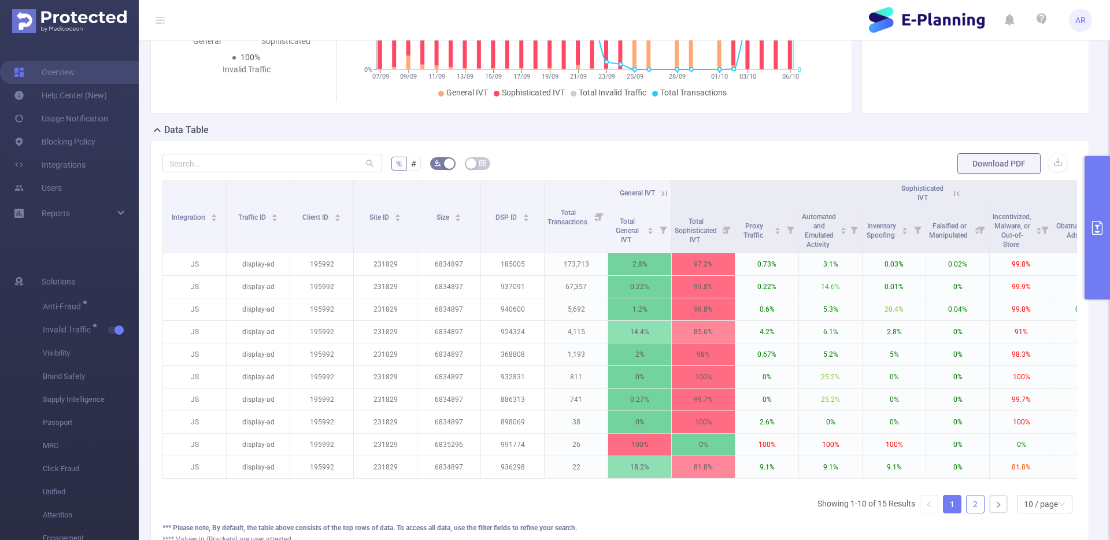
click at [966, 509] on link "2" at bounding box center [974, 503] width 17 height 17
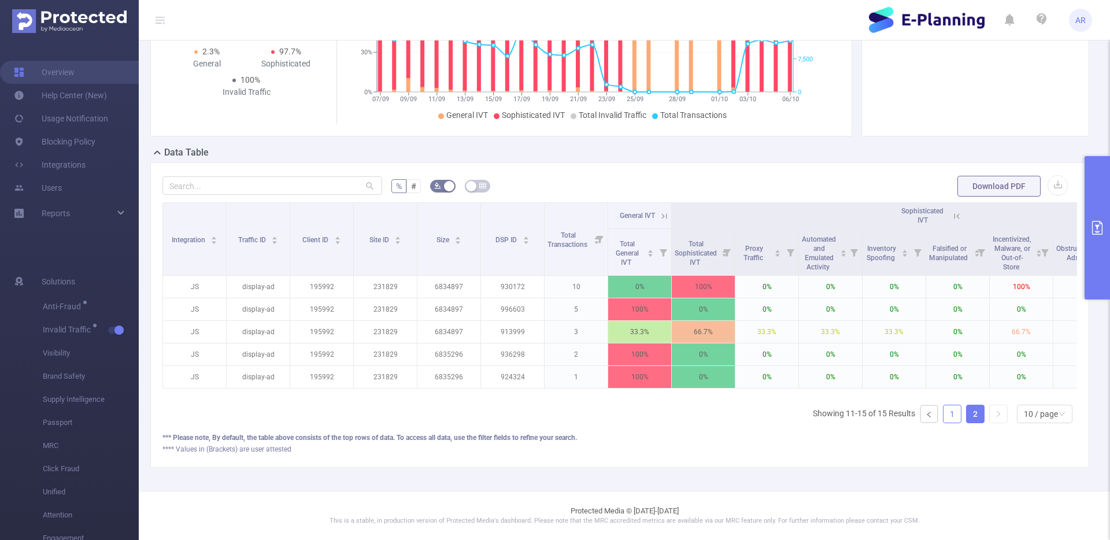
click at [949, 414] on link "1" at bounding box center [951, 413] width 17 height 17
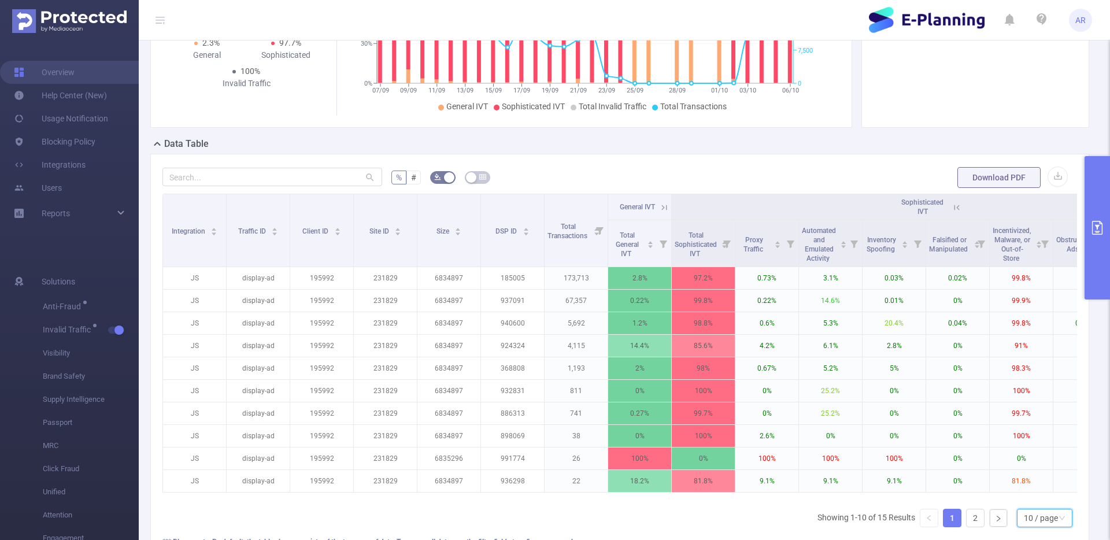
click at [1023, 520] on div "10 / page" at bounding box center [1040, 517] width 34 height 17
click at [1034, 442] on li "20 / page" at bounding box center [1034, 450] width 55 height 18
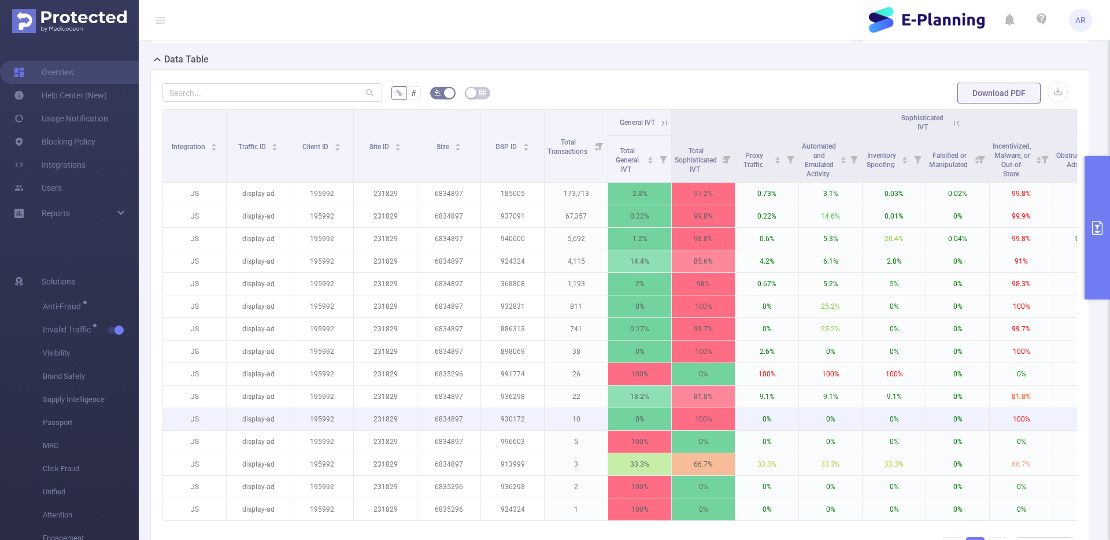
scroll to position [263, 0]
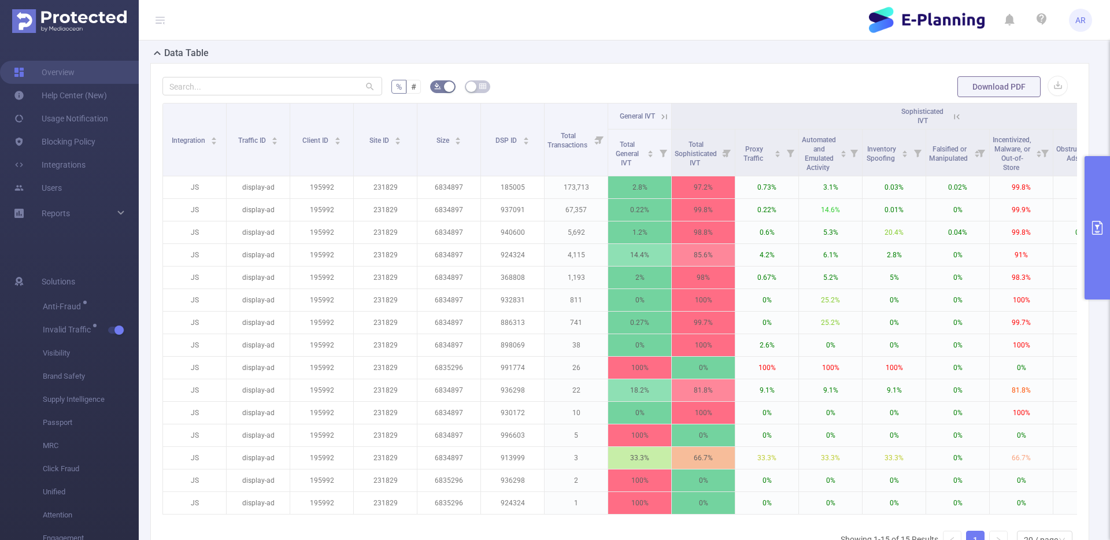
click at [664, 114] on icon at bounding box center [664, 117] width 10 height 10
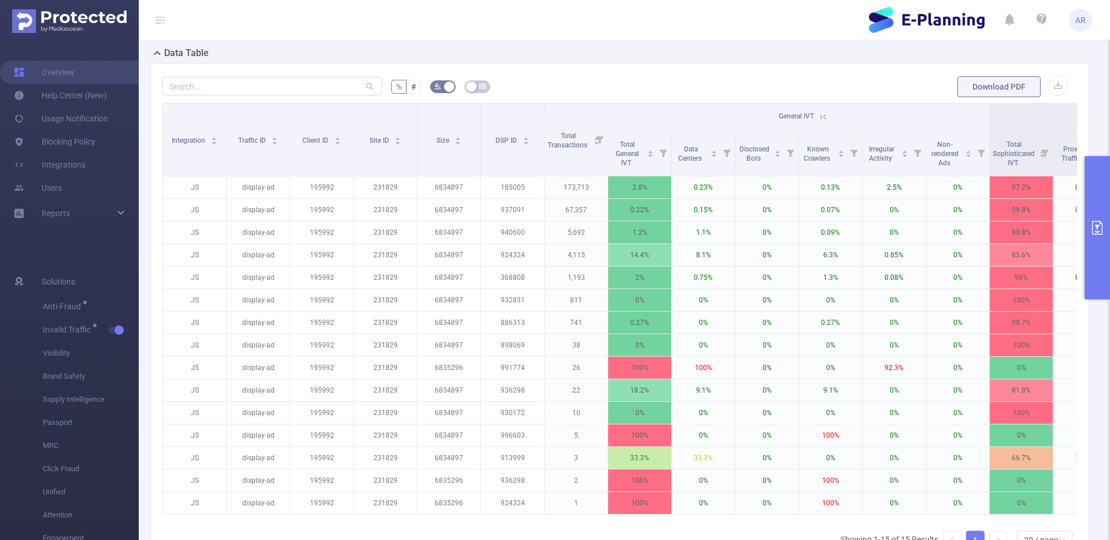
click at [825, 115] on icon at bounding box center [823, 116] width 5 height 5
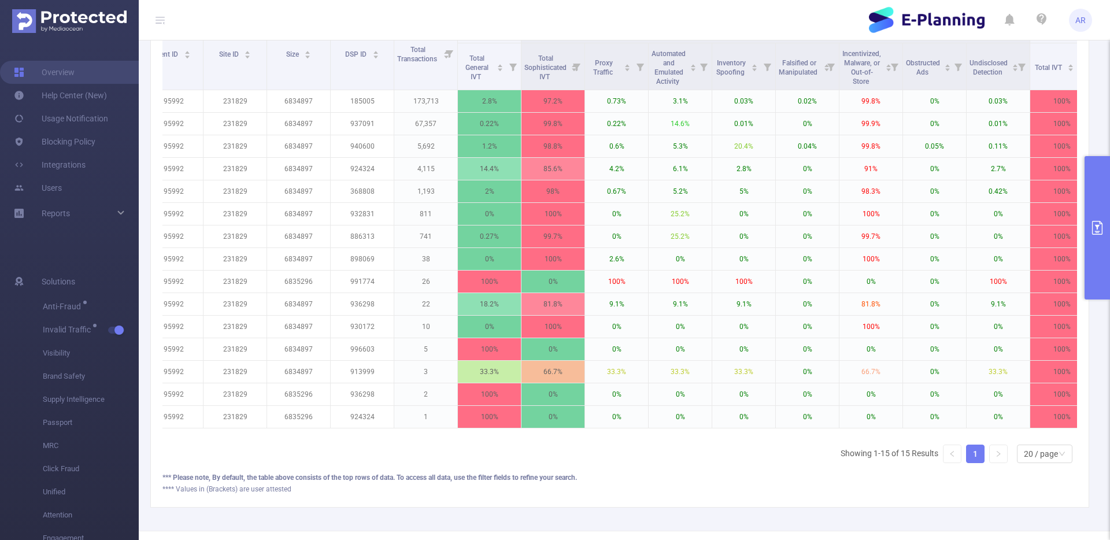
scroll to position [0, 154]
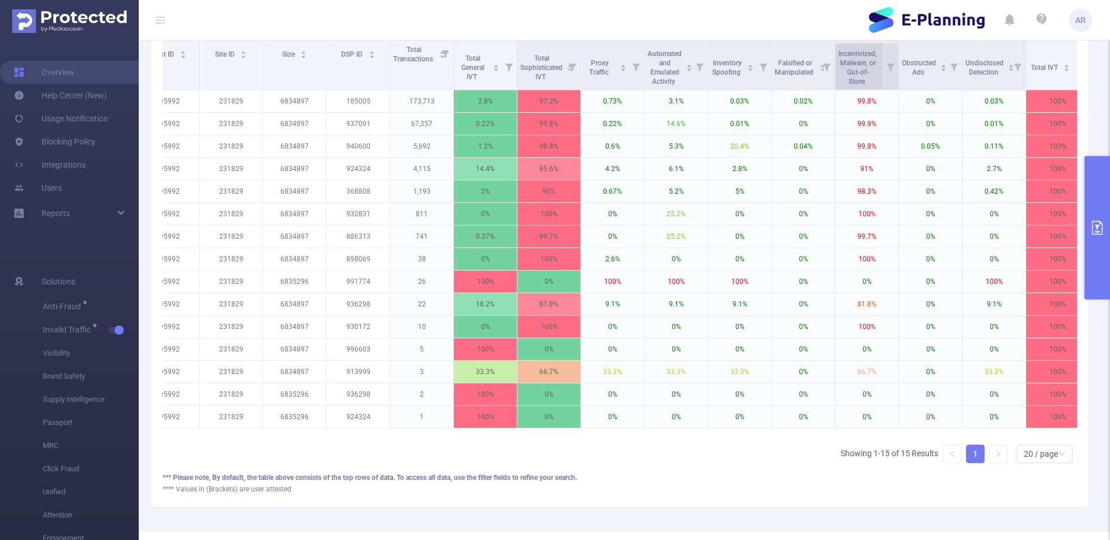
drag, startPoint x: 869, startPoint y: 82, endPoint x: 836, endPoint y: 54, distance: 42.6
click at [838, 54] on div "Incentivized, Malware, or Out-of-Store" at bounding box center [863, 66] width 50 height 39
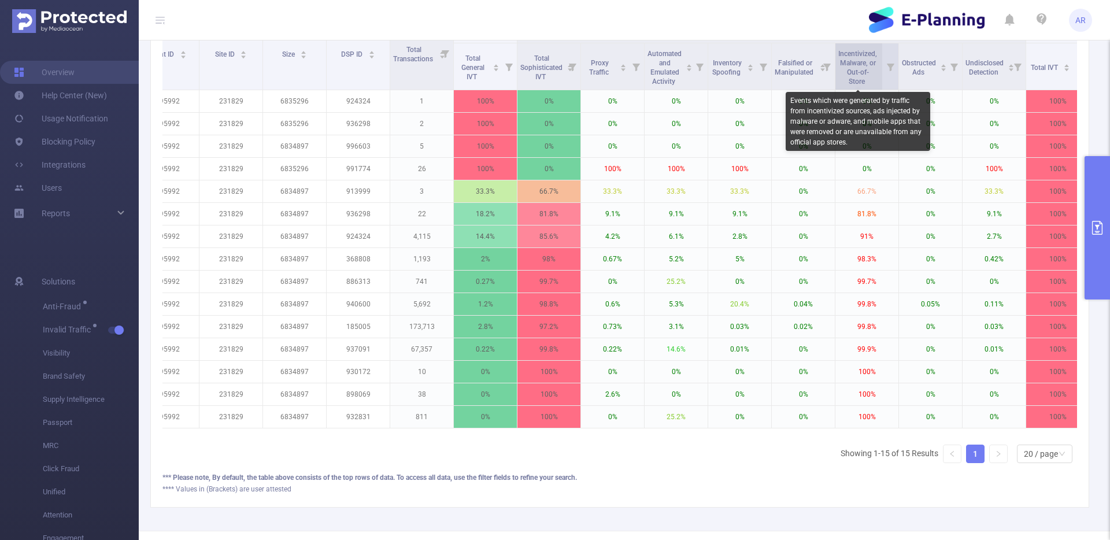
click at [848, 54] on span "Incentivized, Malware, or Out-of-Store" at bounding box center [857, 68] width 39 height 36
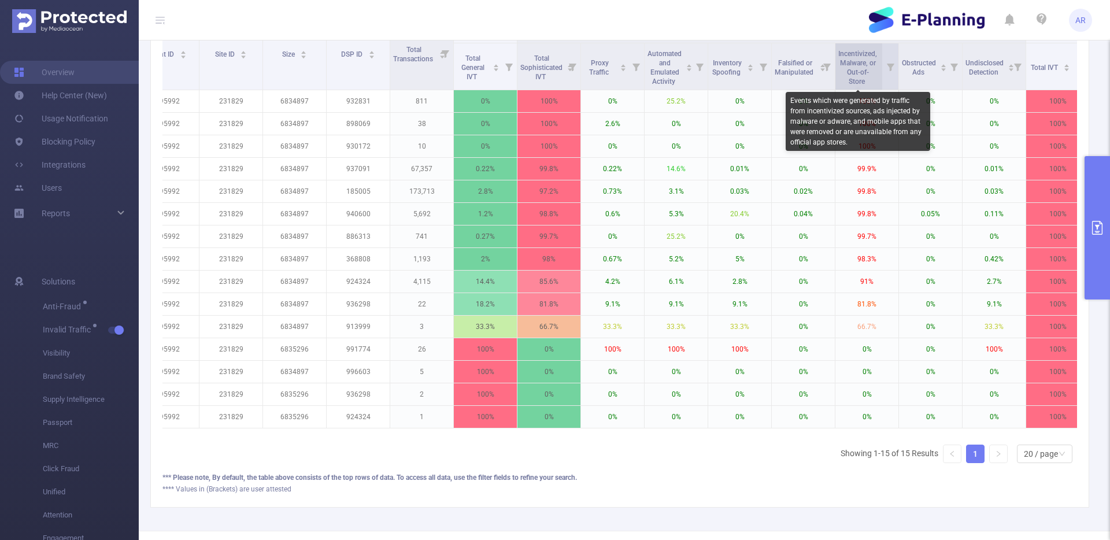
drag, startPoint x: 841, startPoint y: 50, endPoint x: 859, endPoint y: 83, distance: 37.8
click at [859, 83] on span "Incentivized, Malware, or Out-of-Store" at bounding box center [857, 68] width 39 height 36
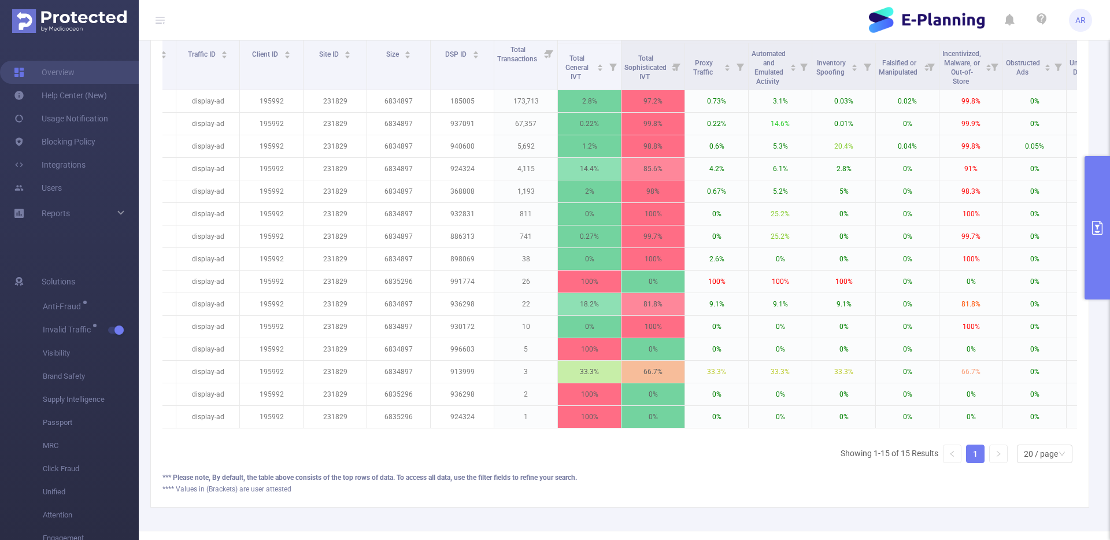
scroll to position [0, 0]
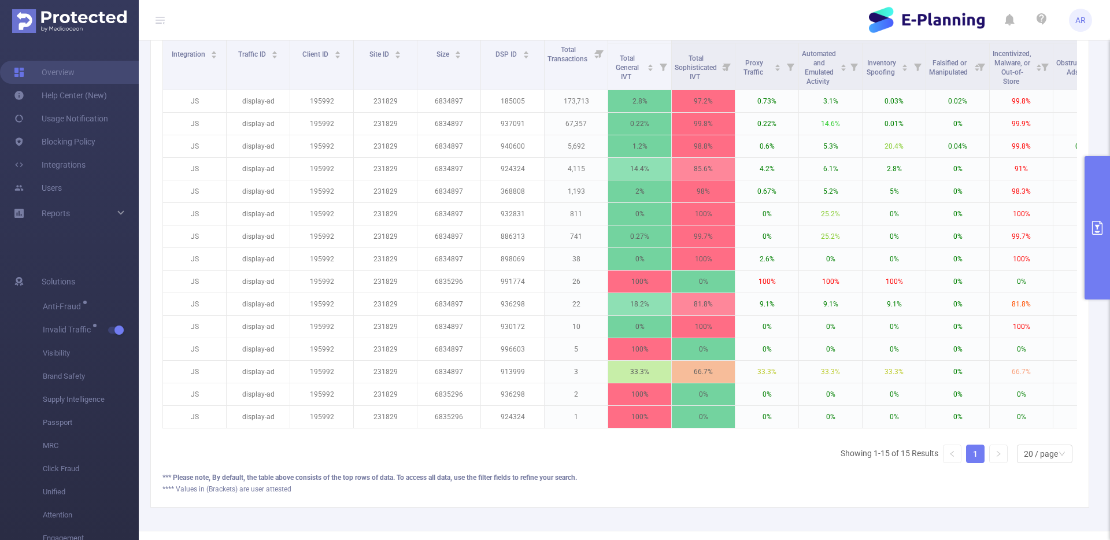
click at [1099, 203] on button "primary" at bounding box center [1096, 227] width 25 height 143
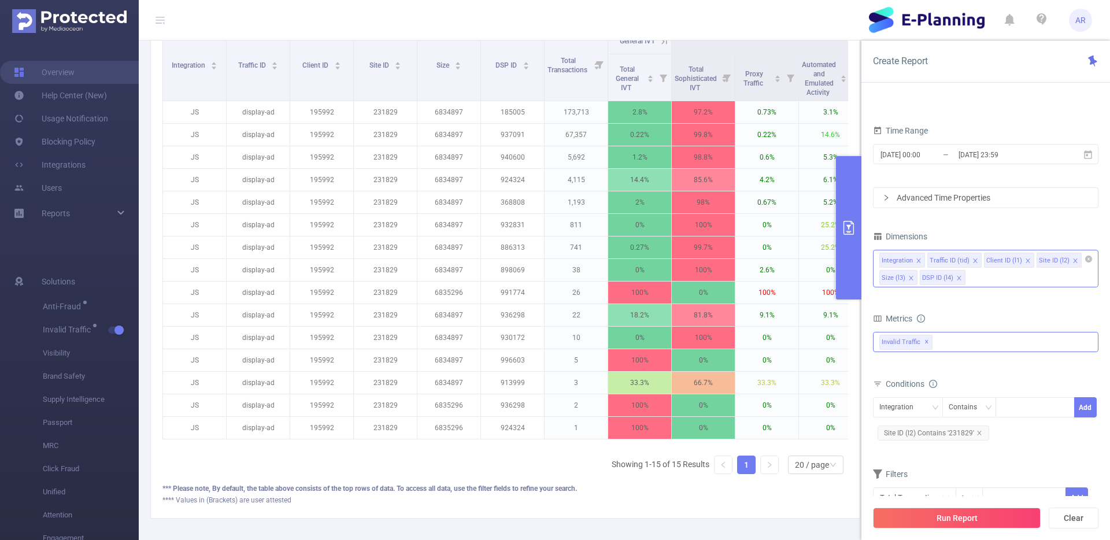
click at [988, 282] on div "Integration Traffic ID (tid) Client ID (l1) Site ID (l2) Size (l3) DSP ID (l4)" at bounding box center [985, 269] width 225 height 38
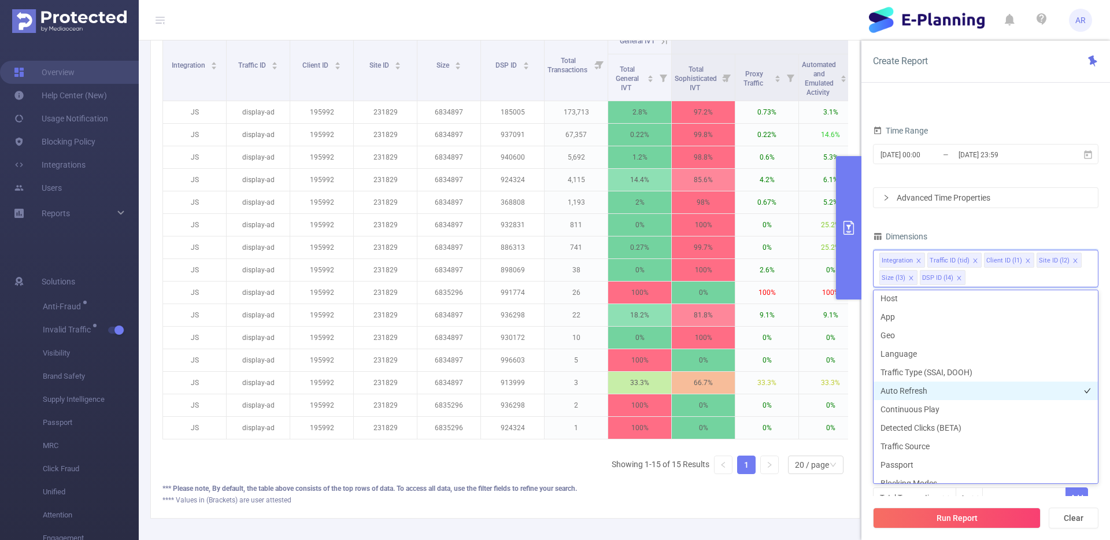
scroll to position [216, 0]
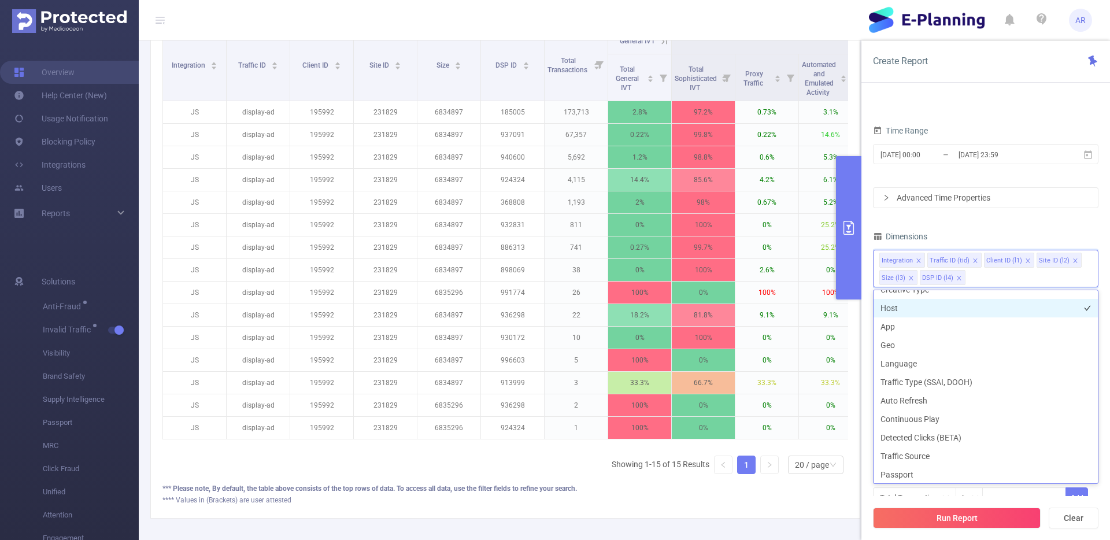
click at [904, 311] on li "Host" at bounding box center [985, 308] width 224 height 18
click at [902, 322] on li "App" at bounding box center [985, 326] width 224 height 18
click at [914, 517] on button "Run Report" at bounding box center [957, 517] width 168 height 21
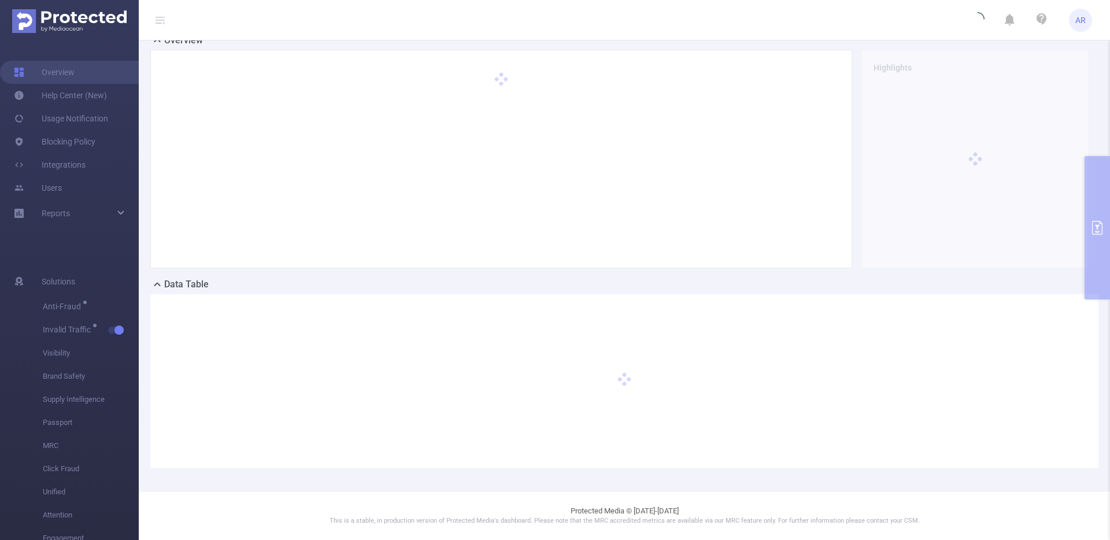
scroll to position [32, 0]
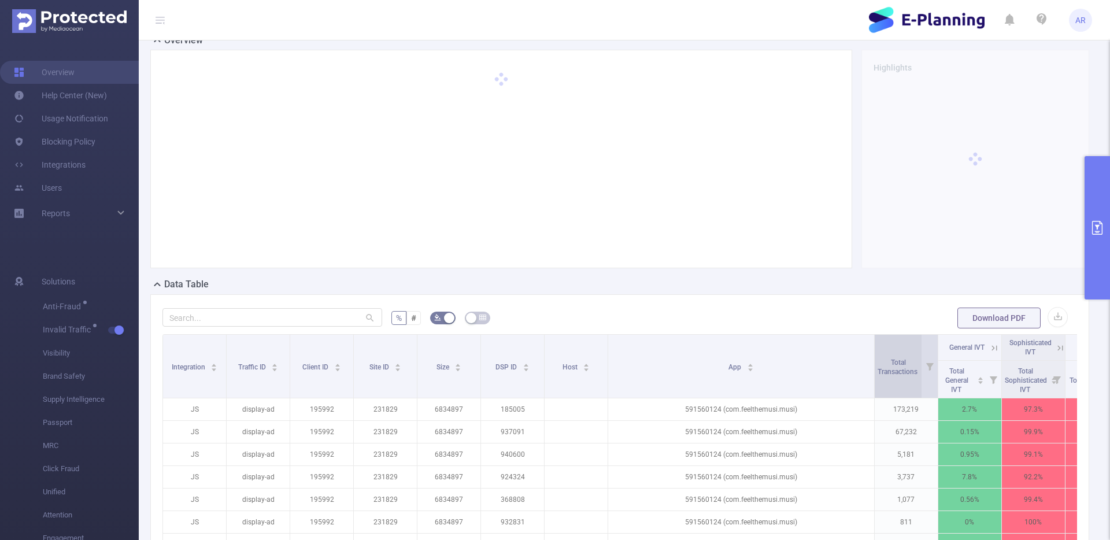
drag, startPoint x: 765, startPoint y: 351, endPoint x: 885, endPoint y: 344, distance: 119.8
click at [885, 344] on tr "Integration Traffic ID Client ID Site ID Size DSP ID Host App Total Transaction…" at bounding box center [646, 348] width 966 height 26
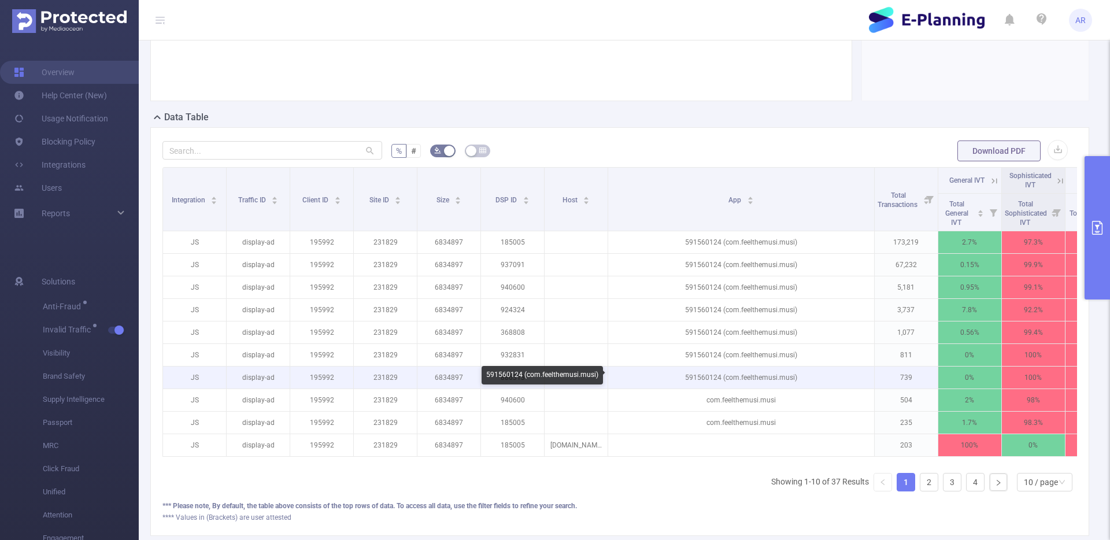
scroll to position [232, 0]
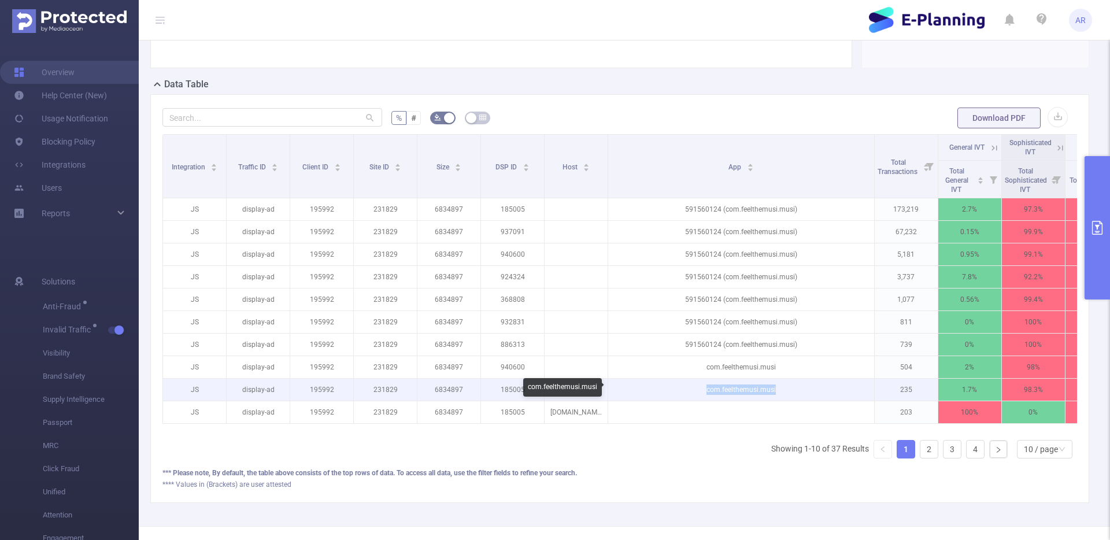
drag, startPoint x: 781, startPoint y: 389, endPoint x: 704, endPoint y: 389, distance: 76.9
click at [704, 389] on p "com.feelthemusi.musi" at bounding box center [741, 390] width 266 height 22
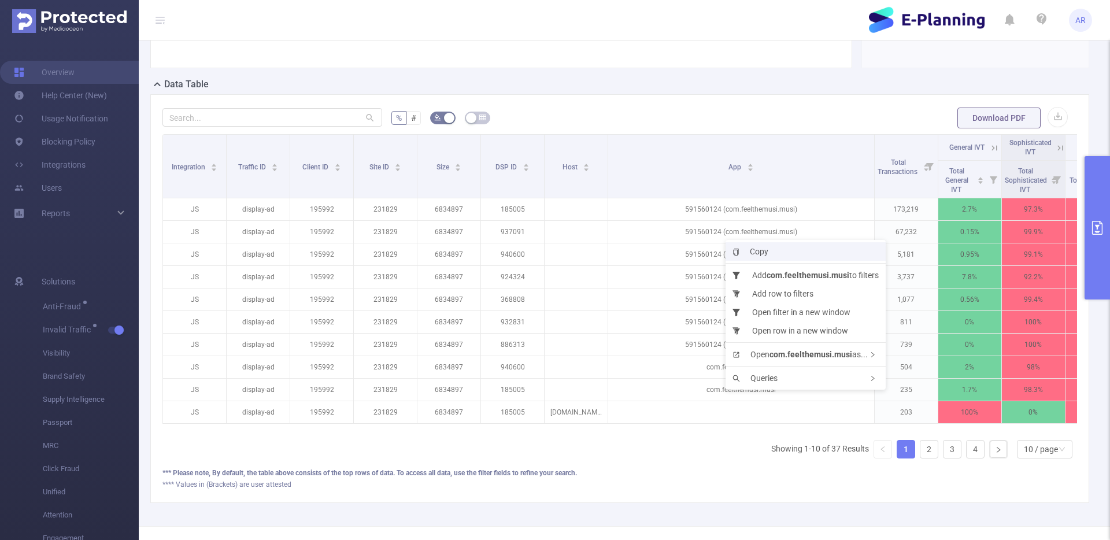
click at [781, 252] on li "Copy" at bounding box center [805, 251] width 160 height 18
click at [925, 456] on link "2" at bounding box center [928, 448] width 17 height 17
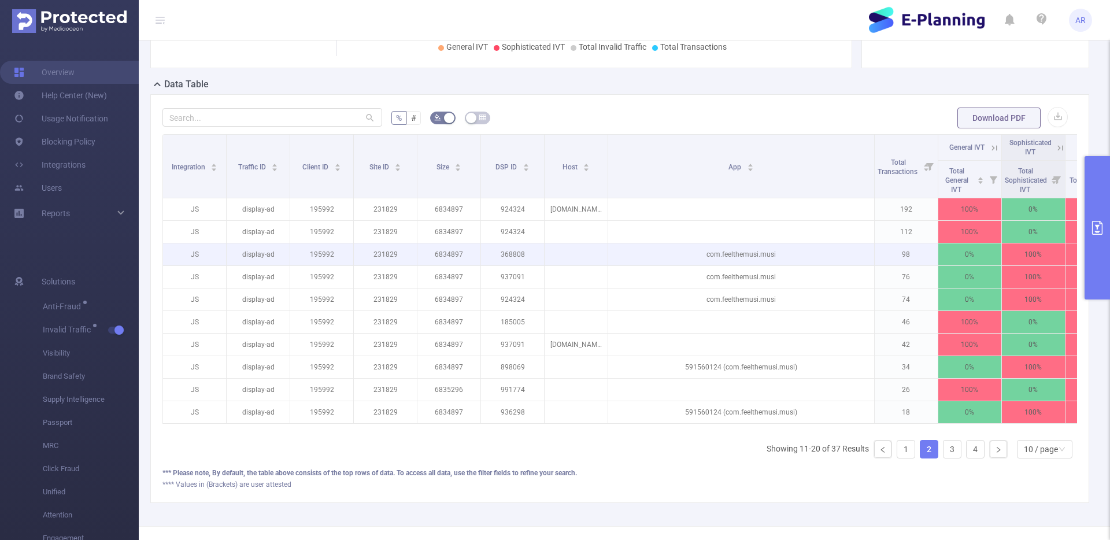
click at [747, 253] on p "com.feelthemusi.musi" at bounding box center [741, 254] width 266 height 22
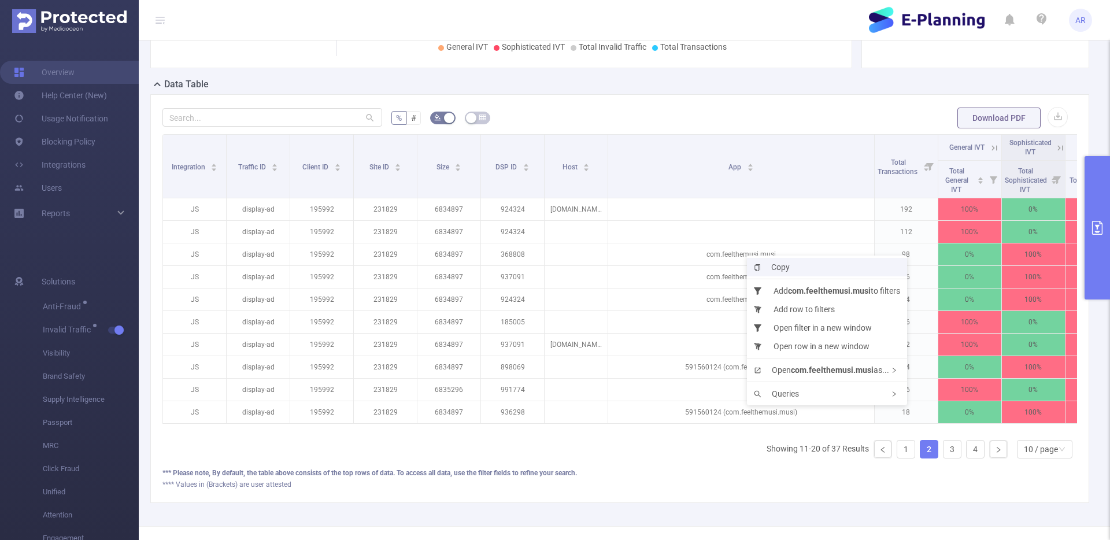
click at [766, 266] on span "Copy" at bounding box center [772, 266] width 36 height 9
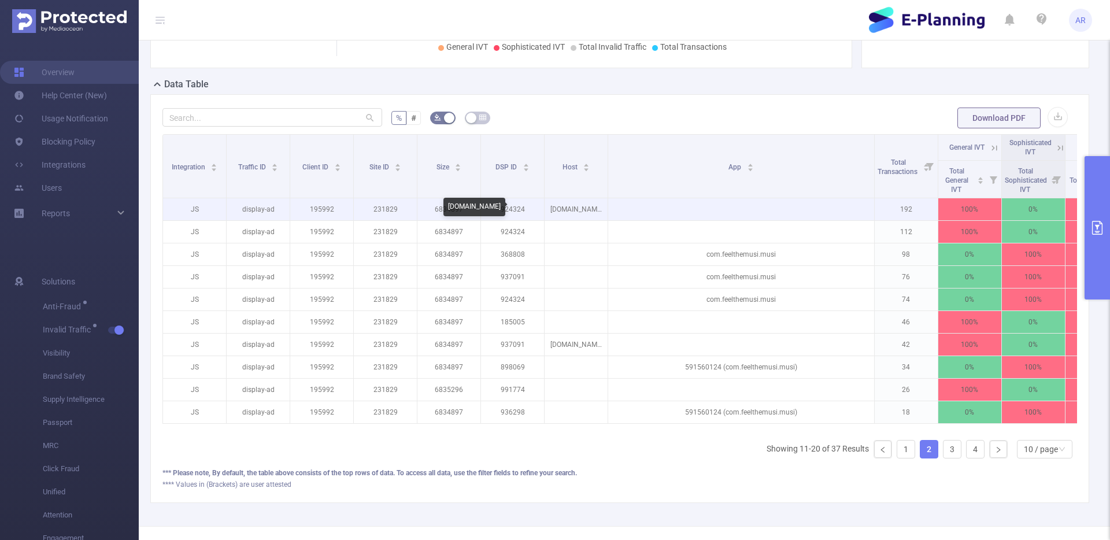
click at [568, 209] on p "[DOMAIN_NAME]" at bounding box center [575, 209] width 63 height 22
click at [571, 211] on p "[DOMAIN_NAME]" at bounding box center [575, 209] width 63 height 22
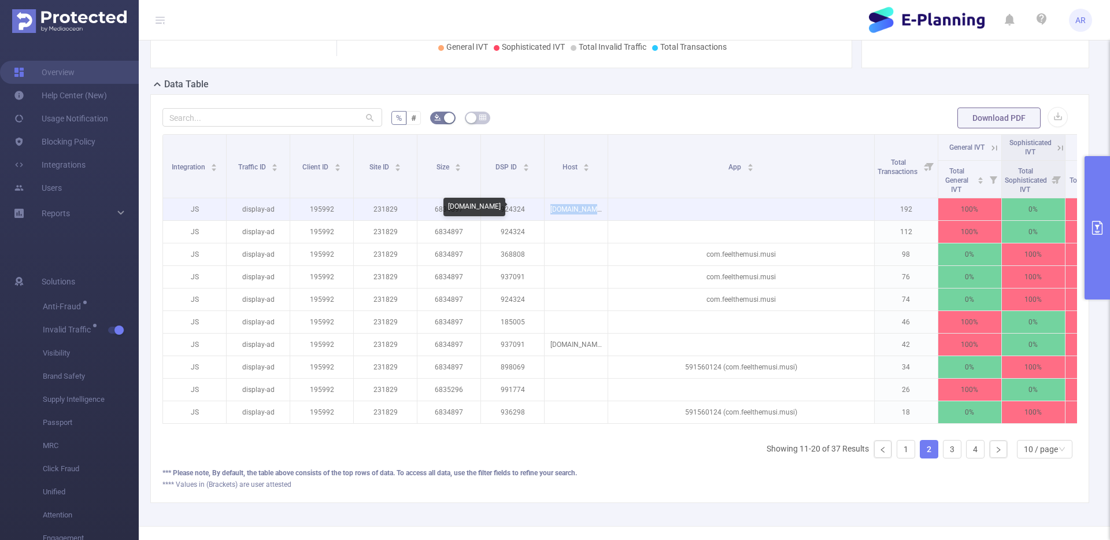
click at [571, 211] on p "[DOMAIN_NAME]" at bounding box center [575, 209] width 63 height 22
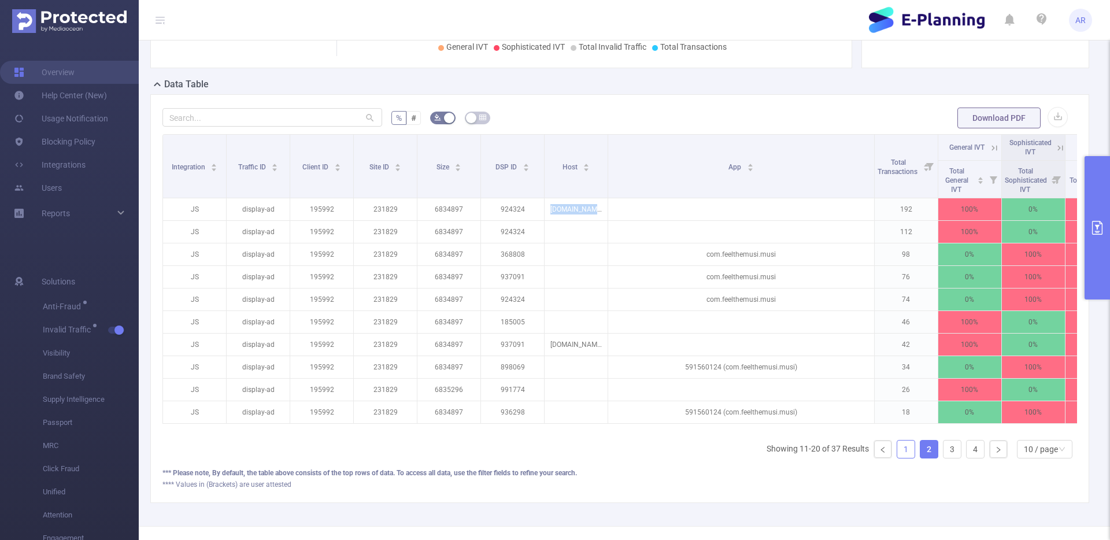
click at [897, 457] on link "1" at bounding box center [905, 448] width 17 height 17
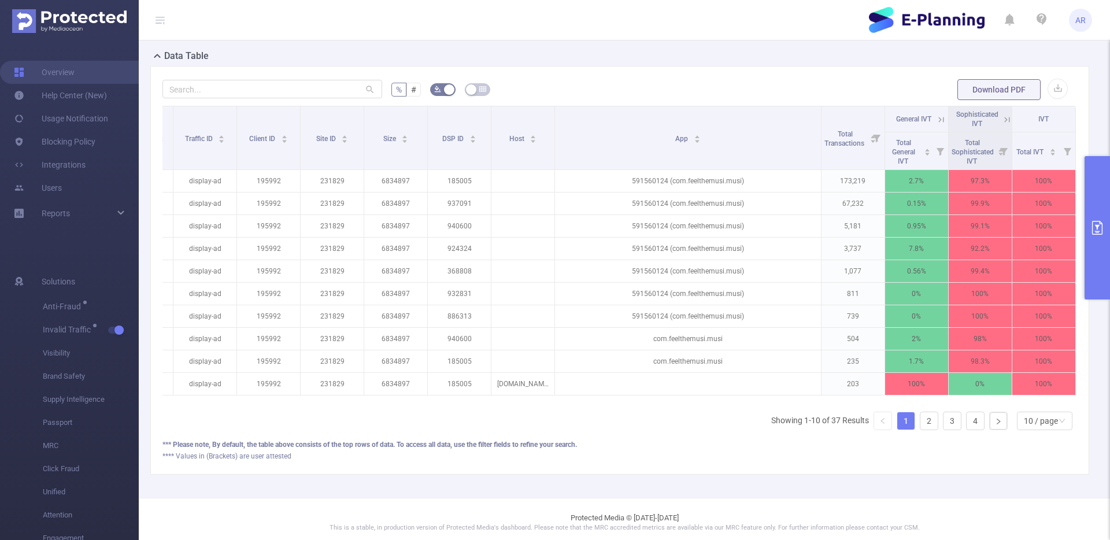
scroll to position [0, 63]
click at [1000, 114] on icon at bounding box center [1005, 119] width 10 height 10
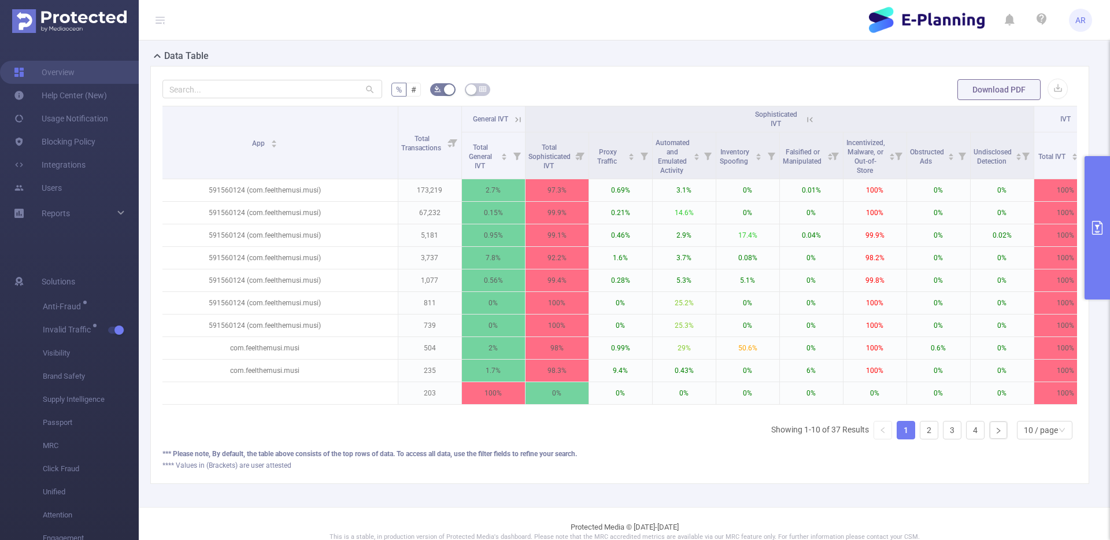
scroll to position [0, 508]
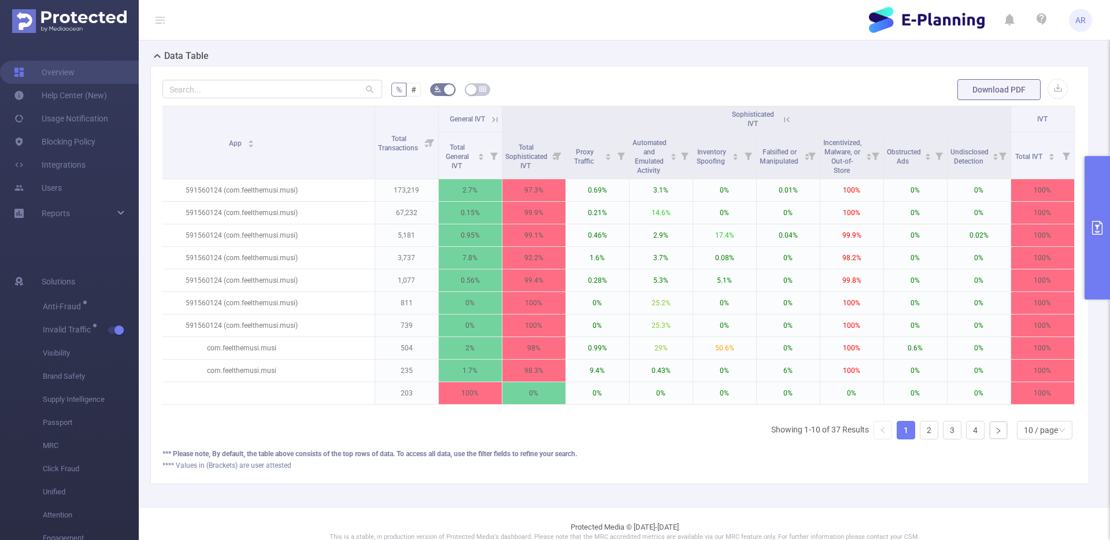
click at [1073, 389] on div "% # Download PDF Integration Traffic ID Client ID Site ID Size DSP ID Host App …" at bounding box center [619, 275] width 938 height 418
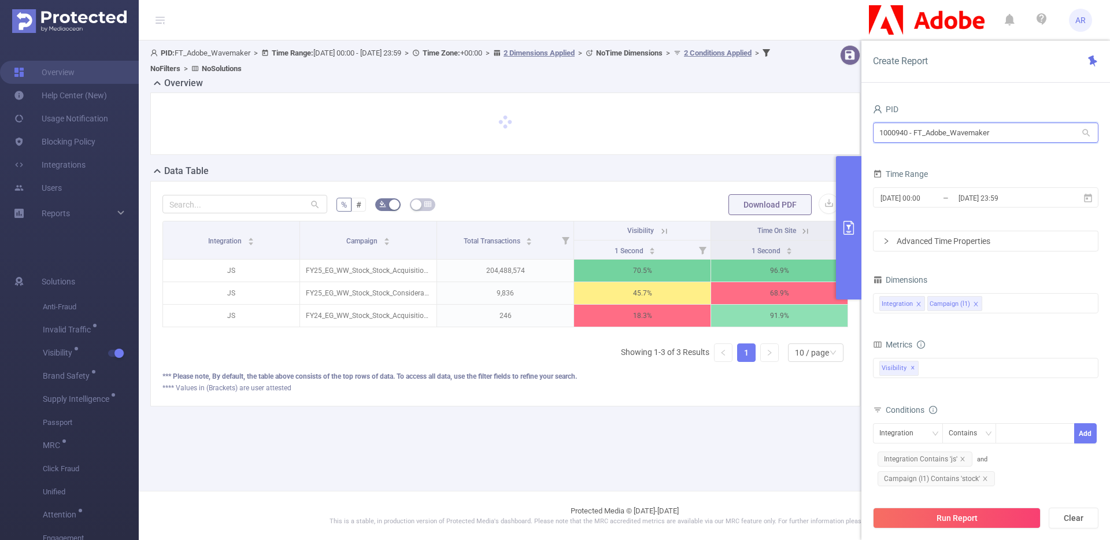
click at [941, 135] on input "1000940 - FT_Adobe_Wavemaker" at bounding box center [985, 133] width 225 height 20
type input "adobe"
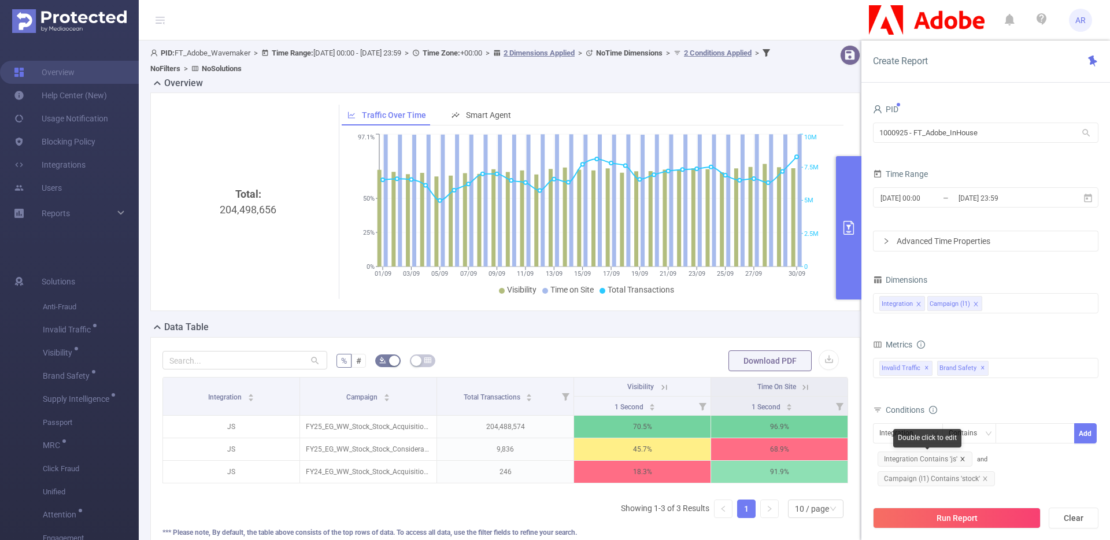
click at [960, 456] on icon "icon: close" at bounding box center [962, 459] width 6 height 6
click at [982, 458] on icon "icon: close" at bounding box center [985, 459] width 6 height 6
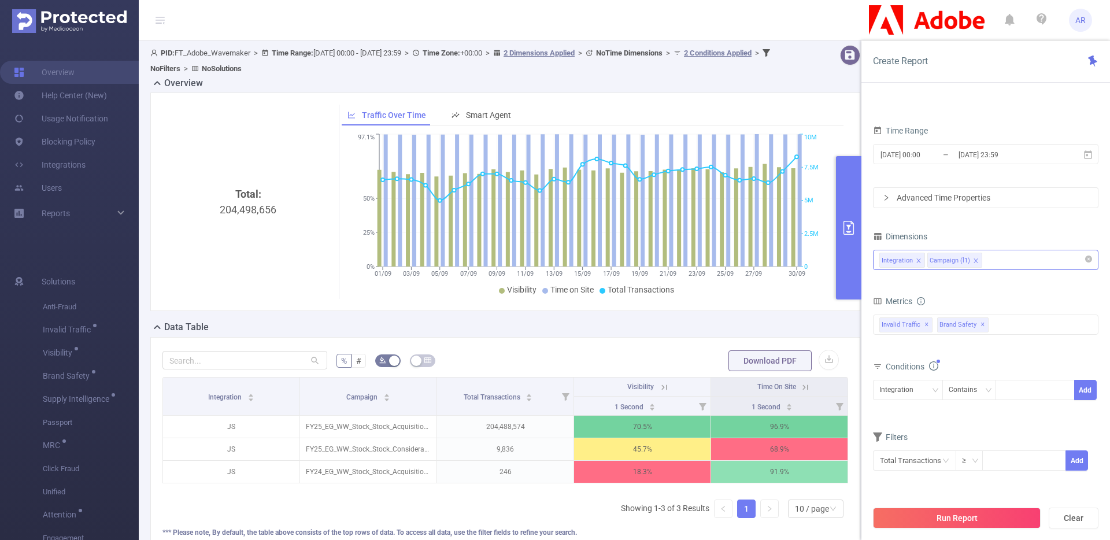
click at [974, 258] on icon "icon: close" at bounding box center [976, 261] width 6 height 6
click at [921, 516] on button "Run Report" at bounding box center [957, 517] width 168 height 21
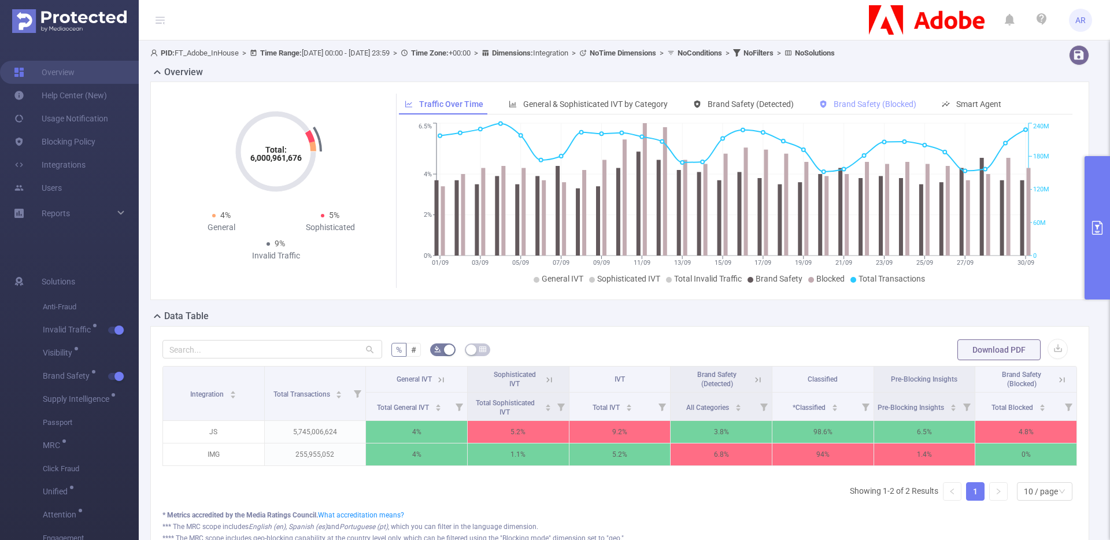
click at [847, 107] on span "Brand Safety (Blocked)" at bounding box center [874, 103] width 83 height 9
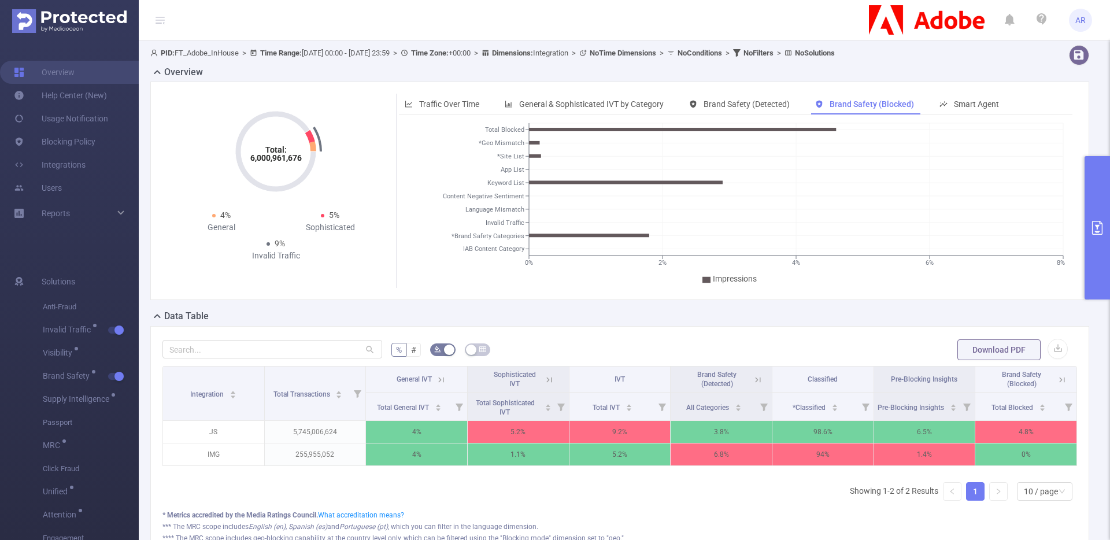
click at [1092, 268] on button "primary" at bounding box center [1096, 227] width 25 height 143
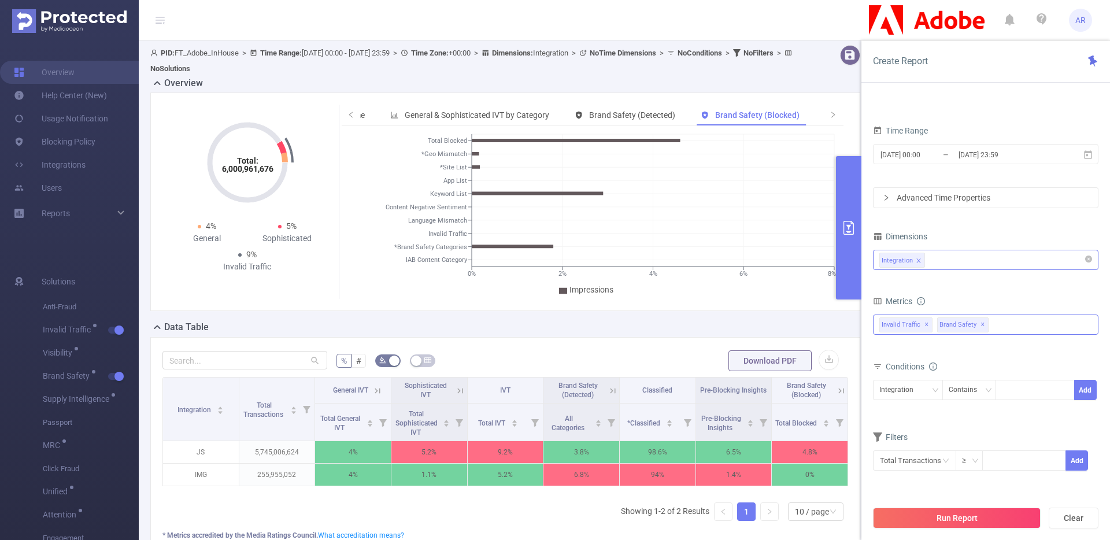
click at [1006, 320] on div "Invalid Traffic ✕ Brand Safety ✕" at bounding box center [985, 324] width 225 height 20
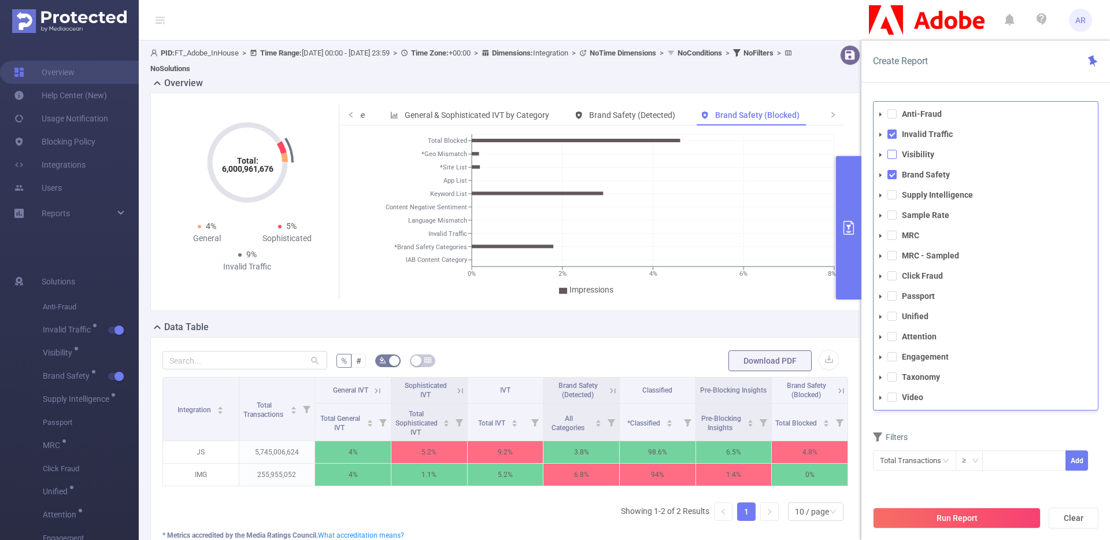
click at [896, 153] on span at bounding box center [891, 154] width 9 height 9
click at [921, 517] on button "Run Report" at bounding box center [957, 517] width 168 height 21
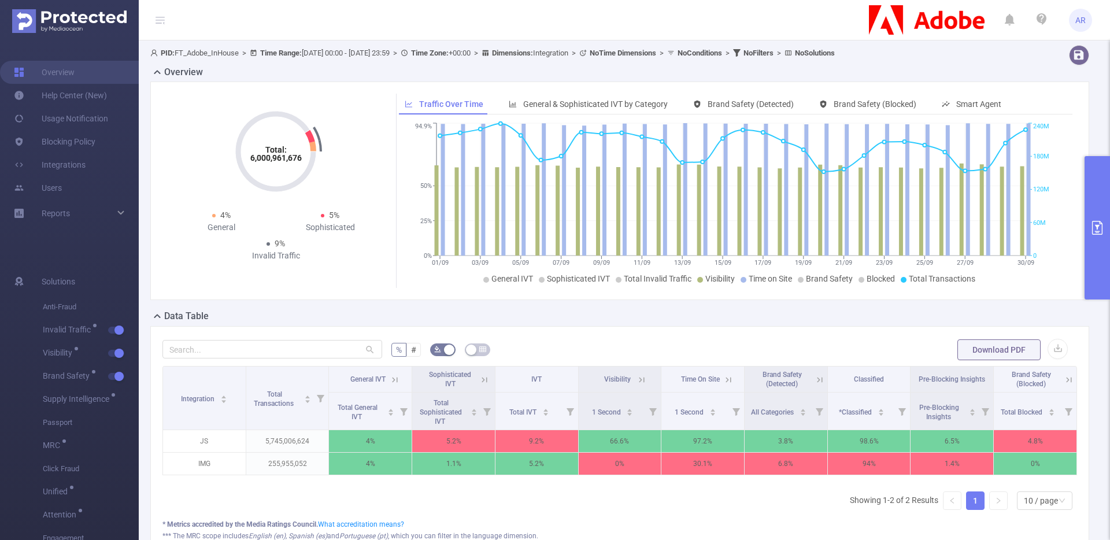
click at [1100, 182] on button "primary" at bounding box center [1096, 227] width 25 height 143
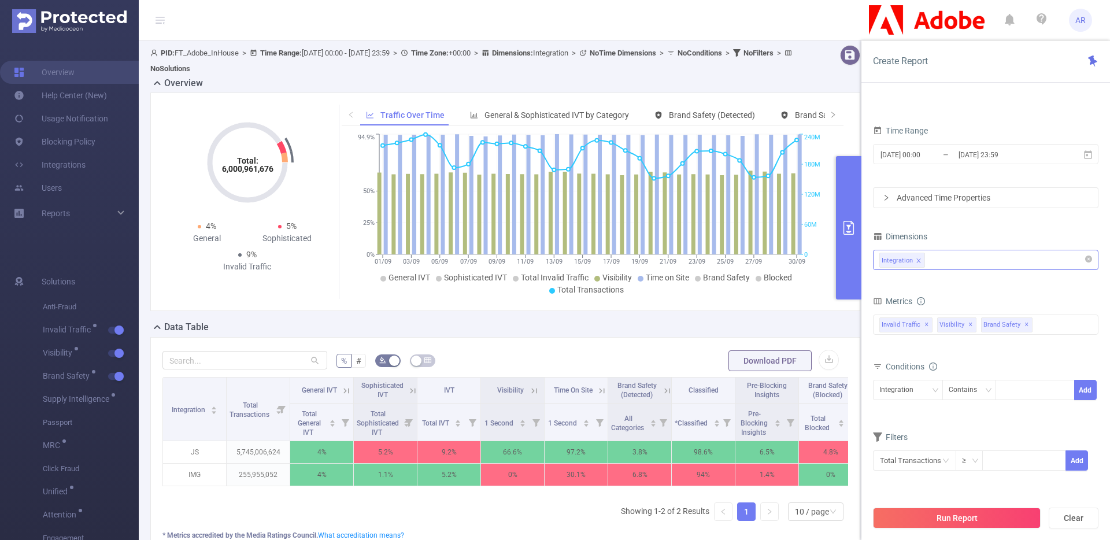
click at [968, 260] on div "Integration" at bounding box center [985, 259] width 213 height 19
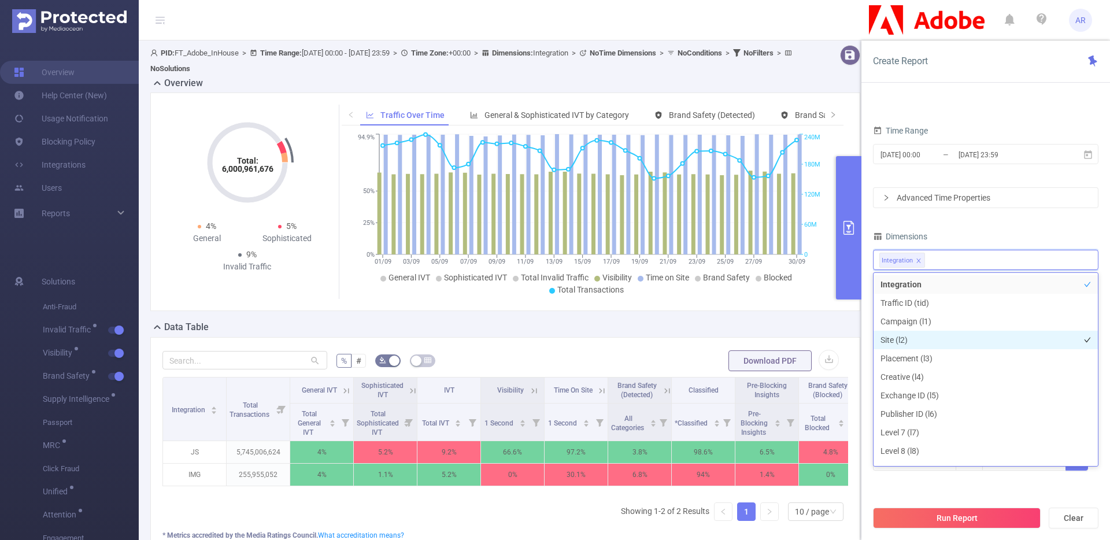
click at [892, 339] on li "Site (l2)" at bounding box center [985, 340] width 224 height 18
click at [975, 237] on div "Dimensions" at bounding box center [985, 237] width 225 height 19
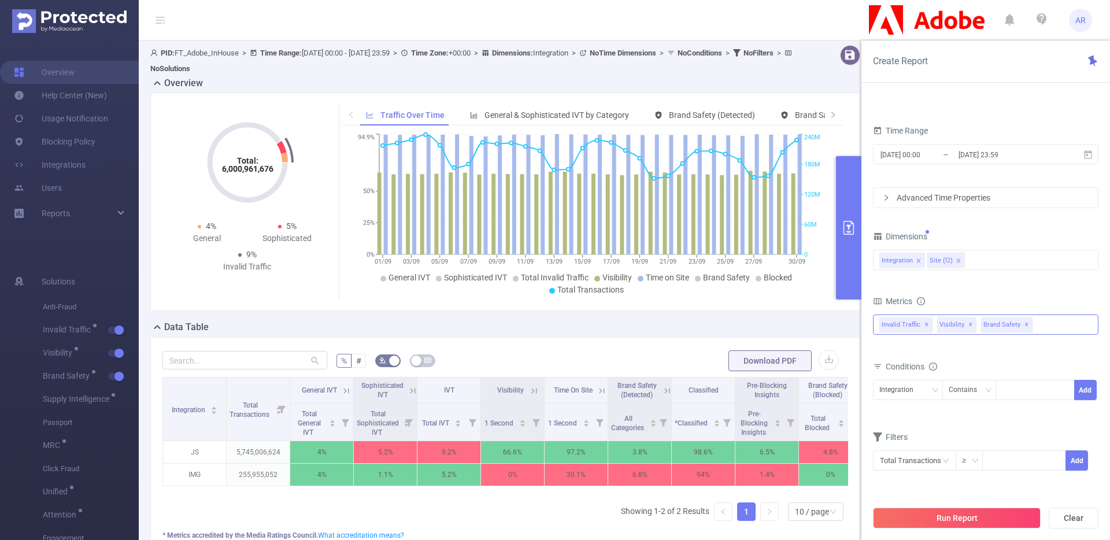
click at [925, 322] on span "✕" at bounding box center [926, 325] width 5 height 14
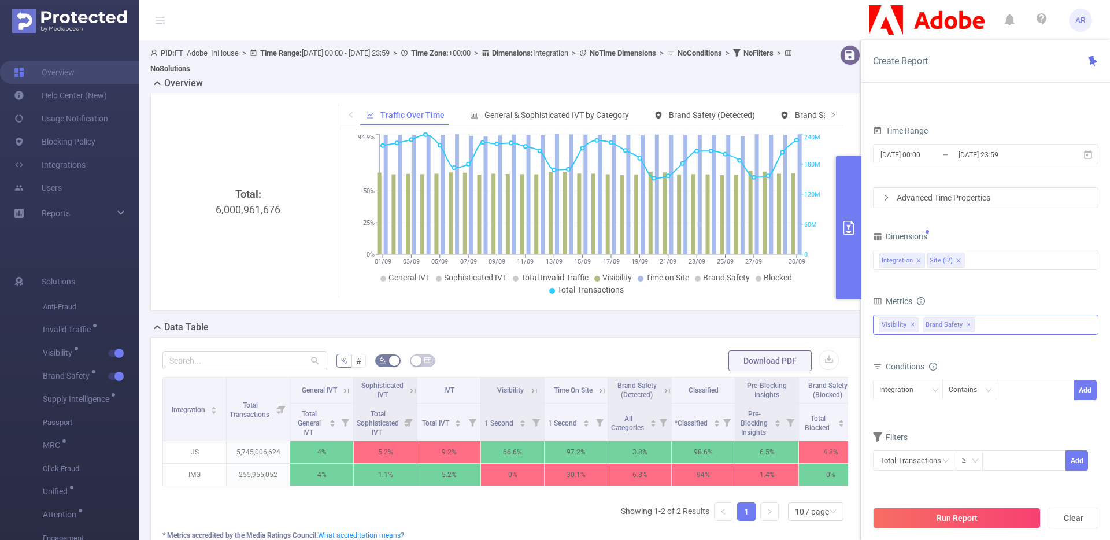
click at [966, 323] on span "✕" at bounding box center [968, 325] width 5 height 14
click at [1004, 380] on div at bounding box center [1034, 389] width 66 height 19
type input "js"
click at [1078, 394] on button "Add" at bounding box center [1085, 390] width 23 height 20
click at [978, 513] on button "Run Report" at bounding box center [957, 517] width 168 height 21
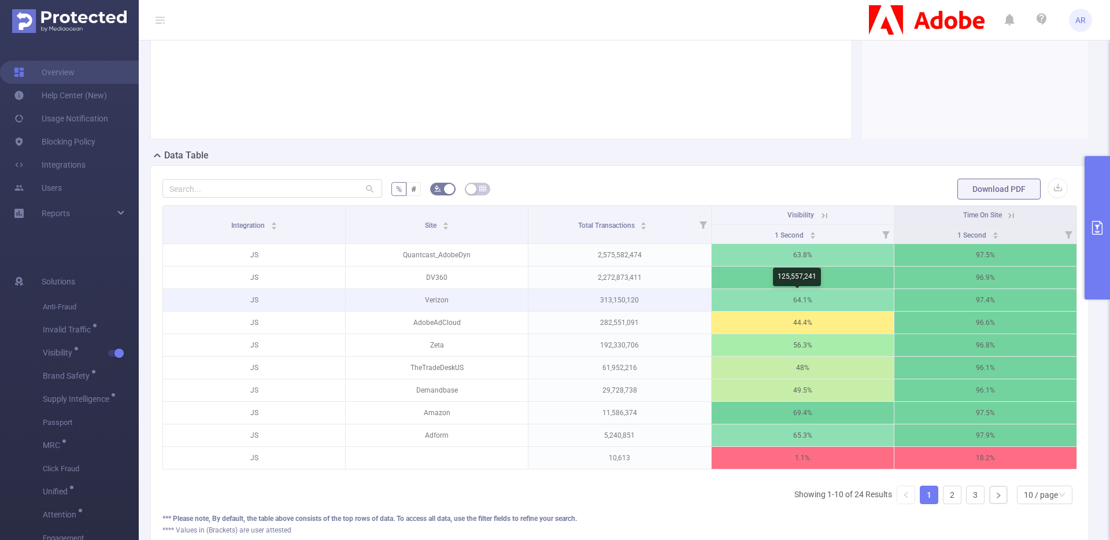
scroll to position [158, 0]
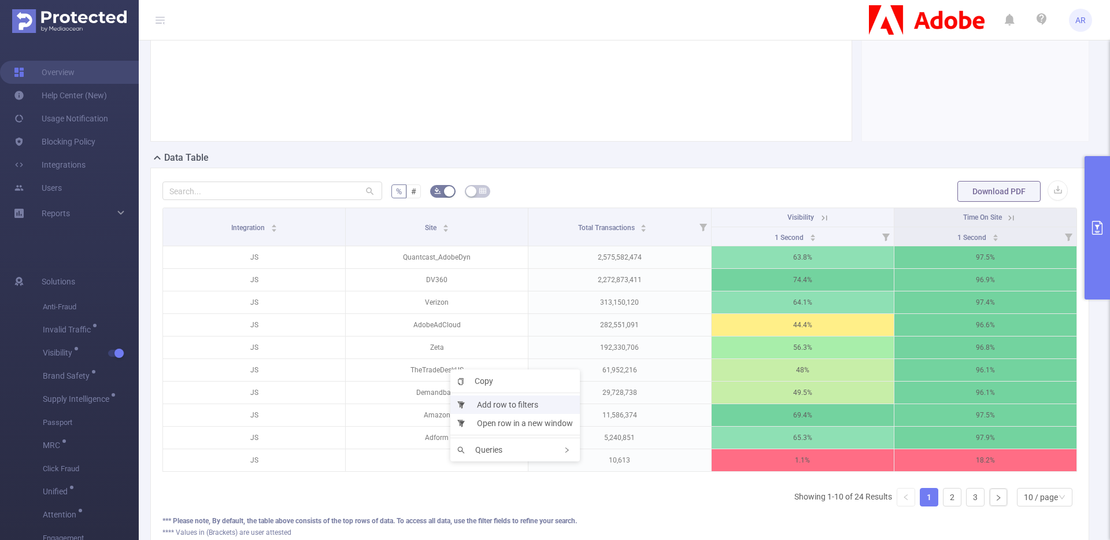
click at [513, 407] on li "Add row to filters" at bounding box center [514, 404] width 129 height 18
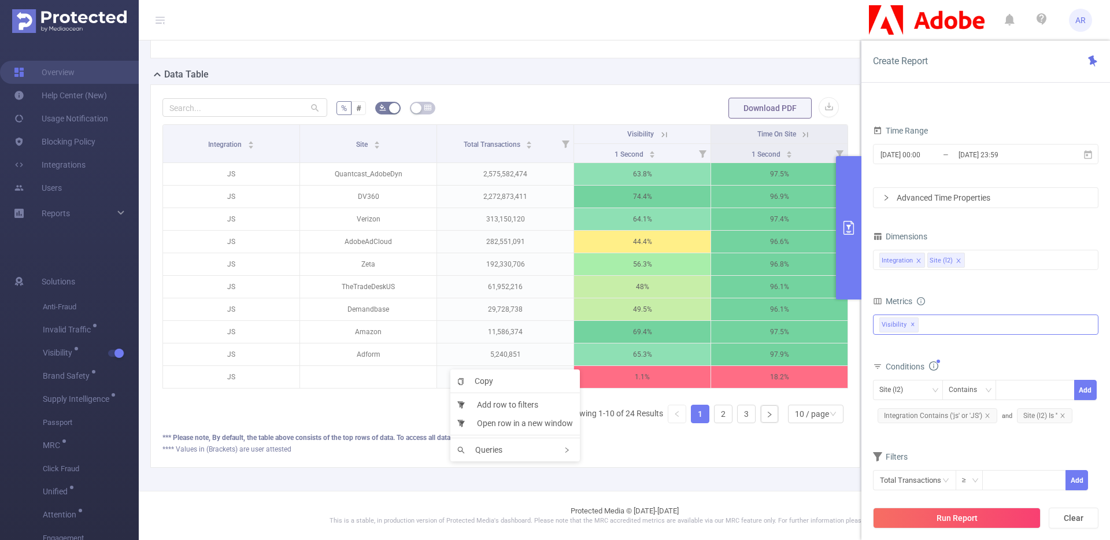
scroll to position [105, 0]
click at [1034, 419] on span "Site (l2) Is ''" at bounding box center [1044, 415] width 55 height 15
click at [956, 396] on div "Is" at bounding box center [954, 389] width 13 height 19
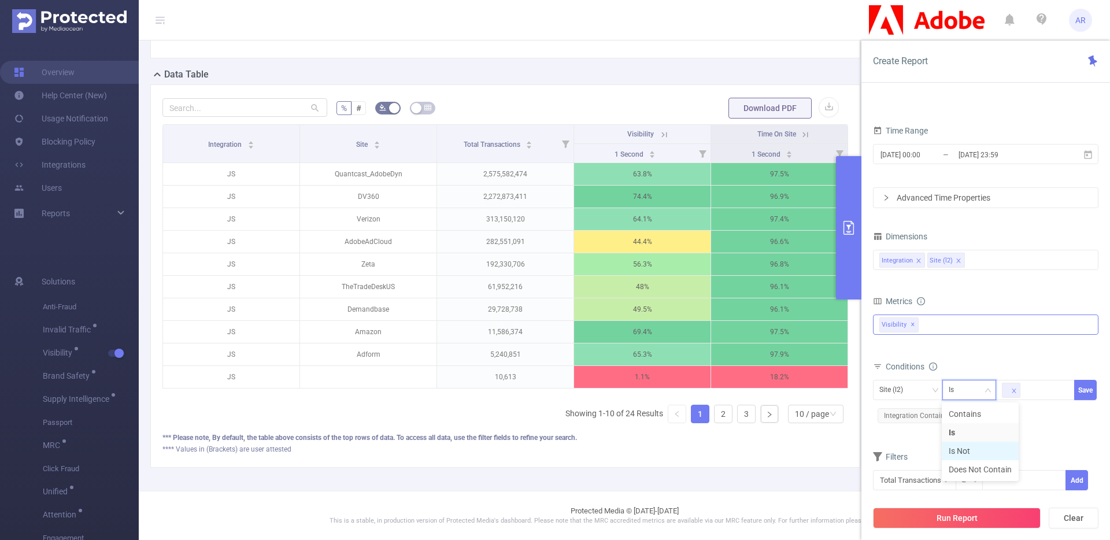
click at [967, 450] on li "Is Not" at bounding box center [979, 451] width 77 height 18
click at [1085, 388] on button "Save" at bounding box center [1085, 390] width 23 height 20
click at [970, 517] on button "Run Report" at bounding box center [957, 517] width 168 height 21
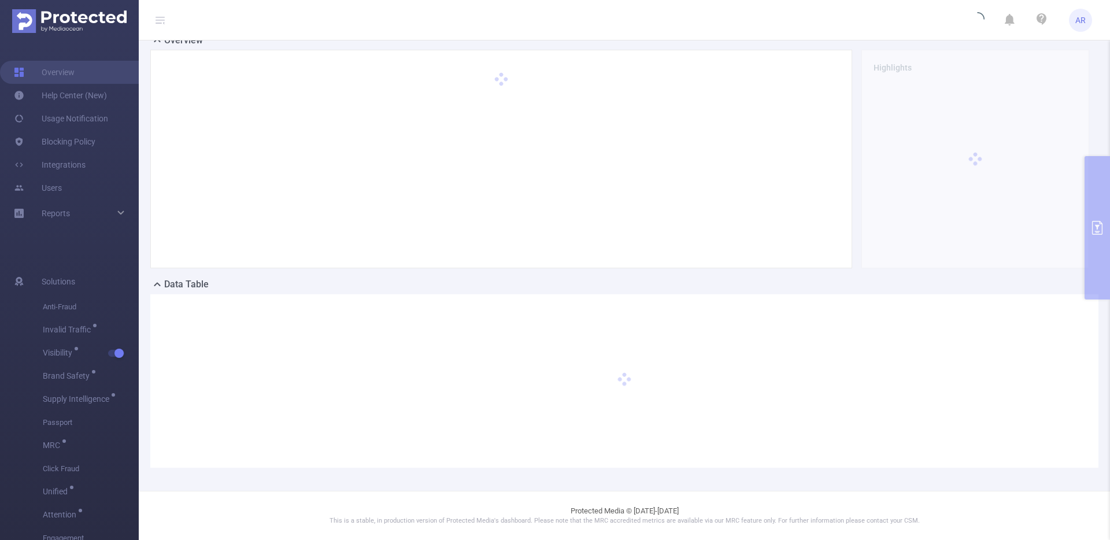
scroll to position [32, 0]
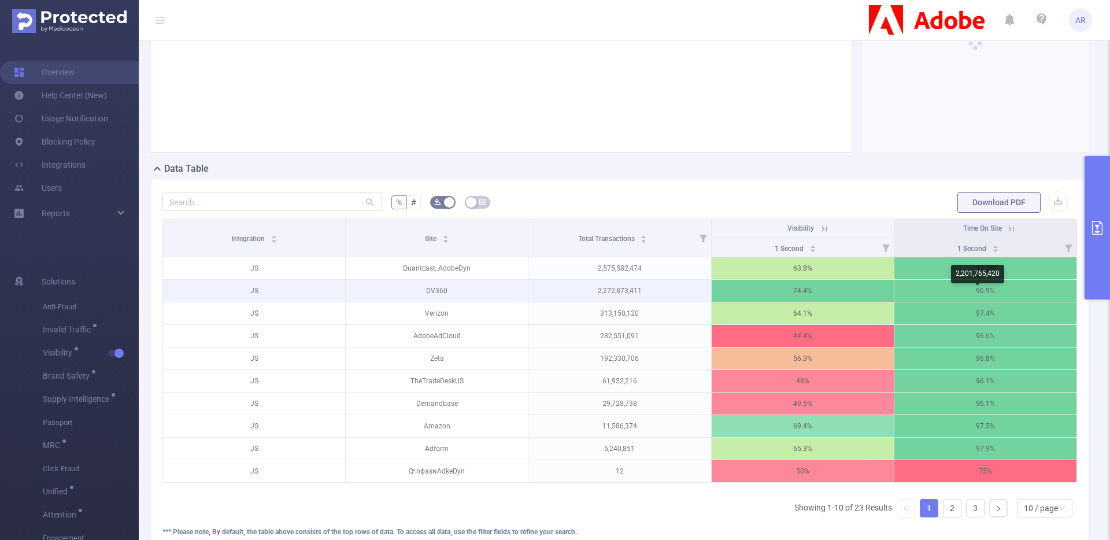
scroll to position [217, 0]
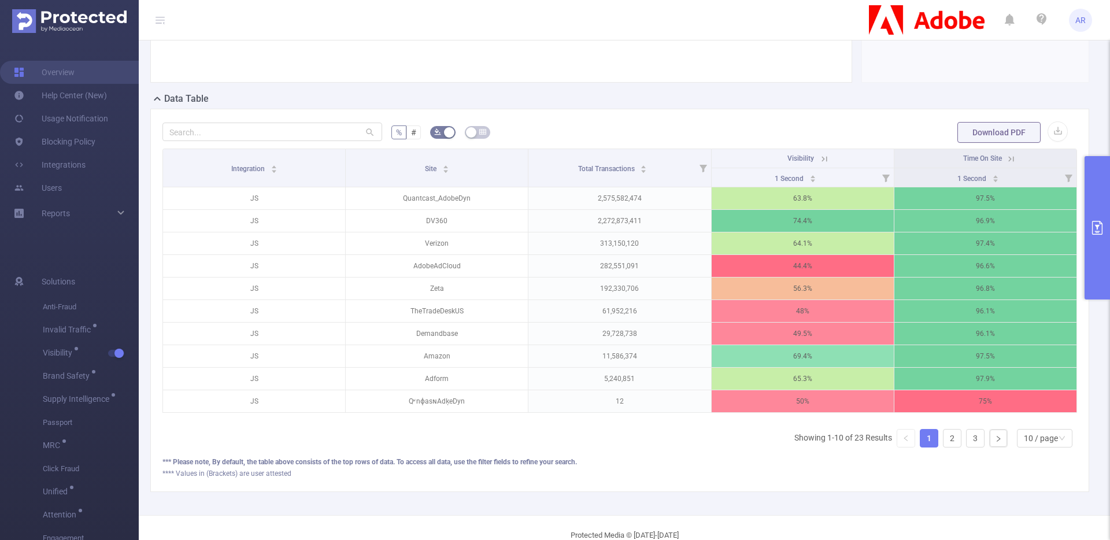
click at [1092, 270] on button "primary" at bounding box center [1096, 227] width 25 height 143
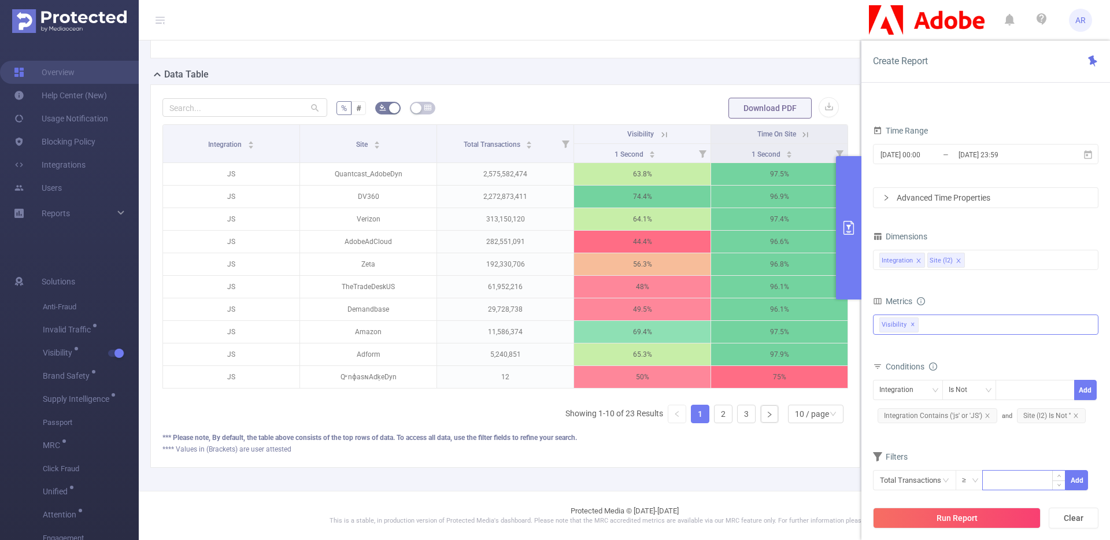
click at [1006, 485] on input at bounding box center [1023, 478] width 82 height 17
type input "10,000"
click at [1086, 476] on button "Add" at bounding box center [1076, 480] width 23 height 20
click at [975, 518] on button "Run Report" at bounding box center [957, 517] width 168 height 21
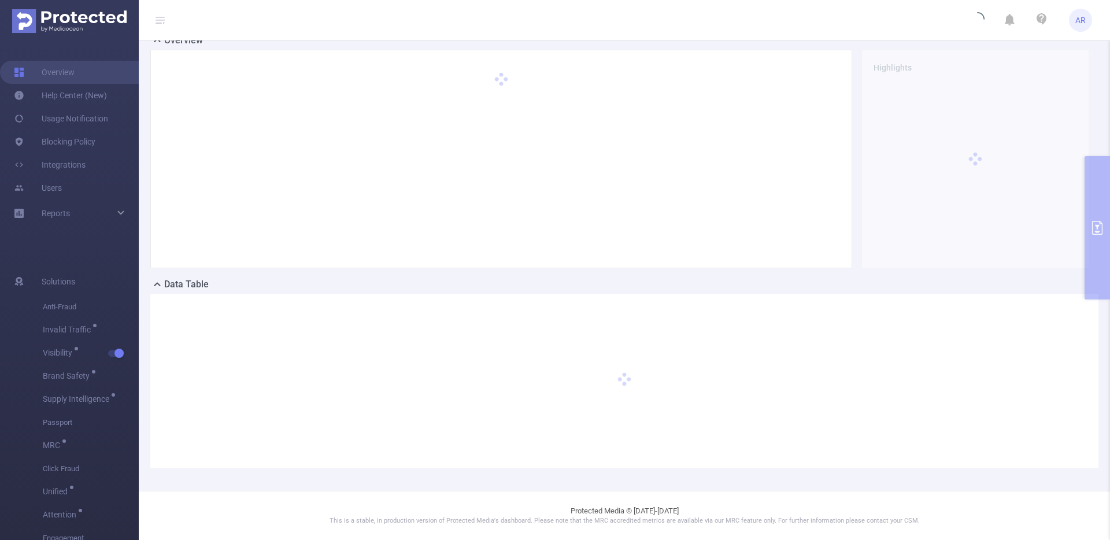
scroll to position [43, 0]
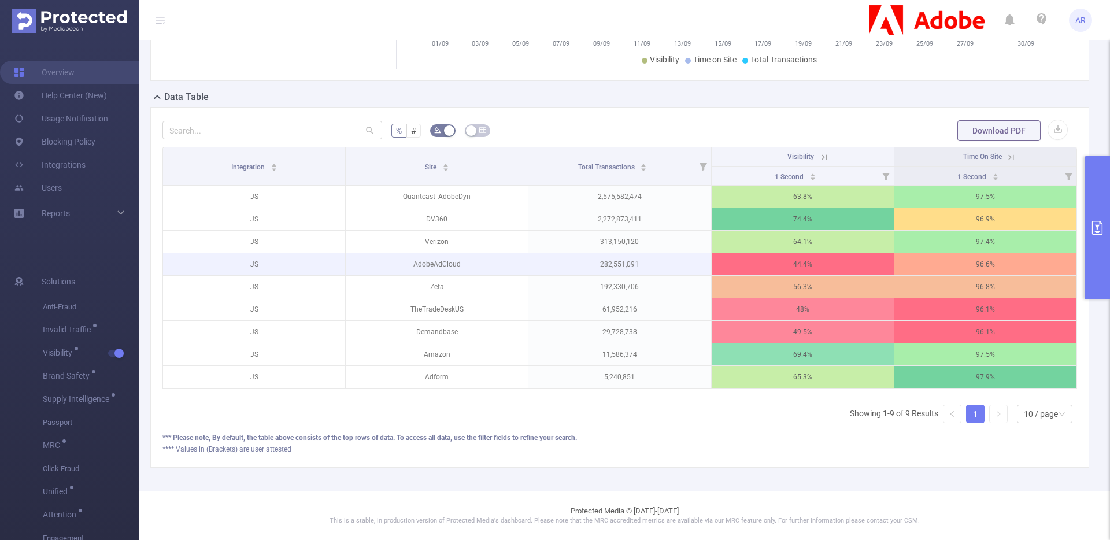
scroll to position [239, 0]
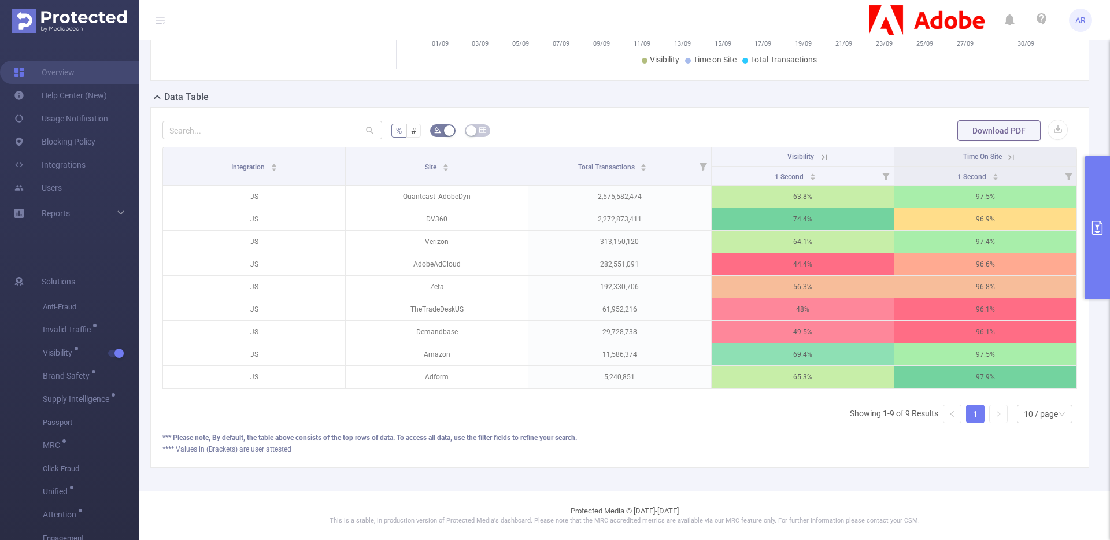
click at [1097, 190] on button "primary" at bounding box center [1096, 227] width 25 height 143
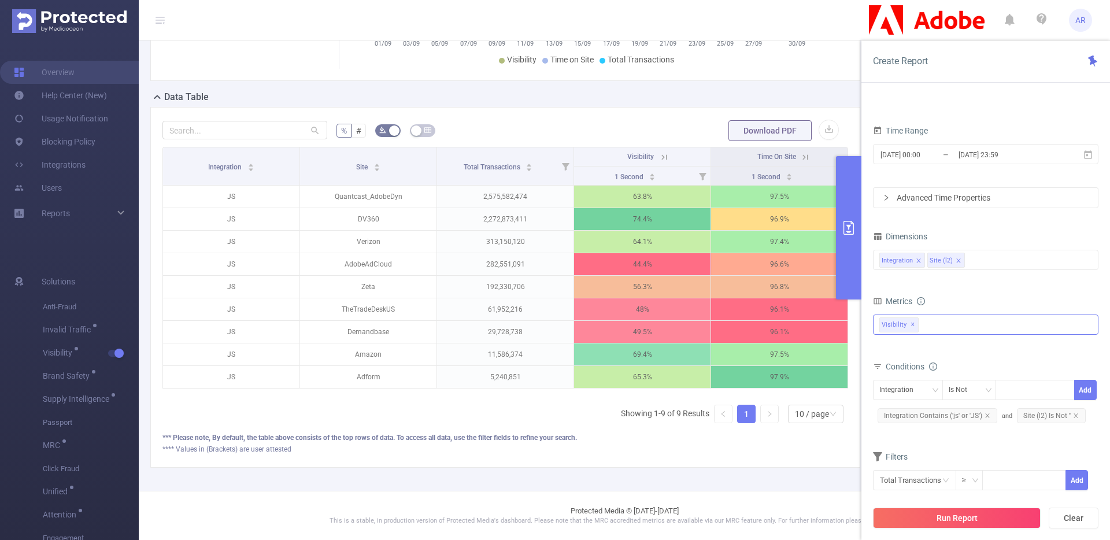
click at [977, 327] on div "Anti-Fraud Invalid Traffic Visibility Brand Safety Supply Intelligence Sample R…" at bounding box center [985, 324] width 225 height 20
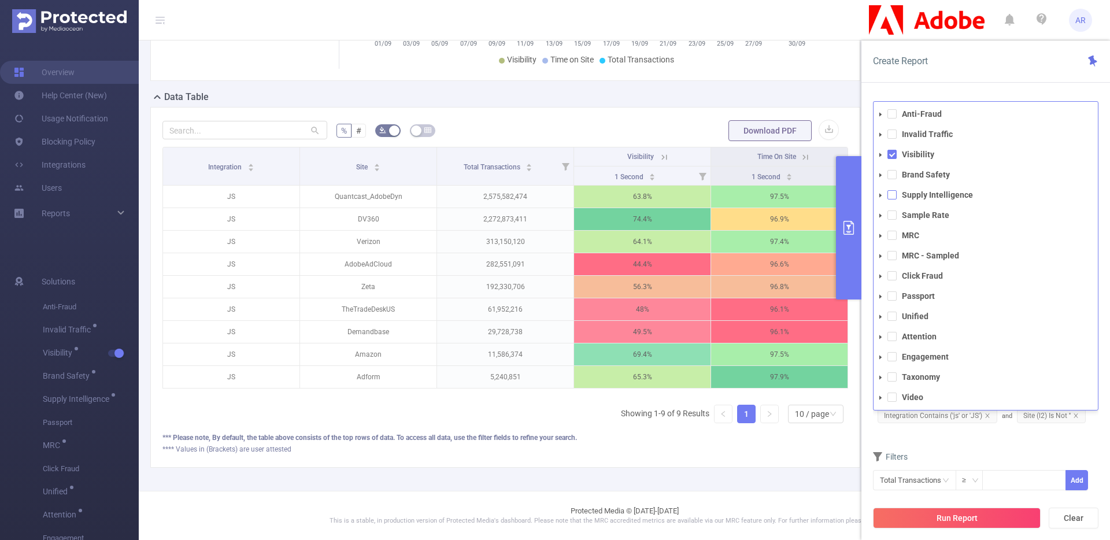
click at [893, 197] on span at bounding box center [891, 194] width 9 height 9
click at [889, 154] on span at bounding box center [891, 154] width 9 height 9
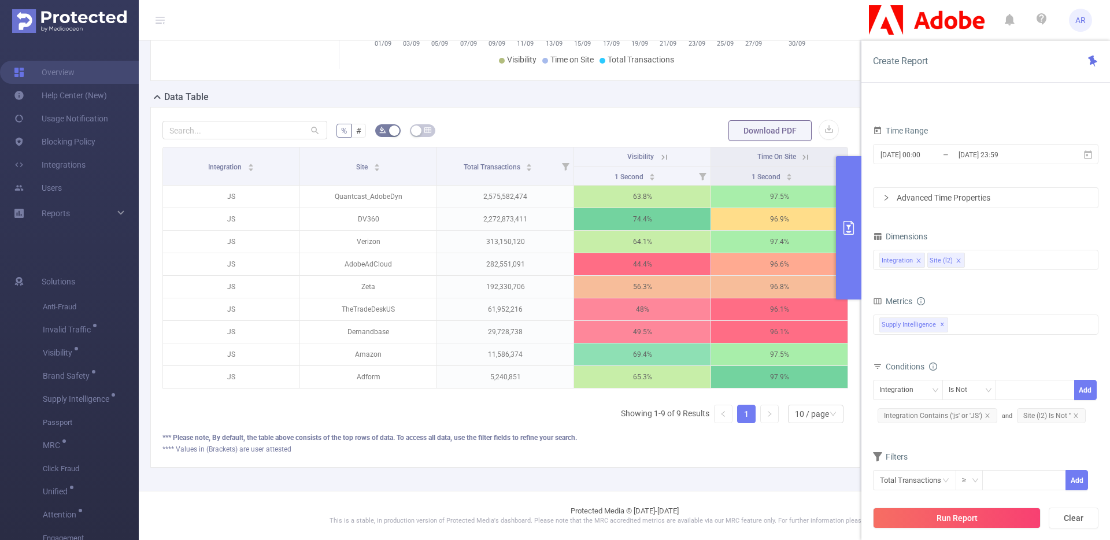
click at [935, 91] on div "PID 1000925 - FT_Adobe_InHouse 1000925 - FT_Adobe_InHouse Time Range 2025-09-01…" at bounding box center [985, 325] width 248 height 470
click at [1073, 416] on icon "icon: close" at bounding box center [1076, 416] width 6 height 6
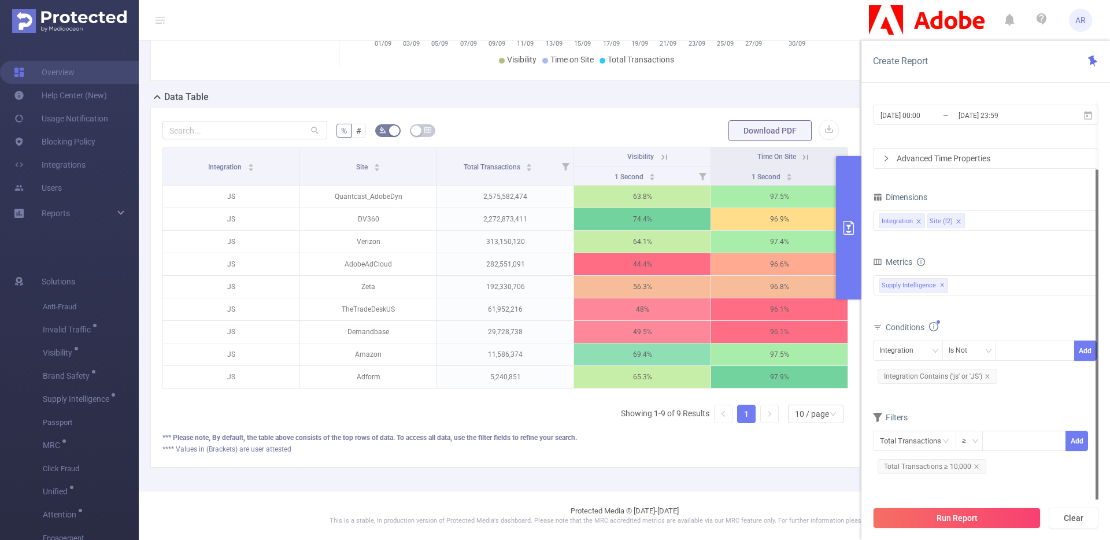
click at [974, 461] on span "Total Transactions ≥ 10,000" at bounding box center [931, 466] width 109 height 15
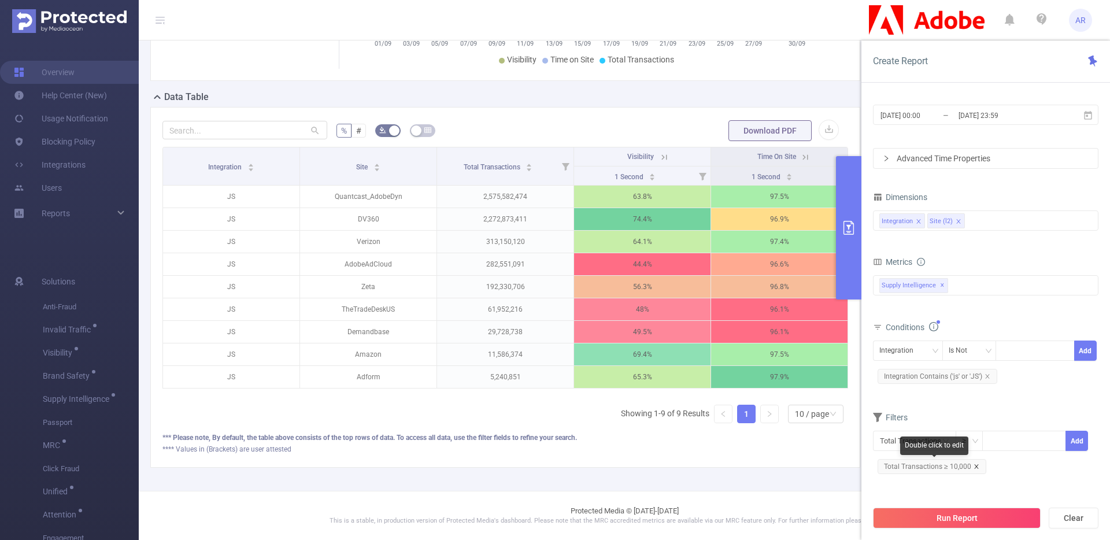
click at [973, 466] on icon "icon: close" at bounding box center [976, 466] width 6 height 6
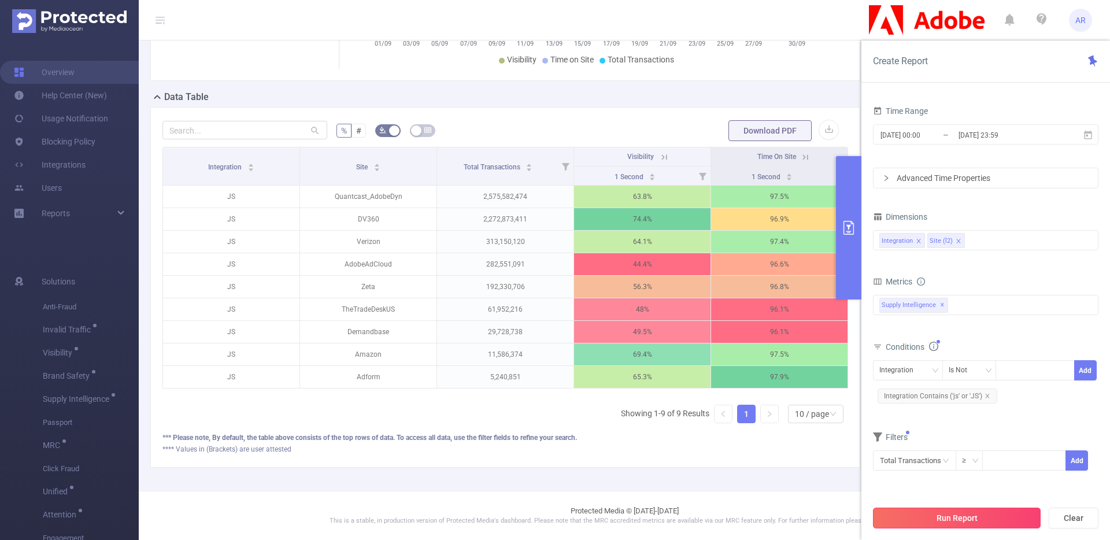
click at [959, 509] on button "Run Report" at bounding box center [957, 517] width 168 height 21
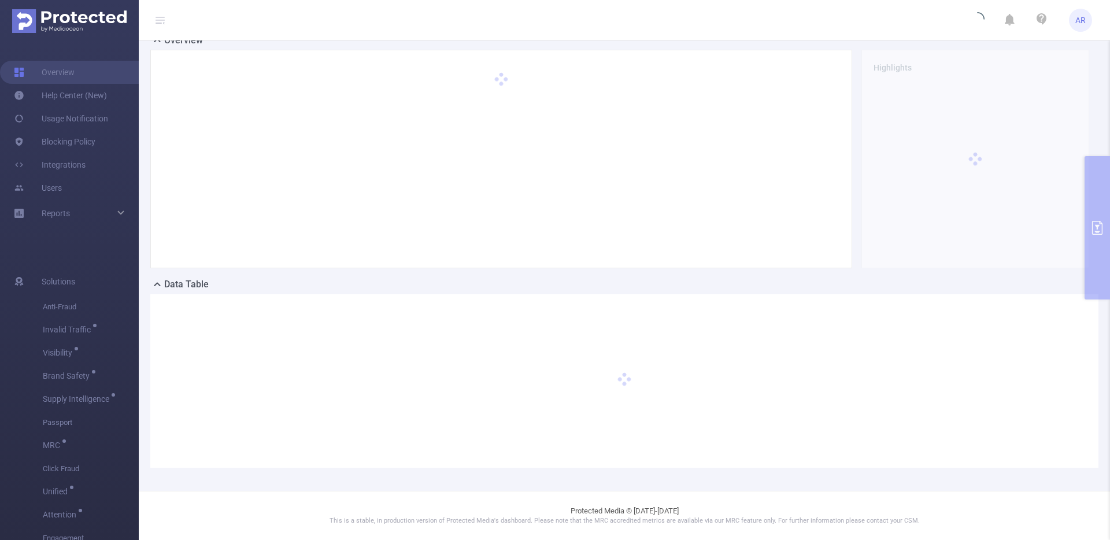
scroll to position [43, 0]
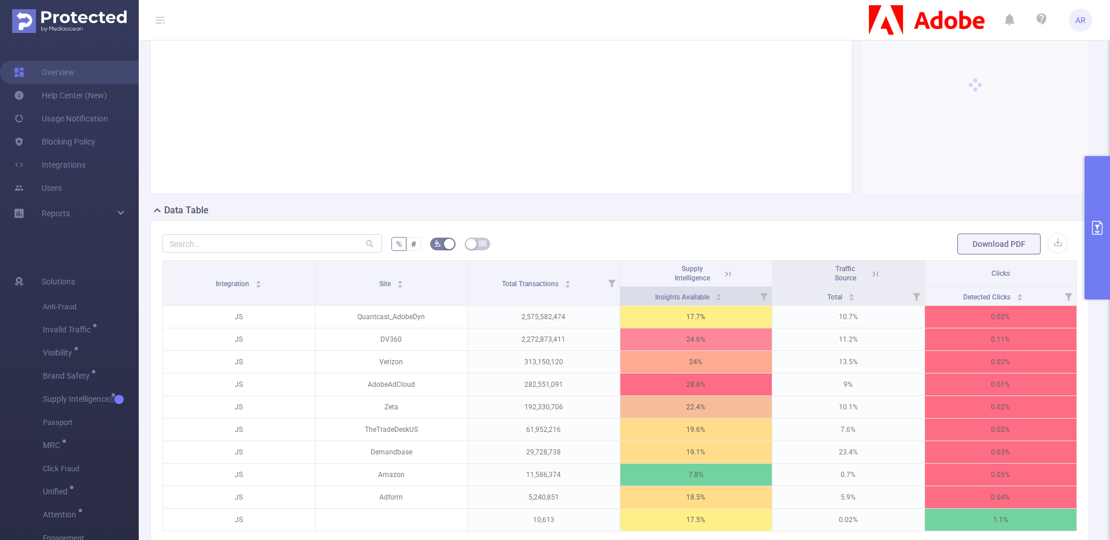
scroll to position [184, 0]
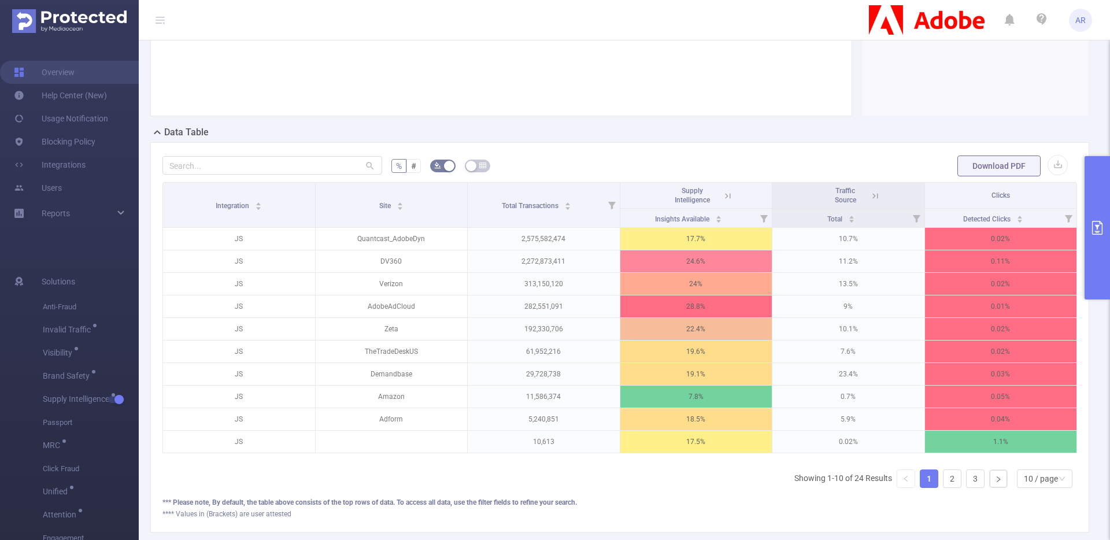
click at [726, 201] on icon at bounding box center [727, 196] width 10 height 10
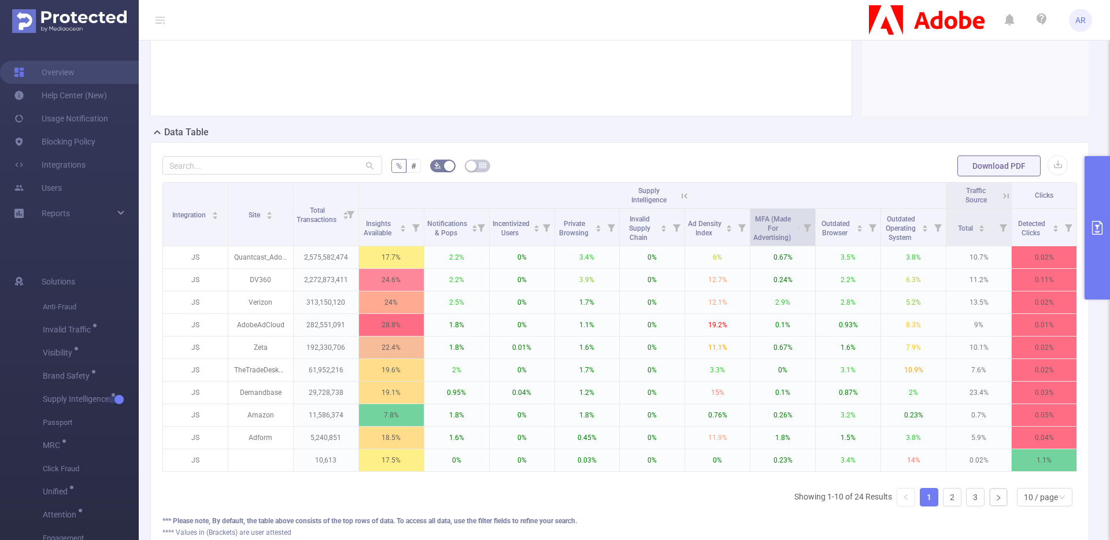
click at [799, 243] on icon at bounding box center [807, 227] width 16 height 37
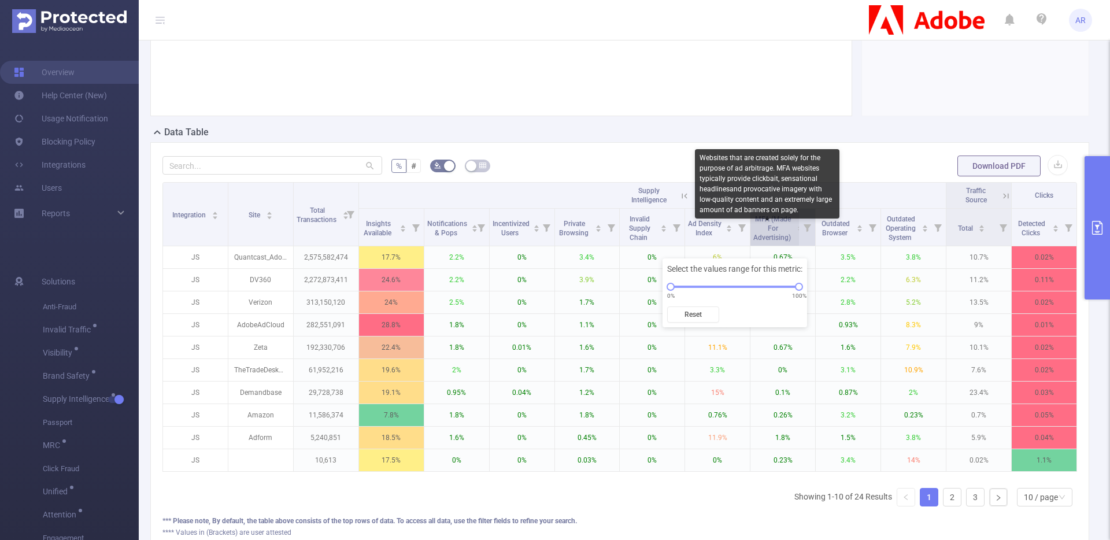
click at [765, 242] on span "MFA (Made For Advertising)" at bounding box center [772, 228] width 39 height 27
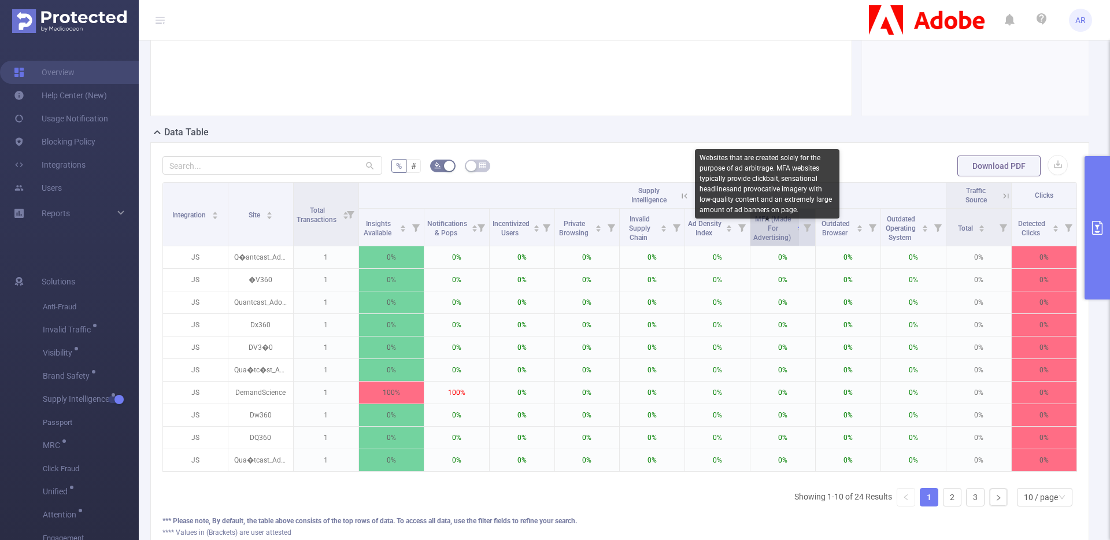
click at [773, 242] on span "MFA (Made For Advertising)" at bounding box center [772, 228] width 39 height 27
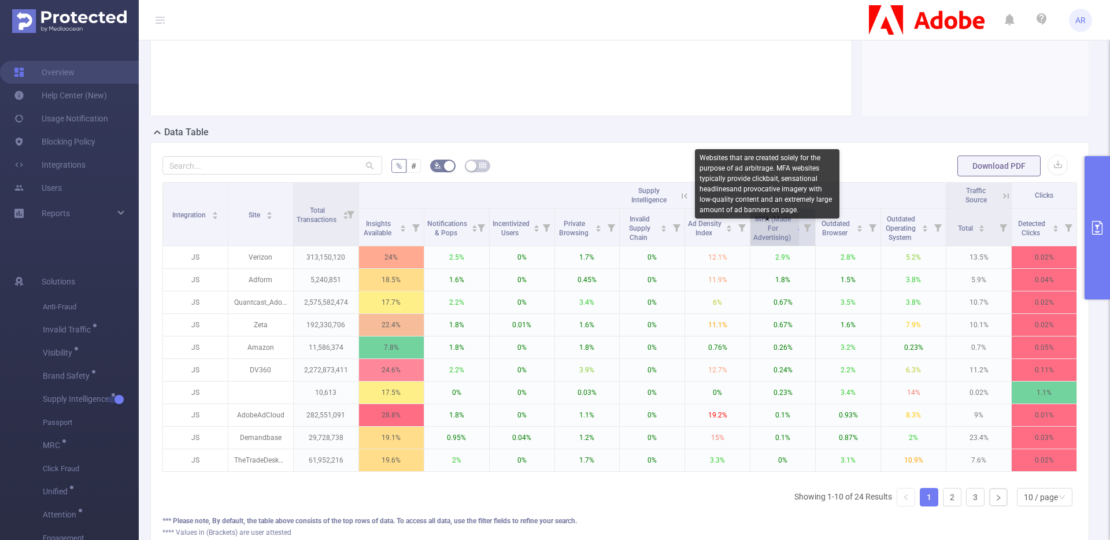
click at [773, 242] on span "MFA (Made For Advertising)" at bounding box center [772, 228] width 39 height 27
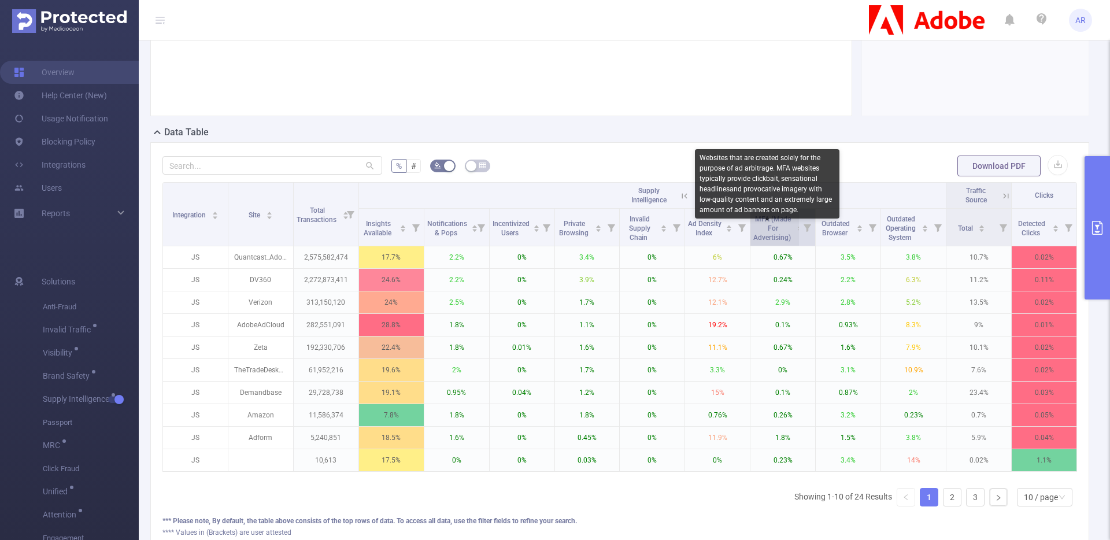
click at [773, 242] on span "MFA (Made For Advertising)" at bounding box center [772, 228] width 39 height 27
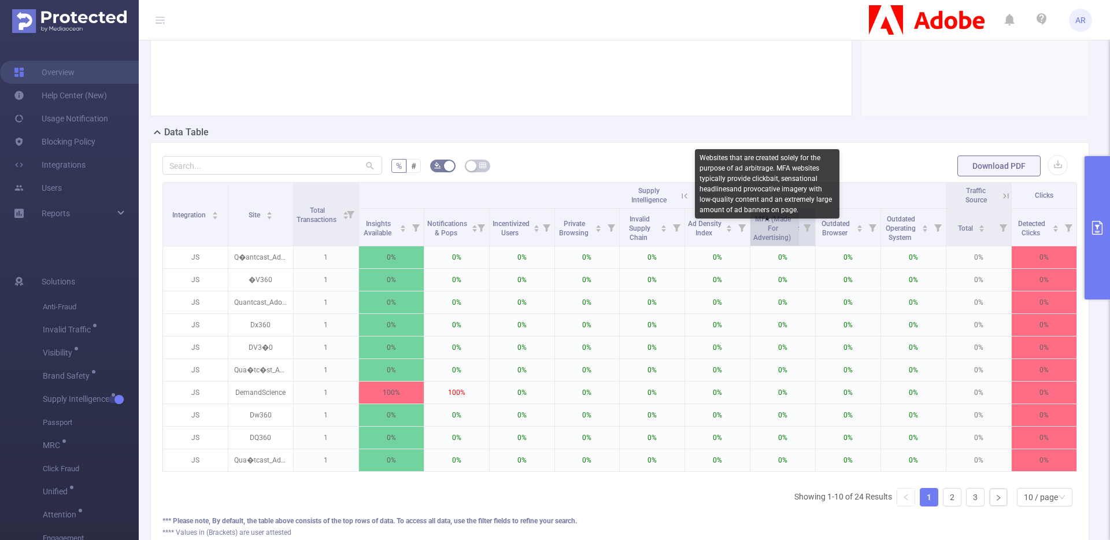
click at [773, 242] on span "MFA (Made For Advertising)" at bounding box center [772, 228] width 39 height 27
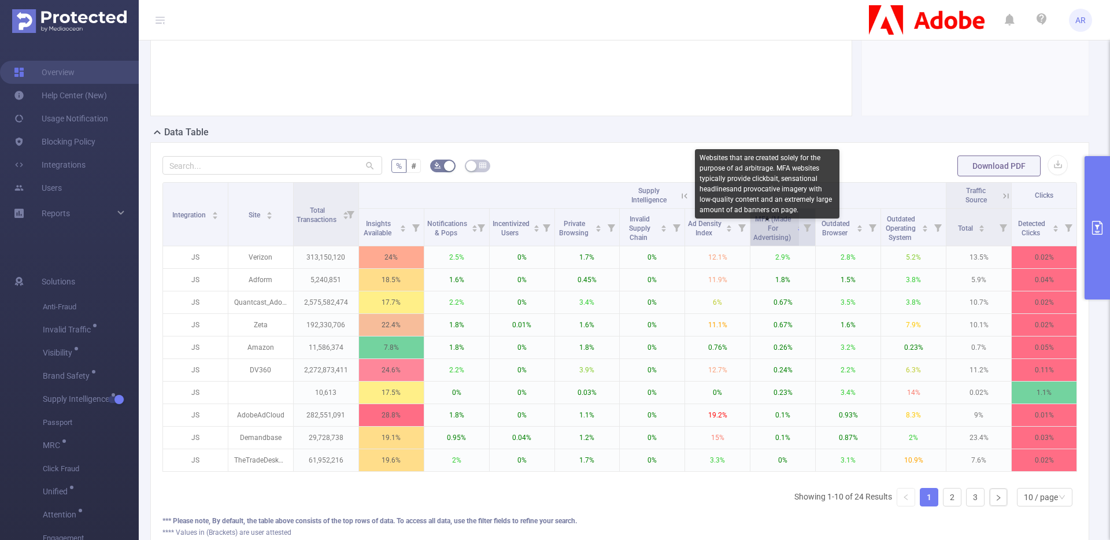
click at [773, 242] on span "MFA (Made For Advertising)" at bounding box center [772, 228] width 39 height 27
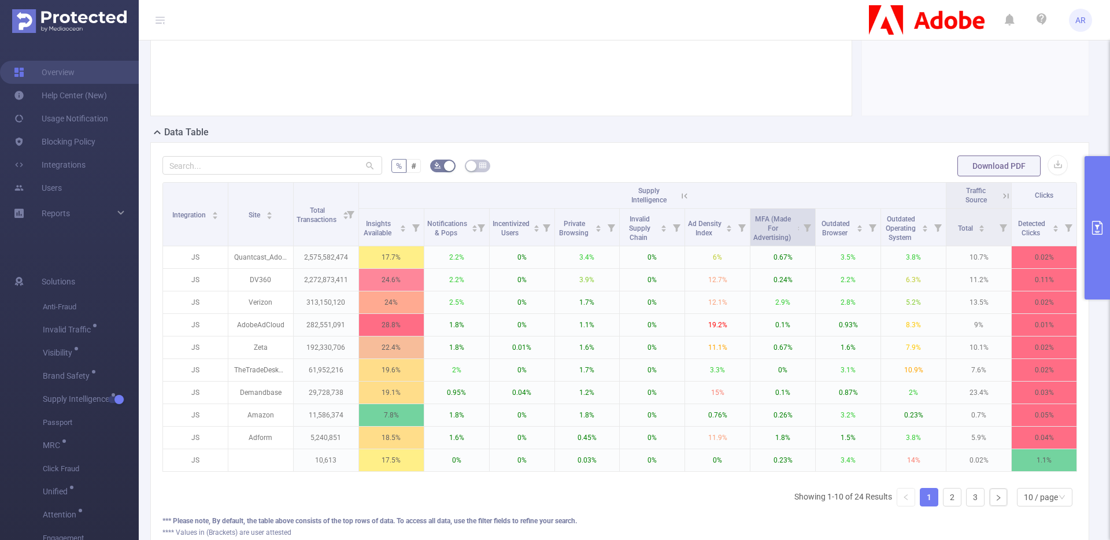
click at [803, 243] on icon at bounding box center [807, 227] width 16 height 37
drag, startPoint x: 669, startPoint y: 287, endPoint x: 761, endPoint y: 292, distance: 91.5
click at [760, 291] on div "Select the values range for this metric: 0% 100% Reset" at bounding box center [734, 292] width 144 height 69
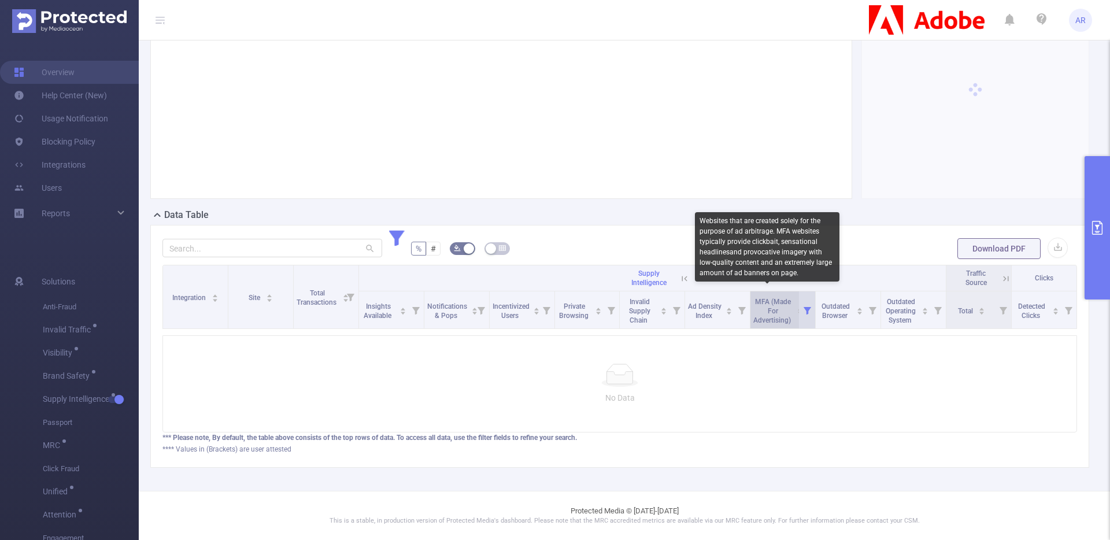
click at [757, 298] on span "MFA (Made For Advertising)" at bounding box center [772, 311] width 39 height 27
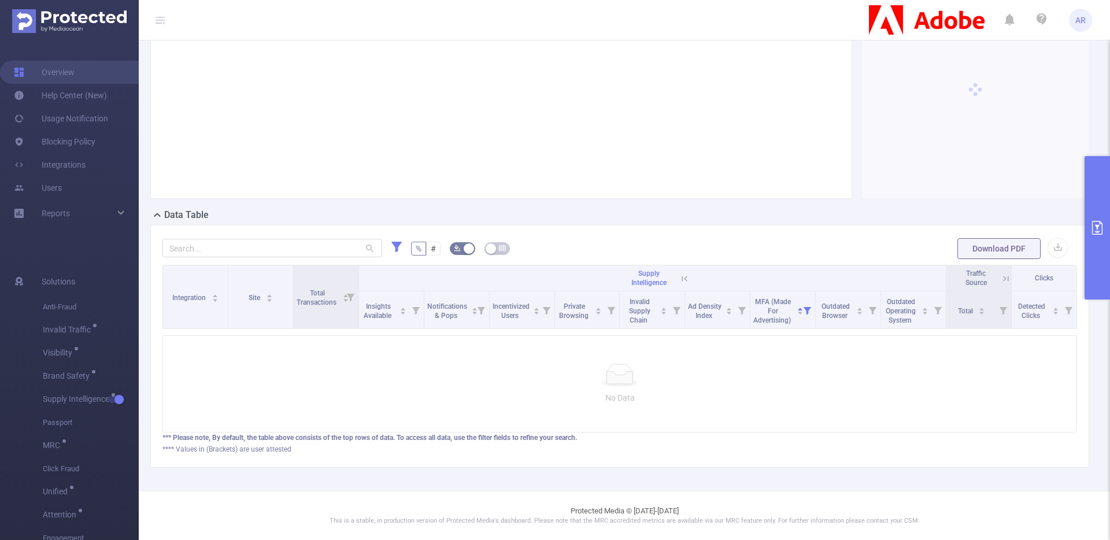
scroll to position [0, 0]
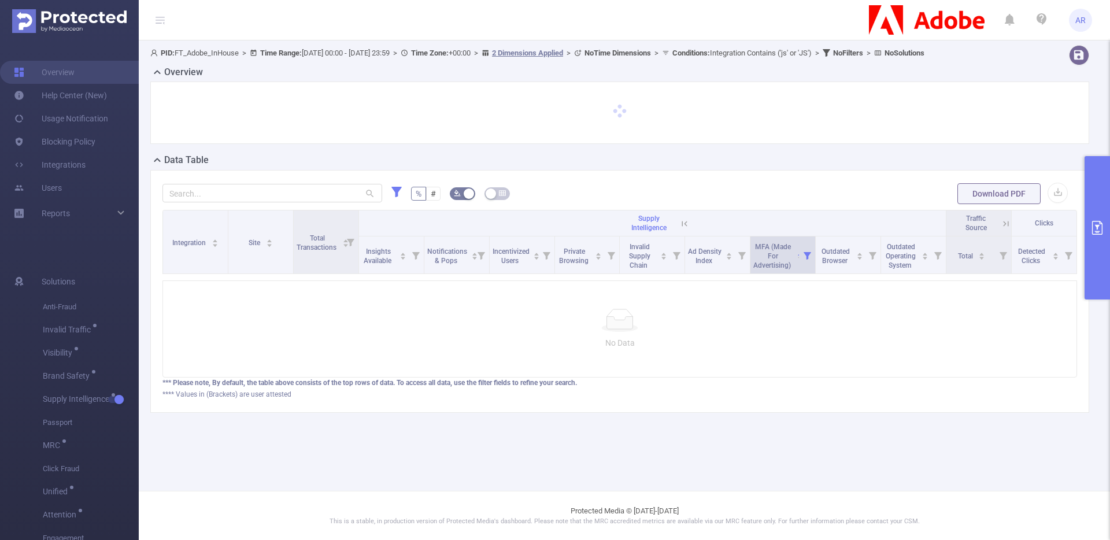
click at [801, 270] on icon at bounding box center [807, 254] width 16 height 37
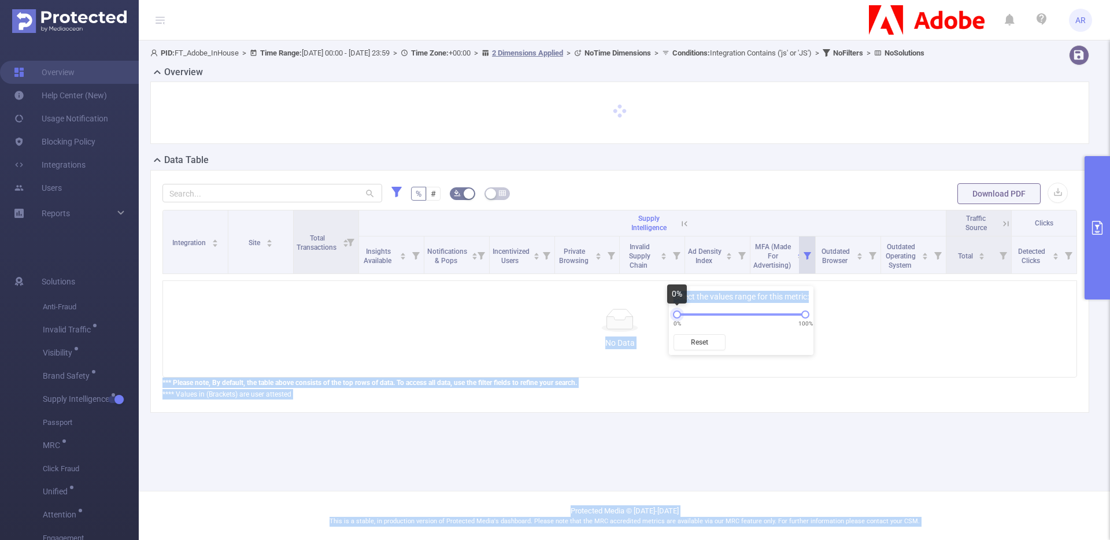
drag, startPoint x: 769, startPoint y: 313, endPoint x: 610, endPoint y: 321, distance: 159.2
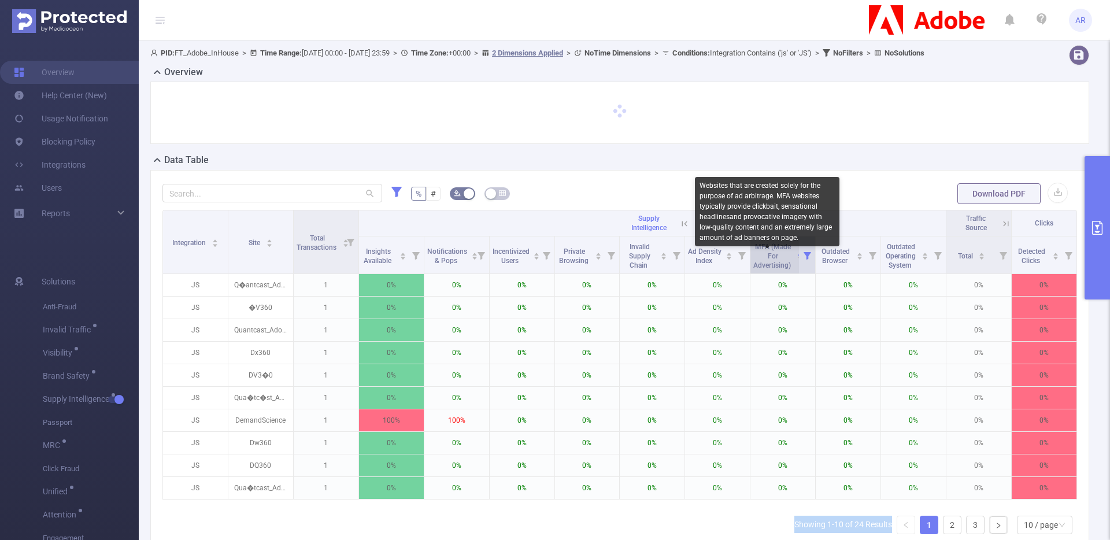
click at [787, 269] on span "MFA (Made For Advertising)" at bounding box center [772, 256] width 39 height 27
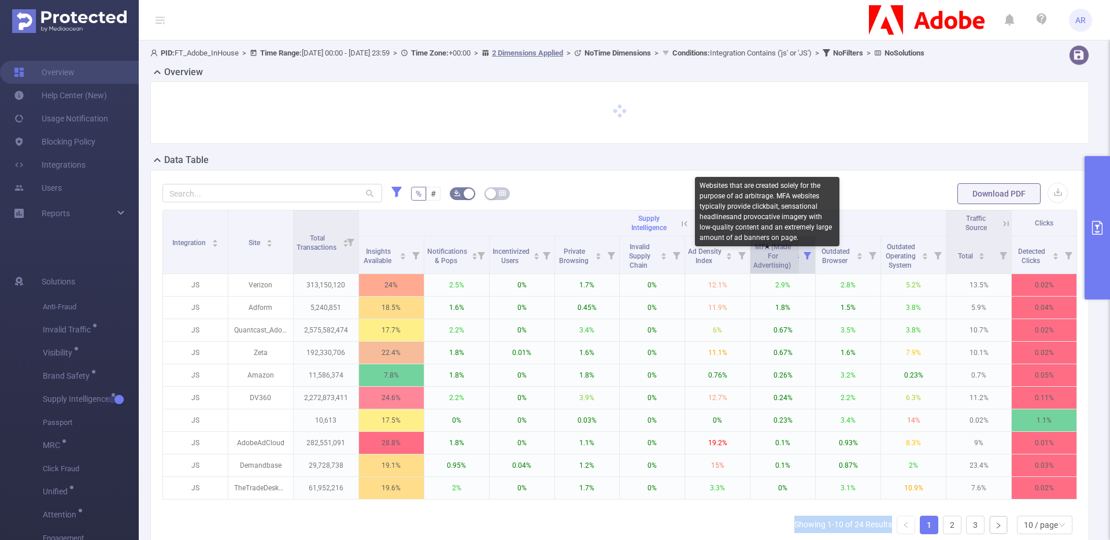
click at [787, 269] on span "MFA (Made For Advertising)" at bounding box center [772, 256] width 39 height 27
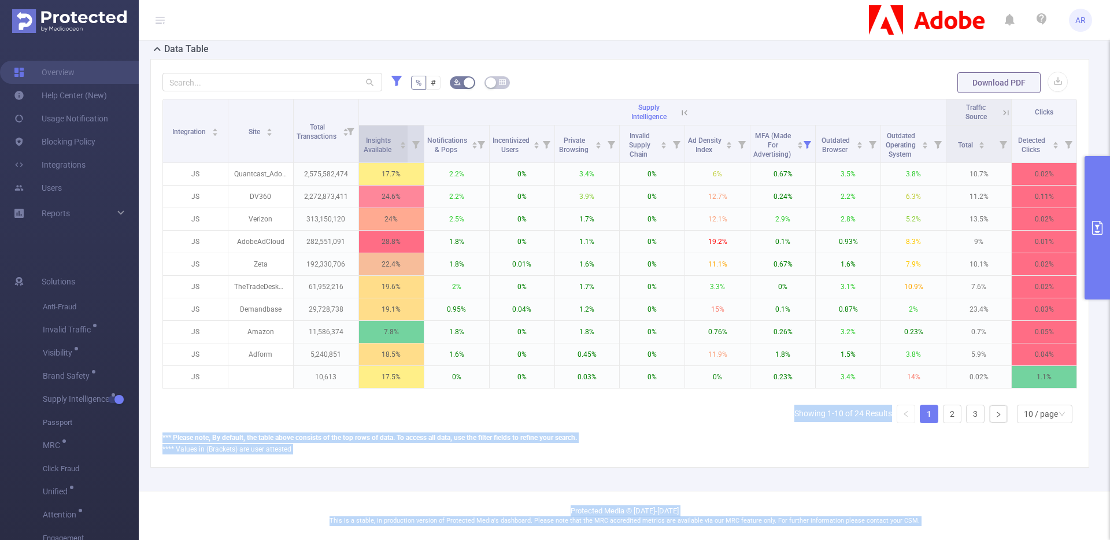
scroll to position [131, 0]
click at [1094, 180] on button "primary" at bounding box center [1096, 227] width 25 height 143
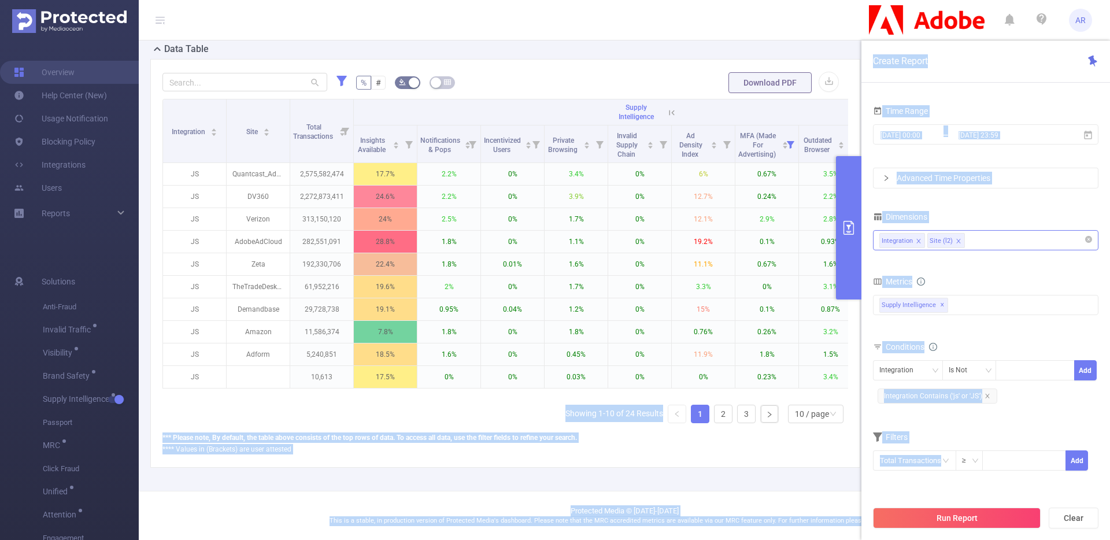
click at [992, 238] on div "Integration Site (l2)" at bounding box center [985, 240] width 213 height 19
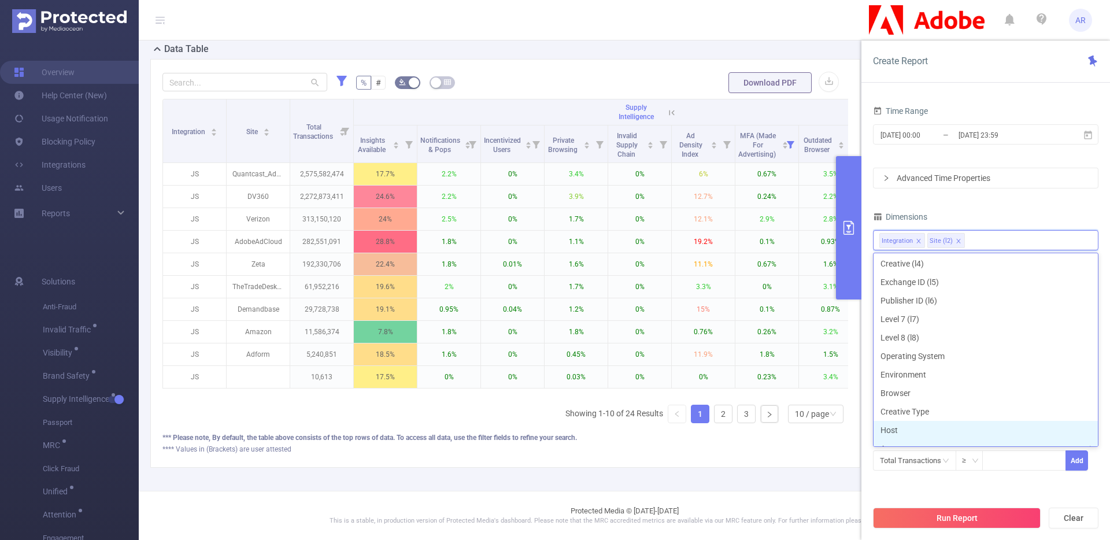
scroll to position [105, 0]
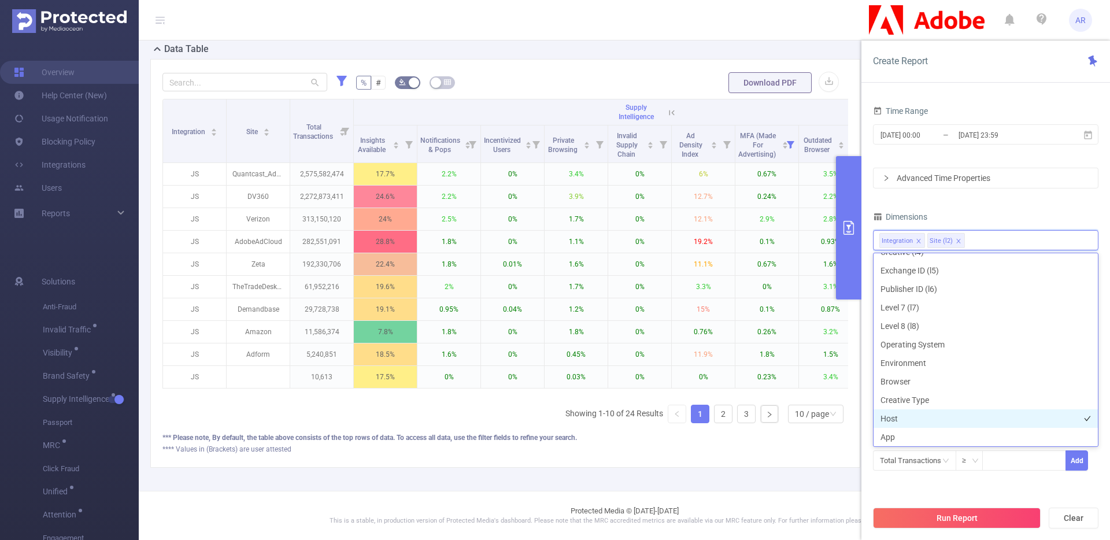
click at [893, 418] on li "Host" at bounding box center [985, 418] width 224 height 18
click at [951, 492] on div "PID 1000925 - FT_Adobe_InHouse 1000925 - FT_Adobe_InHouse Time Range 2025-09-01…" at bounding box center [985, 268] width 225 height 461
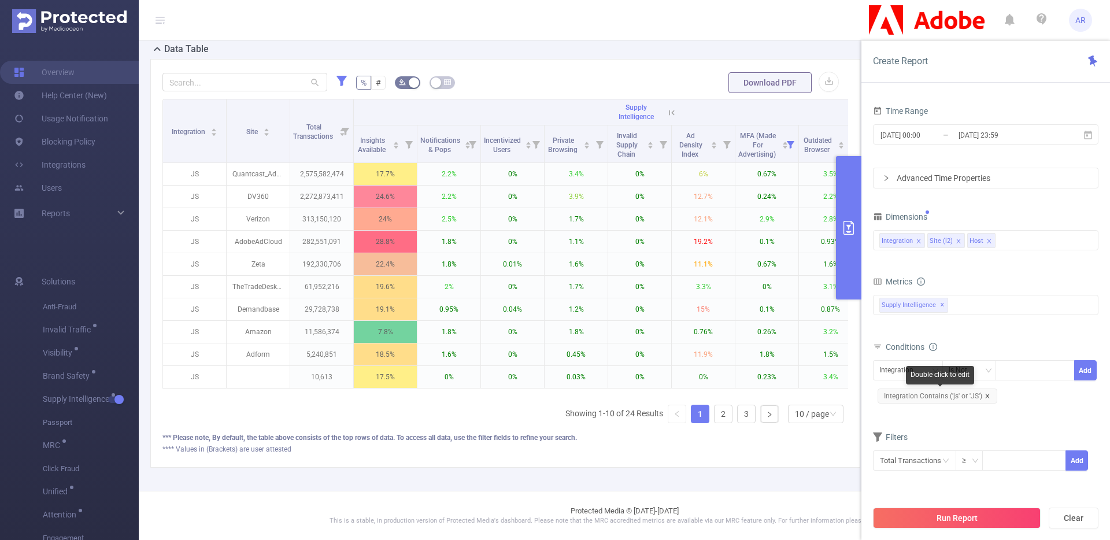
click at [988, 393] on icon "icon: close" at bounding box center [987, 396] width 6 height 6
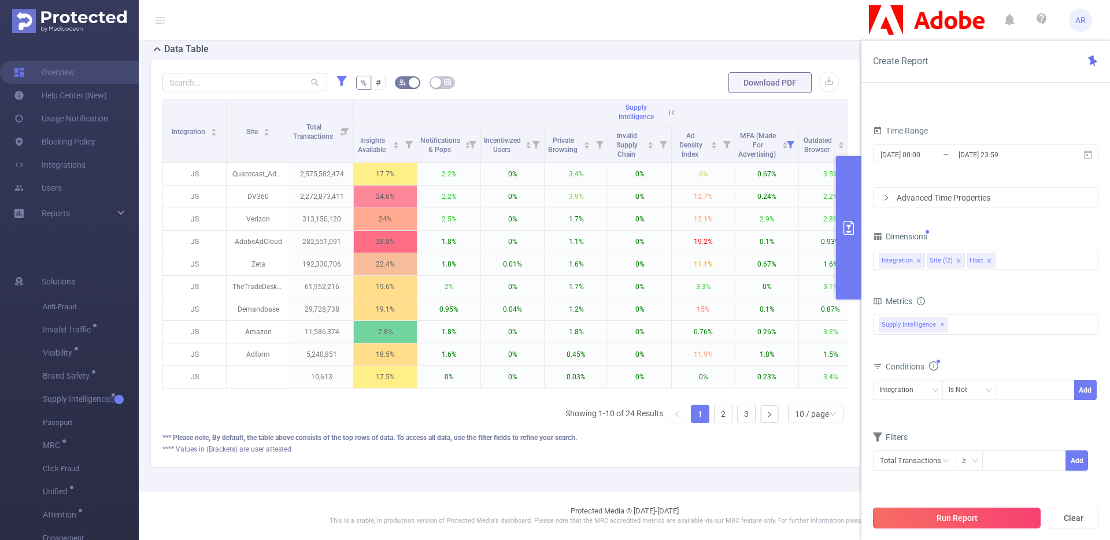
click at [956, 515] on button "Run Report" at bounding box center [957, 517] width 168 height 21
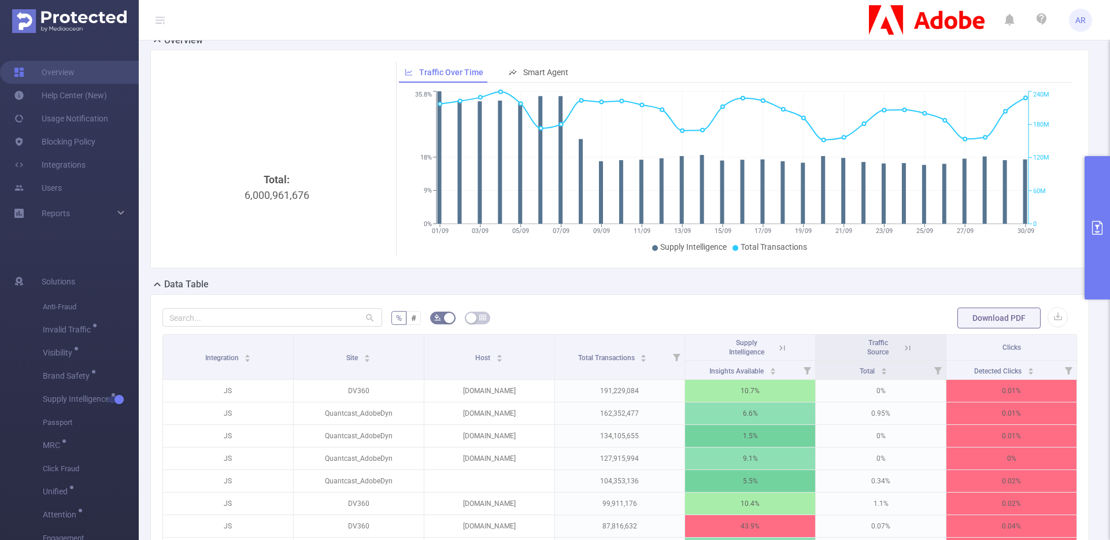
click at [780, 348] on icon at bounding box center [782, 347] width 5 height 5
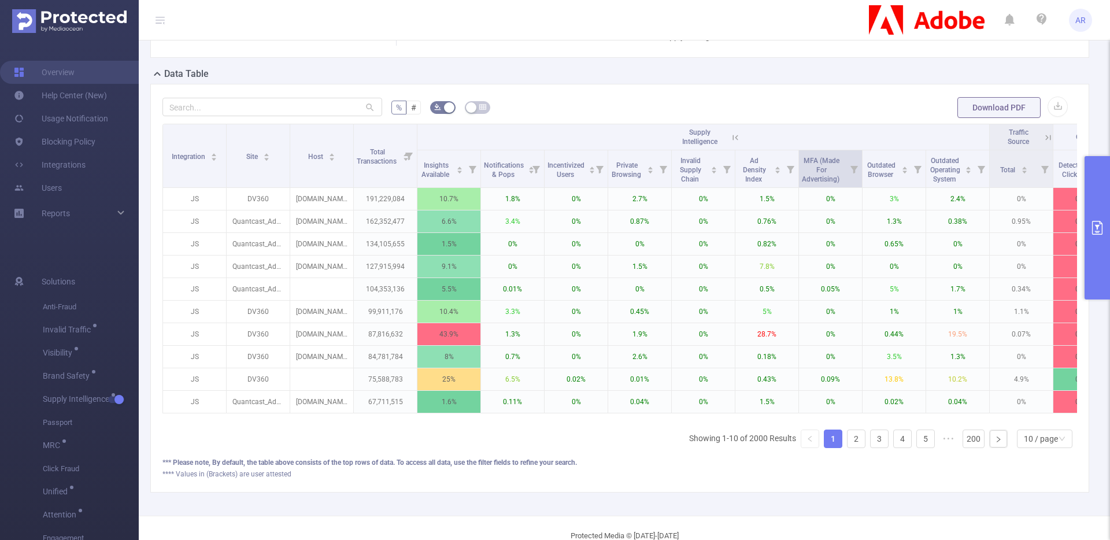
scroll to position [276, 0]
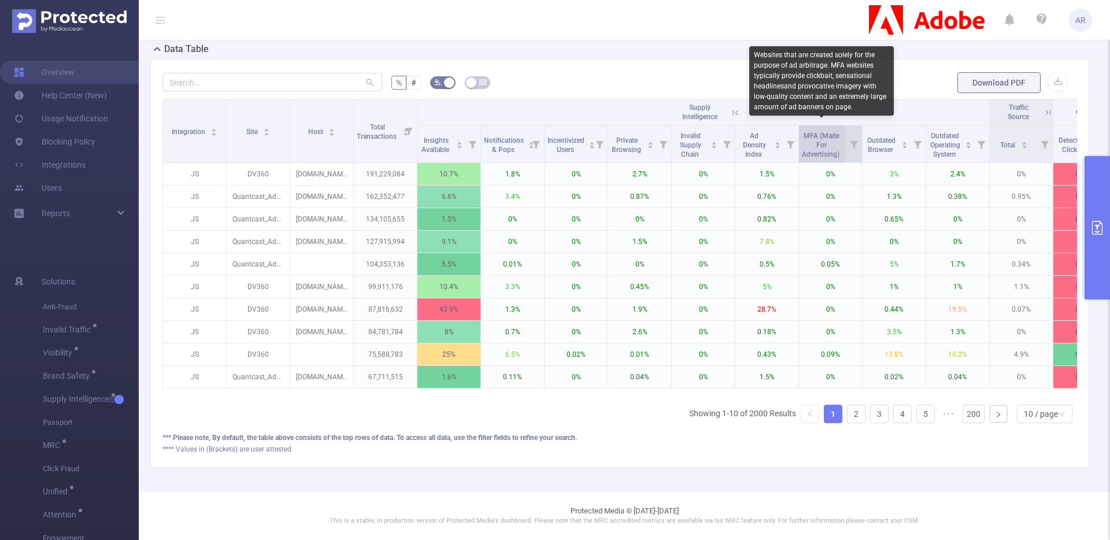
click at [836, 140] on span "MFA (Made For Advertising)" at bounding box center [821, 145] width 39 height 27
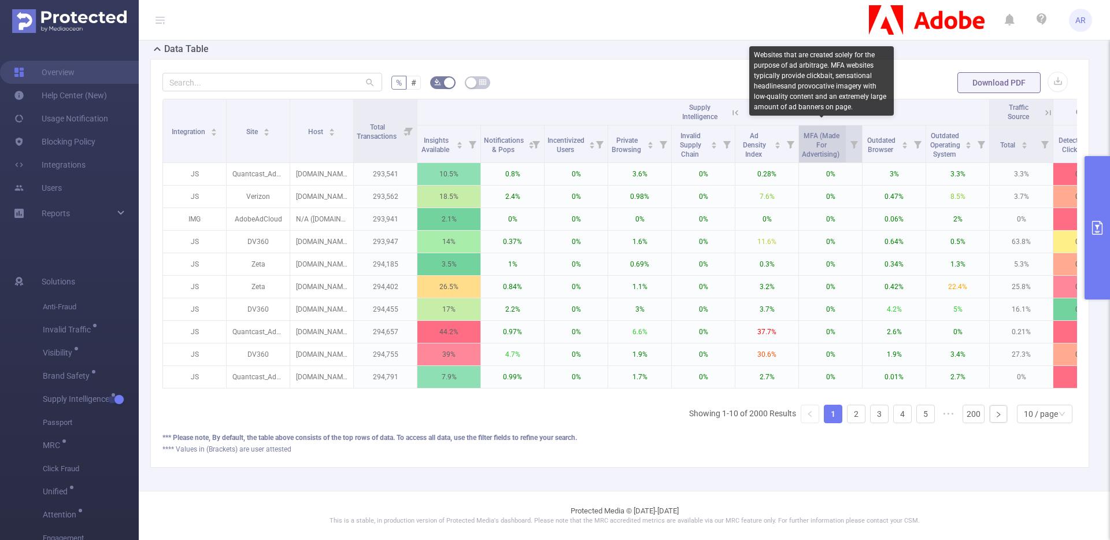
click at [836, 140] on span "MFA (Made For Advertising)" at bounding box center [821, 145] width 39 height 27
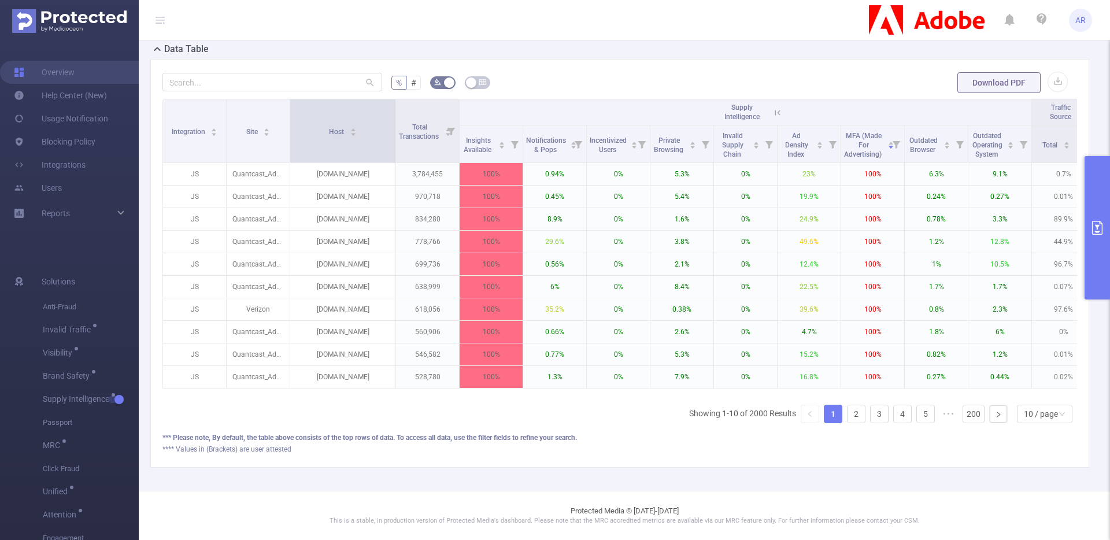
drag, startPoint x: 352, startPoint y: 103, endPoint x: 394, endPoint y: 109, distance: 42.6
click at [394, 109] on span at bounding box center [395, 130] width 6 height 63
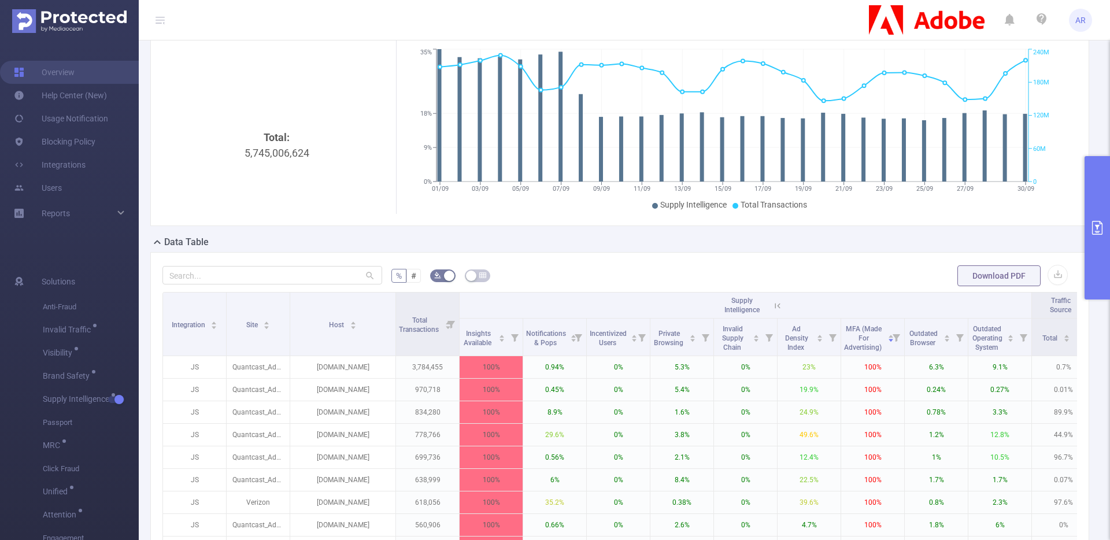
scroll to position [0, 0]
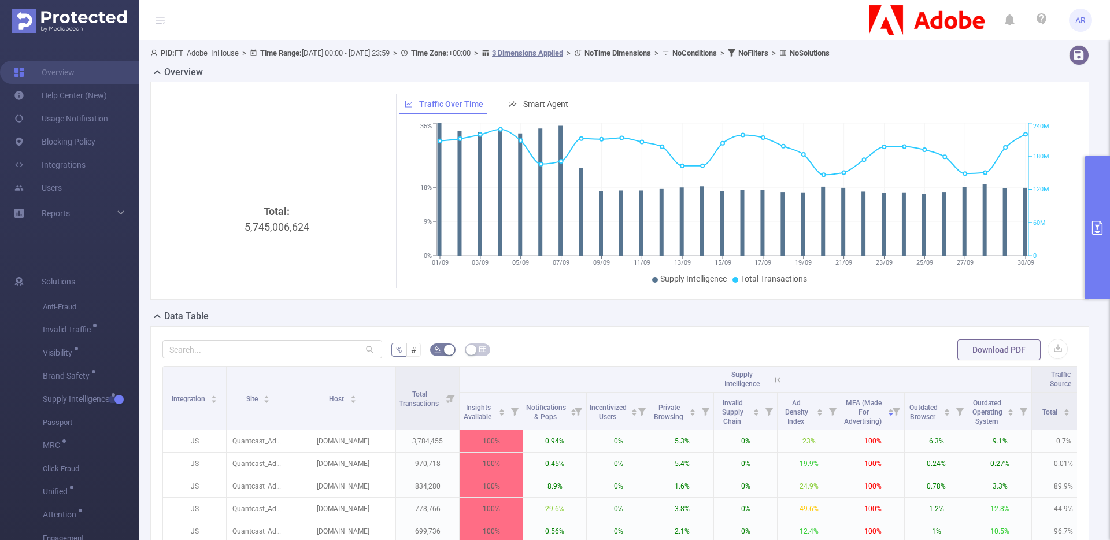
click at [1094, 189] on button "primary" at bounding box center [1096, 227] width 25 height 143
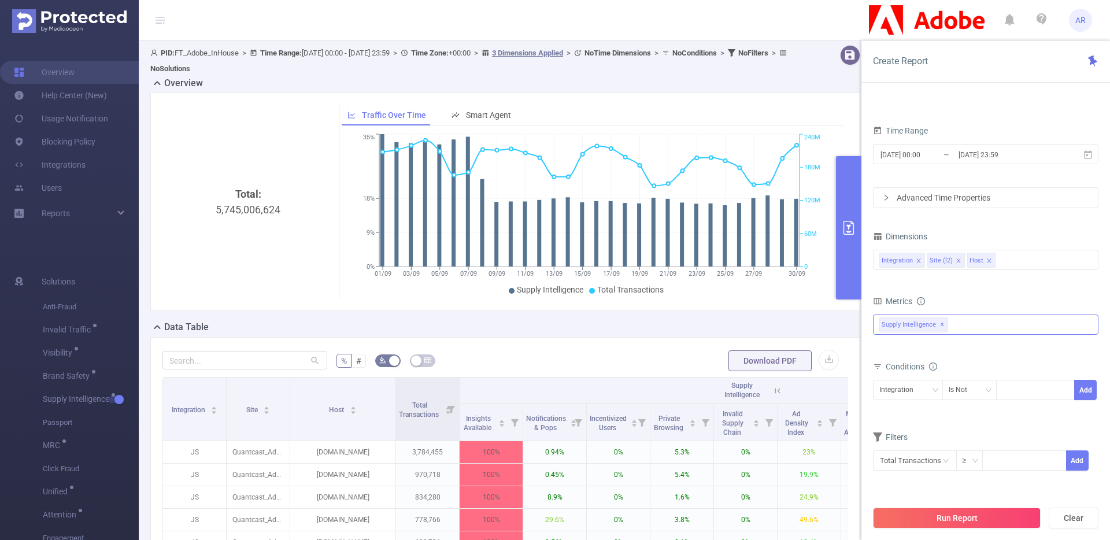
click at [966, 317] on div "Anti-Fraud Invalid Traffic Visibility Brand Safety Supply Intelligence Sample R…" at bounding box center [985, 324] width 225 height 20
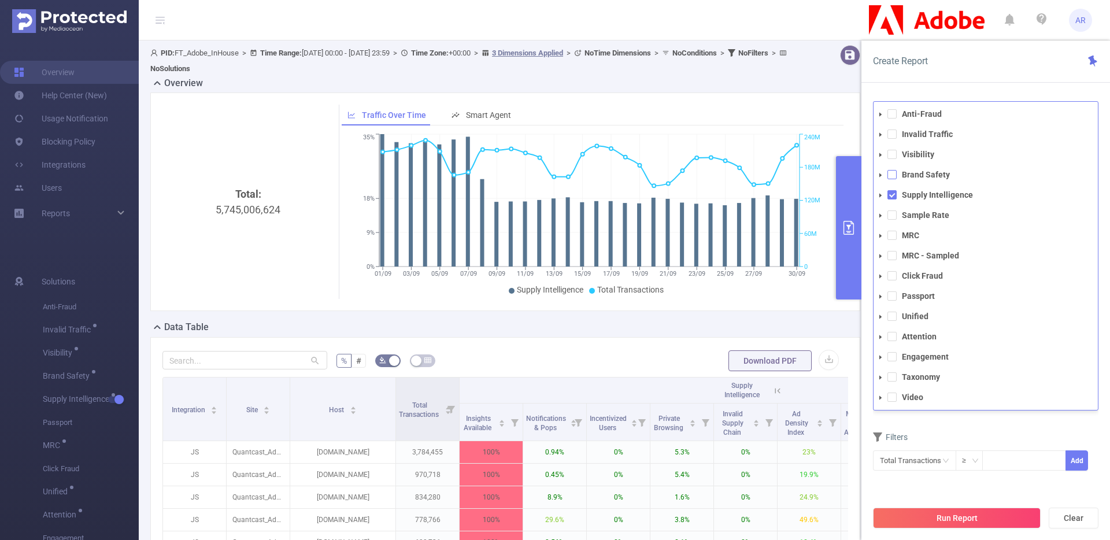
click at [891, 175] on span at bounding box center [891, 174] width 9 height 9
click at [911, 511] on button "Run Report" at bounding box center [957, 517] width 168 height 21
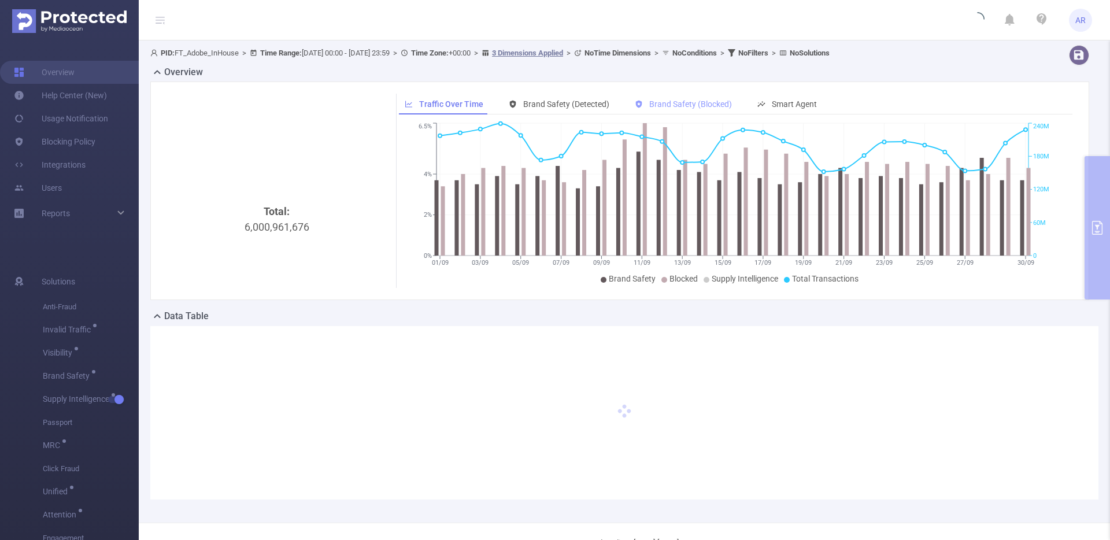
click at [686, 105] on span "Brand Safety (Blocked)" at bounding box center [690, 103] width 83 height 9
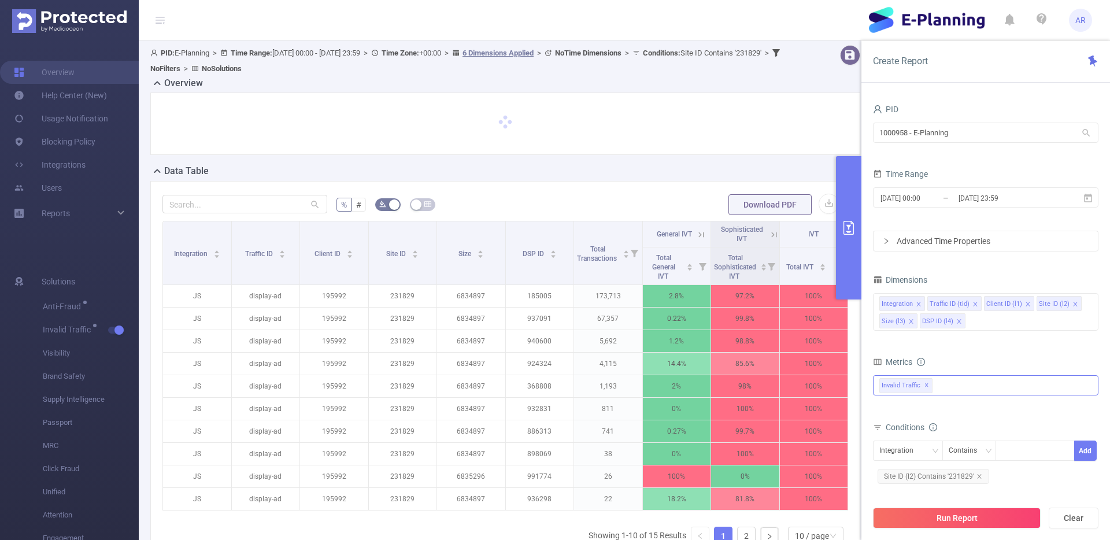
click at [958, 392] on div "Invalid Traffic ✕" at bounding box center [985, 385] width 225 height 20
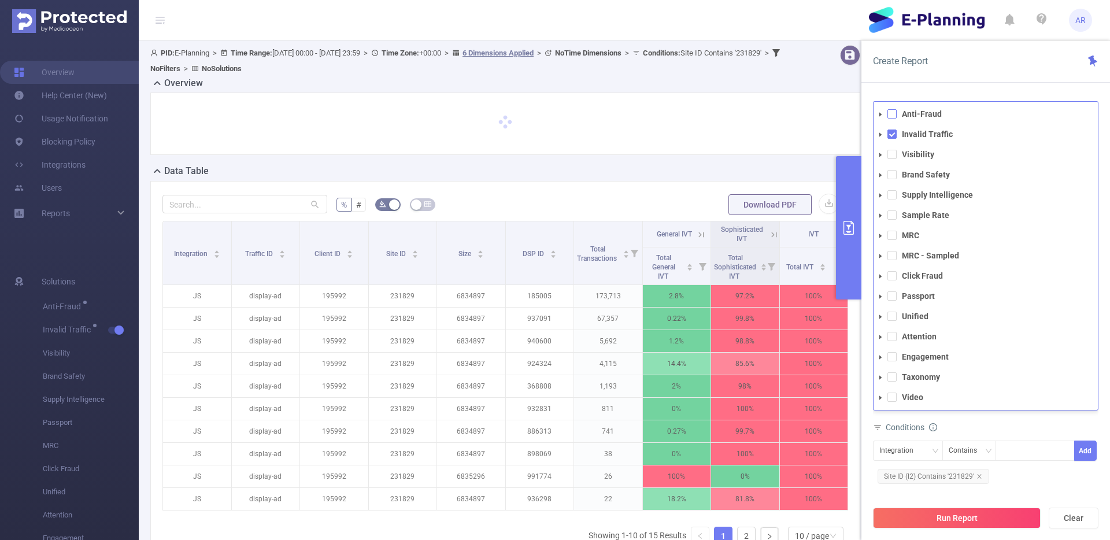
click at [890, 110] on span at bounding box center [891, 113] width 9 height 9
click at [890, 133] on span at bounding box center [891, 133] width 9 height 9
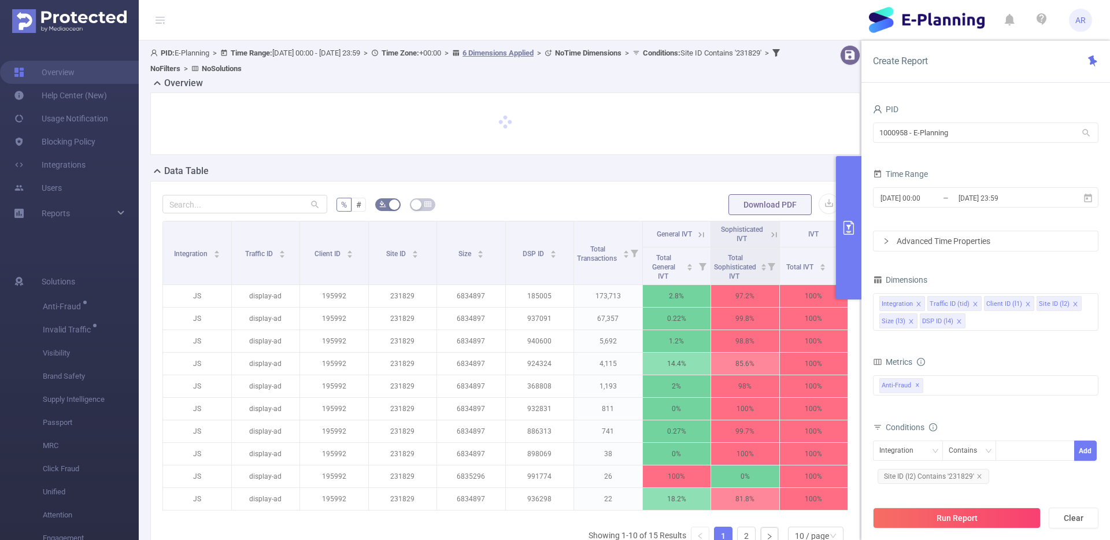
click at [938, 90] on div "PID 1000958 - E-Planning 1000958 - E-Planning Time Range [DATE] 00:00 _ [DATE] …" at bounding box center [985, 325] width 248 height 470
click at [956, 515] on button "Run Report" at bounding box center [957, 517] width 168 height 21
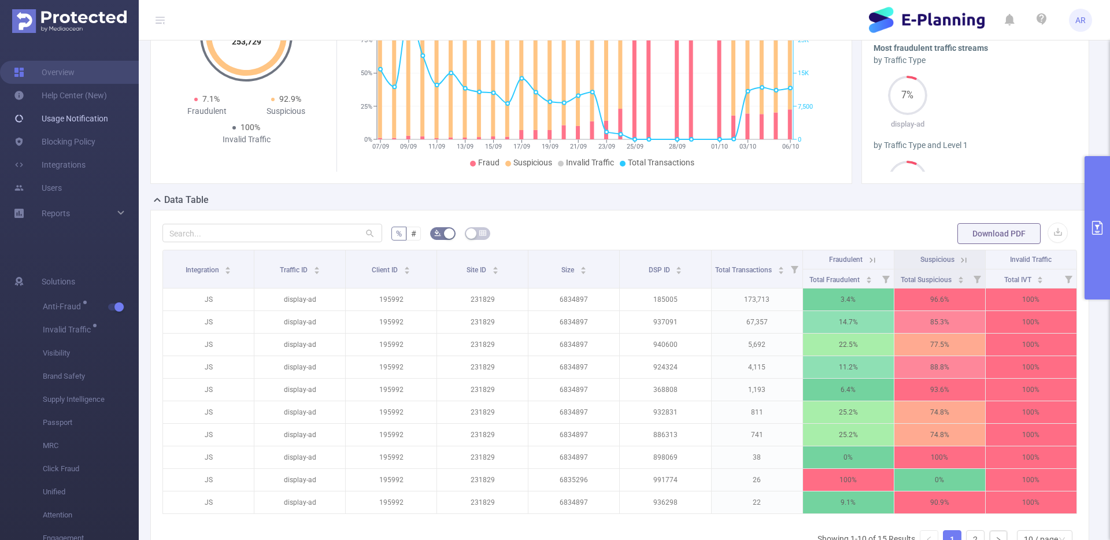
scroll to position [153, 0]
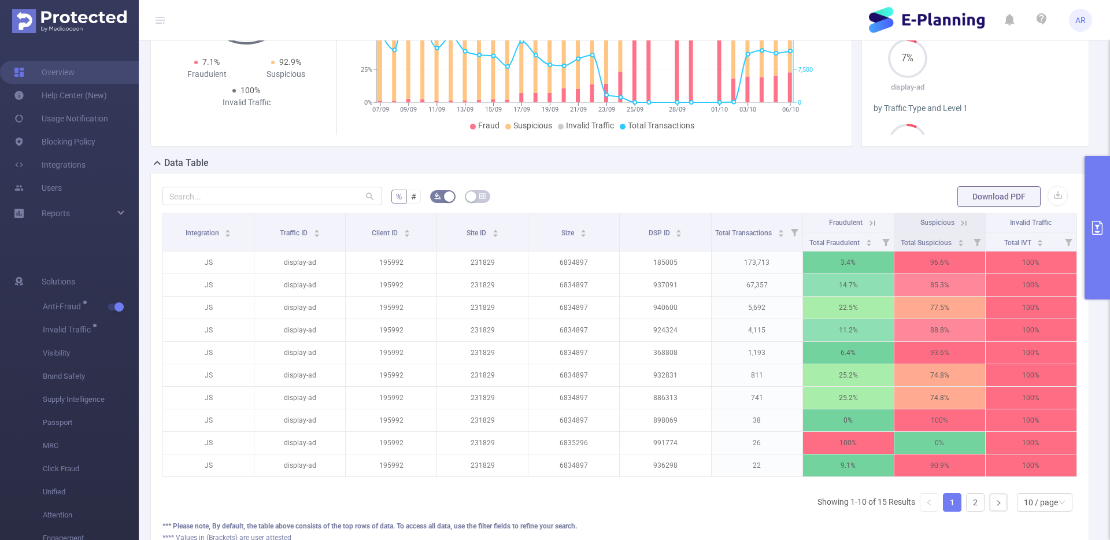
click at [958, 221] on icon at bounding box center [963, 223] width 10 height 10
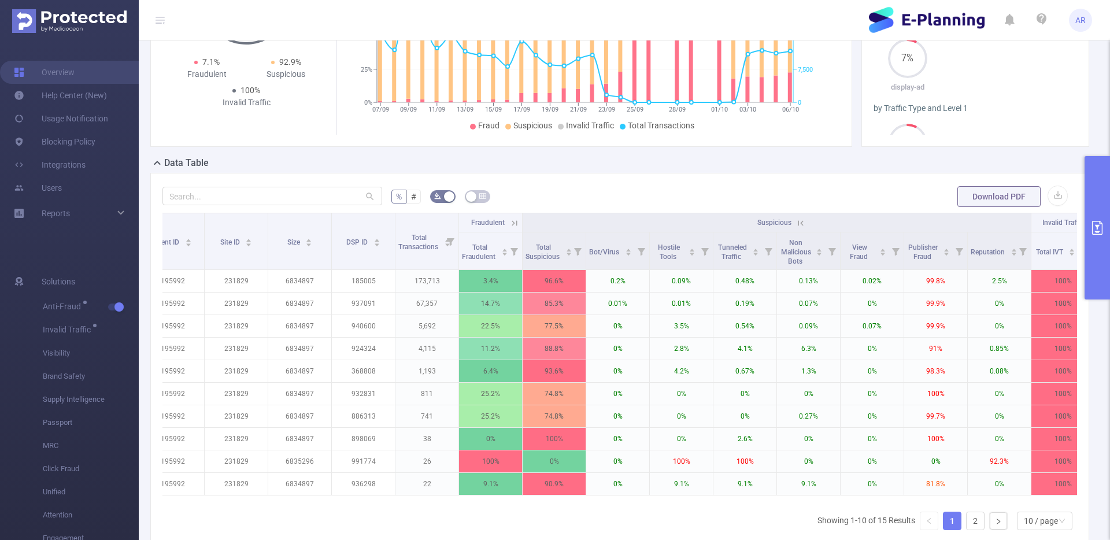
scroll to position [0, 178]
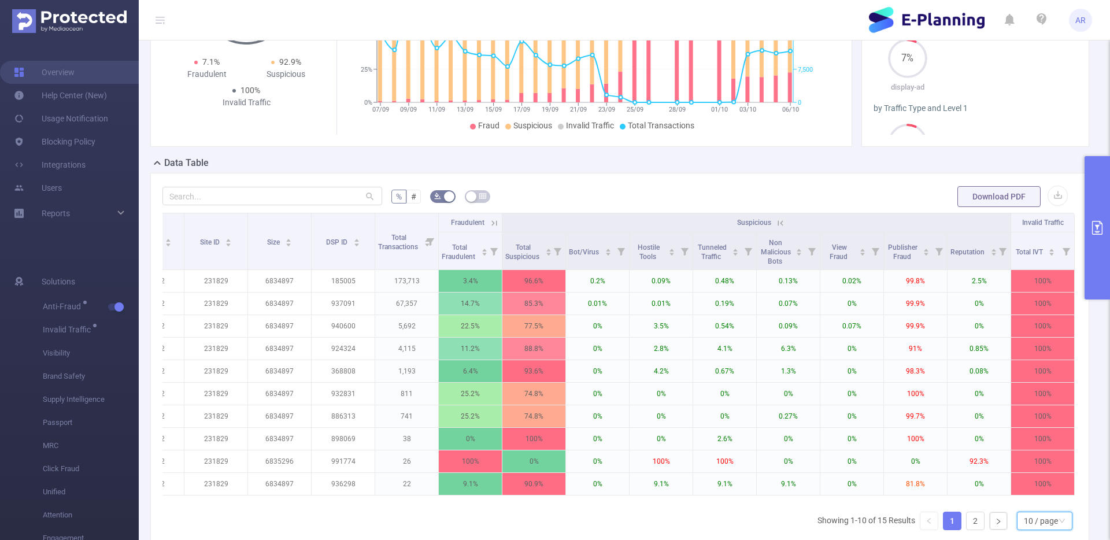
click at [1023, 529] on div "10 / page" at bounding box center [1040, 520] width 34 height 17
click at [1033, 447] on li "20 / page" at bounding box center [1034, 453] width 55 height 18
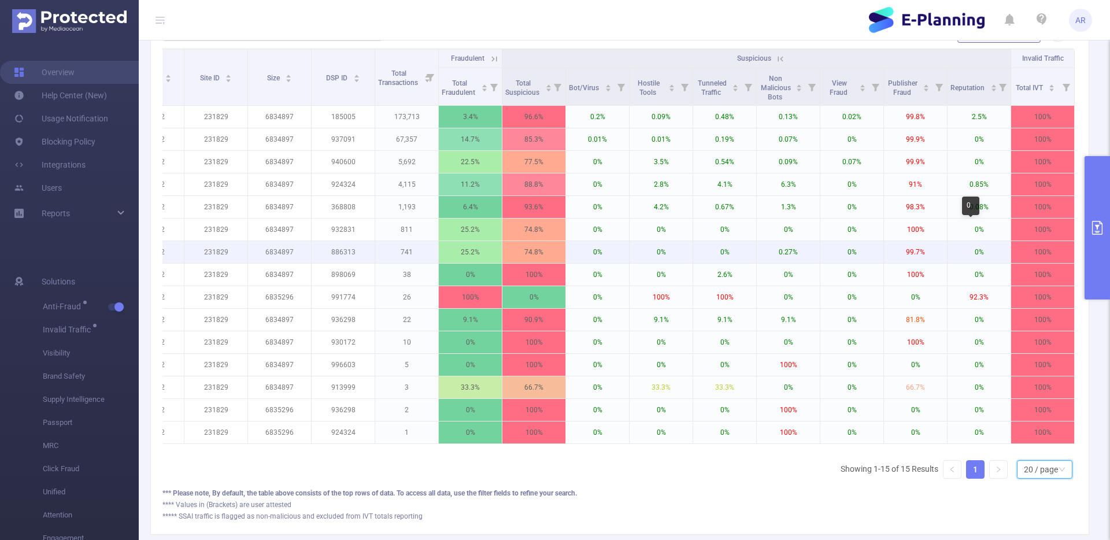
scroll to position [320, 0]
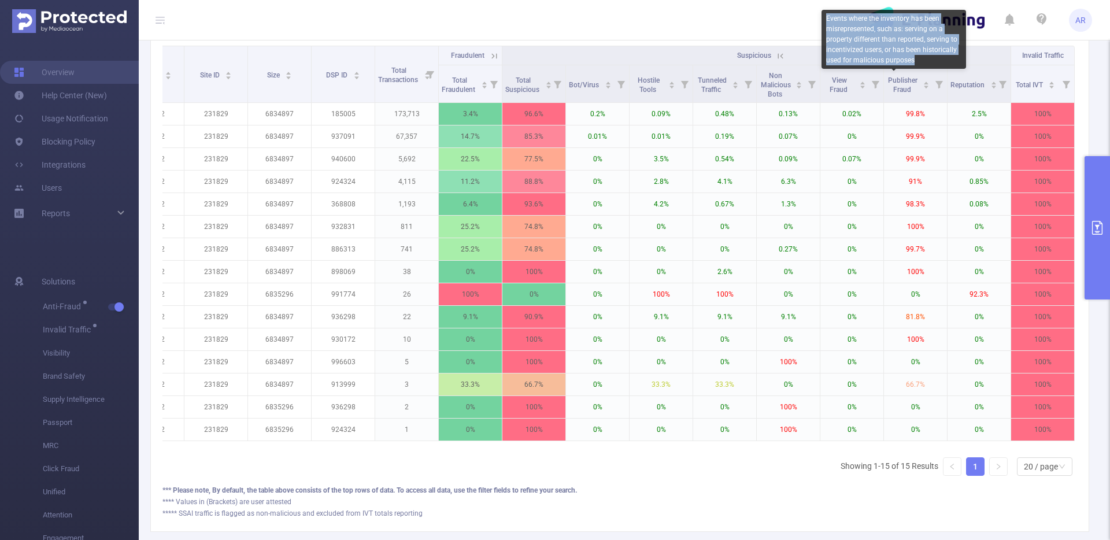
drag, startPoint x: 915, startPoint y: 61, endPoint x: 827, endPoint y: 18, distance: 98.2
click at [827, 18] on div "Events where the inventory has been misrepresented, such as: serving on a prope…" at bounding box center [893, 39] width 144 height 59
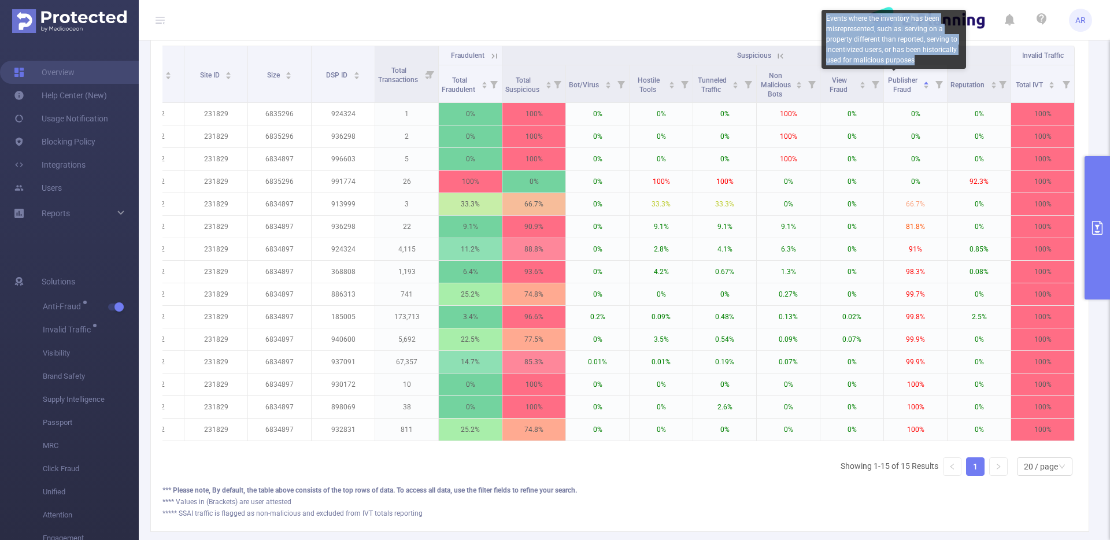
copy div "Events where the inventory has been misrepresented, such as: serving on a prope…"
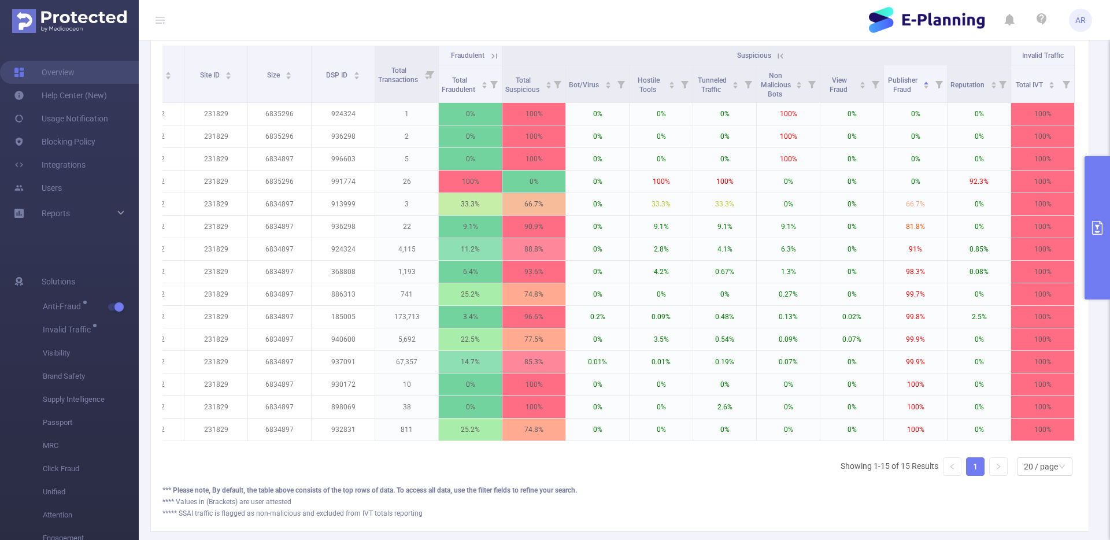
click at [492, 57] on icon at bounding box center [494, 55] width 5 height 5
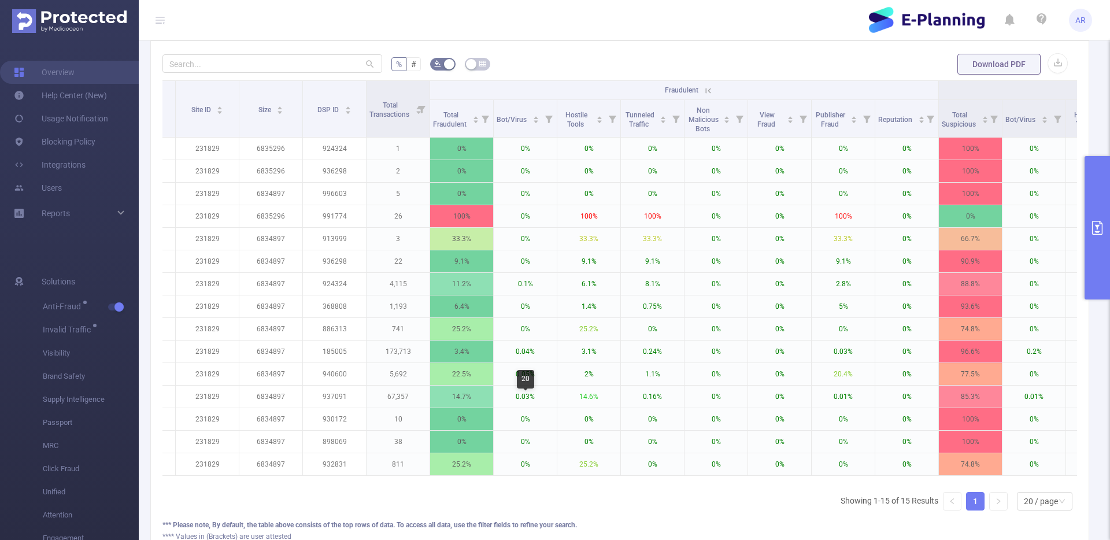
scroll to position [287, 0]
click at [710, 91] on icon at bounding box center [708, 89] width 10 height 10
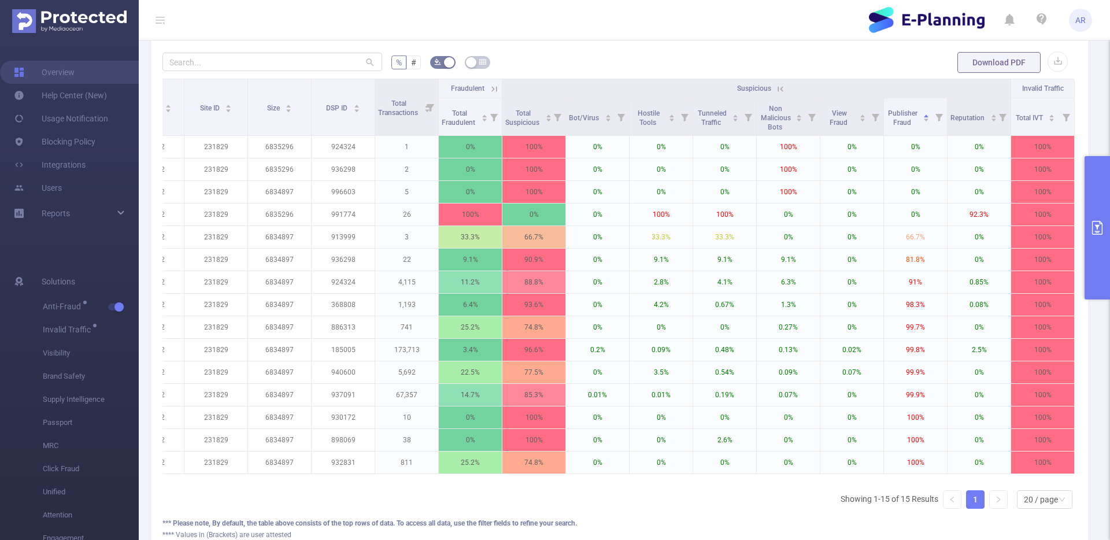
click at [1097, 181] on button "primary" at bounding box center [1096, 227] width 25 height 143
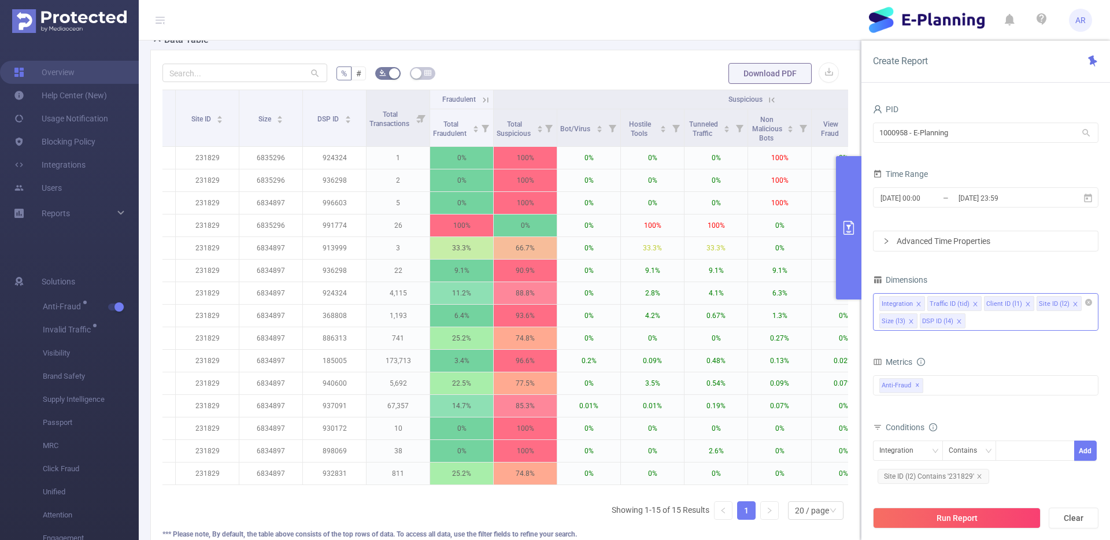
click at [997, 325] on div "Integration Traffic ID (tid) Client ID (l1) Site ID (l2) Size (l3) DSP ID (l4)" at bounding box center [985, 312] width 225 height 38
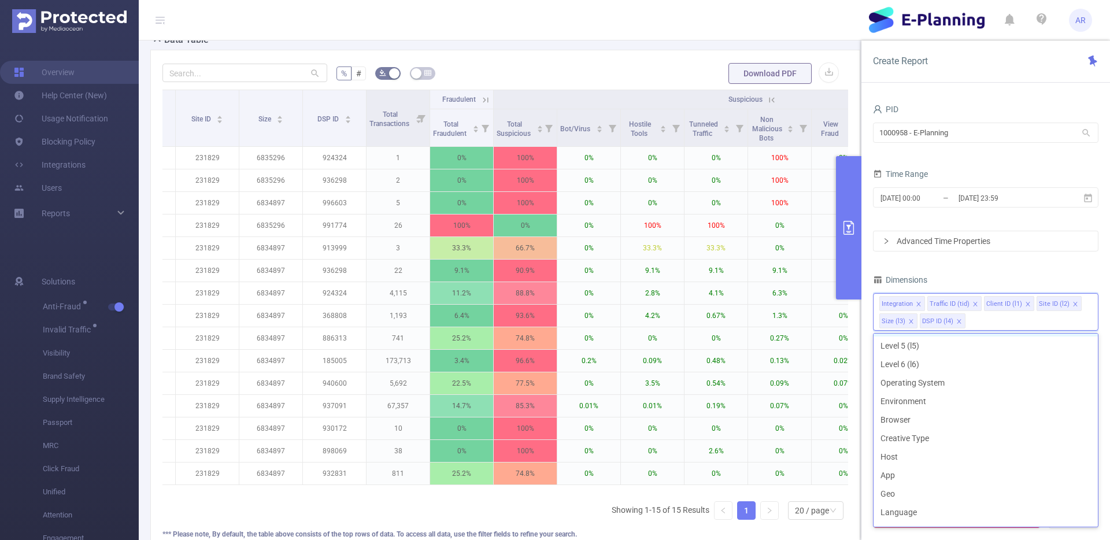
scroll to position [117, 0]
click at [895, 448] on li "Host" at bounding box center [985, 450] width 224 height 18
click at [894, 464] on li "App" at bounding box center [985, 468] width 224 height 18
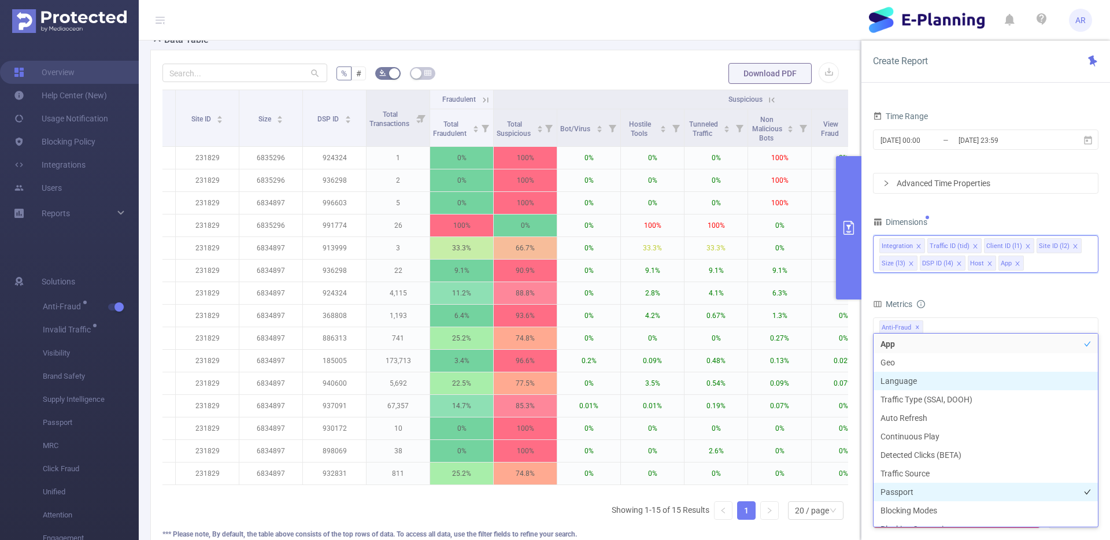
scroll to position [292, 0]
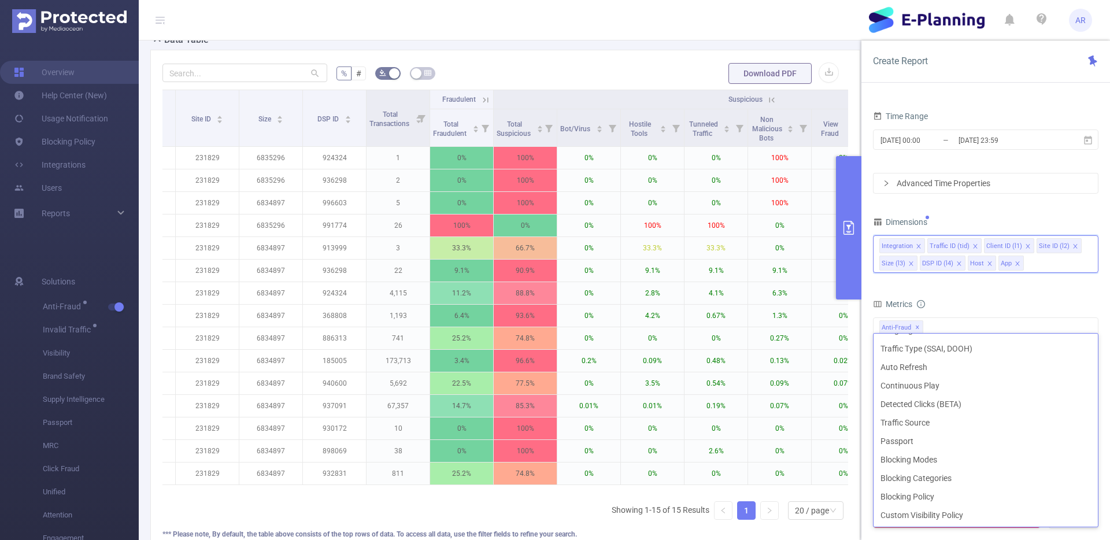
click at [997, 294] on form "Dimensions Integration Traffic ID (tid) Client ID (l1) Site ID (l2) Size (l3) D…" at bounding box center [985, 361] width 225 height 294
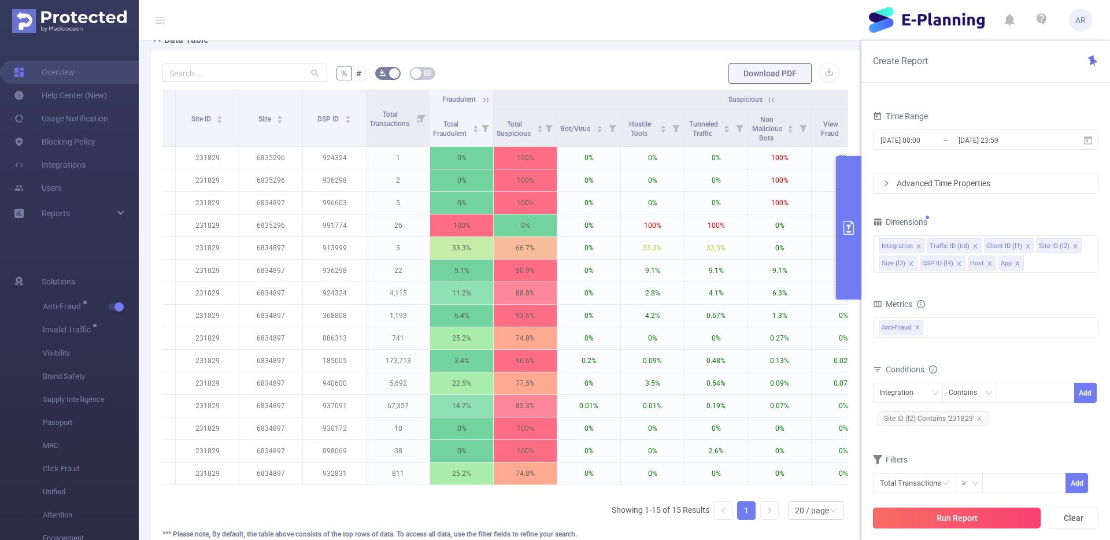
click at [963, 520] on button "Run Report" at bounding box center [957, 517] width 168 height 21
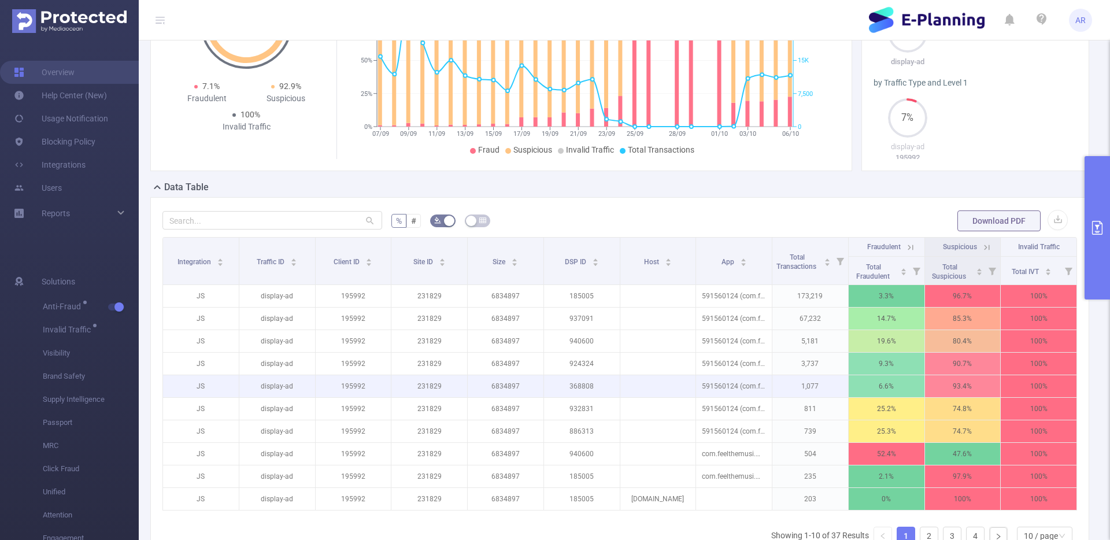
scroll to position [213, 0]
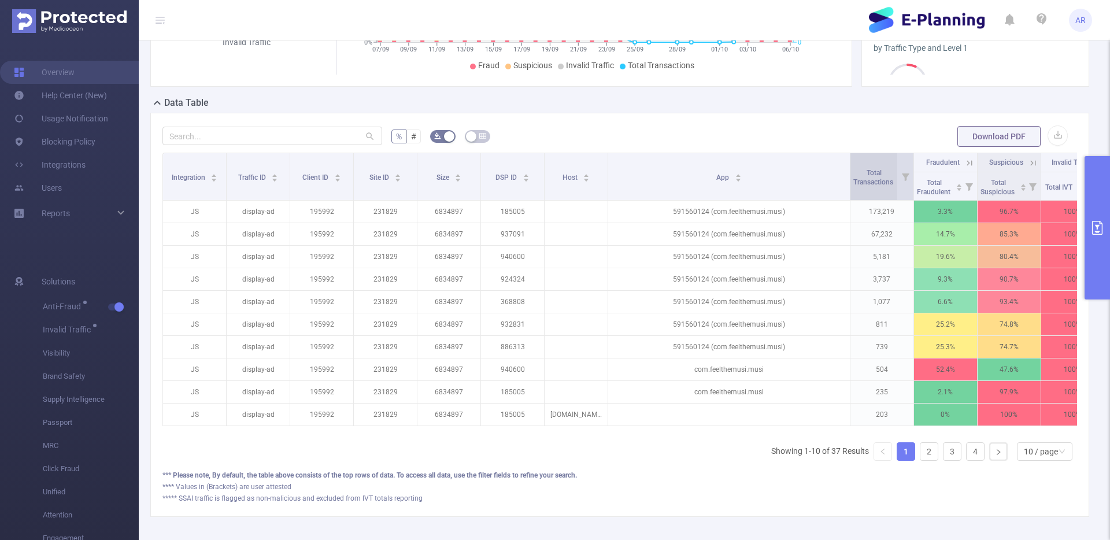
drag, startPoint x: 764, startPoint y: 172, endPoint x: 859, endPoint y: 168, distance: 95.4
click at [859, 168] on tr "Integration Traffic ID Client ID Site ID Size DSP ID Host App Total Transaction…" at bounding box center [633, 162] width 941 height 19
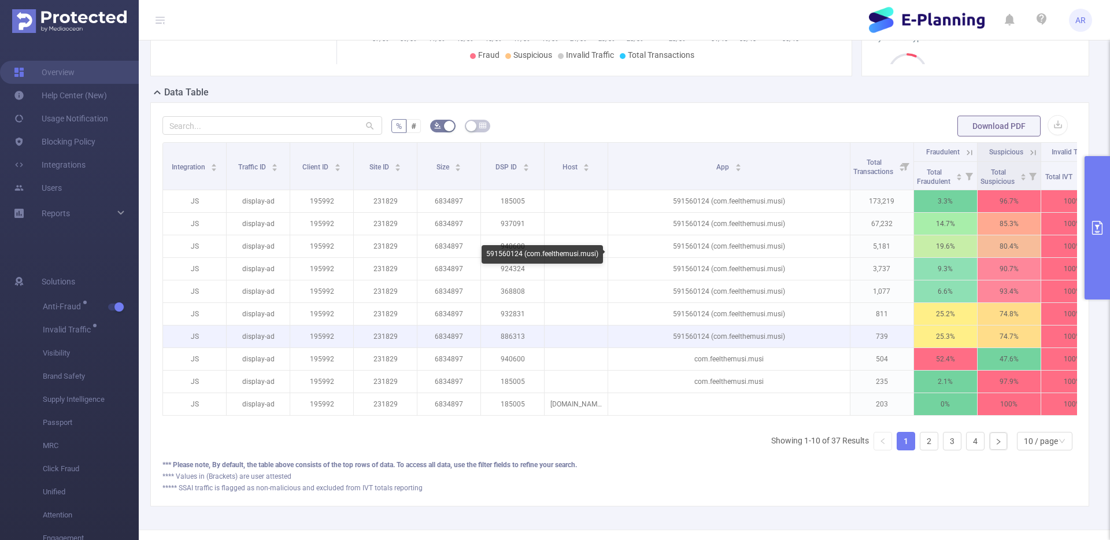
scroll to position [229, 0]
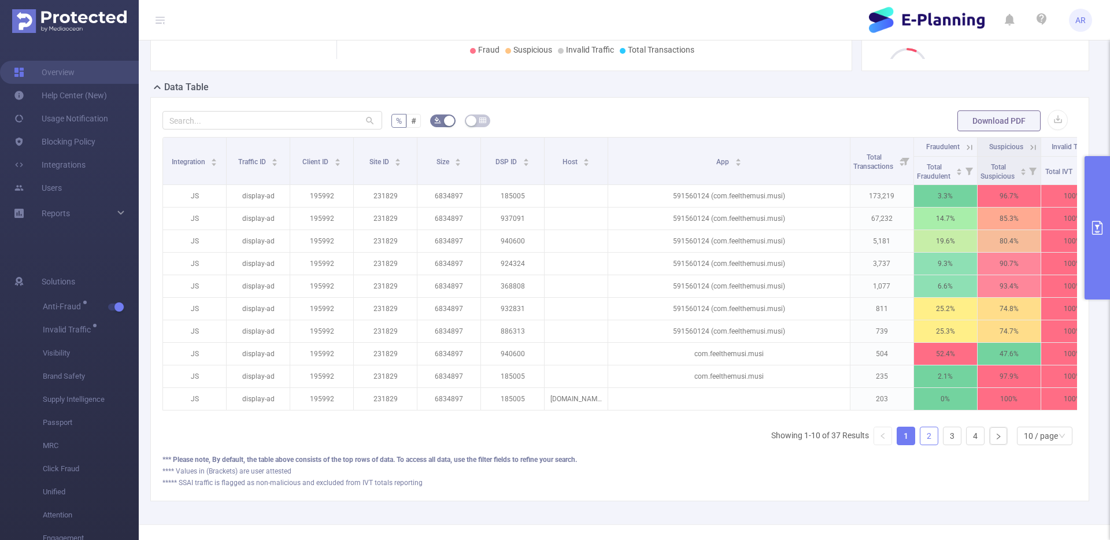
click at [921, 443] on link "2" at bounding box center [928, 435] width 17 height 17
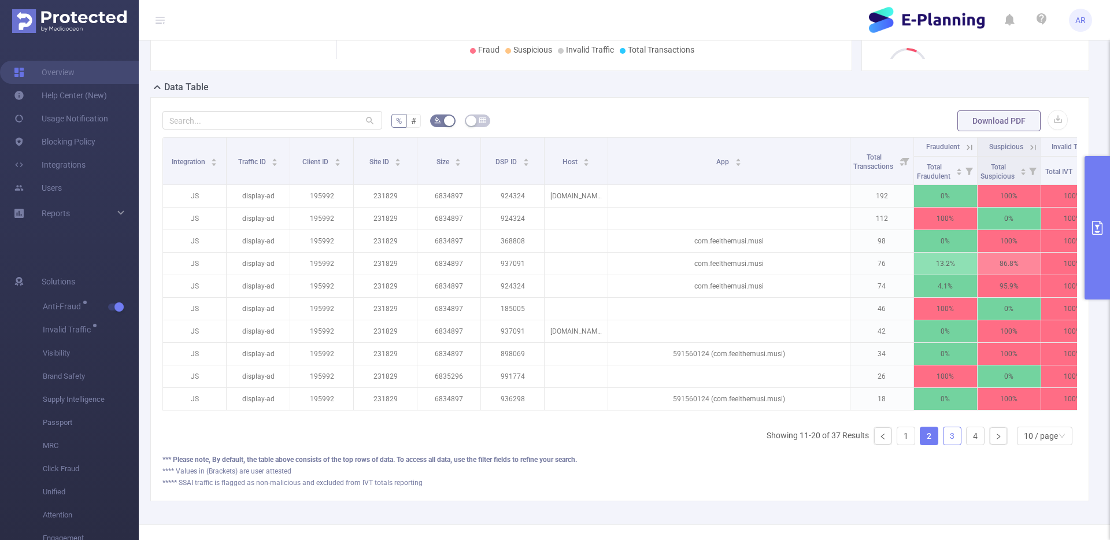
click at [943, 443] on link "3" at bounding box center [951, 435] width 17 height 17
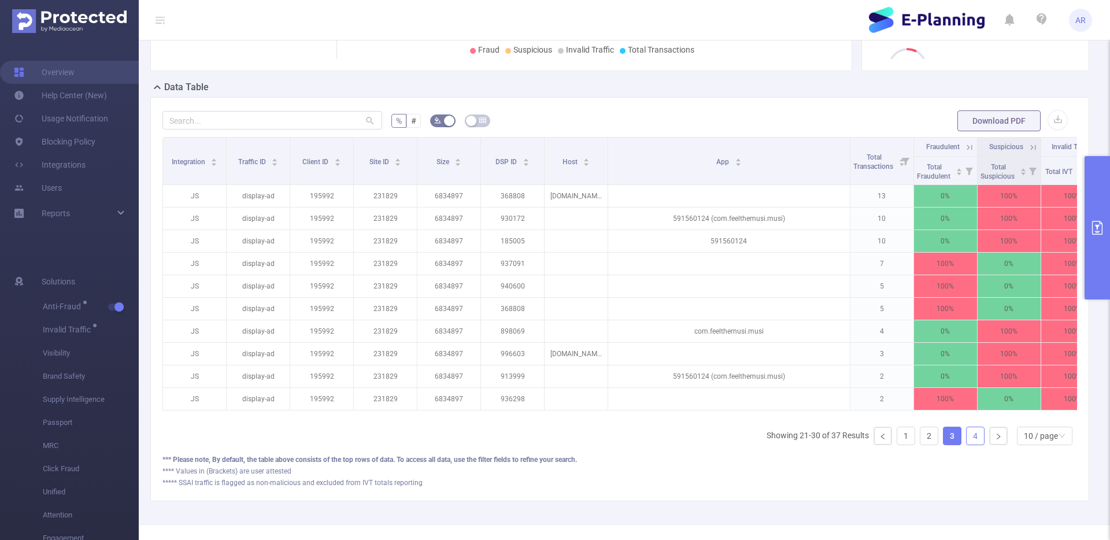
click at [966, 443] on link "4" at bounding box center [974, 435] width 17 height 17
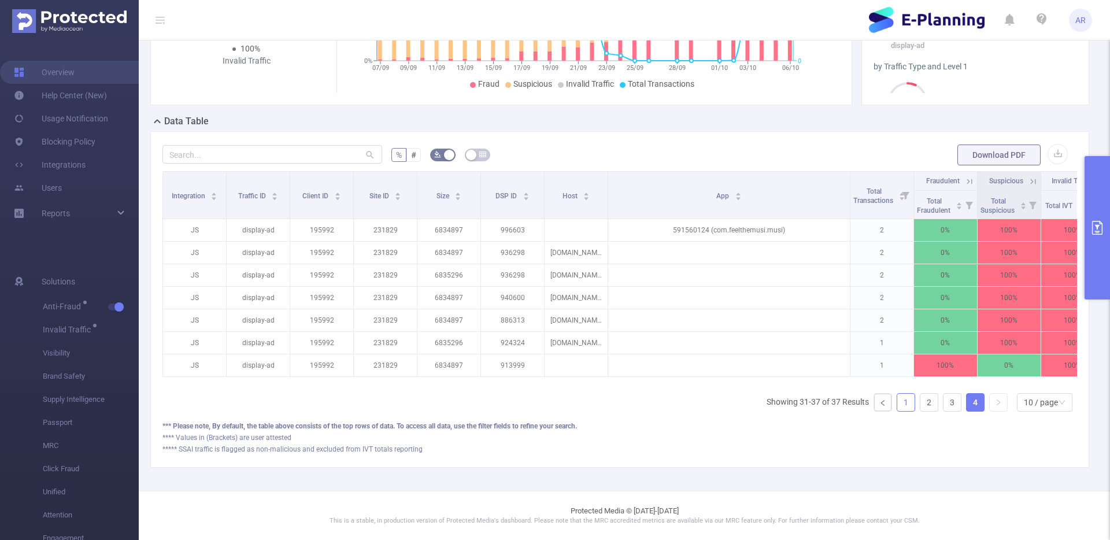
click at [897, 402] on link "1" at bounding box center [905, 402] width 17 height 17
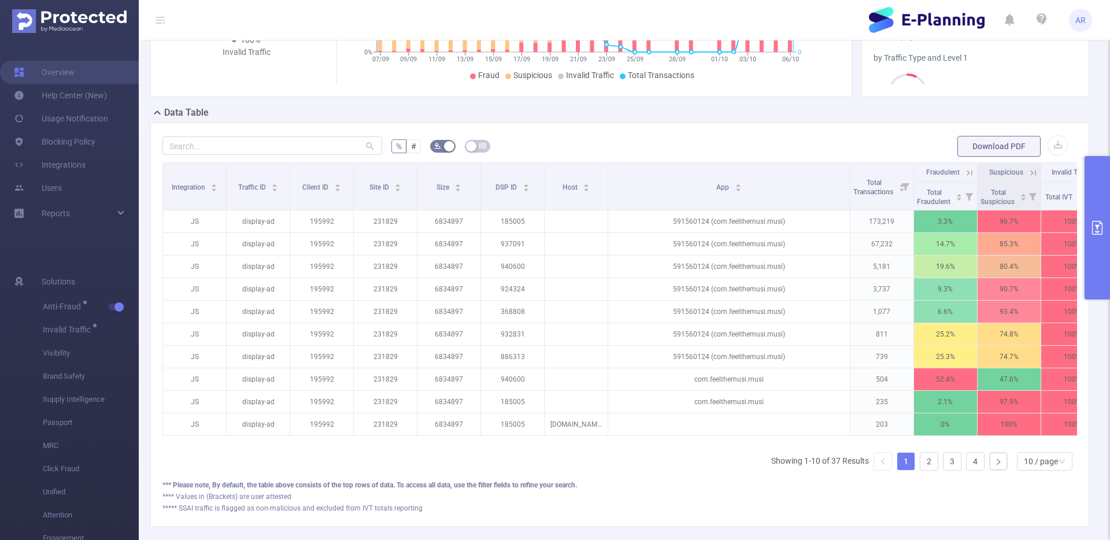
scroll to position [0, 39]
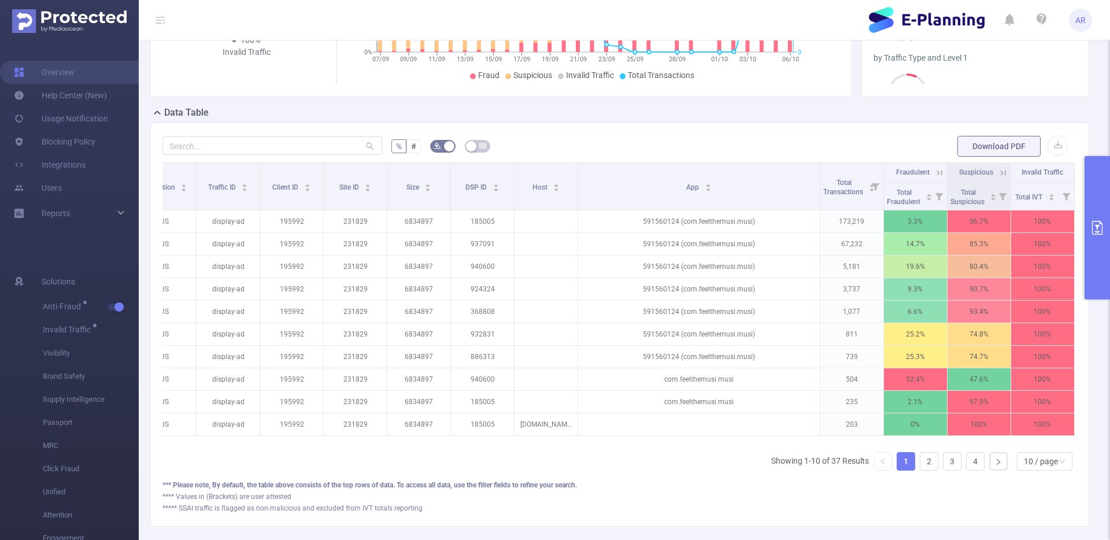
click at [997, 173] on icon at bounding box center [1002, 173] width 10 height 10
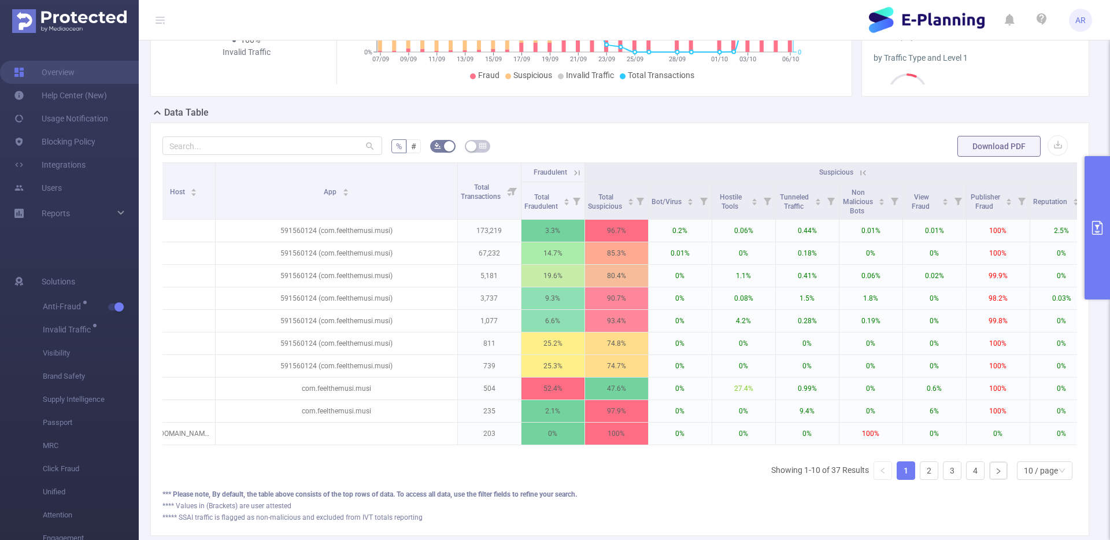
scroll to position [0, 484]
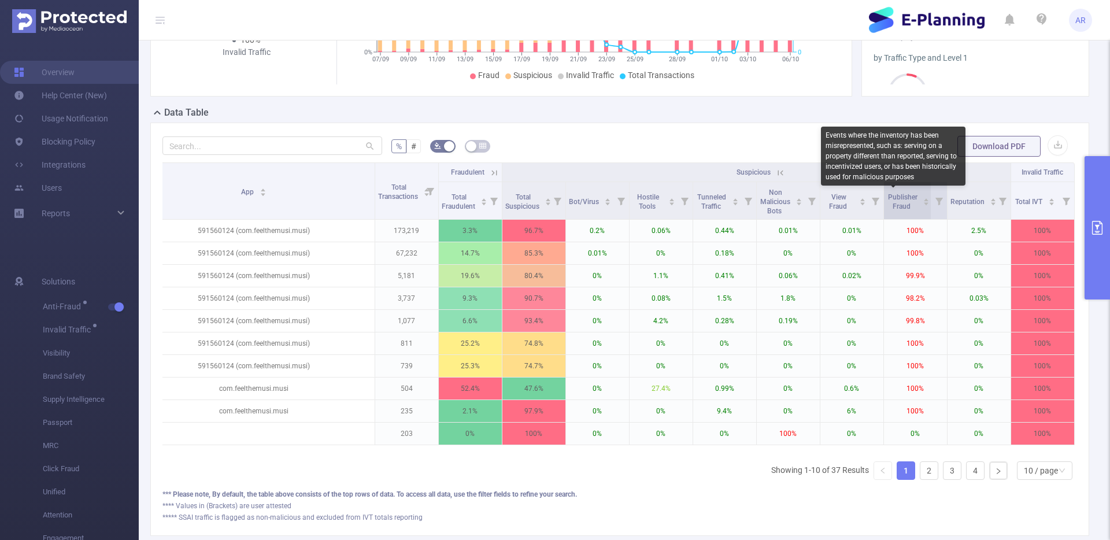
drag, startPoint x: 900, startPoint y: 207, endPoint x: 881, endPoint y: 197, distance: 21.7
click at [886, 197] on span "Publisher Fraud" at bounding box center [902, 200] width 32 height 21
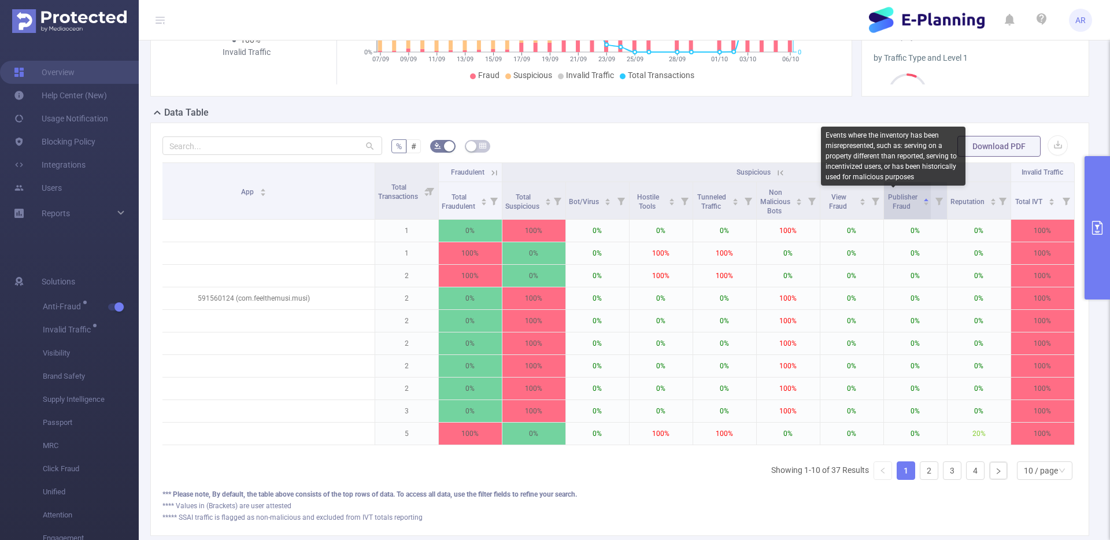
click at [892, 196] on span "Publisher Fraud" at bounding box center [902, 201] width 29 height 17
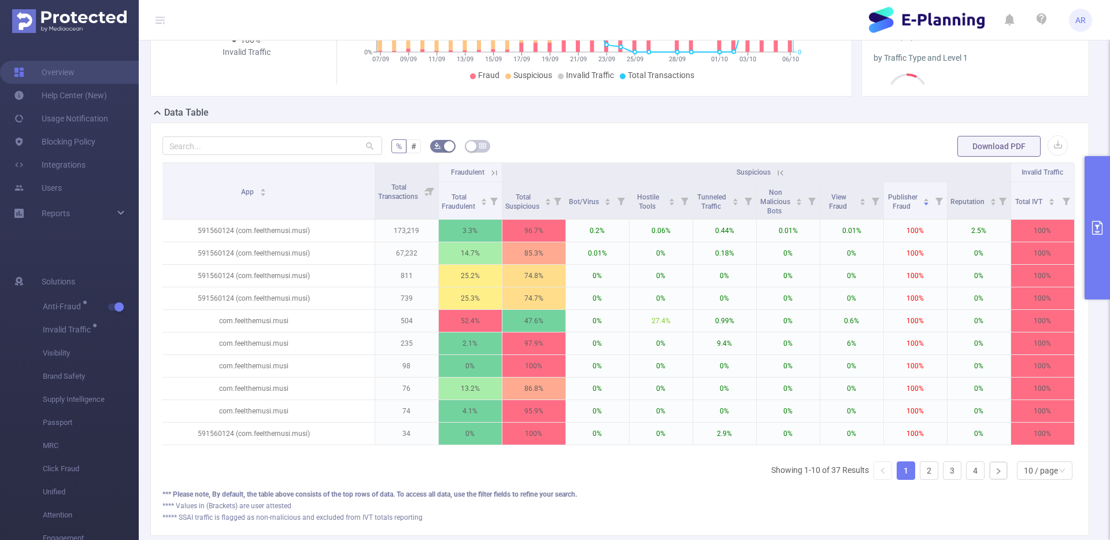
click at [489, 173] on icon at bounding box center [494, 173] width 10 height 10
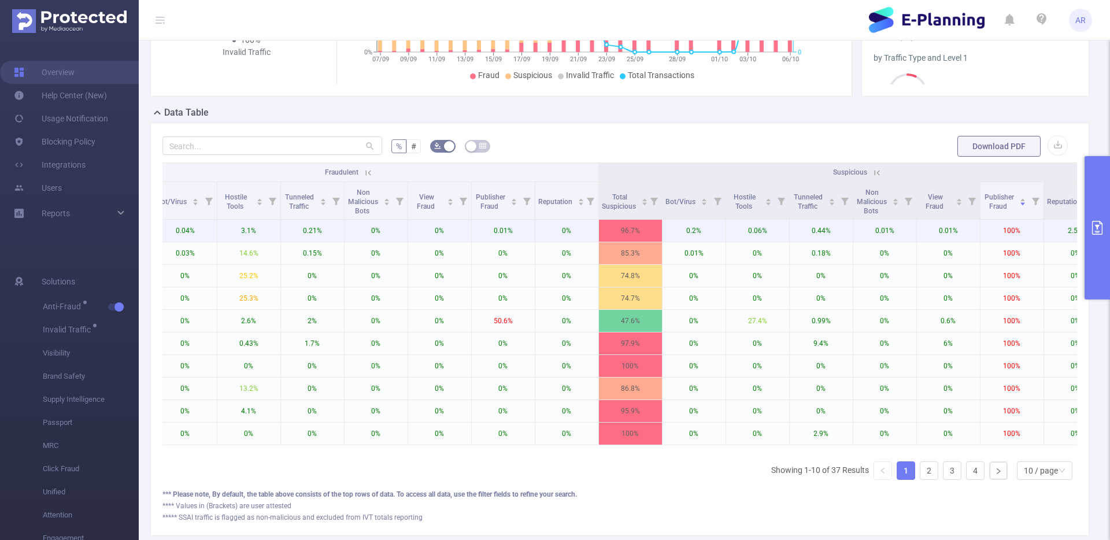
drag, startPoint x: 618, startPoint y: 460, endPoint x: 528, endPoint y: 220, distance: 256.7
click at [783, 457] on div "Integration Traffic ID Client ID Site ID Size DSP ID Host App Total Transaction…" at bounding box center [619, 325] width 914 height 327
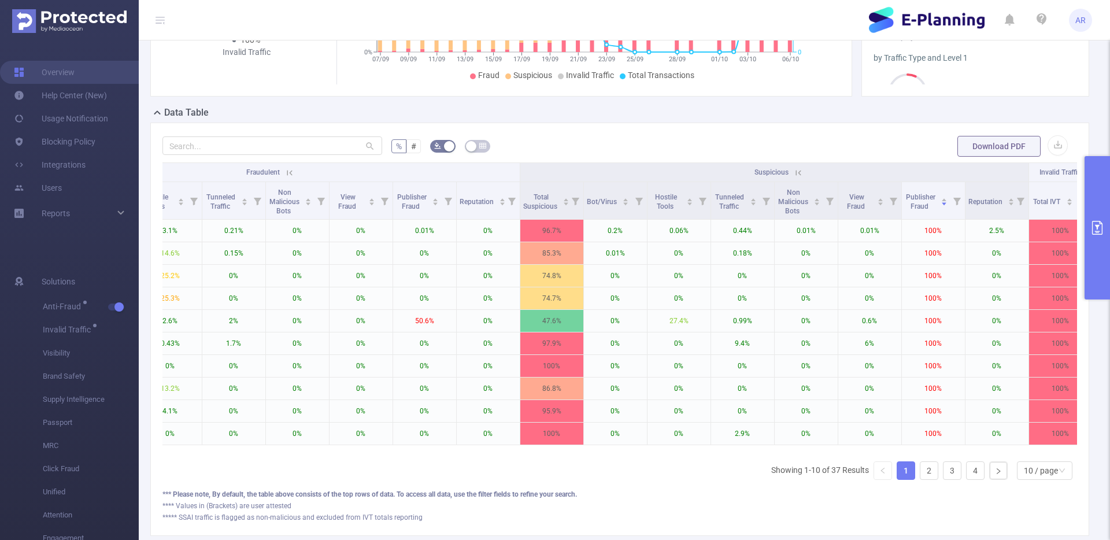
scroll to position [0, 929]
